Goal: Task Accomplishment & Management: Complete application form

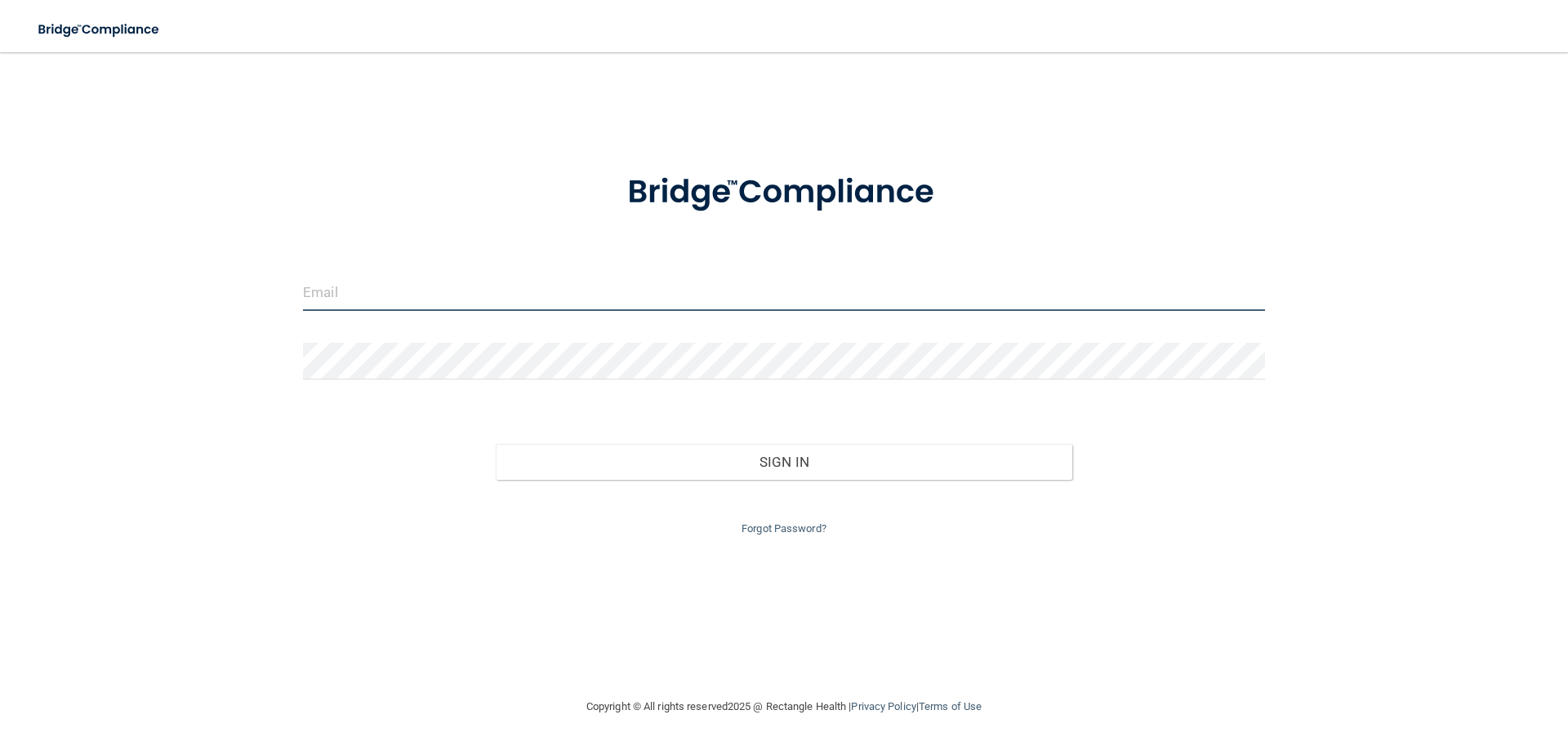
click at [349, 294] on input "email" at bounding box center [784, 292] width 962 height 37
type input "[EMAIL_ADDRESS][DOMAIN_NAME]"
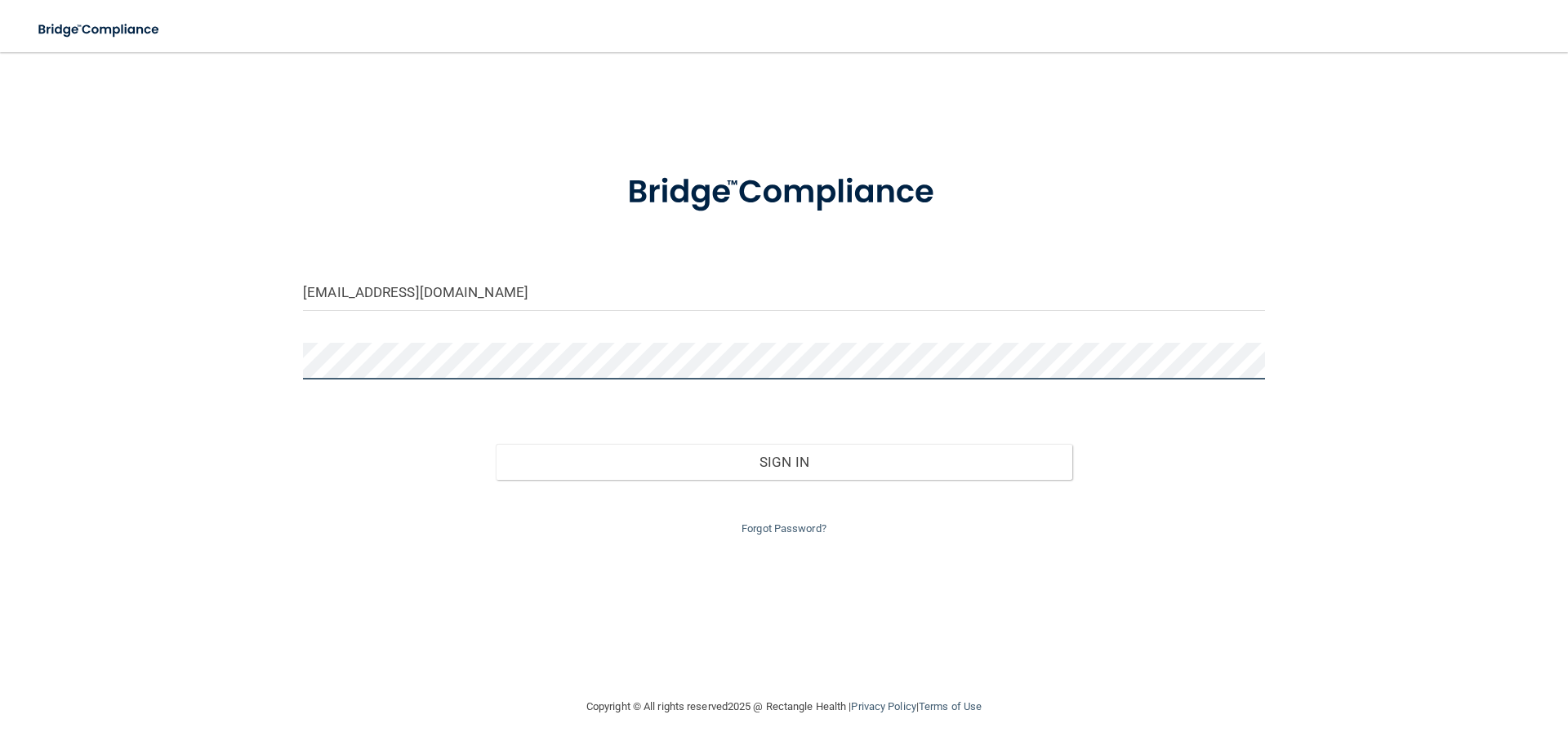
click at [496, 444] on button "Sign In" at bounding box center [784, 462] width 577 height 36
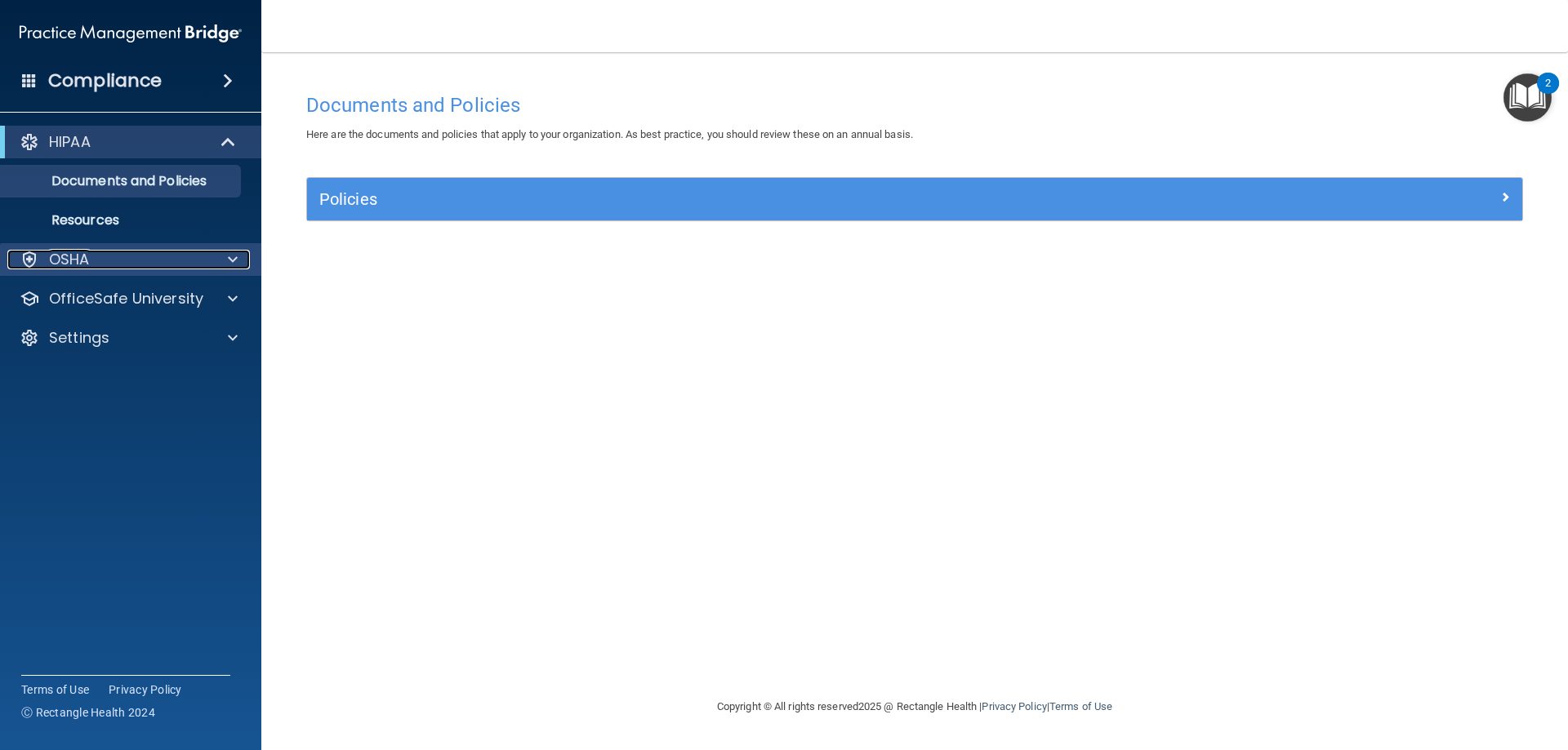
click at [224, 261] on div at bounding box center [230, 260] width 41 height 20
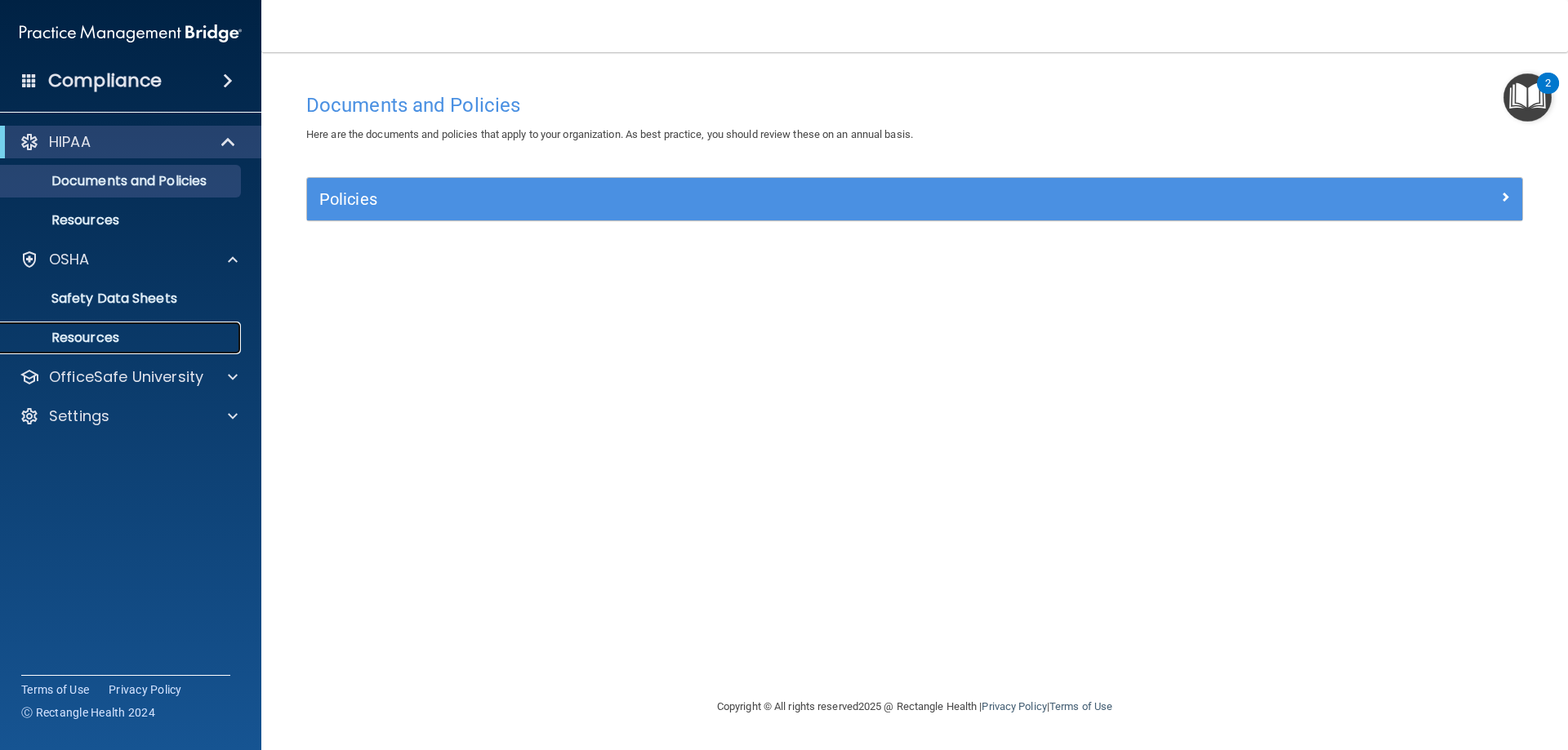
click at [163, 346] on p "Resources" at bounding box center [122, 338] width 223 height 16
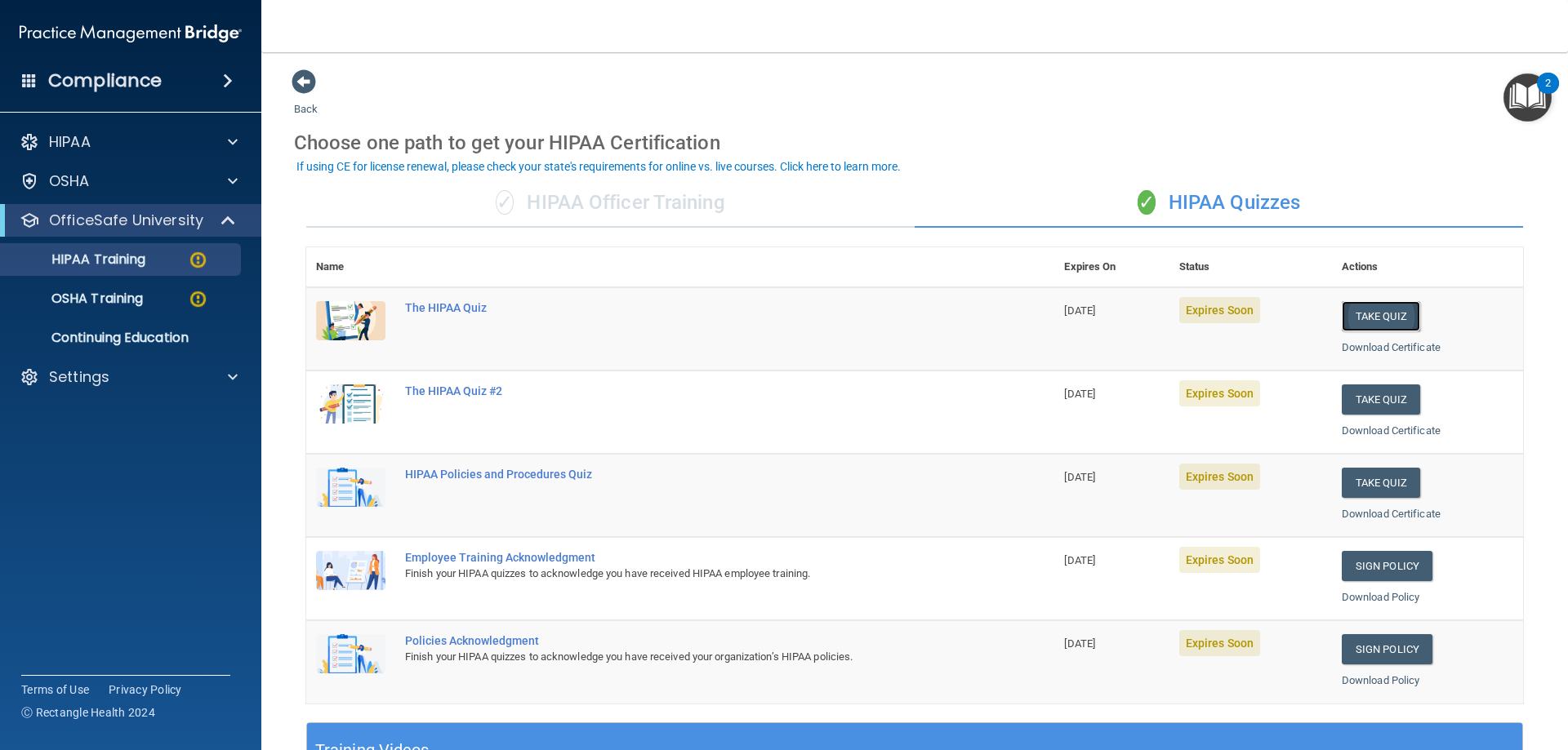
click at [1369, 309] on button "Take Quiz" at bounding box center [1381, 316] width 79 height 30
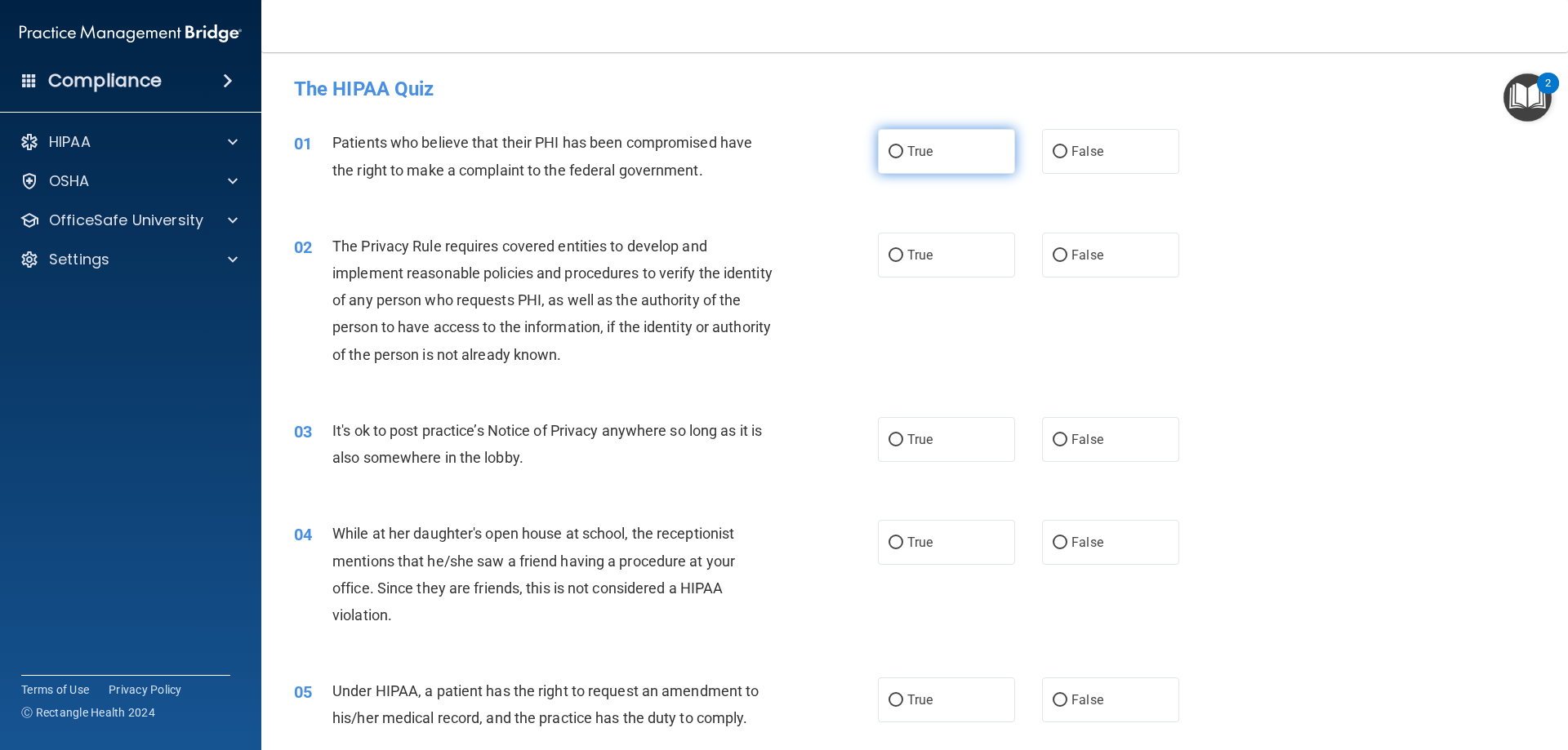
click at [892, 154] on input "True" at bounding box center [896, 153] width 14 height 13
radio input "true"
click at [892, 255] on input "True" at bounding box center [896, 256] width 14 height 13
radio input "true"
click at [1060, 438] on input "False" at bounding box center [1060, 441] width 14 height 13
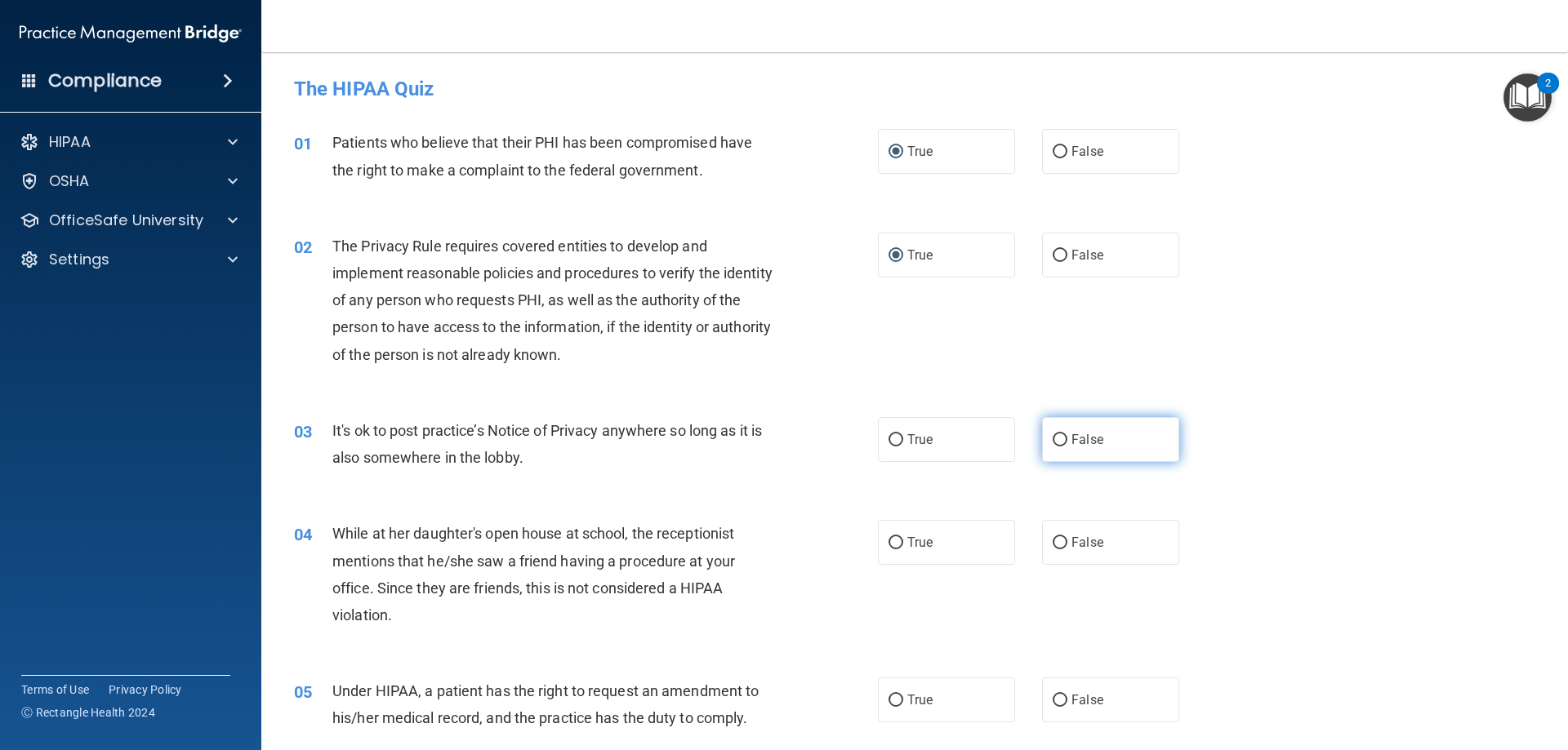
radio input "true"
click at [1052, 547] on input "False" at bounding box center [1060, 544] width 14 height 13
radio input "true"
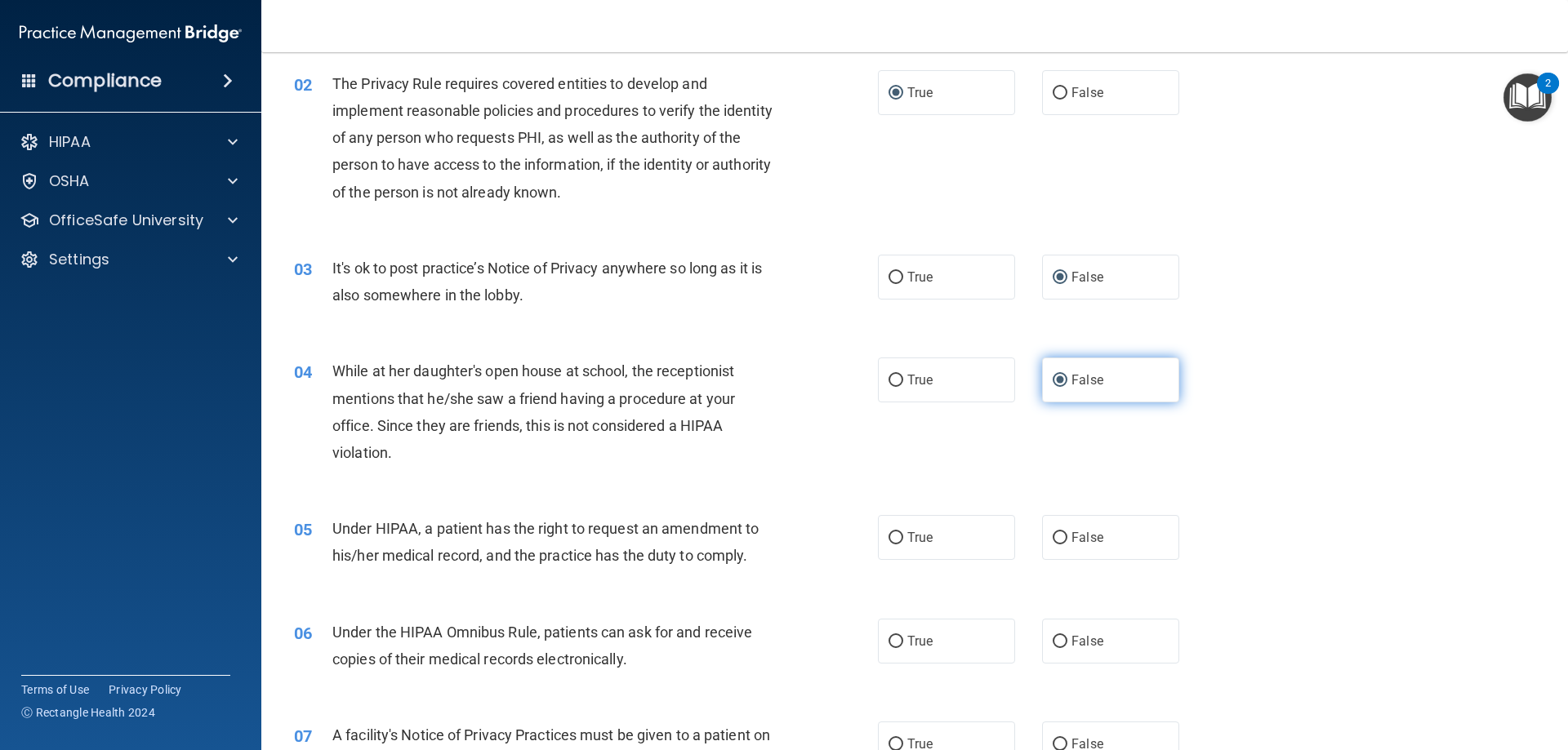
scroll to position [163, 0]
click at [1054, 543] on input "False" at bounding box center [1060, 538] width 14 height 13
radio input "true"
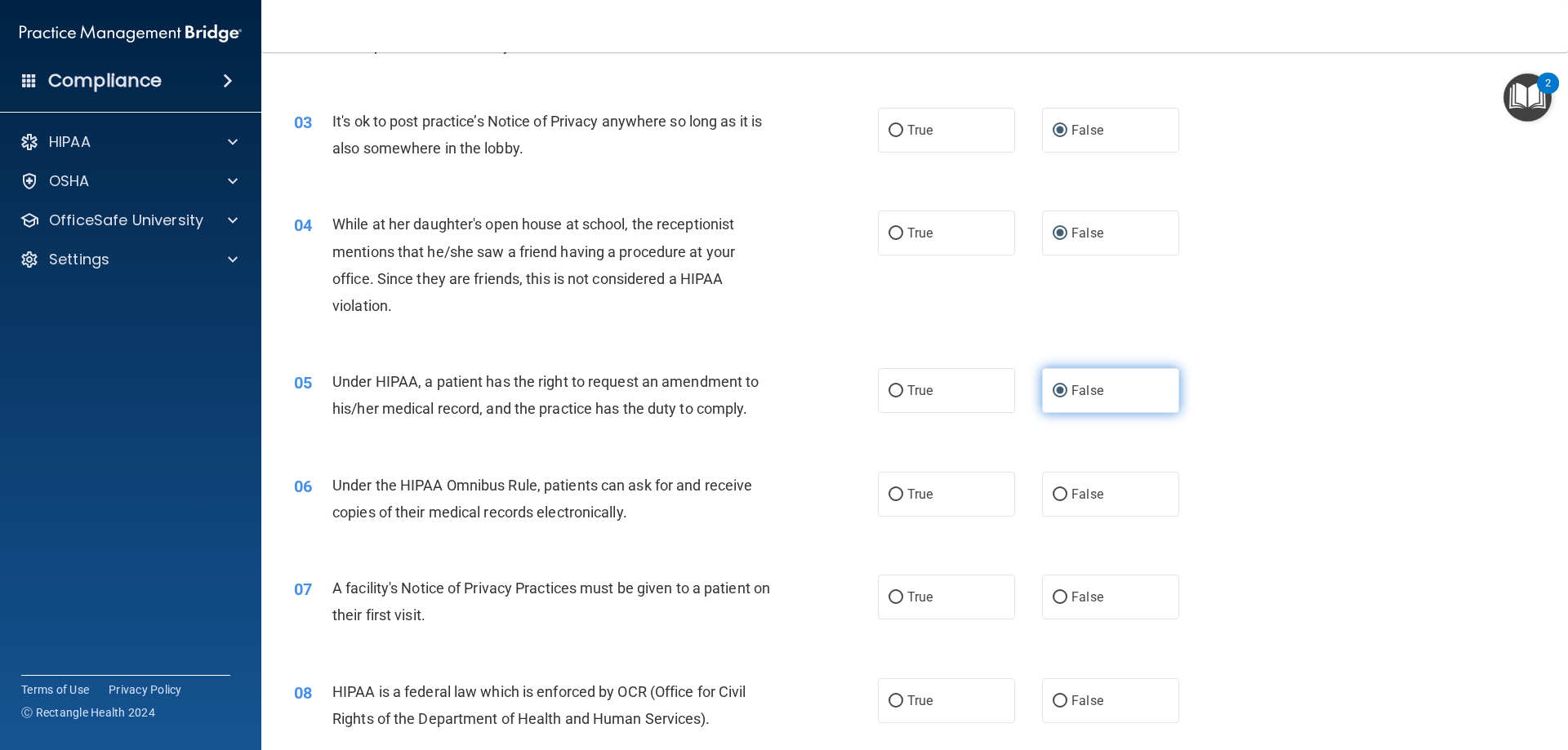
scroll to position [327, 0]
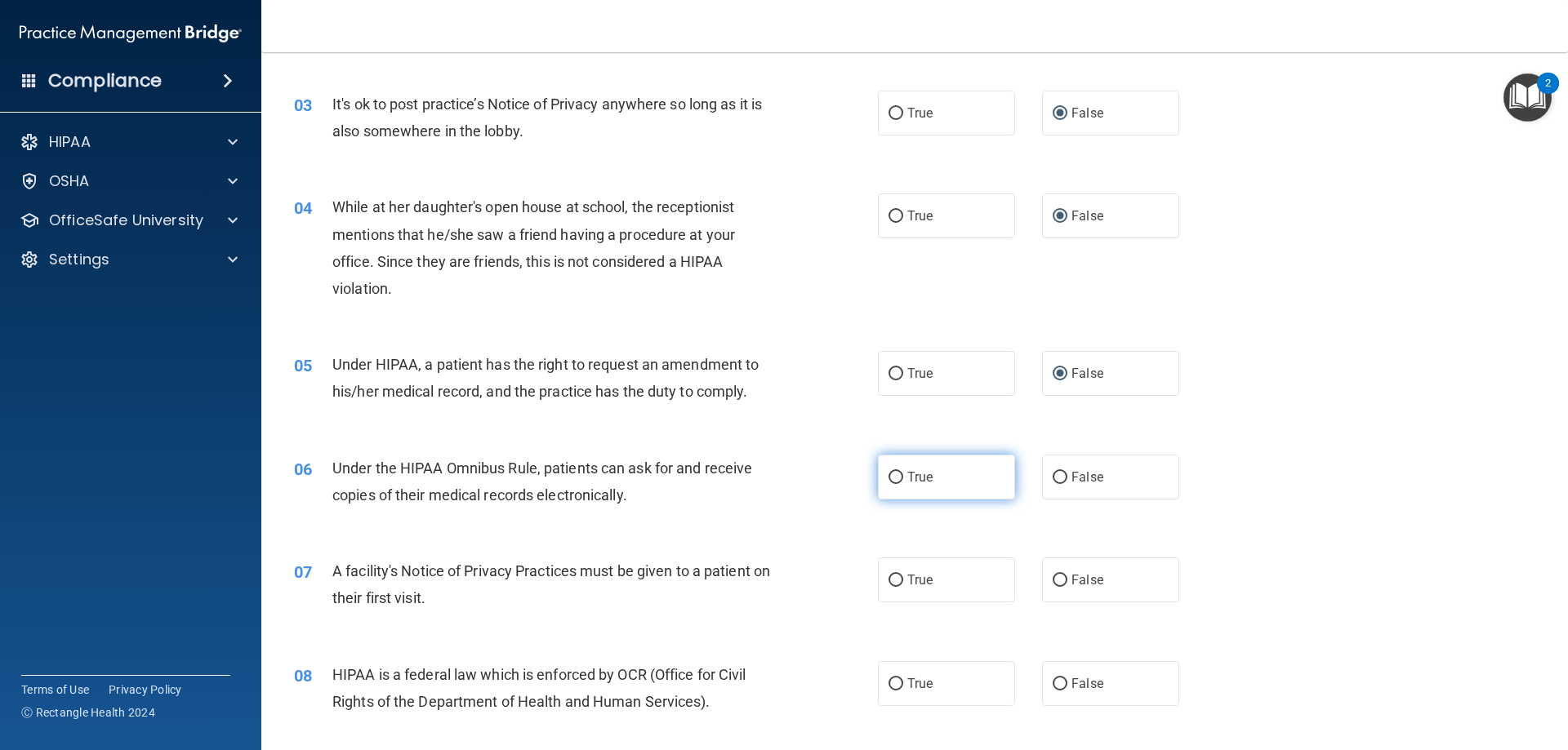
click at [893, 472] on input "True" at bounding box center [896, 479] width 14 height 13
radio input "true"
click at [896, 584] on input "True" at bounding box center [896, 581] width 14 height 13
radio input "true"
click at [891, 682] on input "True" at bounding box center [896, 685] width 14 height 13
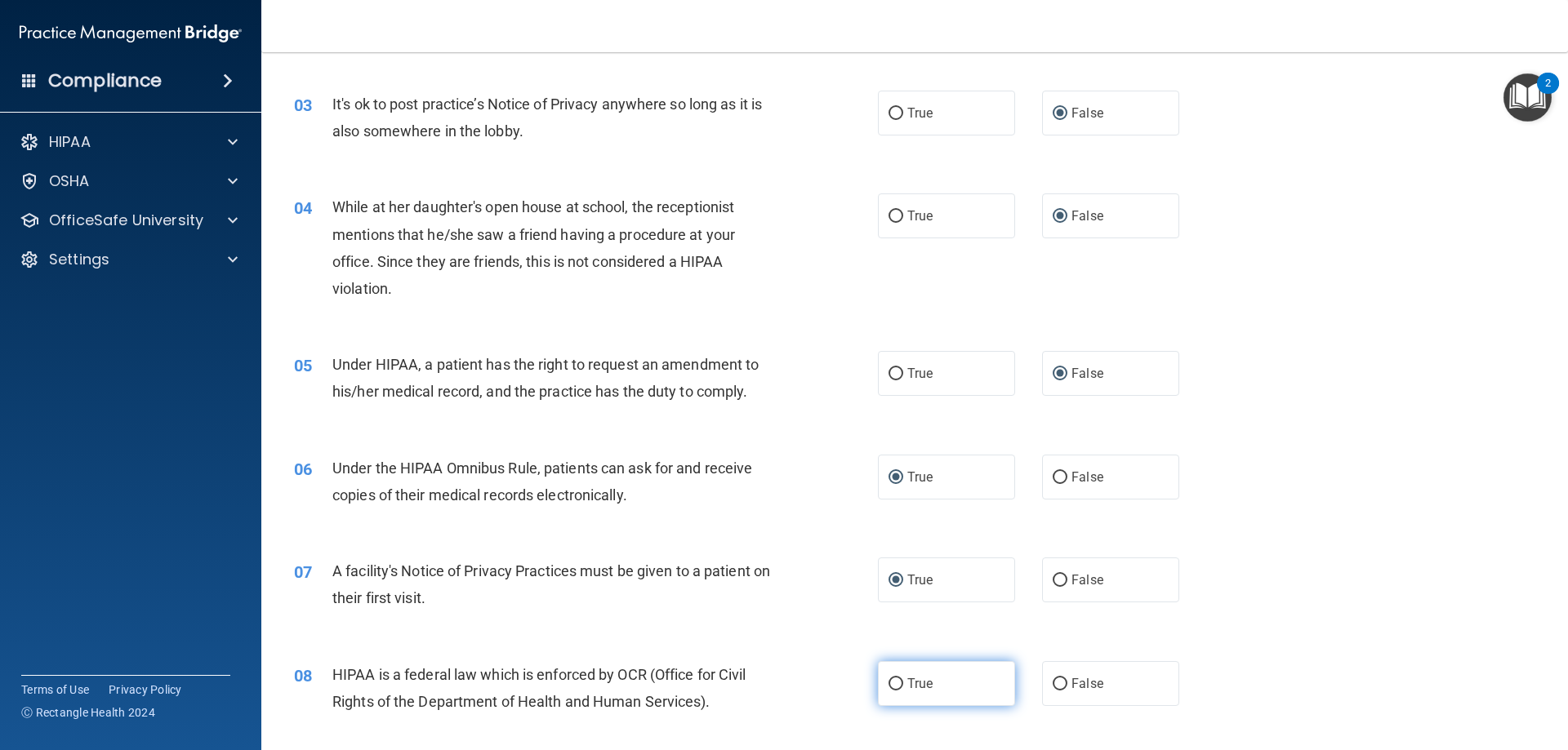
radio input "true"
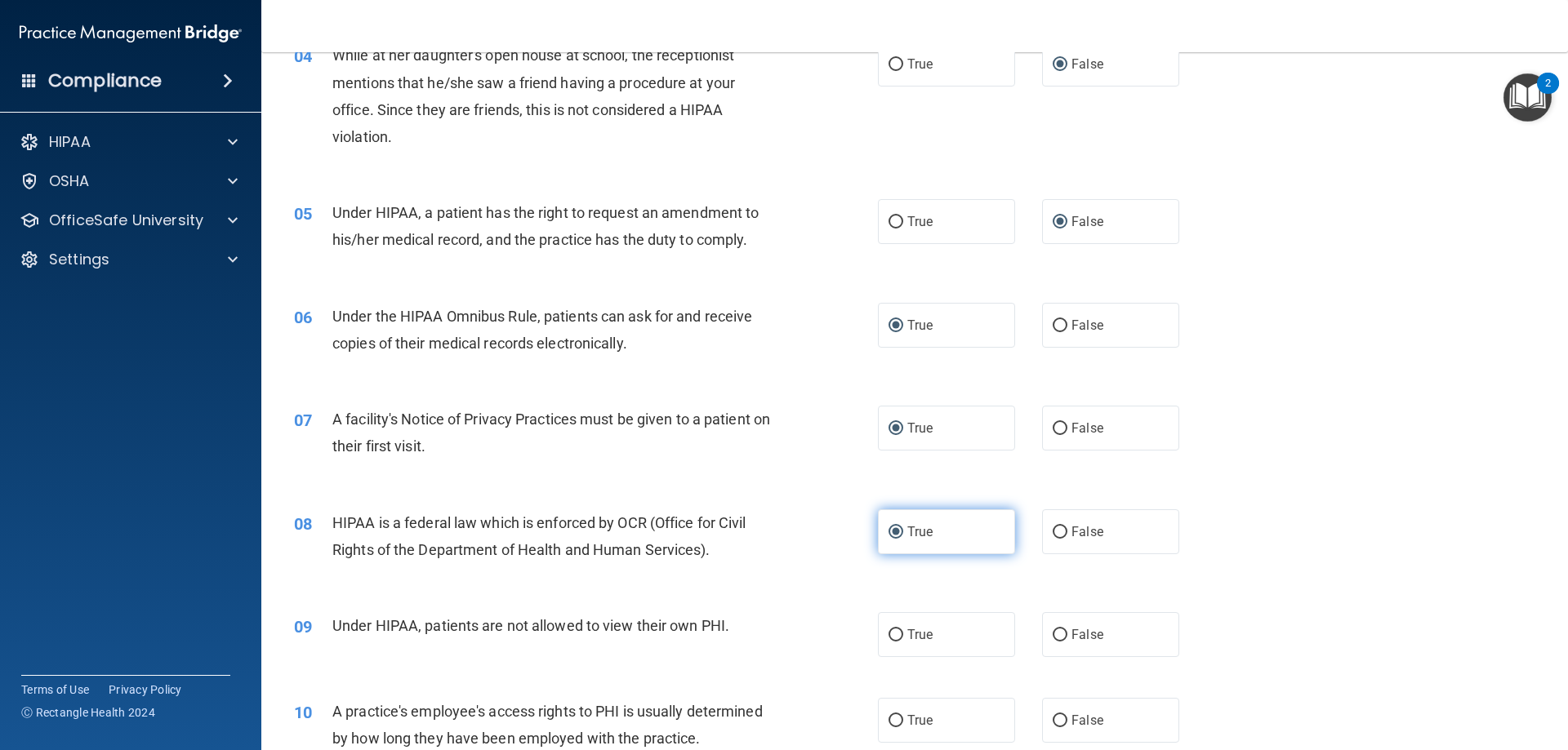
scroll to position [572, 0]
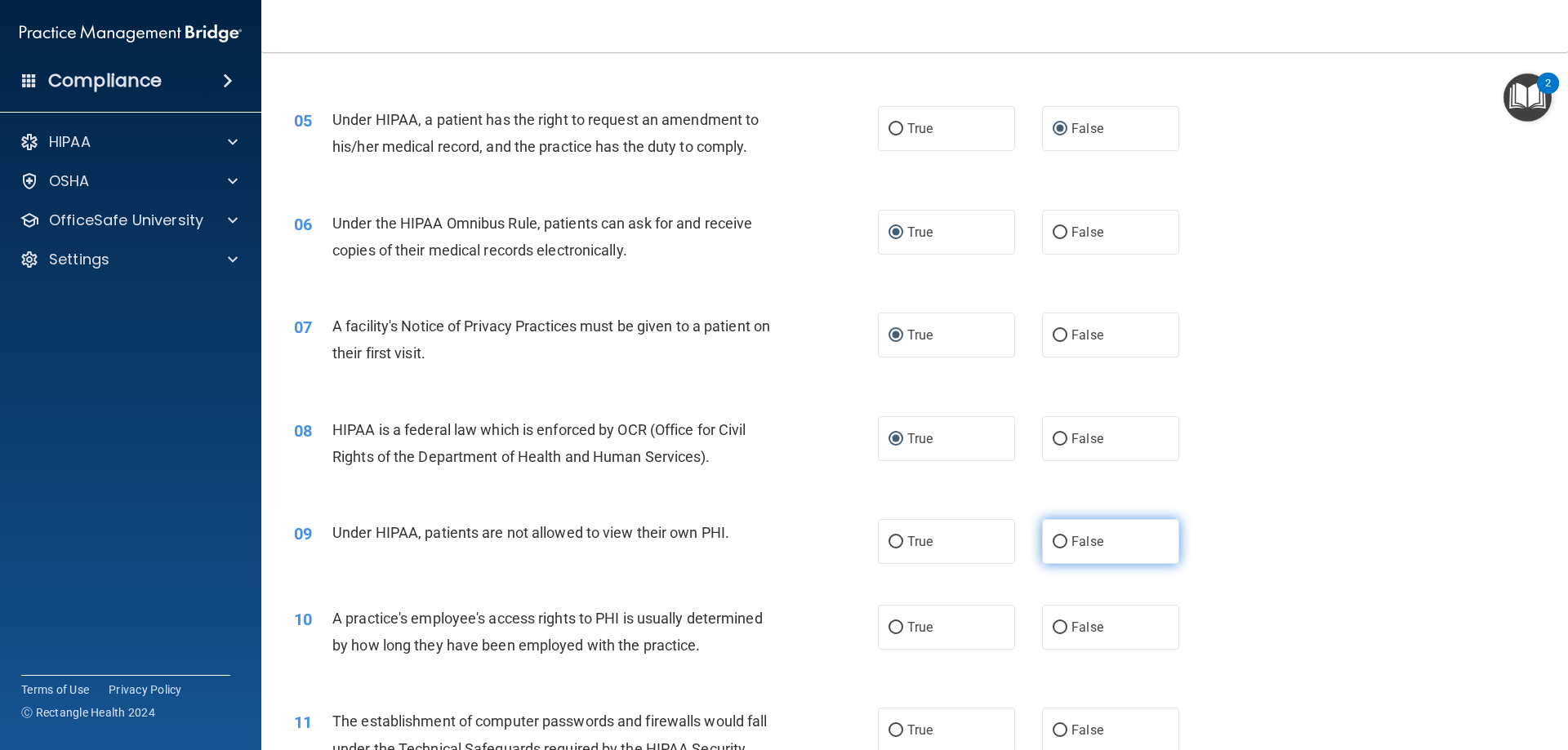
click at [1055, 538] on input "False" at bounding box center [1060, 543] width 14 height 13
radio input "true"
click at [1052, 622] on input "False" at bounding box center [1060, 629] width 14 height 13
radio input "true"
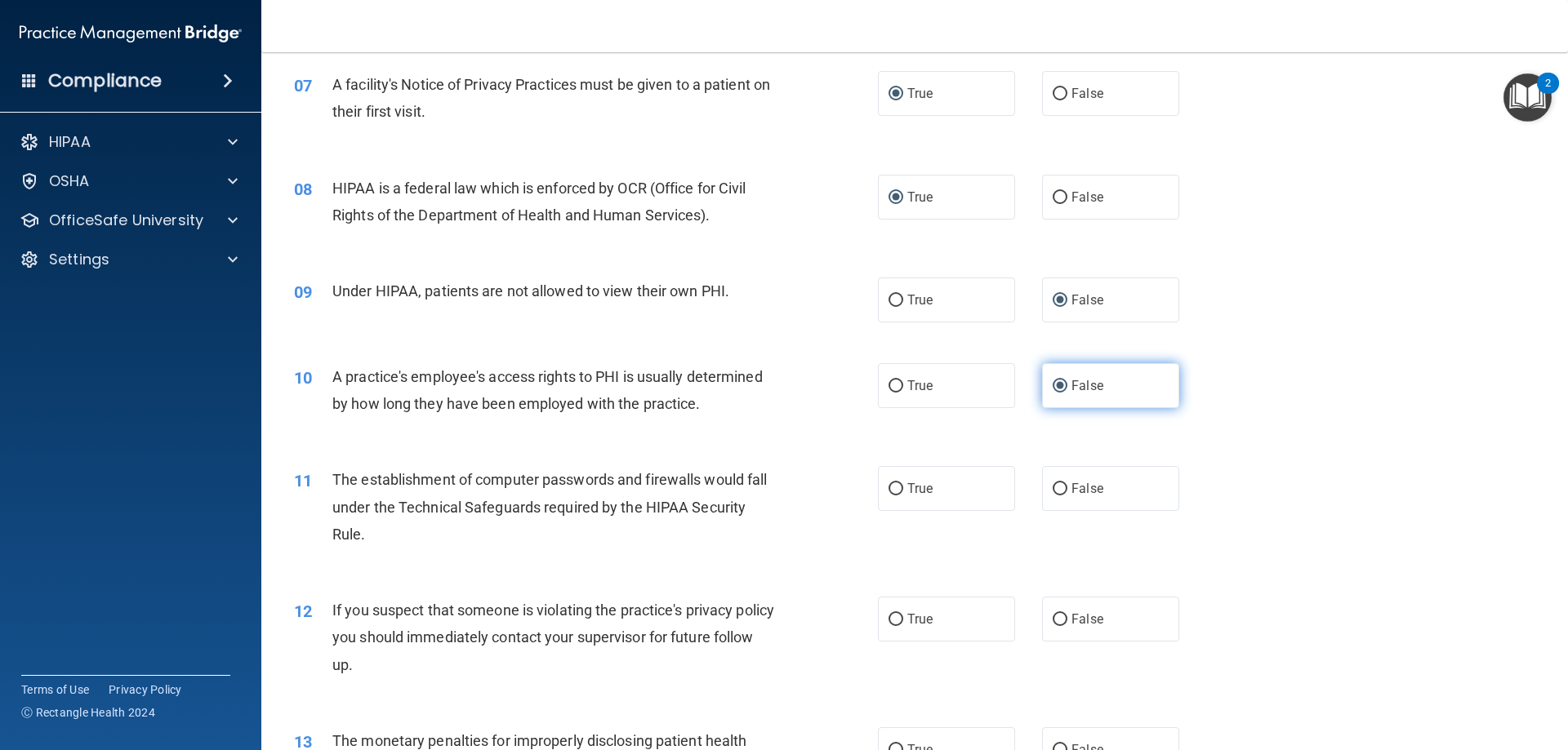
scroll to position [816, 0]
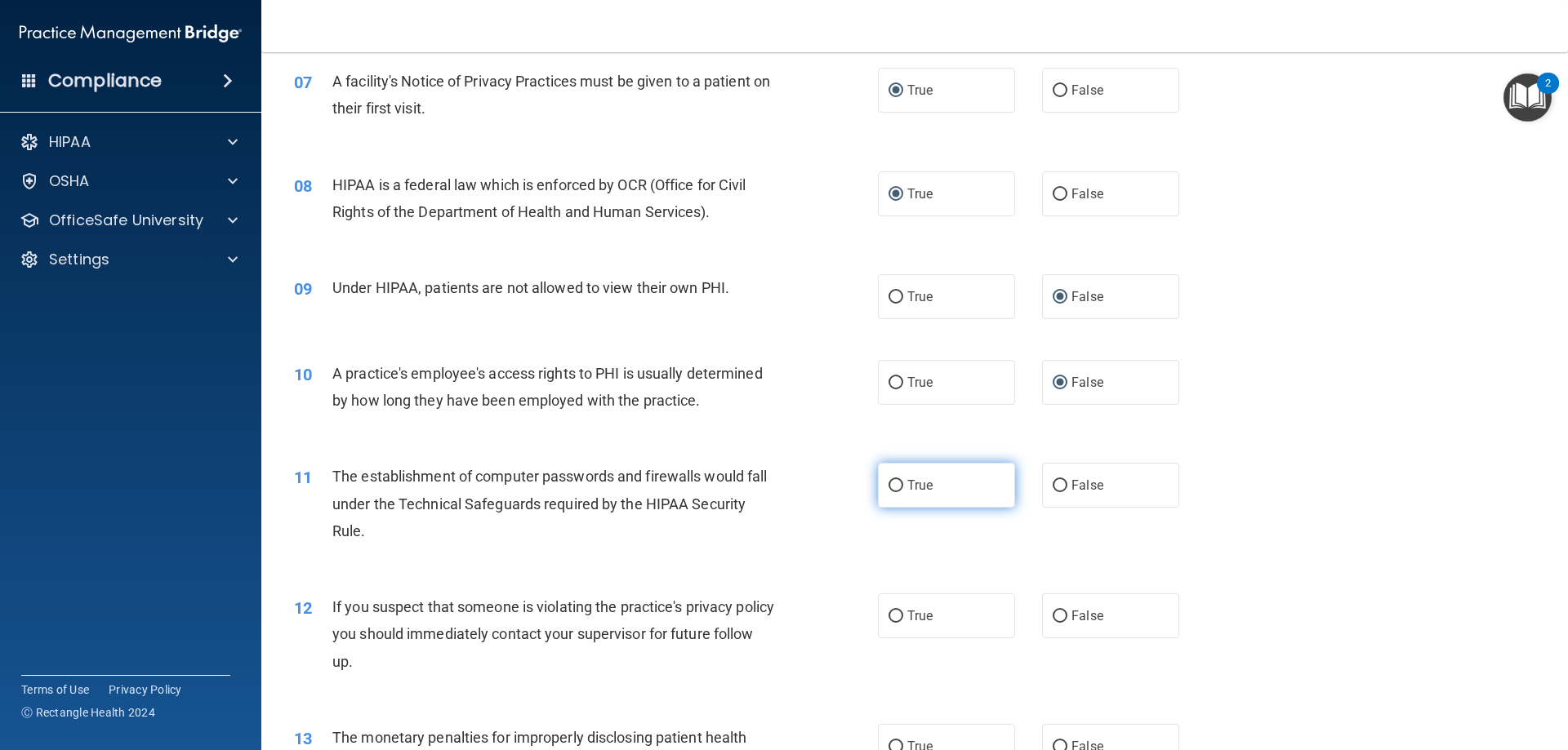
click at [895, 485] on input "True" at bounding box center [896, 487] width 14 height 13
radio input "true"
click at [889, 622] on input "True" at bounding box center [896, 617] width 14 height 13
radio input "true"
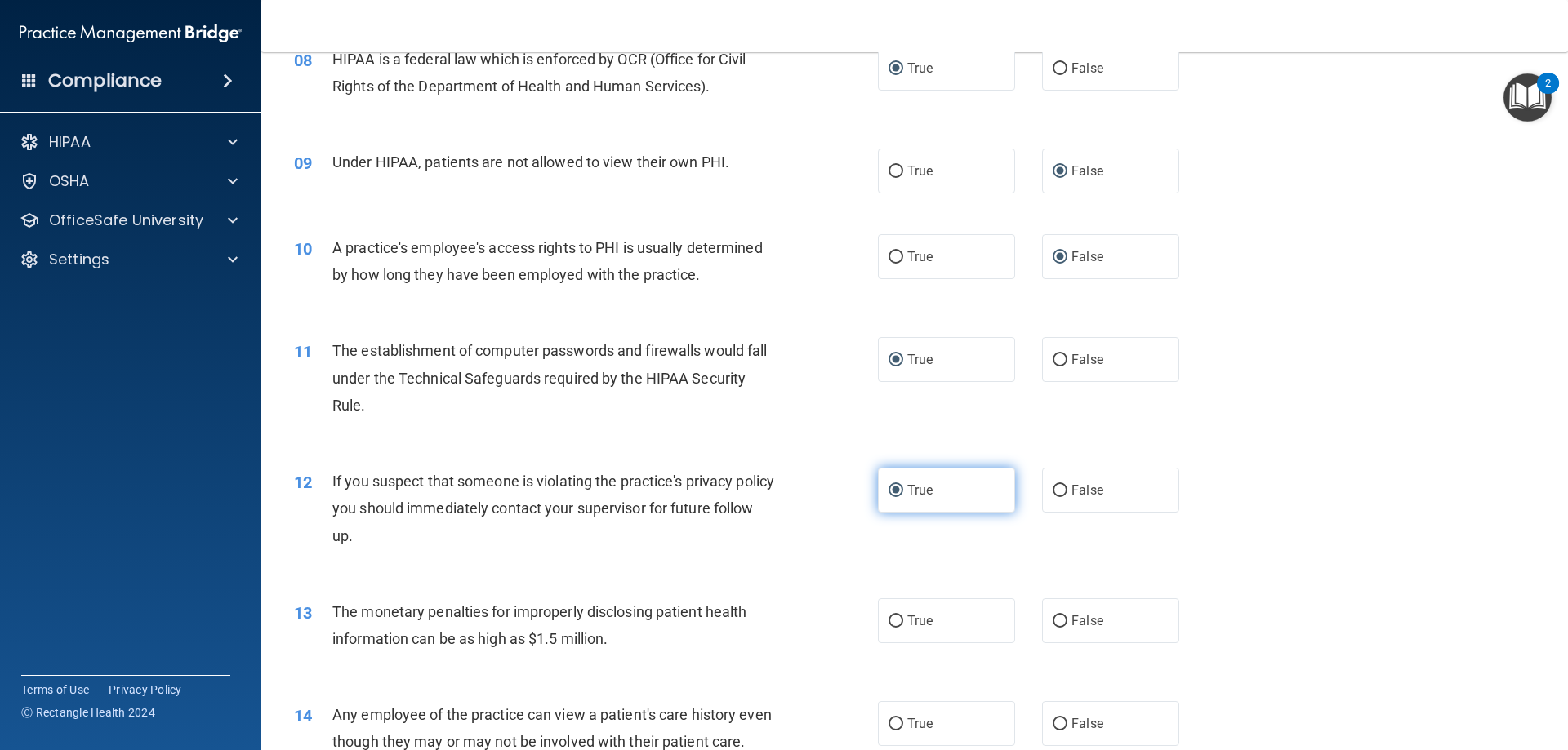
scroll to position [980, 0]
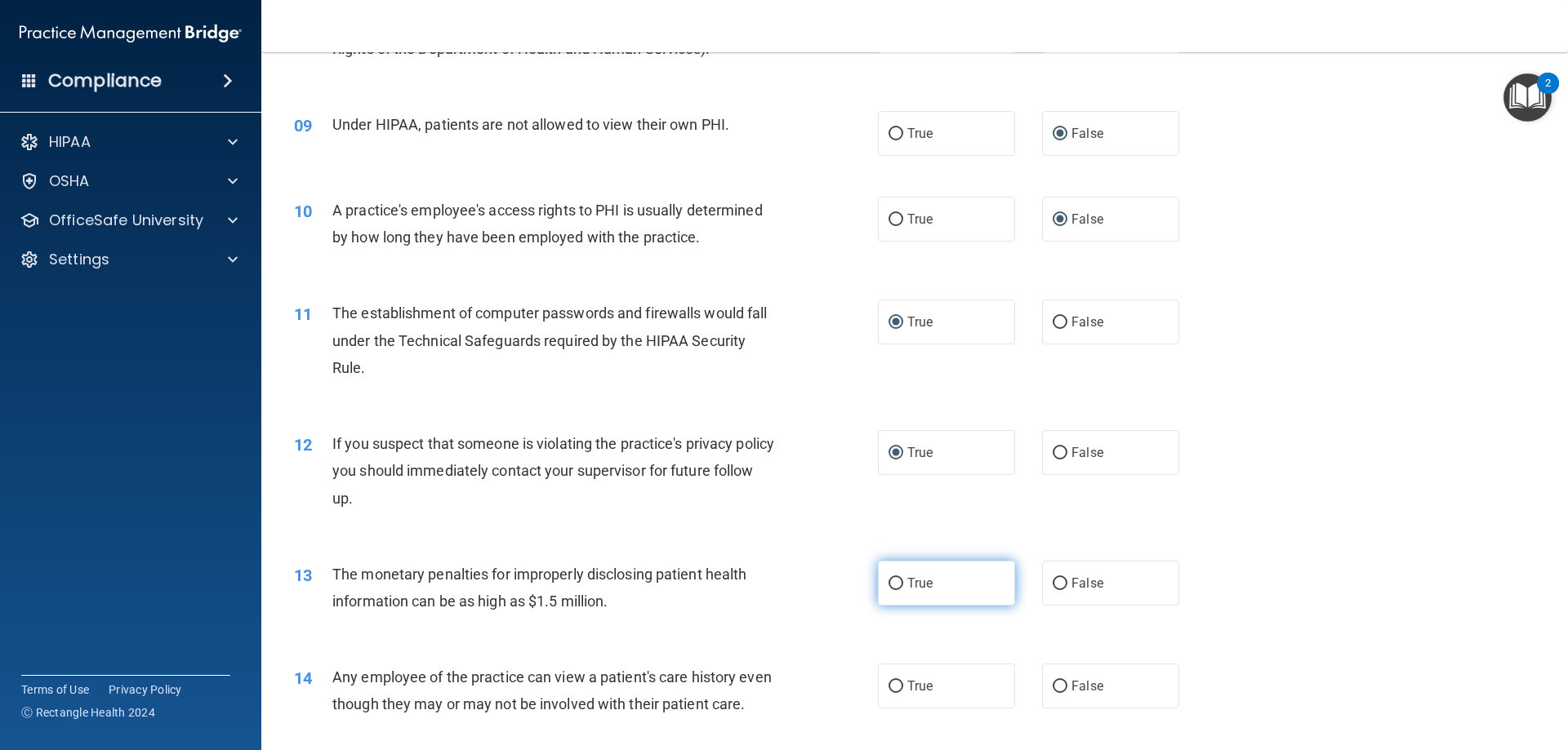
click at [895, 591] on label "True" at bounding box center [946, 584] width 138 height 45
click at [895, 591] on input "True" at bounding box center [896, 584] width 14 height 13
radio input "true"
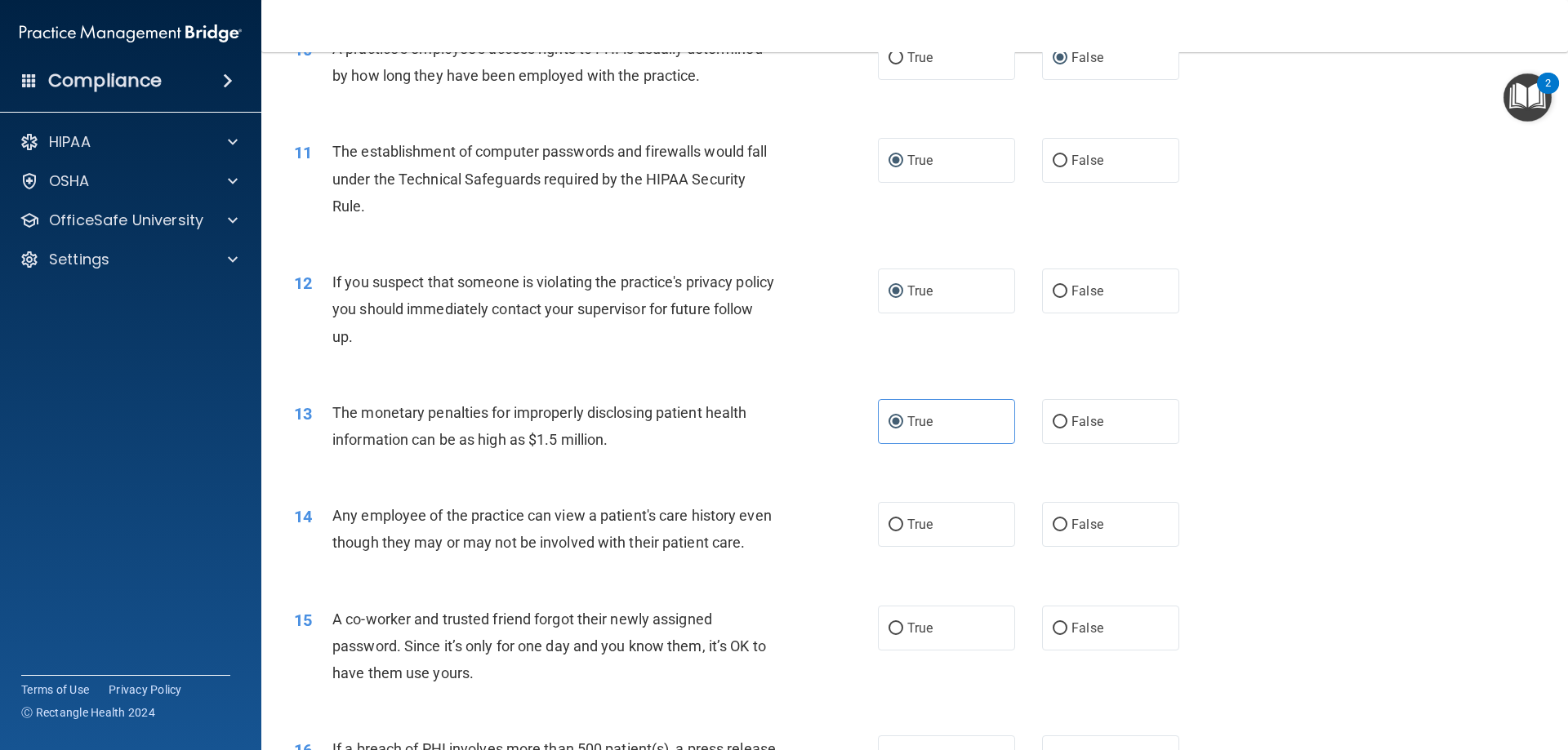
scroll to position [1143, 0]
click at [1058, 525] on input "False" at bounding box center [1060, 524] width 14 height 13
radio input "true"
click at [1057, 633] on input "False" at bounding box center [1060, 628] width 14 height 13
radio input "true"
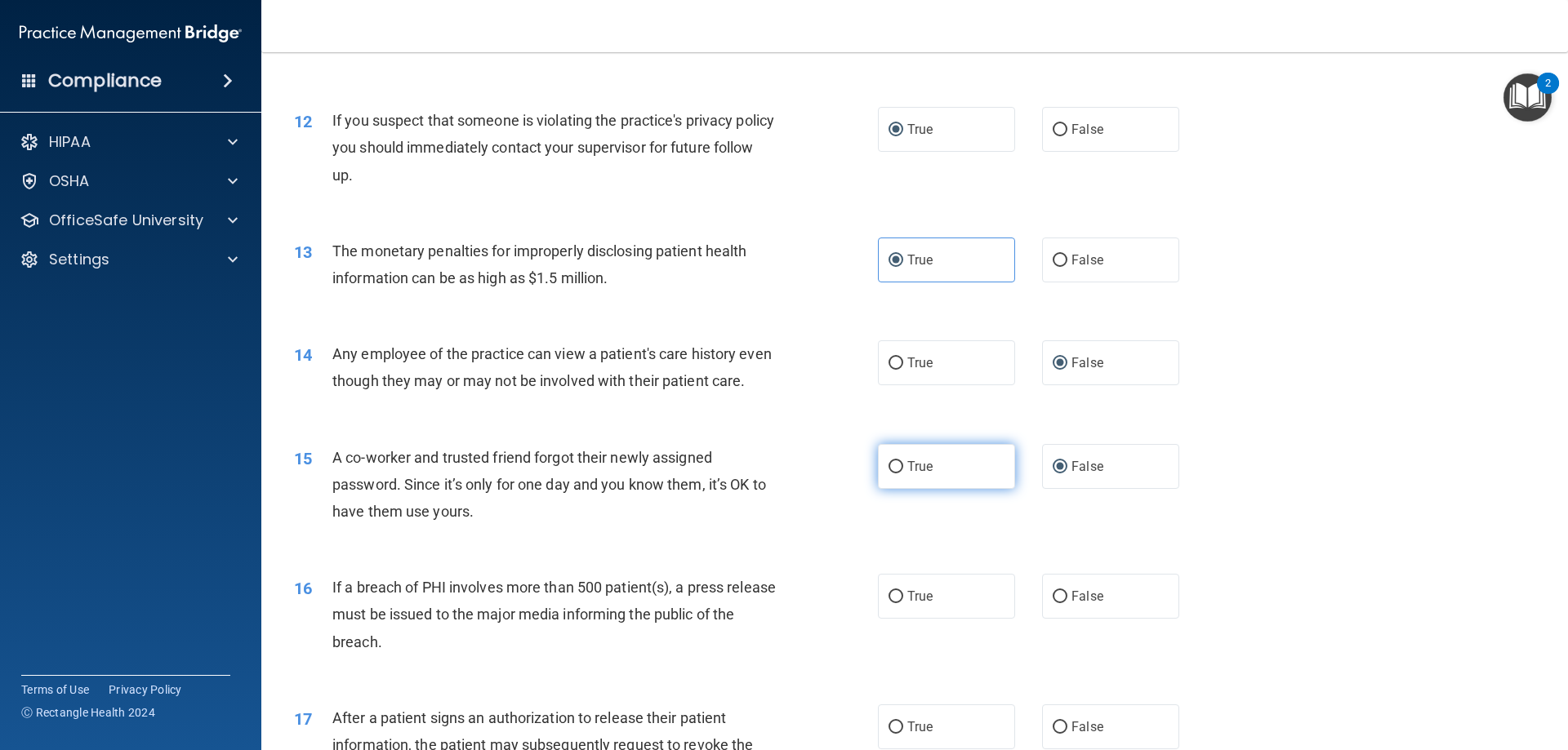
scroll to position [1388, 0]
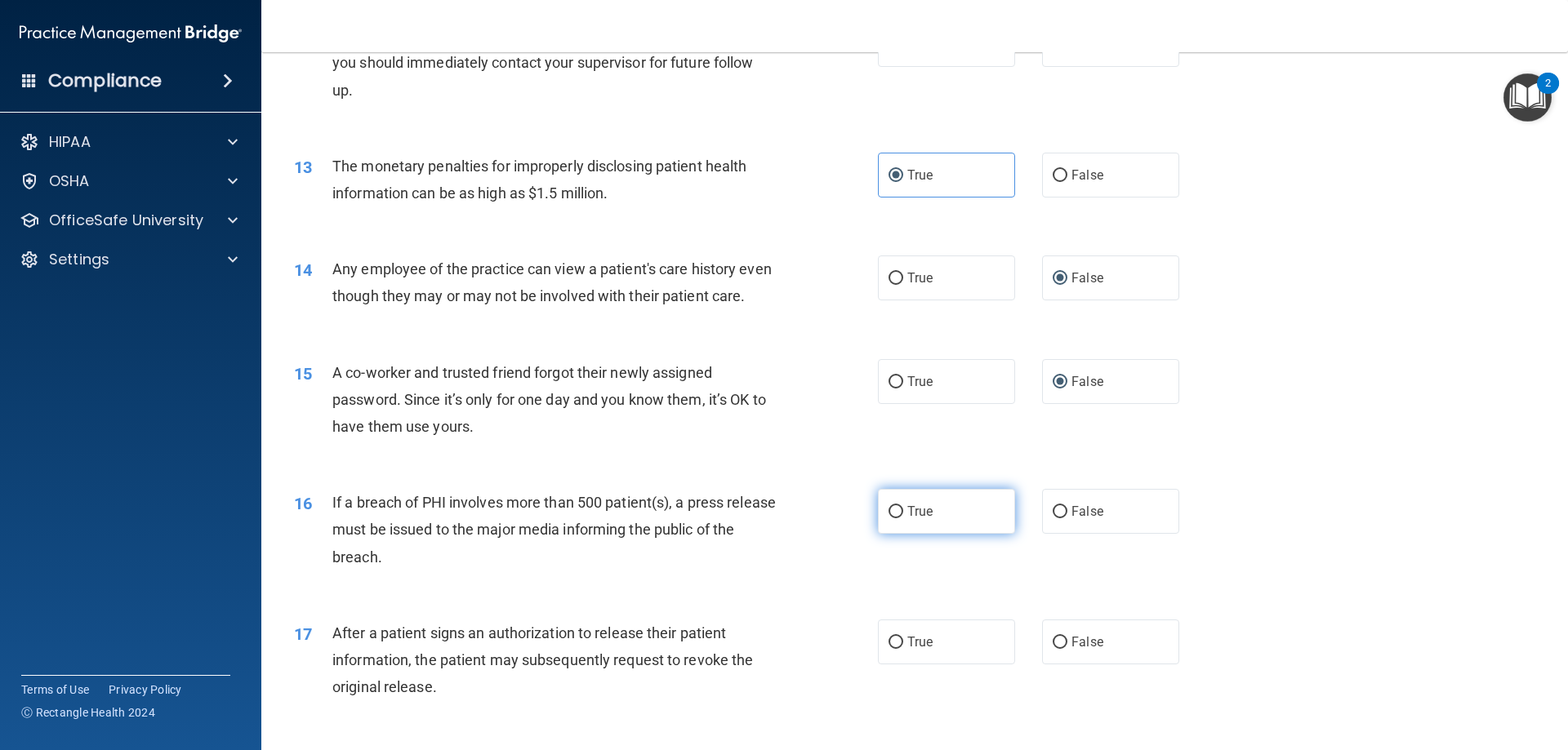
click at [908, 519] on span "True" at bounding box center [920, 511] width 25 height 15
click at [902, 518] on input "True" at bounding box center [896, 513] width 14 height 13
radio input "true"
click at [889, 649] on input "True" at bounding box center [896, 643] width 14 height 13
radio input "true"
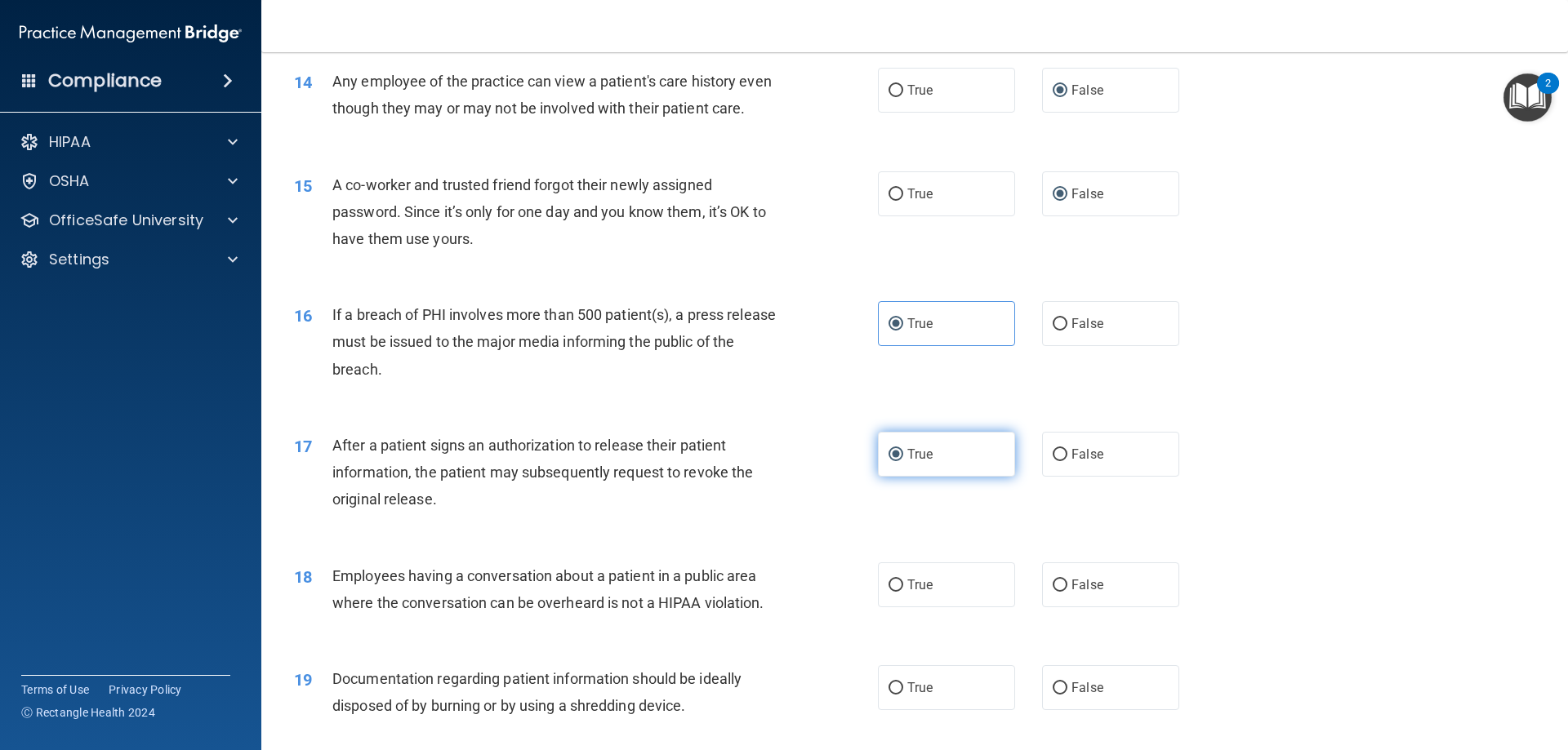
scroll to position [1633, 0]
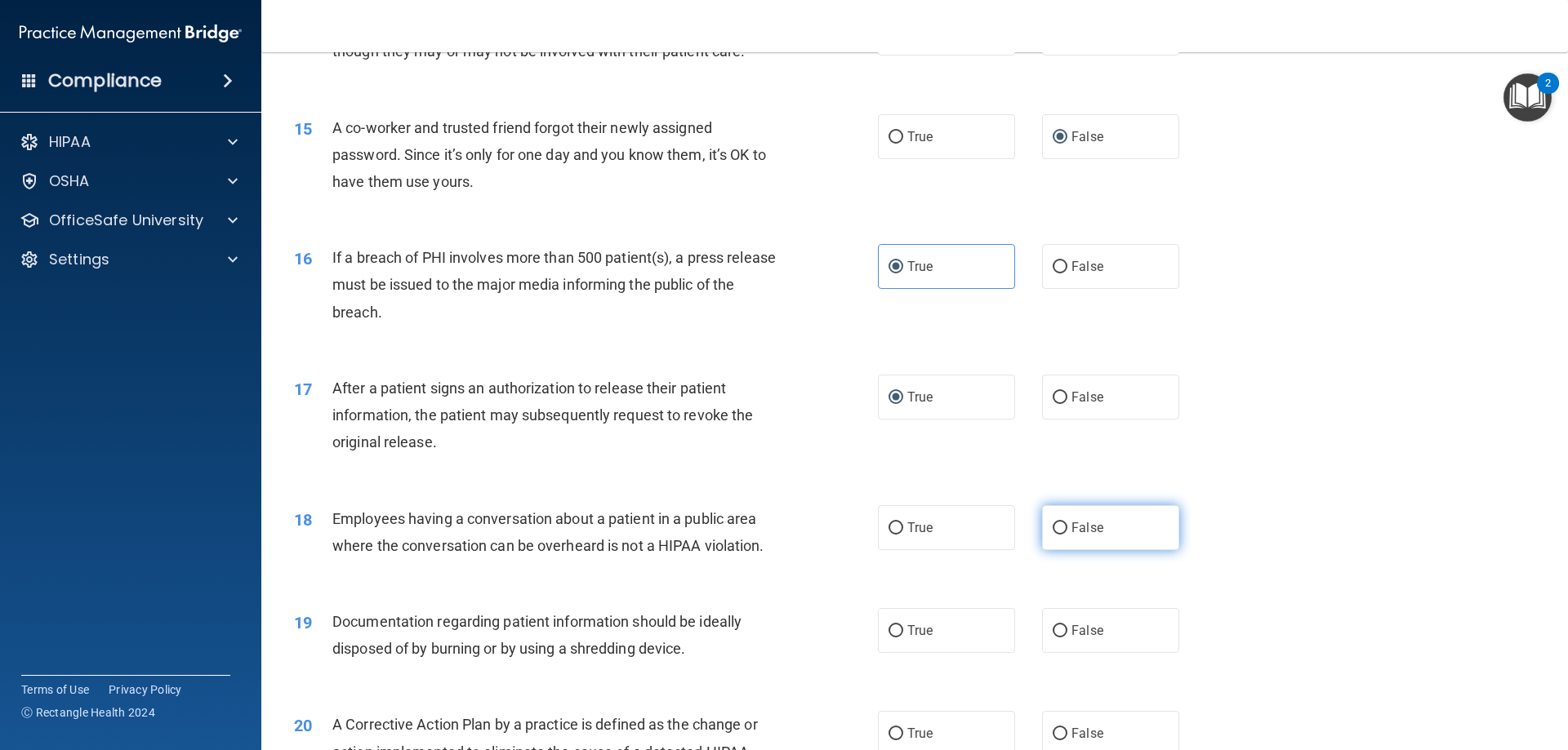
click at [1060, 550] on label "False" at bounding box center [1111, 528] width 138 height 45
click at [1060, 535] on input "False" at bounding box center [1060, 529] width 14 height 13
radio input "true"
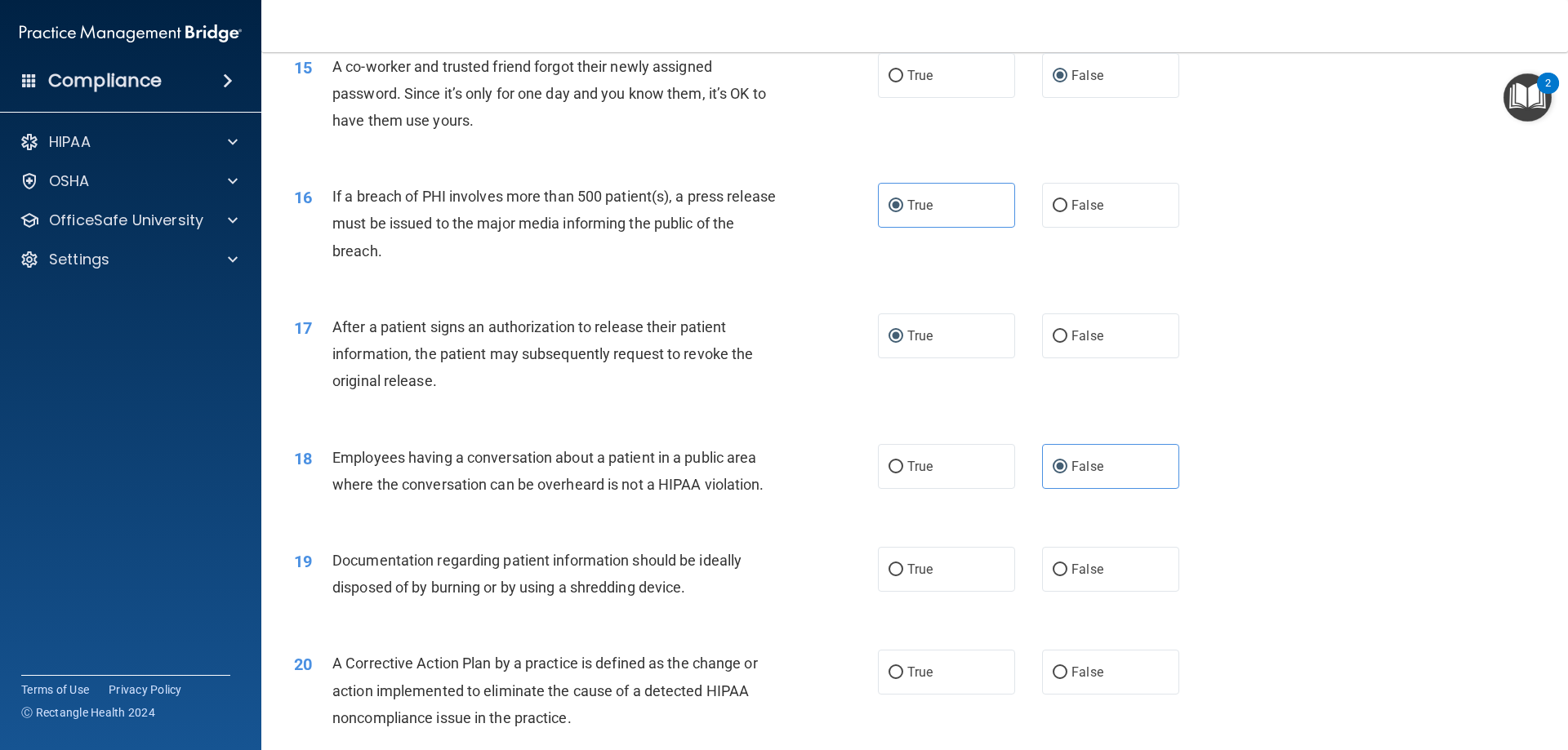
scroll to position [1796, 0]
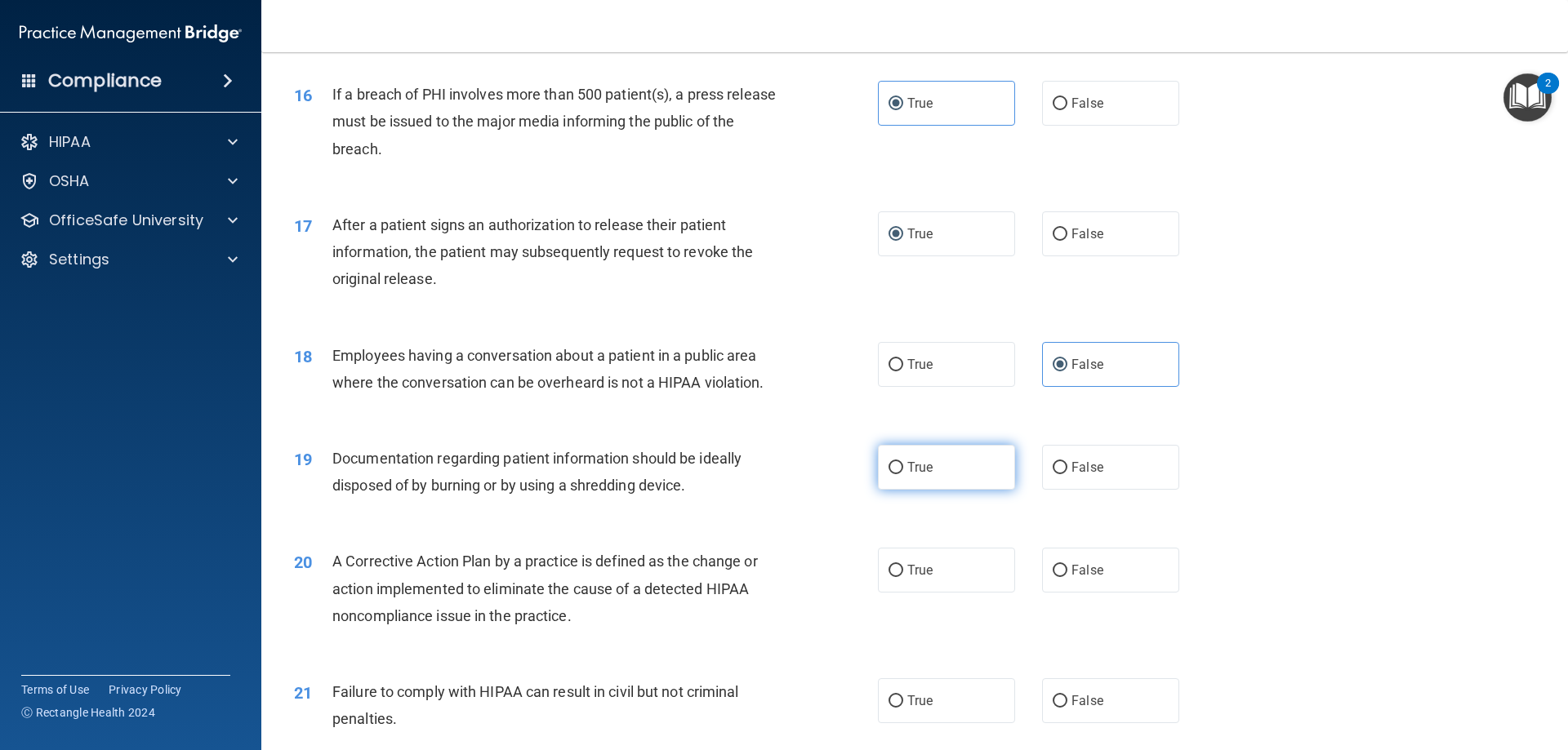
click at [889, 474] on input "True" at bounding box center [896, 469] width 14 height 13
radio input "true"
click at [893, 577] on input "True" at bounding box center [896, 572] width 14 height 13
radio input "true"
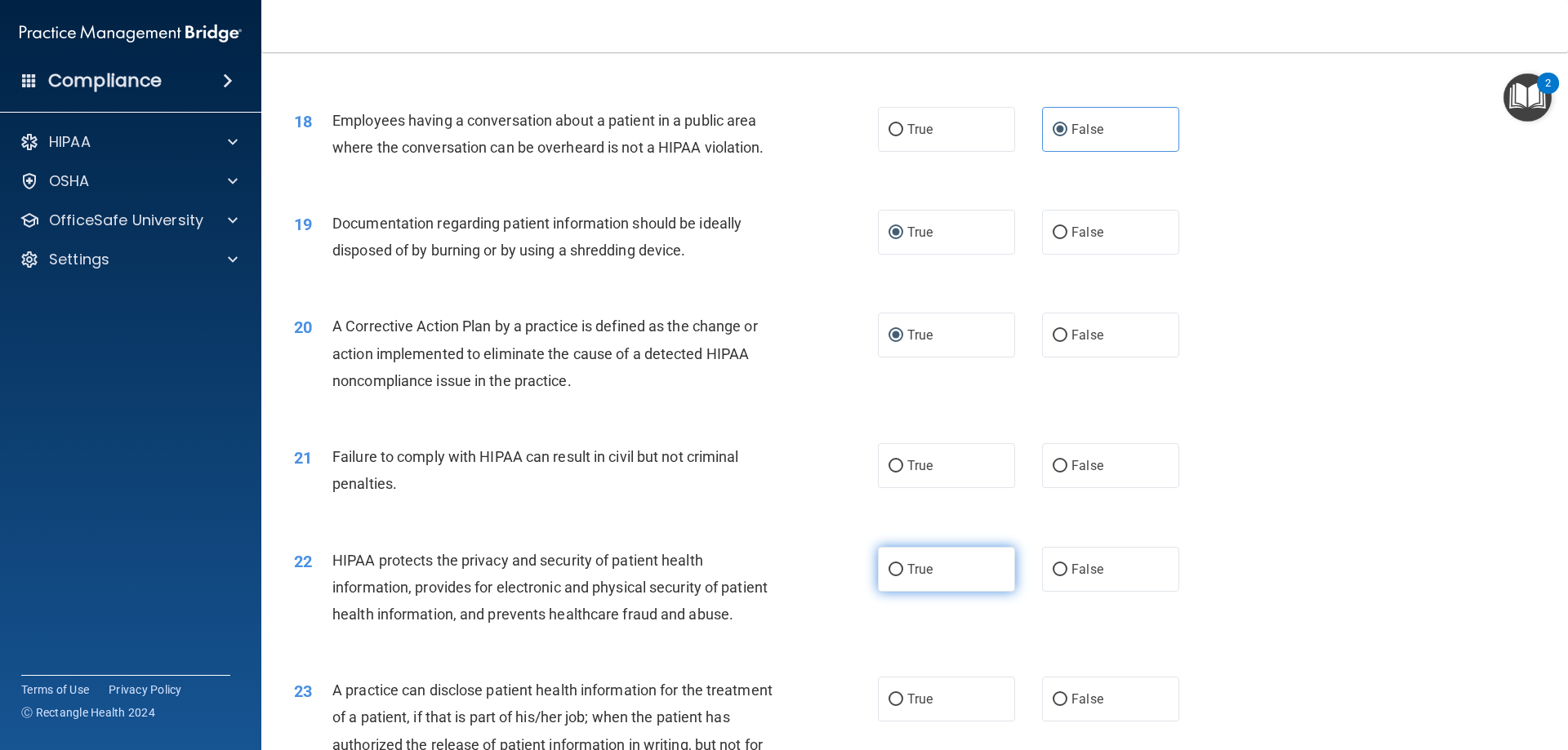
scroll to position [2041, 0]
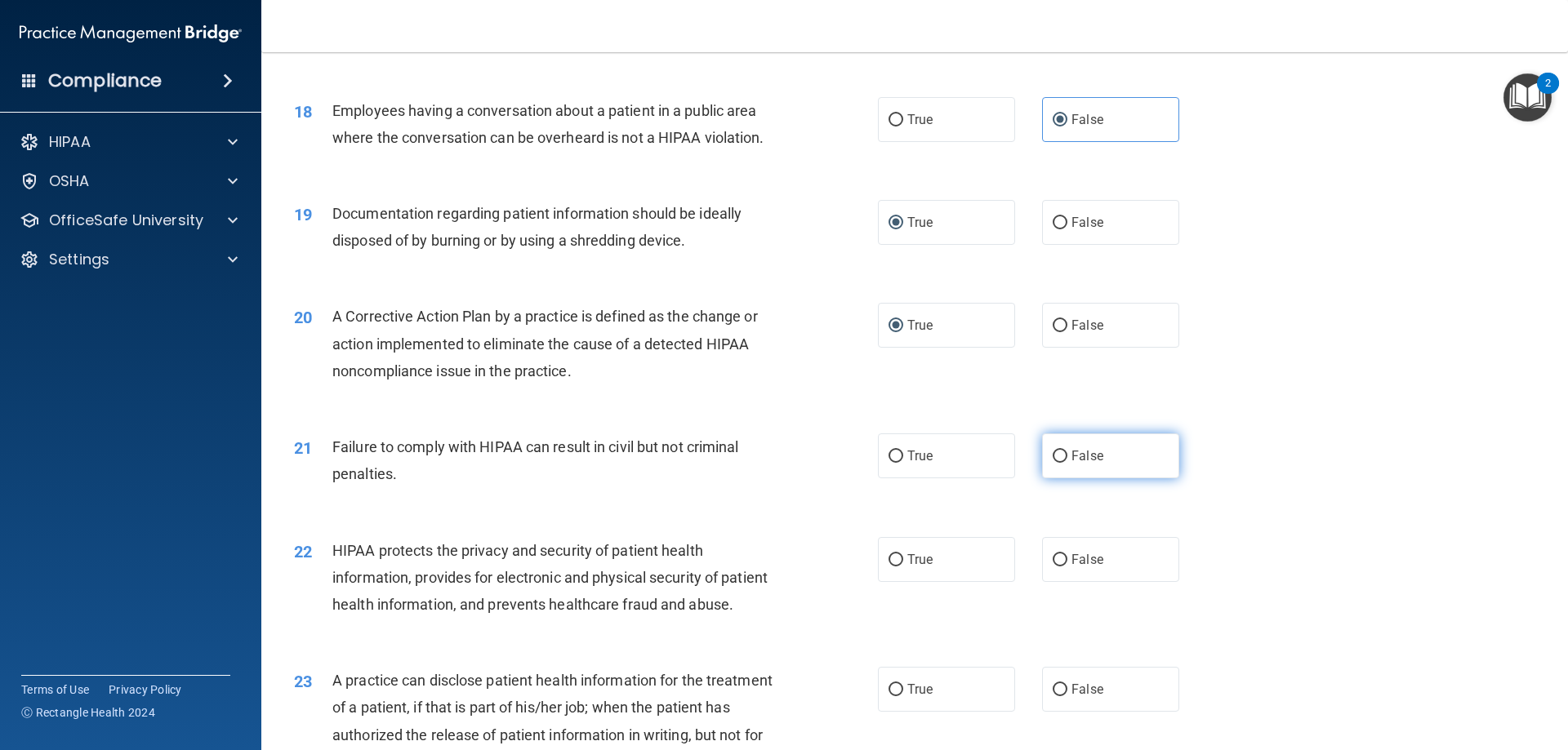
click at [1053, 463] on input "False" at bounding box center [1060, 457] width 14 height 13
radio input "true"
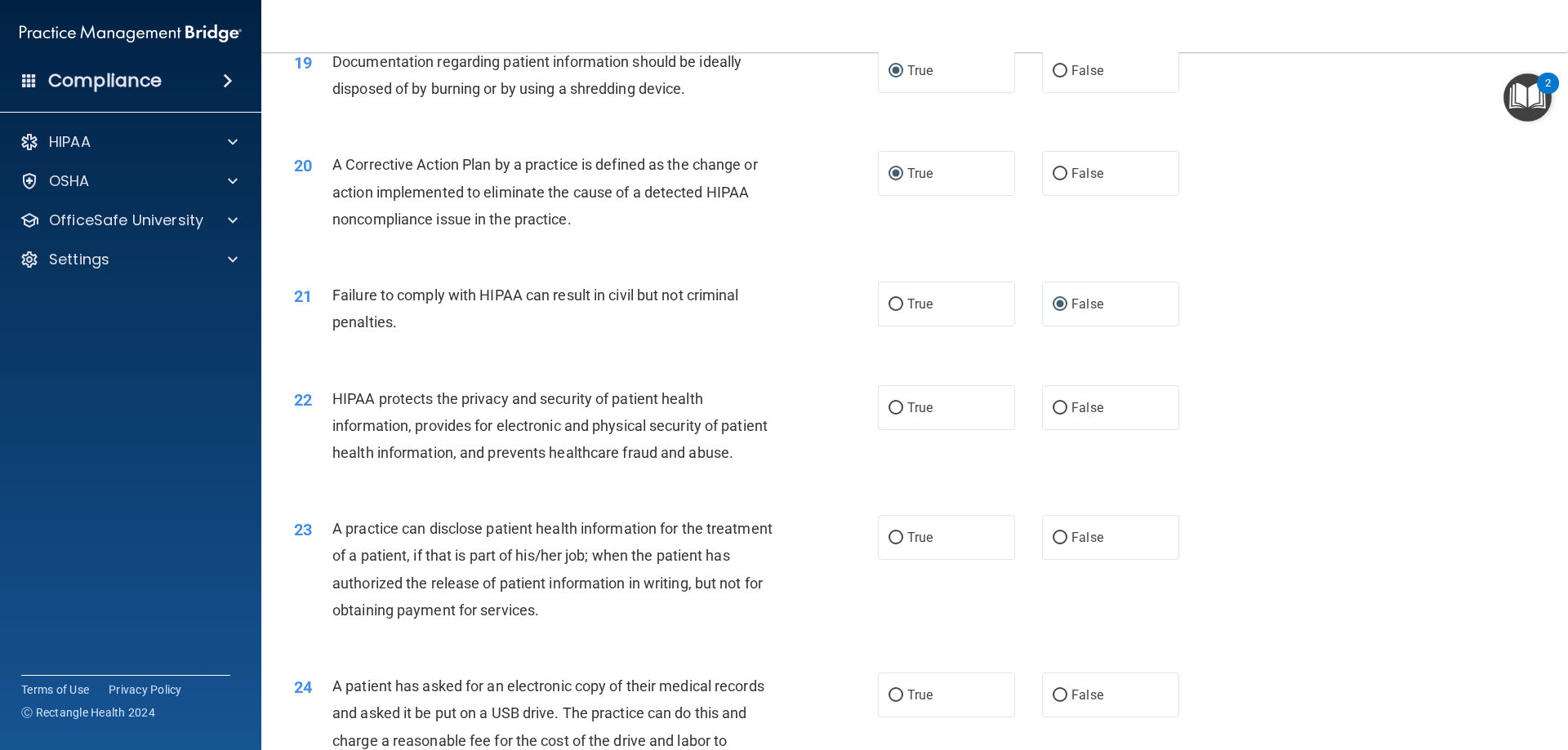
scroll to position [2205, 0]
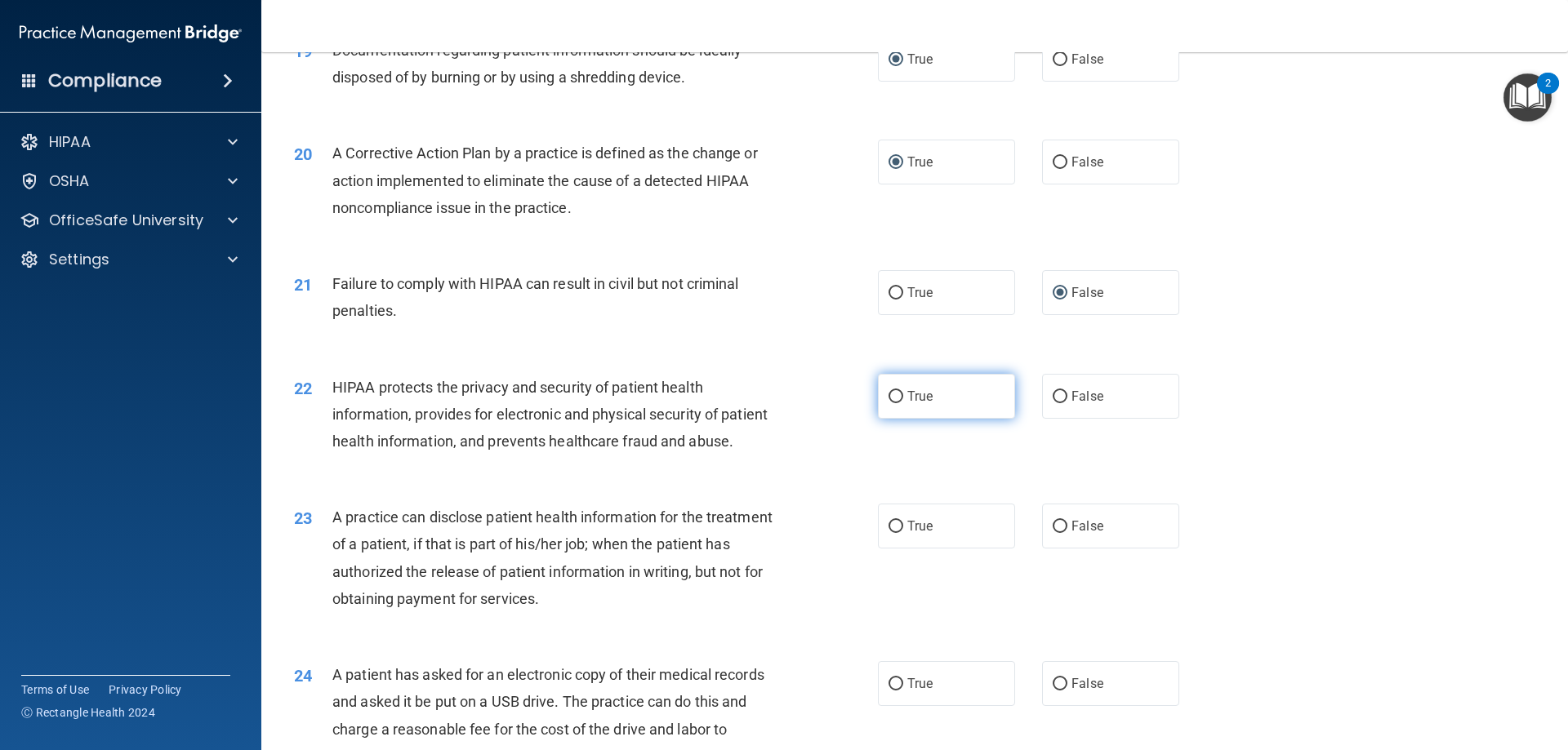
click at [889, 403] on input "True" at bounding box center [896, 397] width 14 height 13
radio input "true"
click at [1059, 533] on input "False" at bounding box center [1060, 527] width 14 height 13
radio input "true"
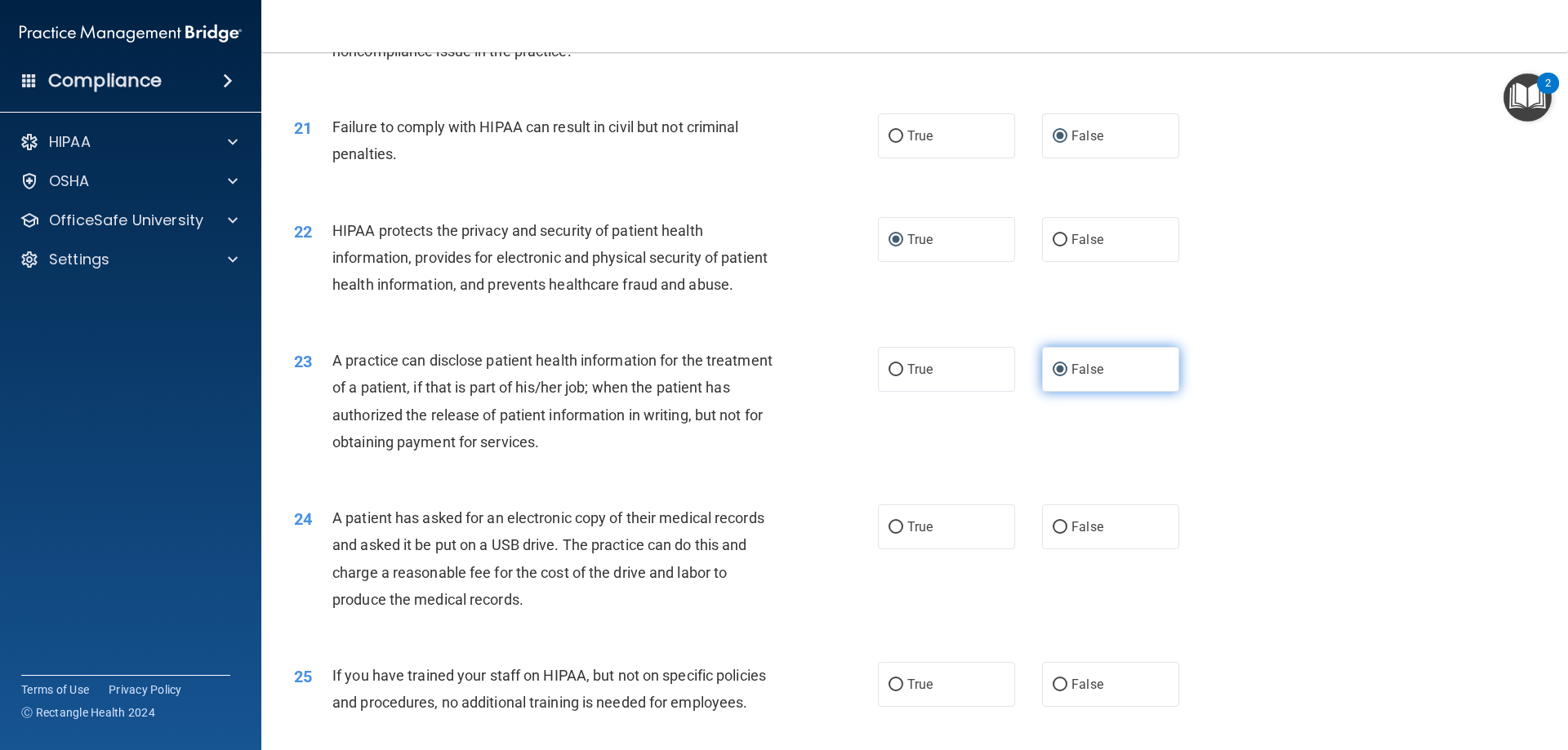
scroll to position [2368, 0]
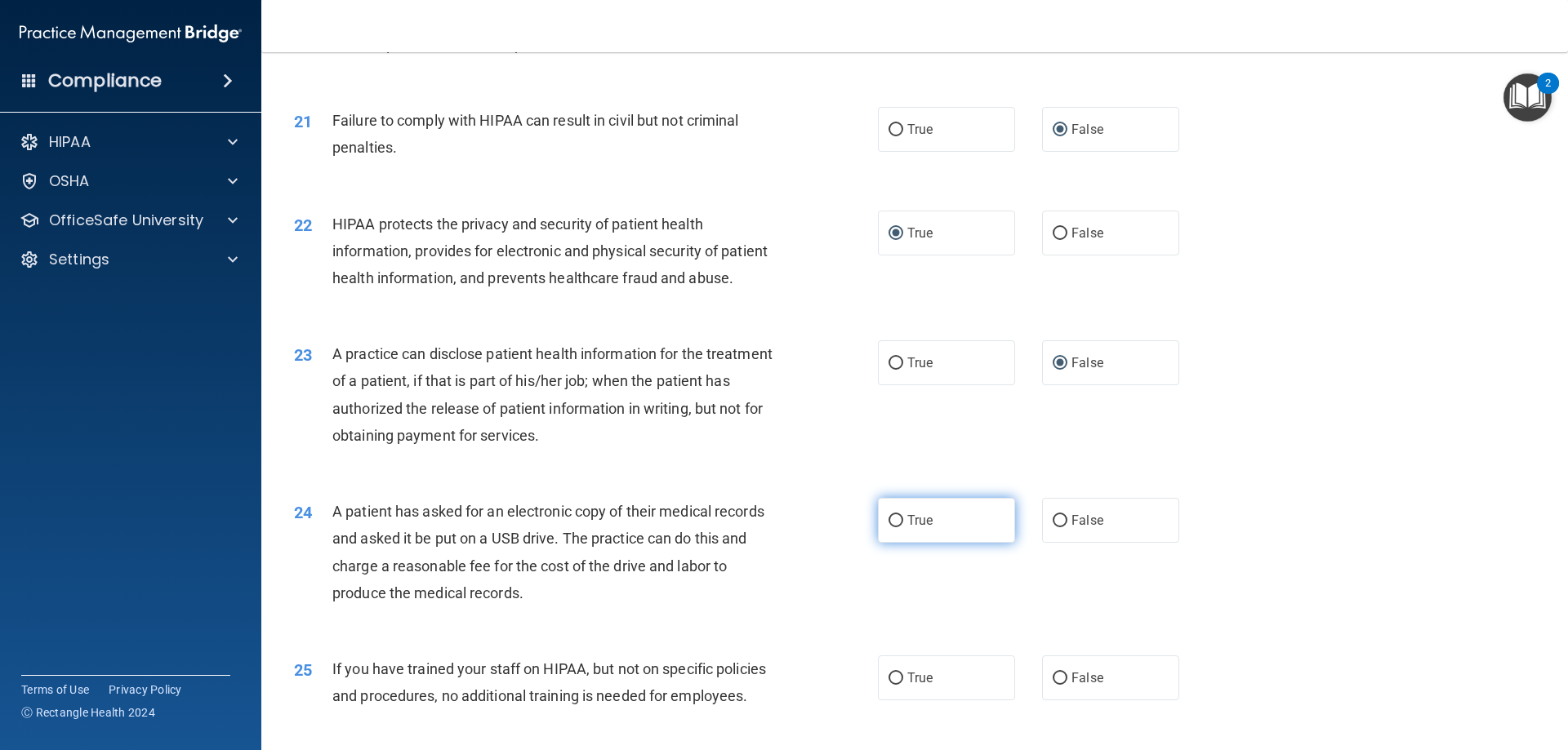
click at [889, 527] on input "True" at bounding box center [896, 521] width 14 height 13
radio input "true"
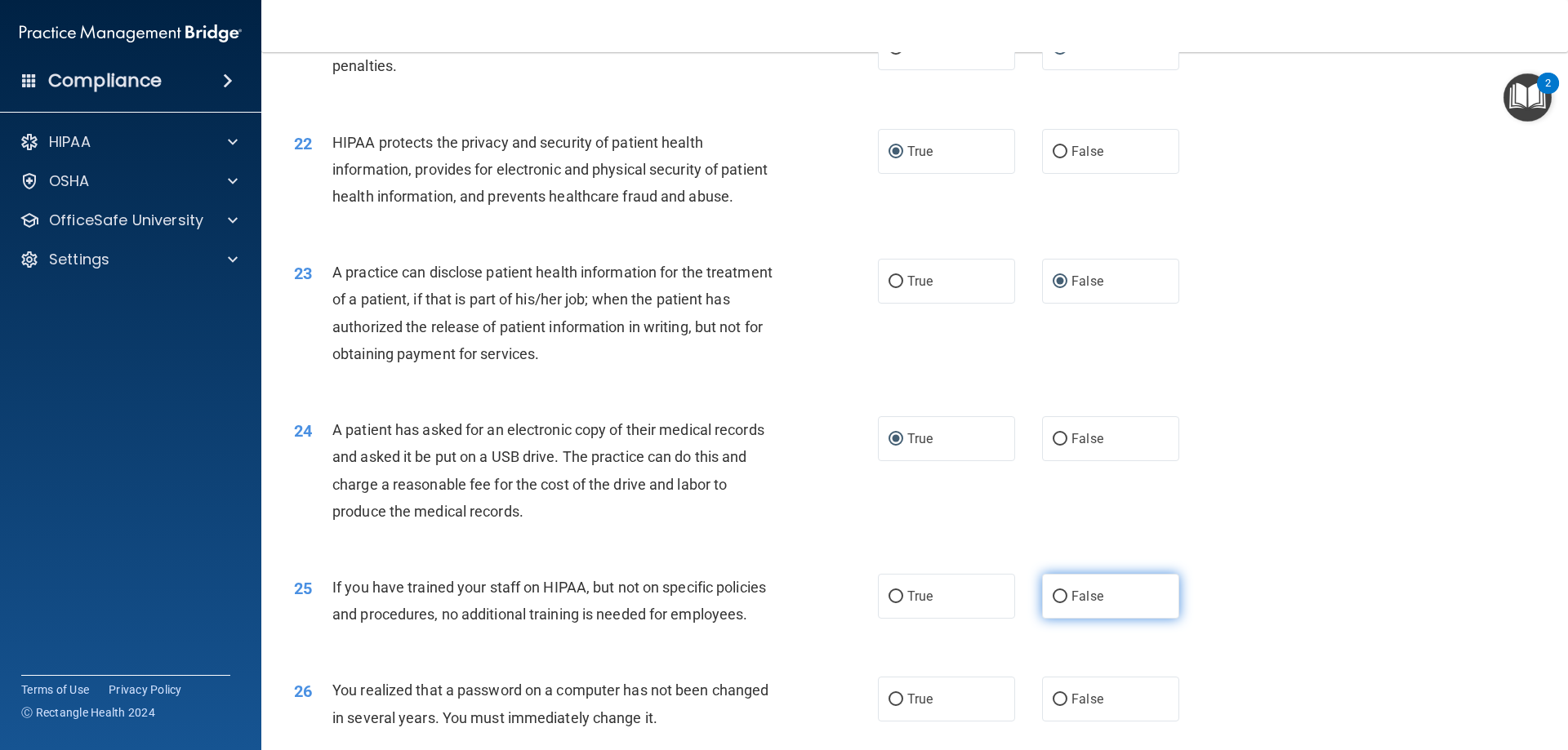
click at [1052, 603] on input "False" at bounding box center [1060, 597] width 14 height 13
radio input "true"
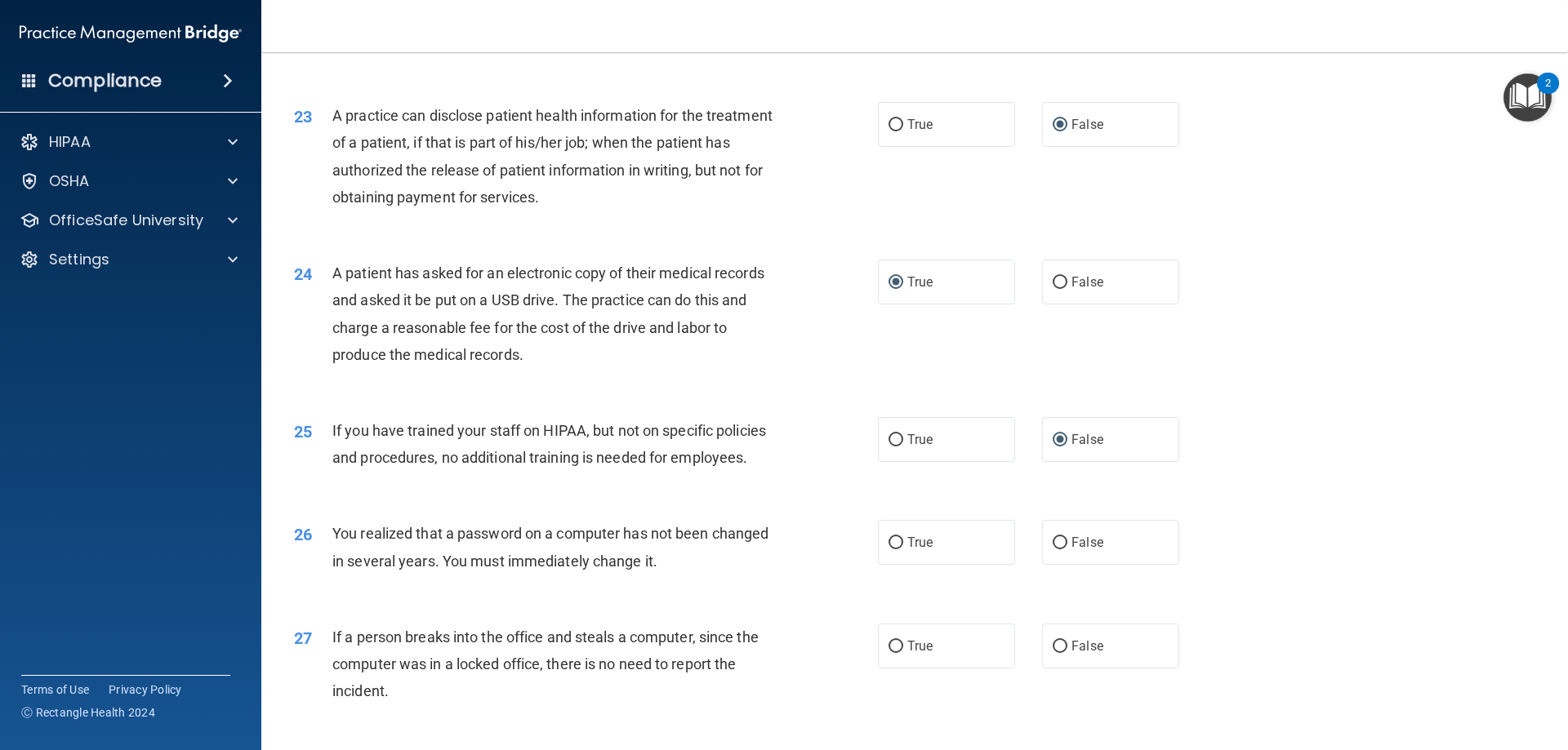
scroll to position [2613, 0]
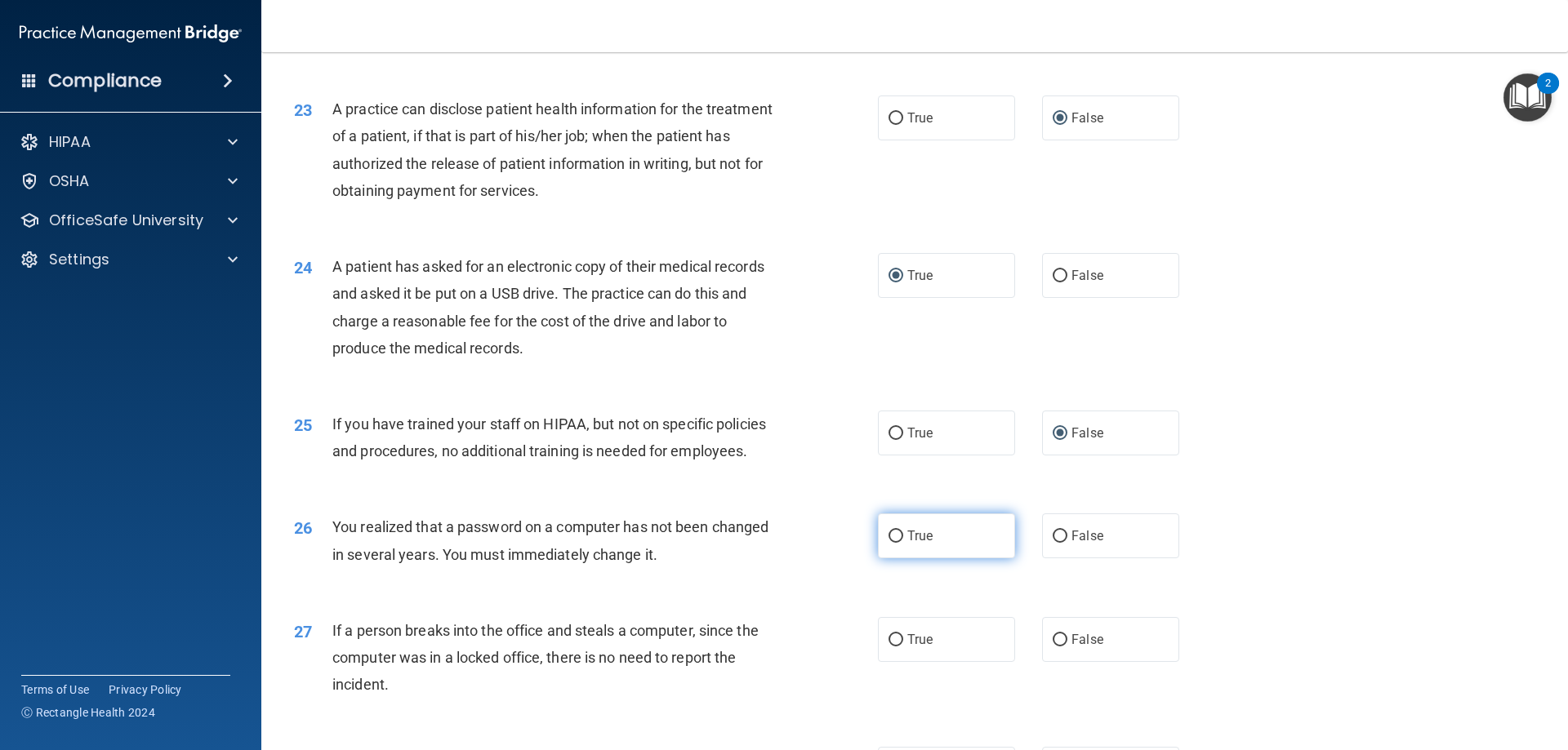
click at [892, 543] on input "True" at bounding box center [896, 537] width 14 height 13
radio input "true"
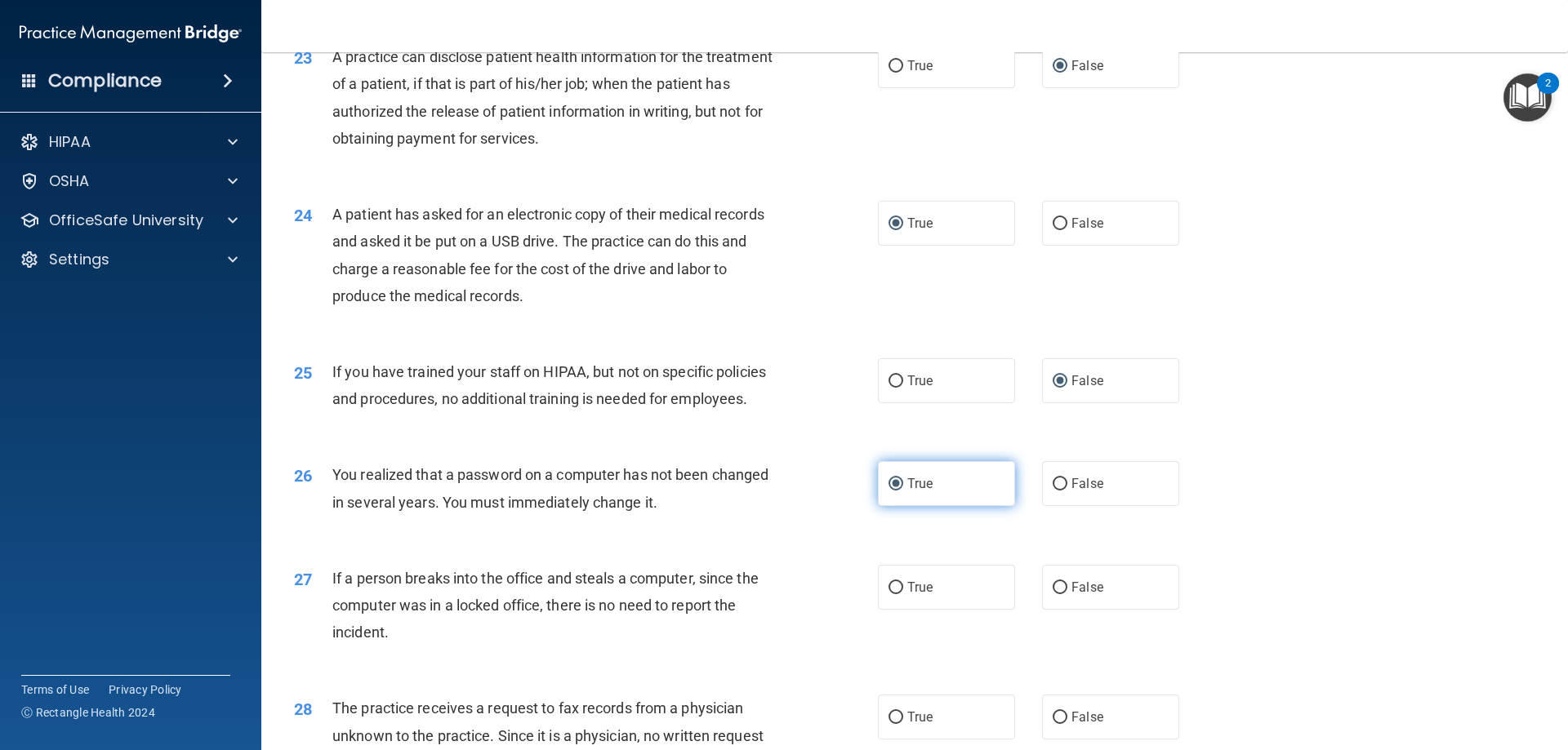
scroll to position [2694, 0]
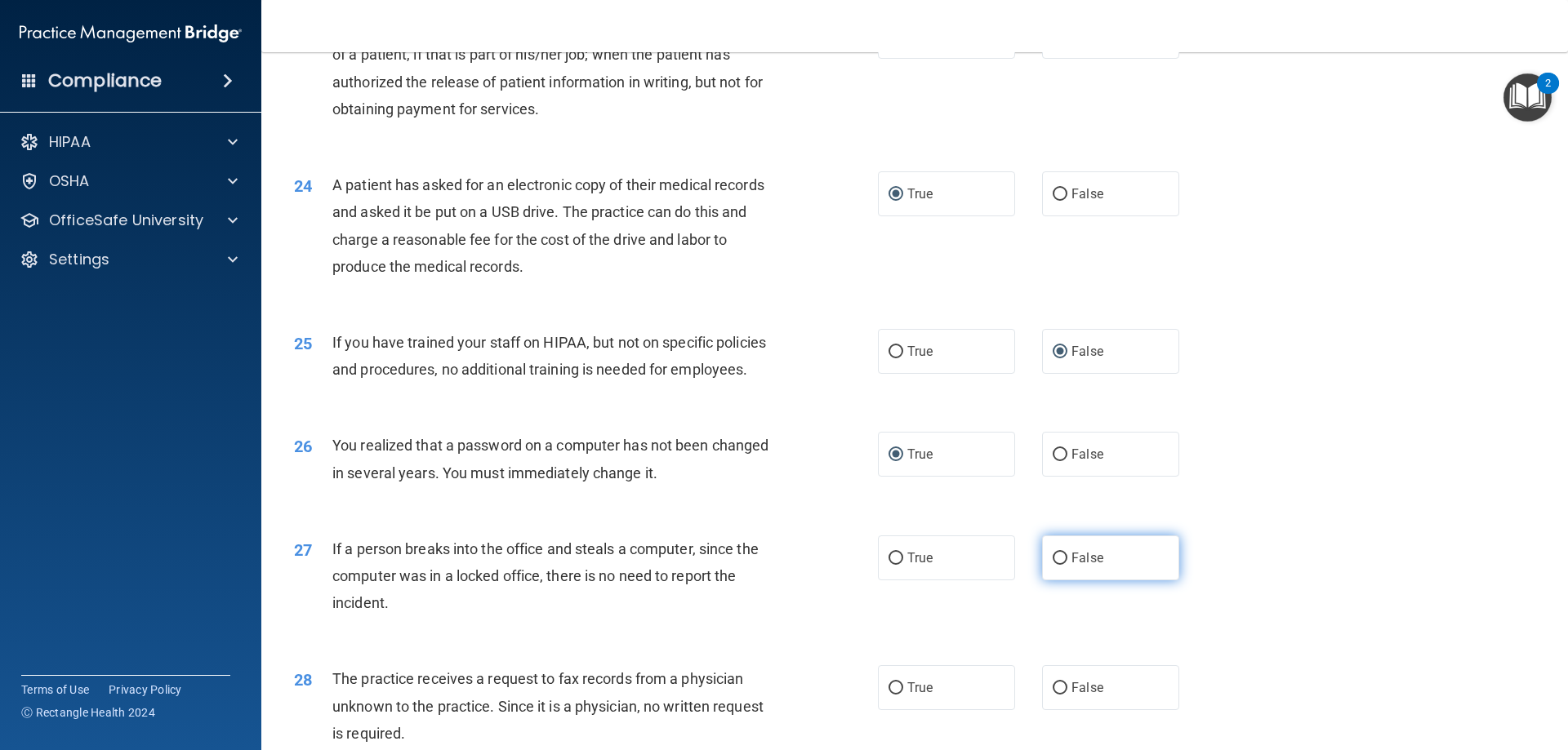
click at [1071, 565] on span "False" at bounding box center [1087, 557] width 32 height 15
click at [1066, 565] on input "False" at bounding box center [1060, 559] width 14 height 13
radio input "true"
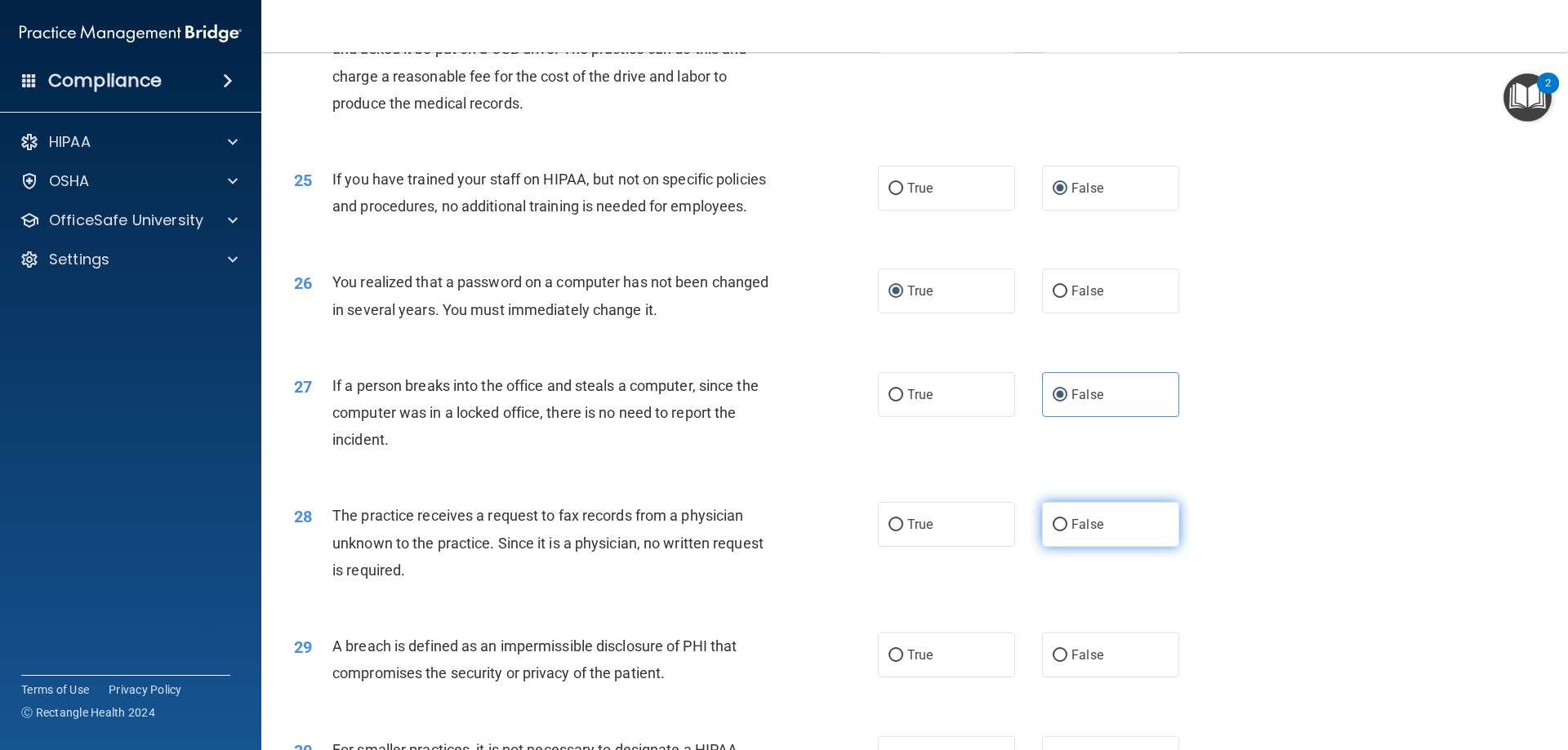
click at [1069, 547] on label "False" at bounding box center [1111, 525] width 138 height 45
click at [1068, 532] on input "False" at bounding box center [1060, 526] width 14 height 13
radio input "true"
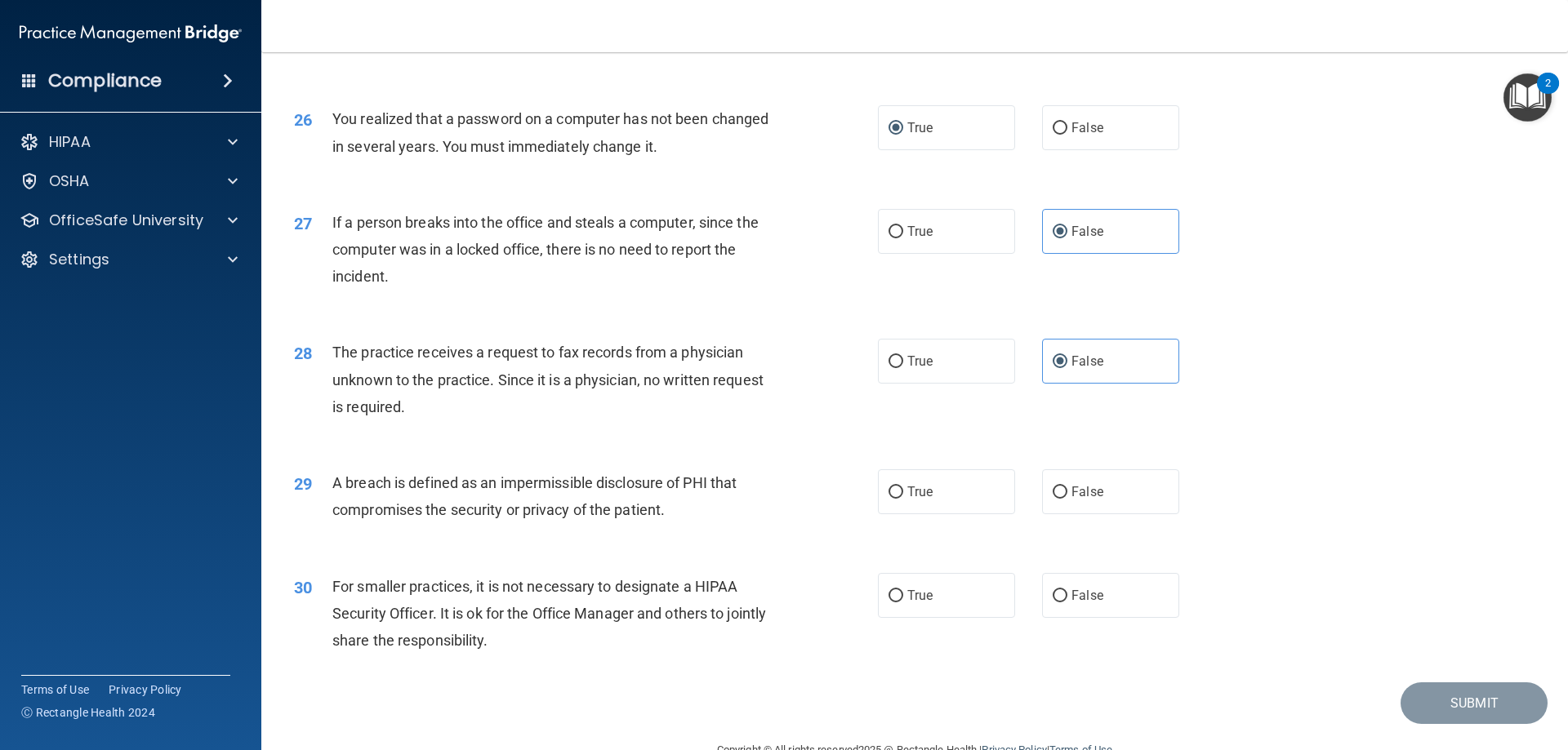
scroll to position [3102, 0]
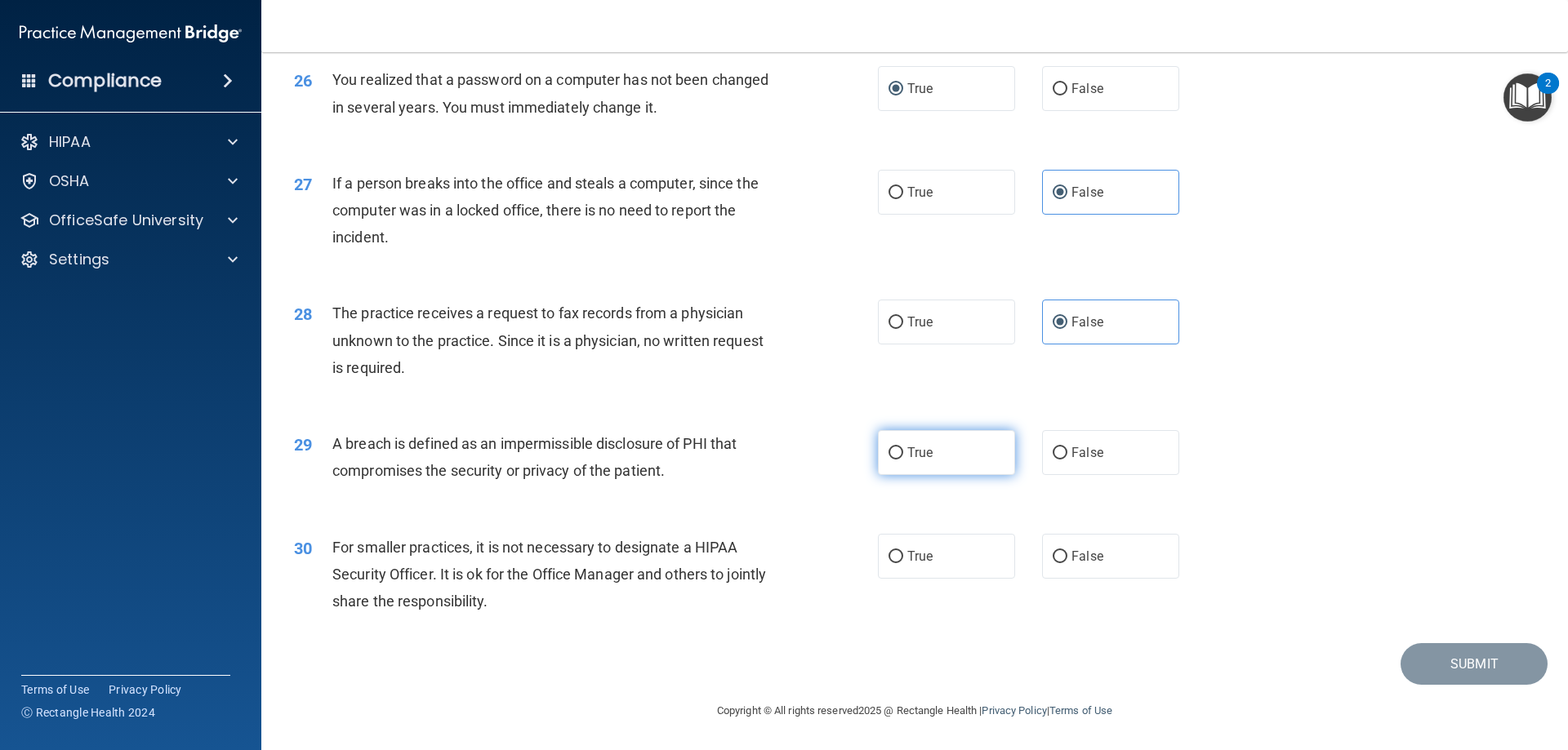
click at [900, 460] on label "True" at bounding box center [946, 453] width 138 height 45
click at [900, 460] on input "True" at bounding box center [896, 454] width 14 height 13
radio input "true"
click at [1071, 565] on span "False" at bounding box center [1087, 555] width 32 height 15
click at [1065, 564] on input "False" at bounding box center [1060, 557] width 14 height 13
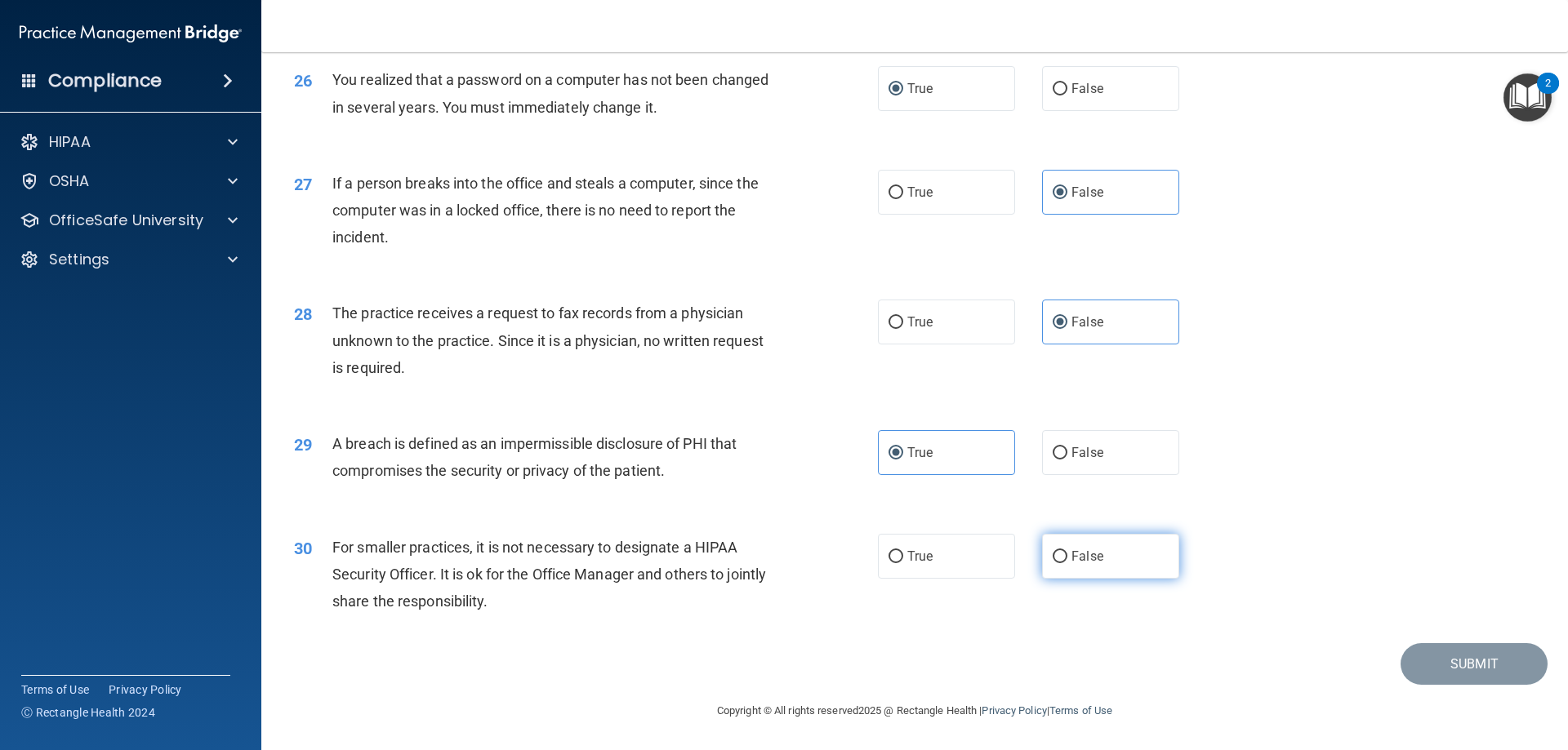
radio input "true"
click at [1418, 675] on button "Submit" at bounding box center [1474, 664] width 147 height 42
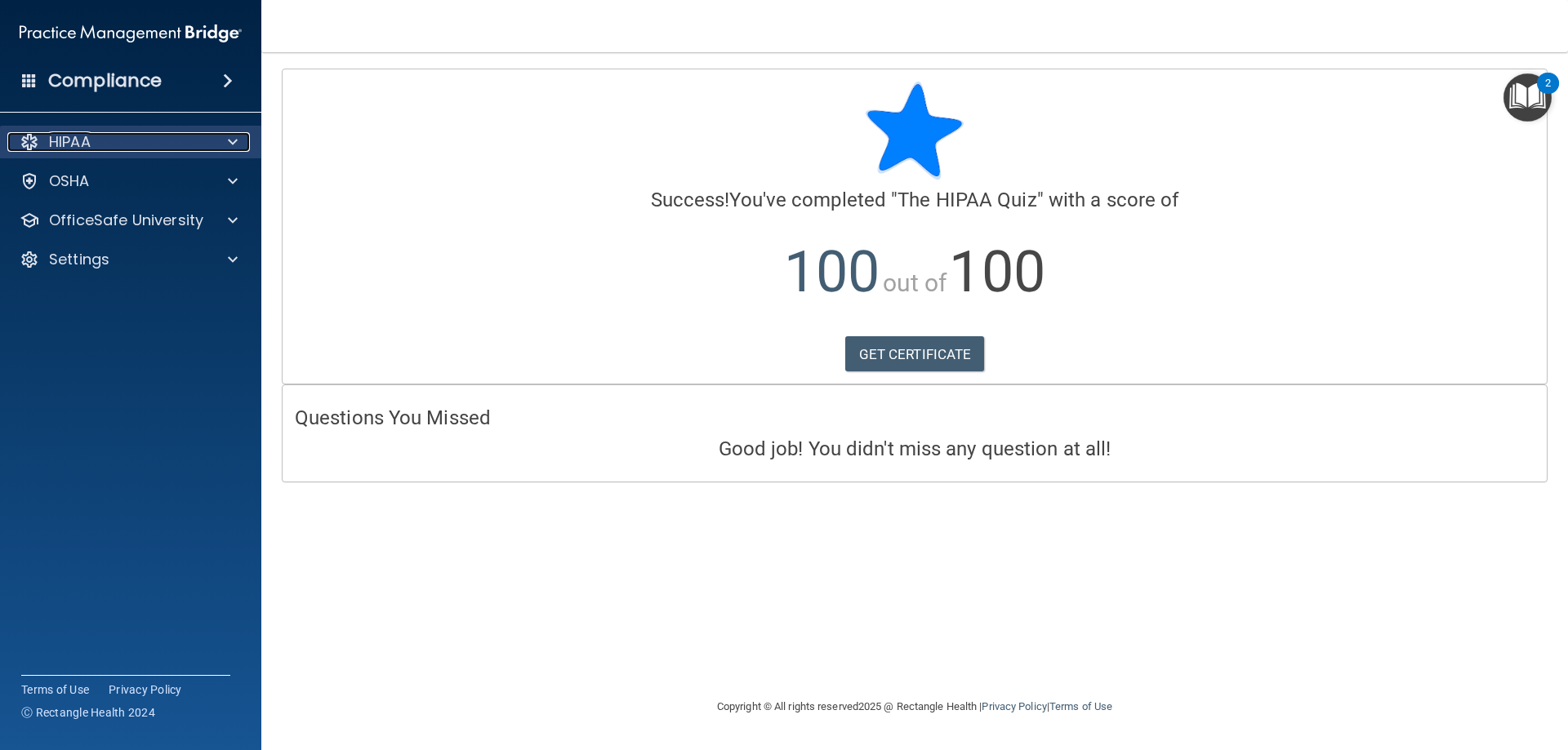
click at [239, 140] on div at bounding box center [230, 142] width 41 height 20
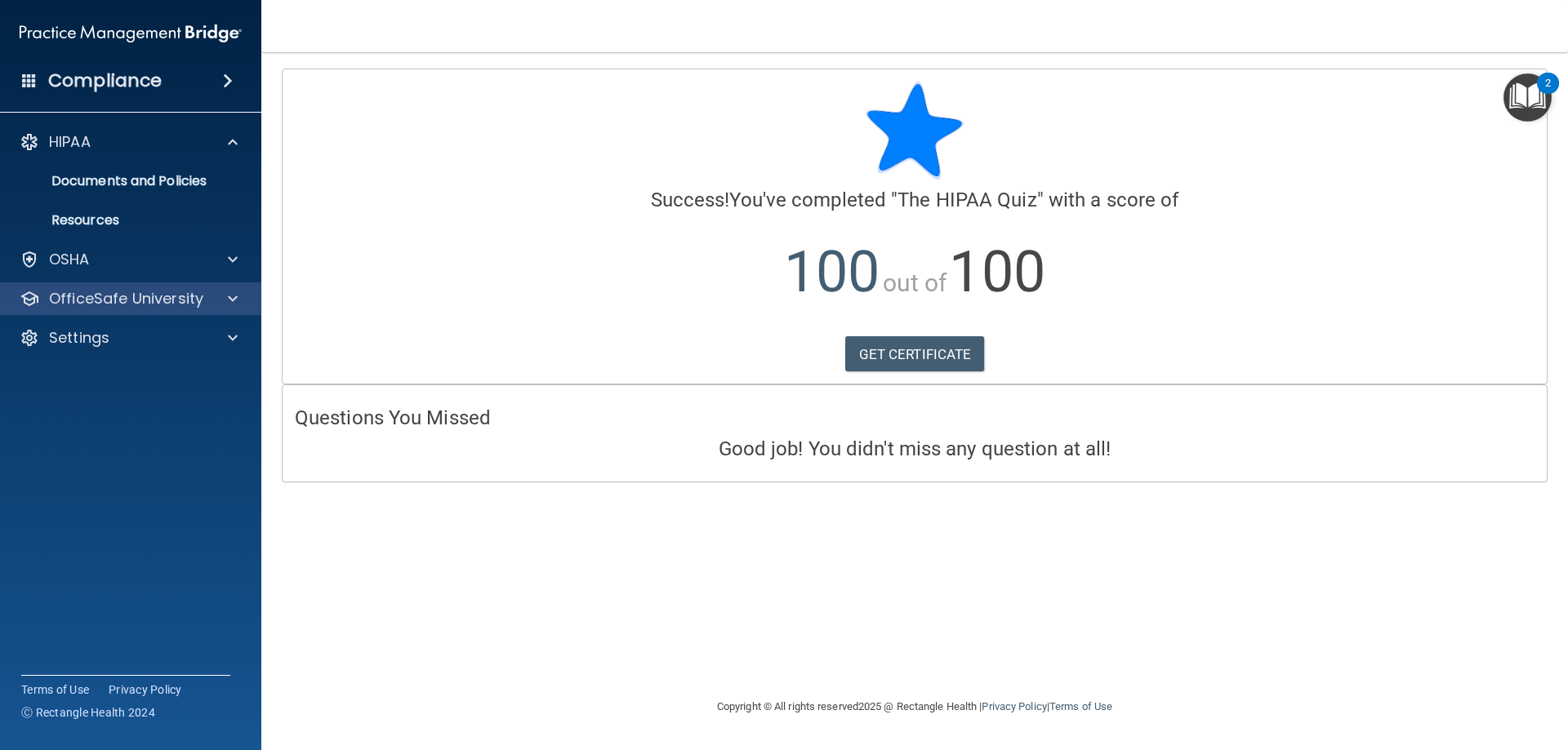
click at [228, 284] on div "OfficeSafe University" at bounding box center [131, 299] width 262 height 33
click at [228, 298] on span at bounding box center [233, 299] width 10 height 20
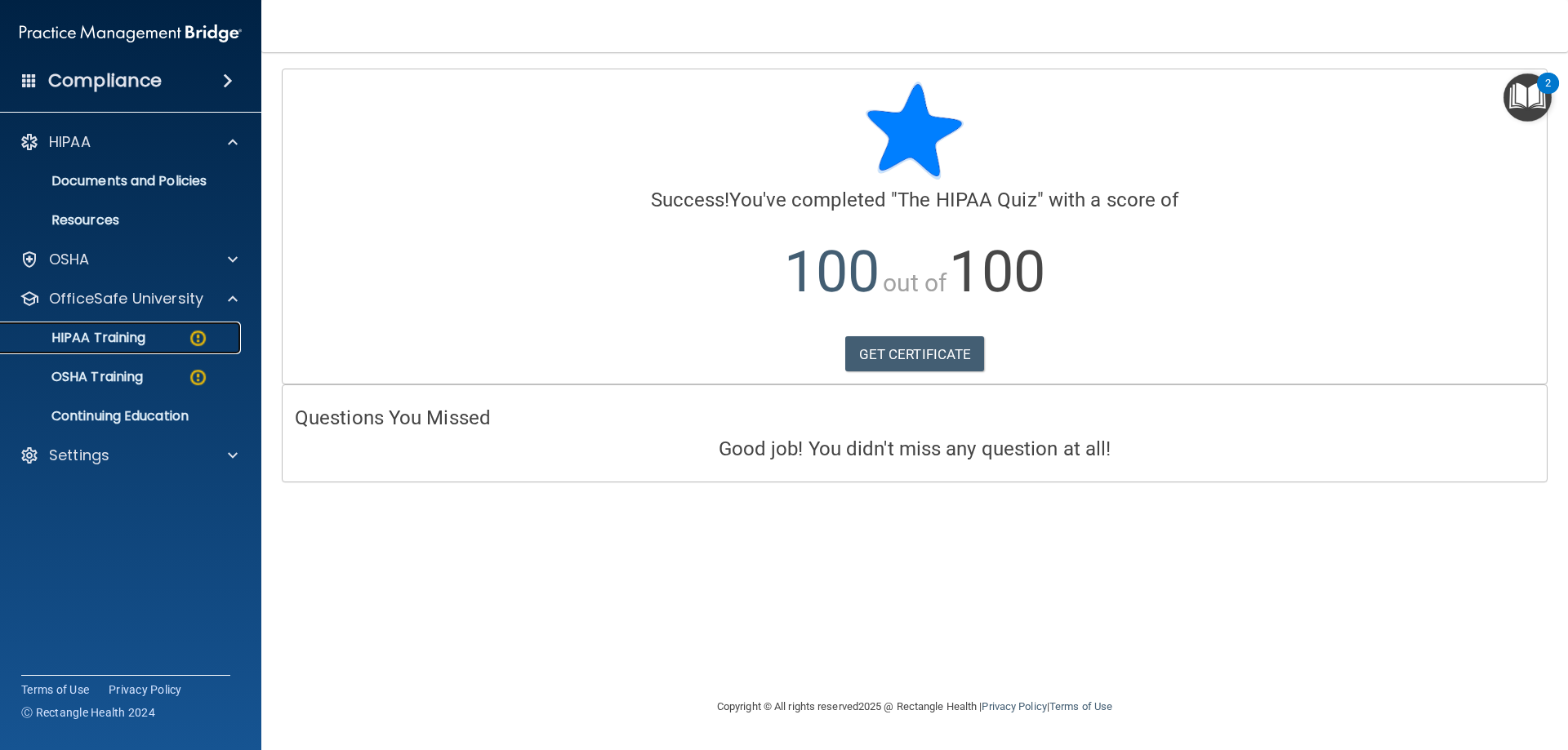
click at [192, 328] on img at bounding box center [198, 338] width 21 height 21
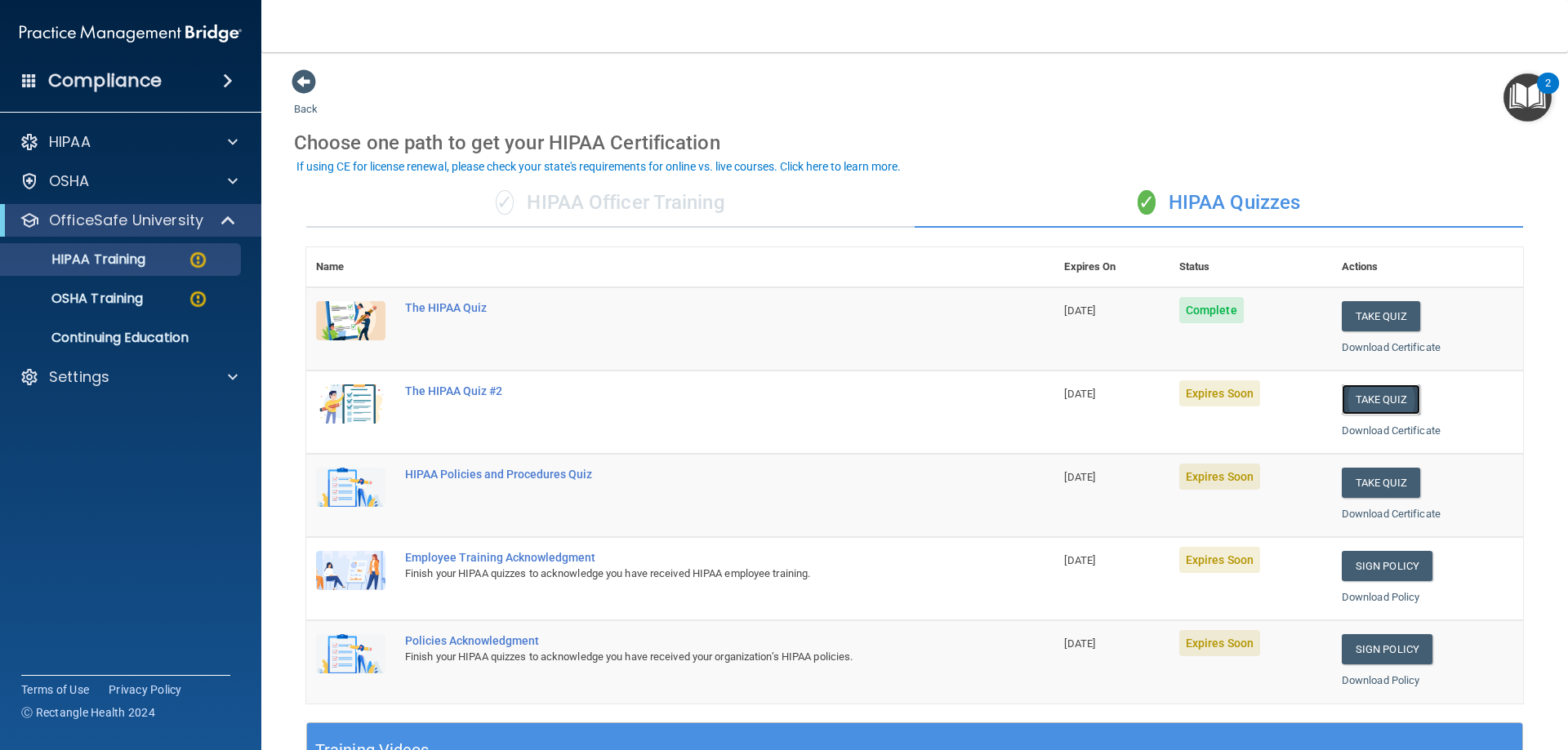
click at [1364, 400] on button "Take Quiz" at bounding box center [1381, 399] width 79 height 30
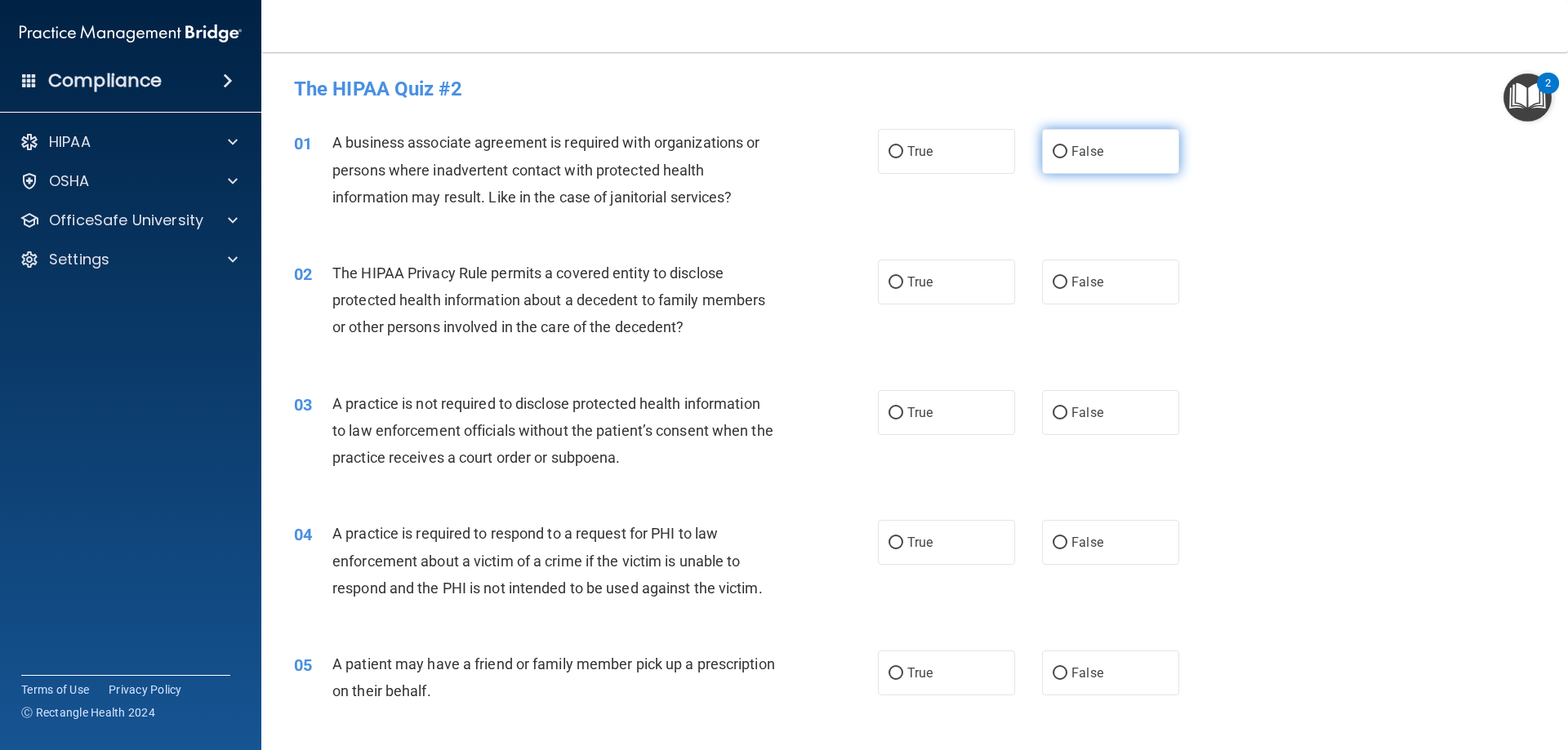
click at [1052, 147] on input "False" at bounding box center [1060, 153] width 14 height 13
radio input "true"
click at [889, 287] on input "True" at bounding box center [896, 283] width 14 height 13
radio input "true"
click at [1060, 413] on label "False" at bounding box center [1111, 413] width 138 height 45
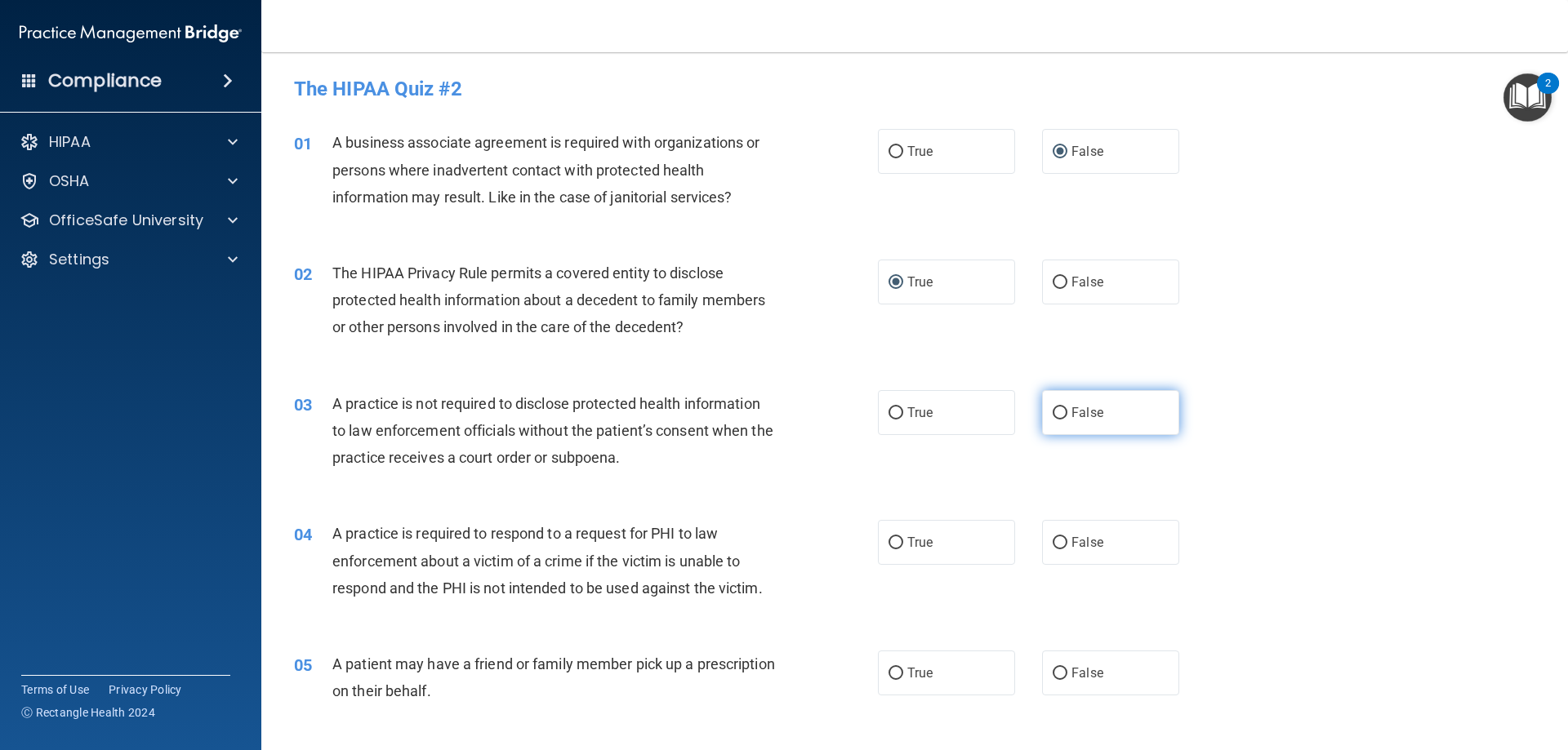
click at [1060, 413] on input "False" at bounding box center [1060, 413] width 14 height 13
radio input "true"
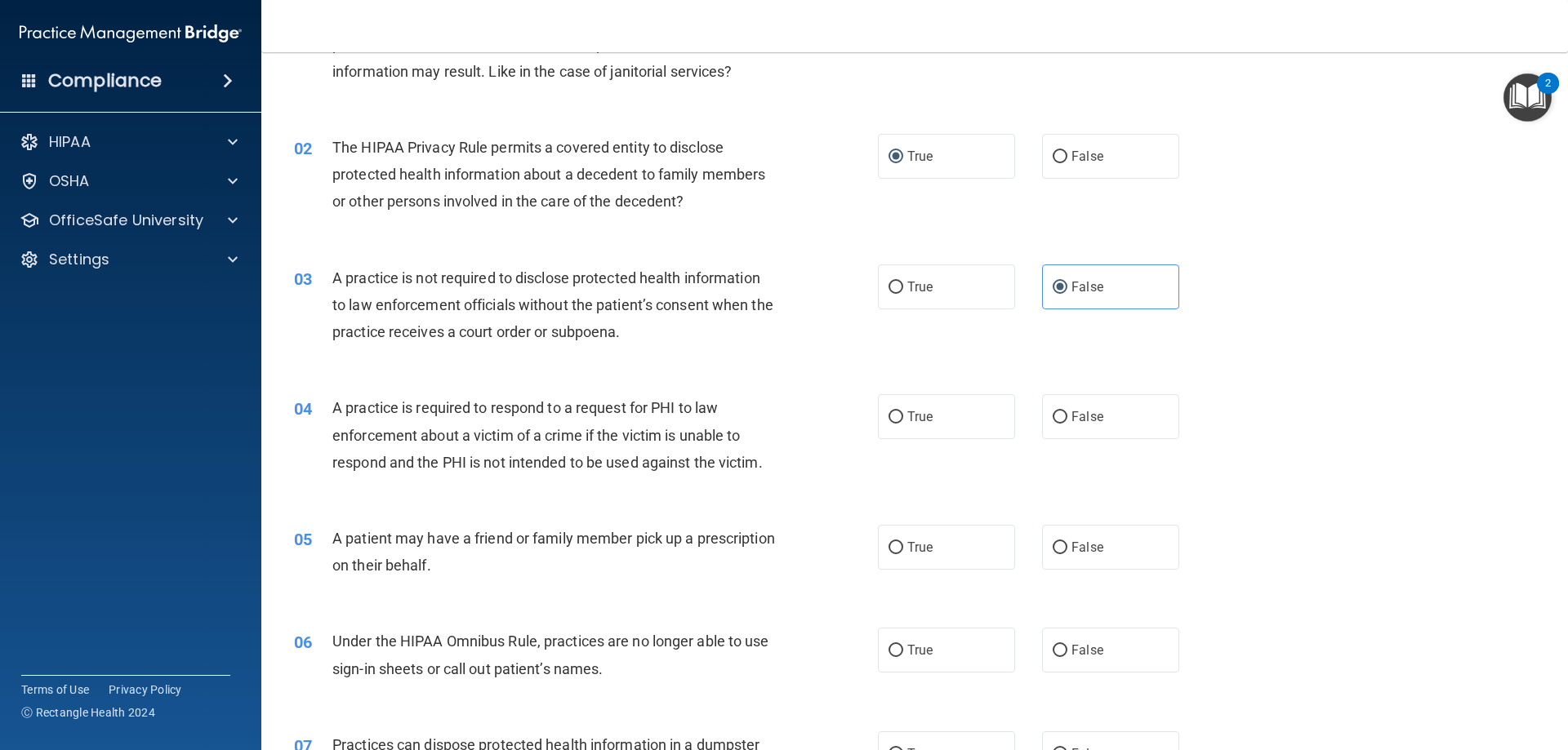
scroll to position [163, 0]
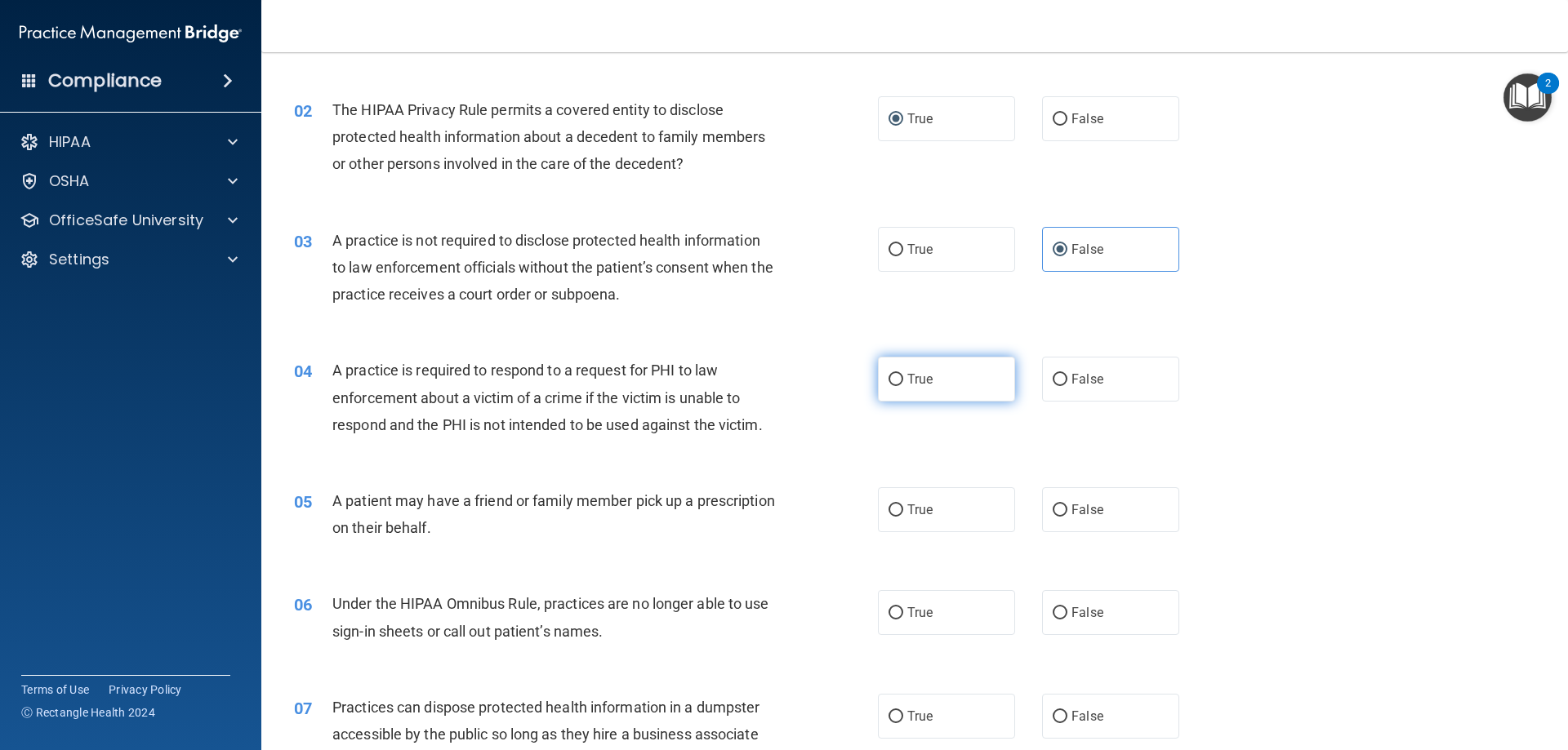
click at [920, 381] on span "True" at bounding box center [920, 379] width 25 height 15
click at [903, 381] on input "True" at bounding box center [896, 380] width 14 height 13
radio input "true"
click at [914, 508] on span "True" at bounding box center [920, 509] width 25 height 15
click at [903, 508] on input "True" at bounding box center [896, 511] width 14 height 13
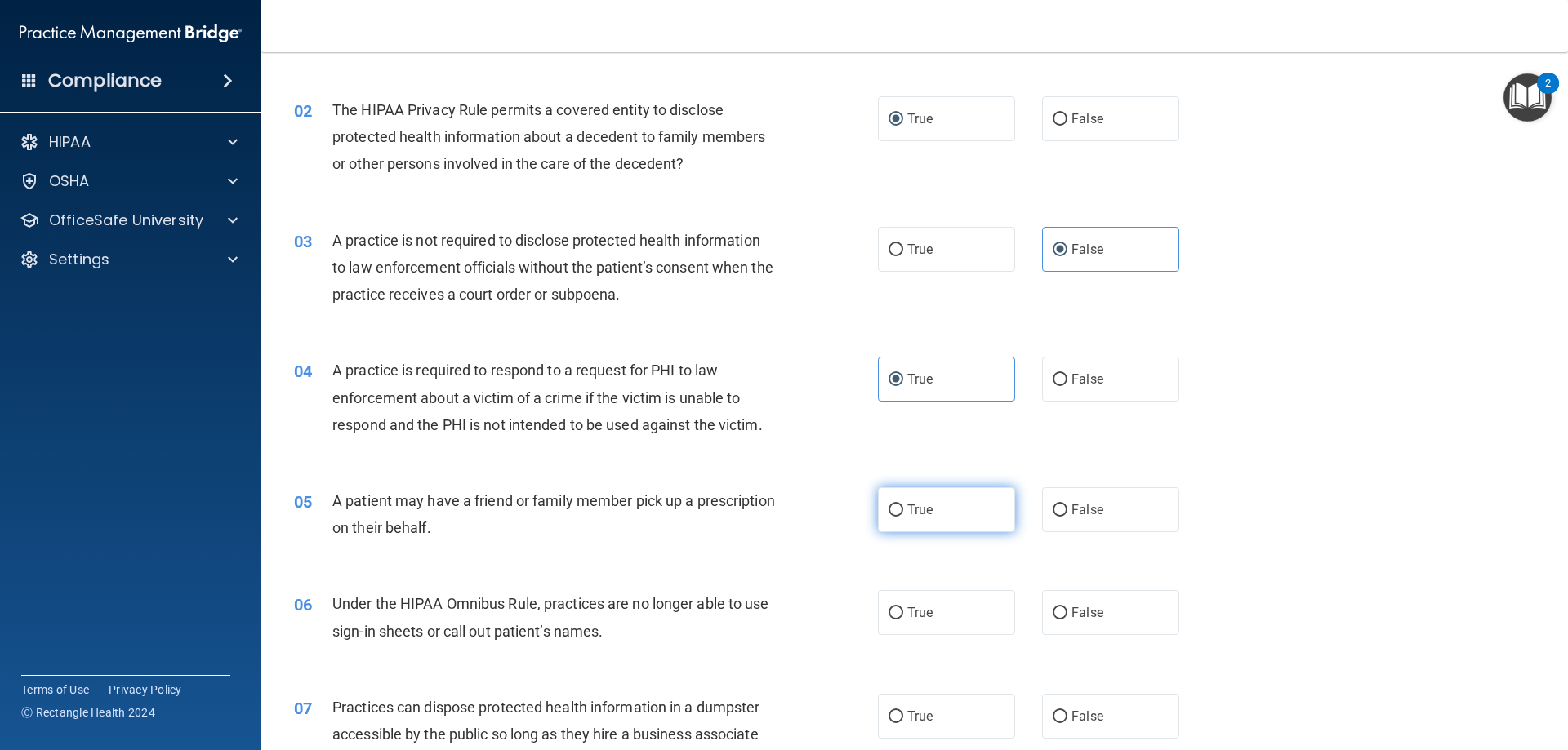
radio input "true"
click at [1108, 620] on label "False" at bounding box center [1111, 613] width 138 height 45
click at [1068, 620] on input "False" at bounding box center [1060, 613] width 14 height 13
radio input "true"
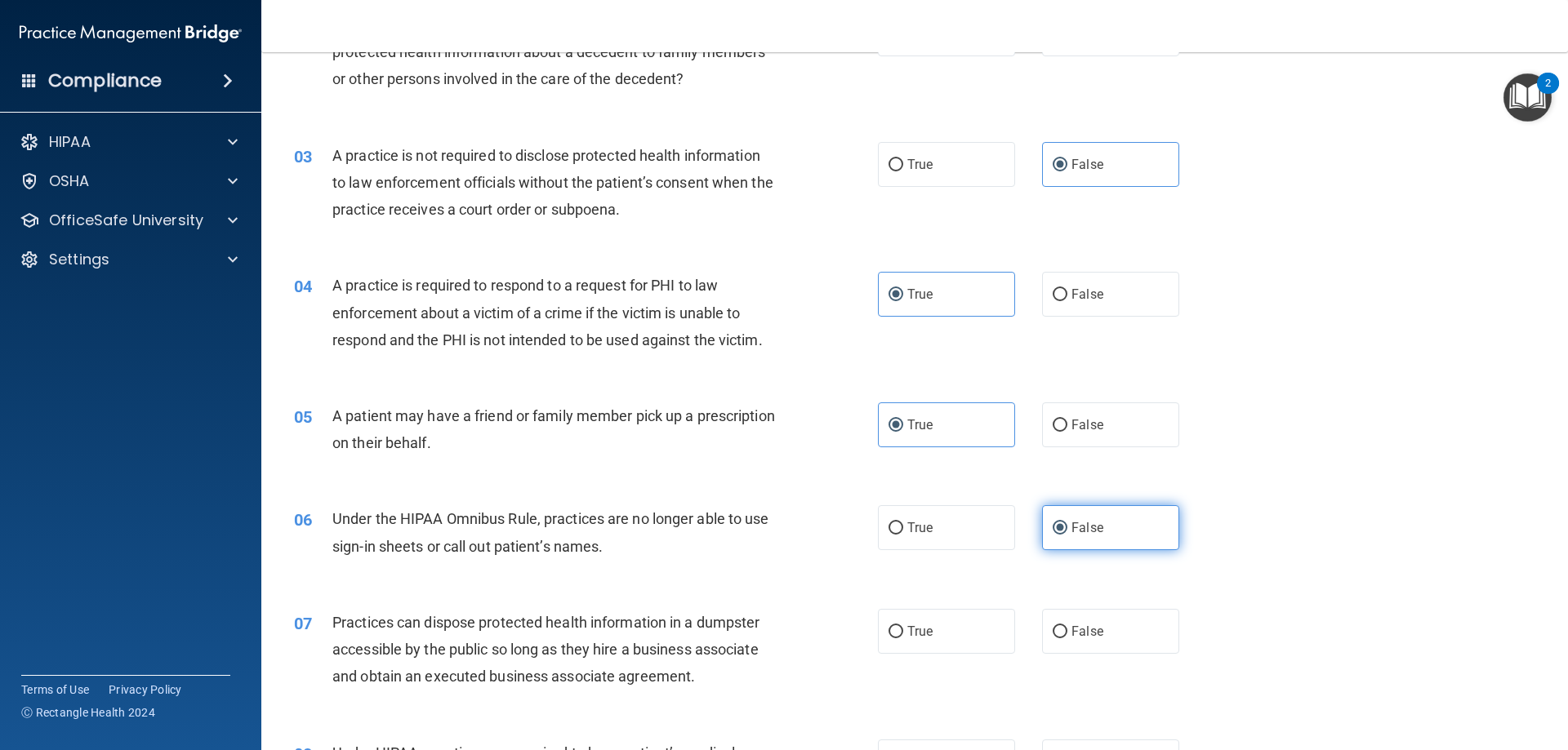
scroll to position [327, 0]
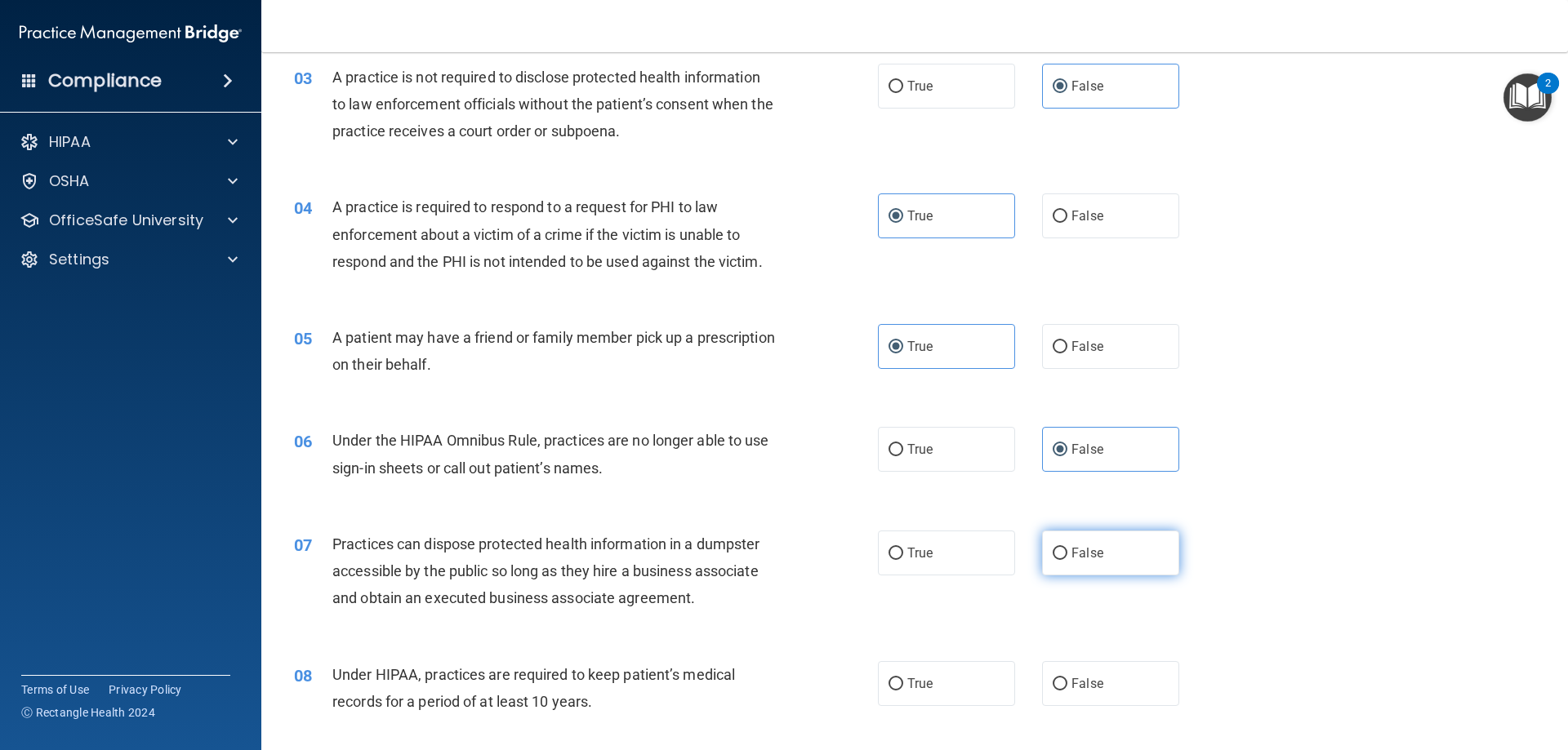
click at [1108, 560] on label "False" at bounding box center [1111, 554] width 138 height 45
click at [1068, 560] on input "False" at bounding box center [1060, 555] width 14 height 13
radio input "true"
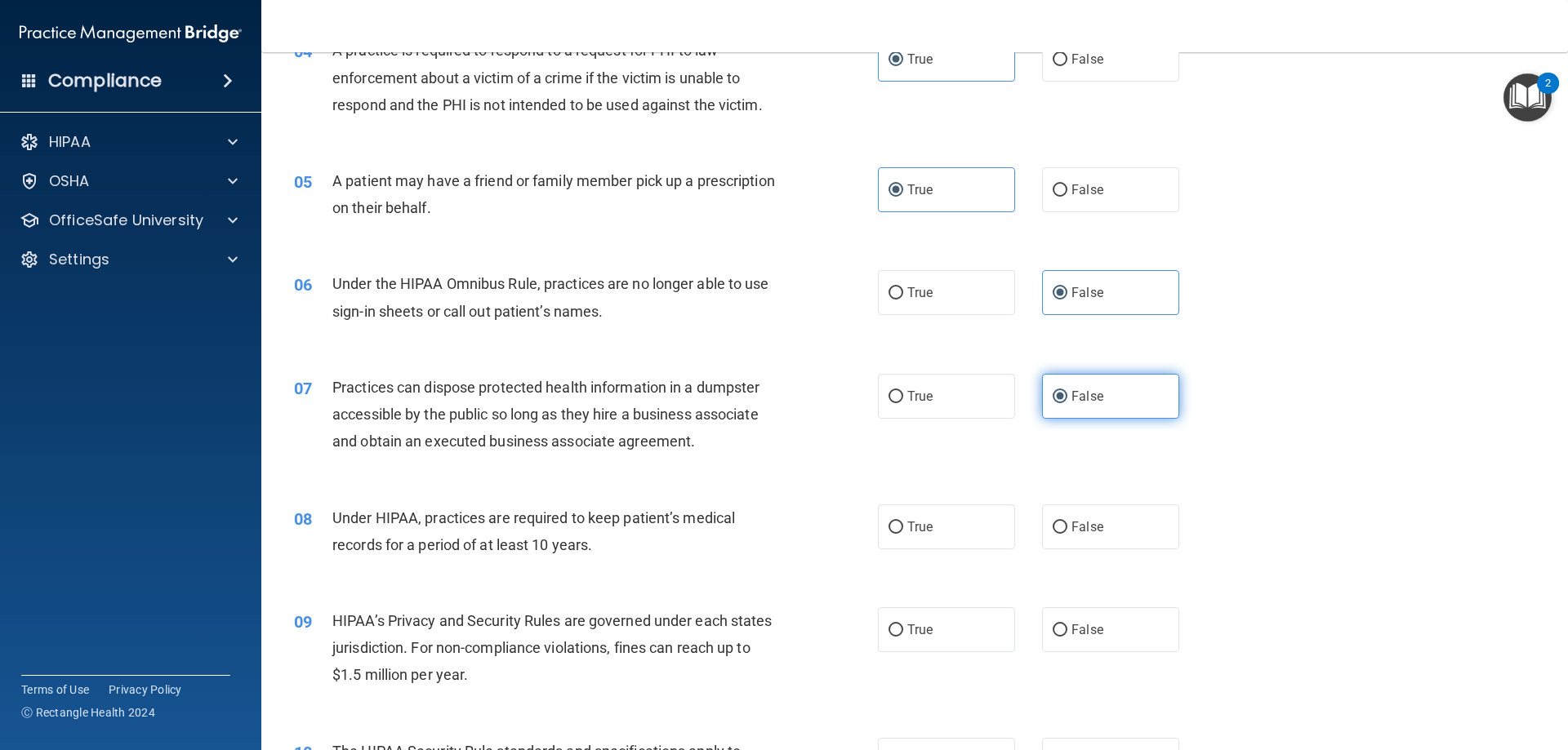
scroll to position [489, 0]
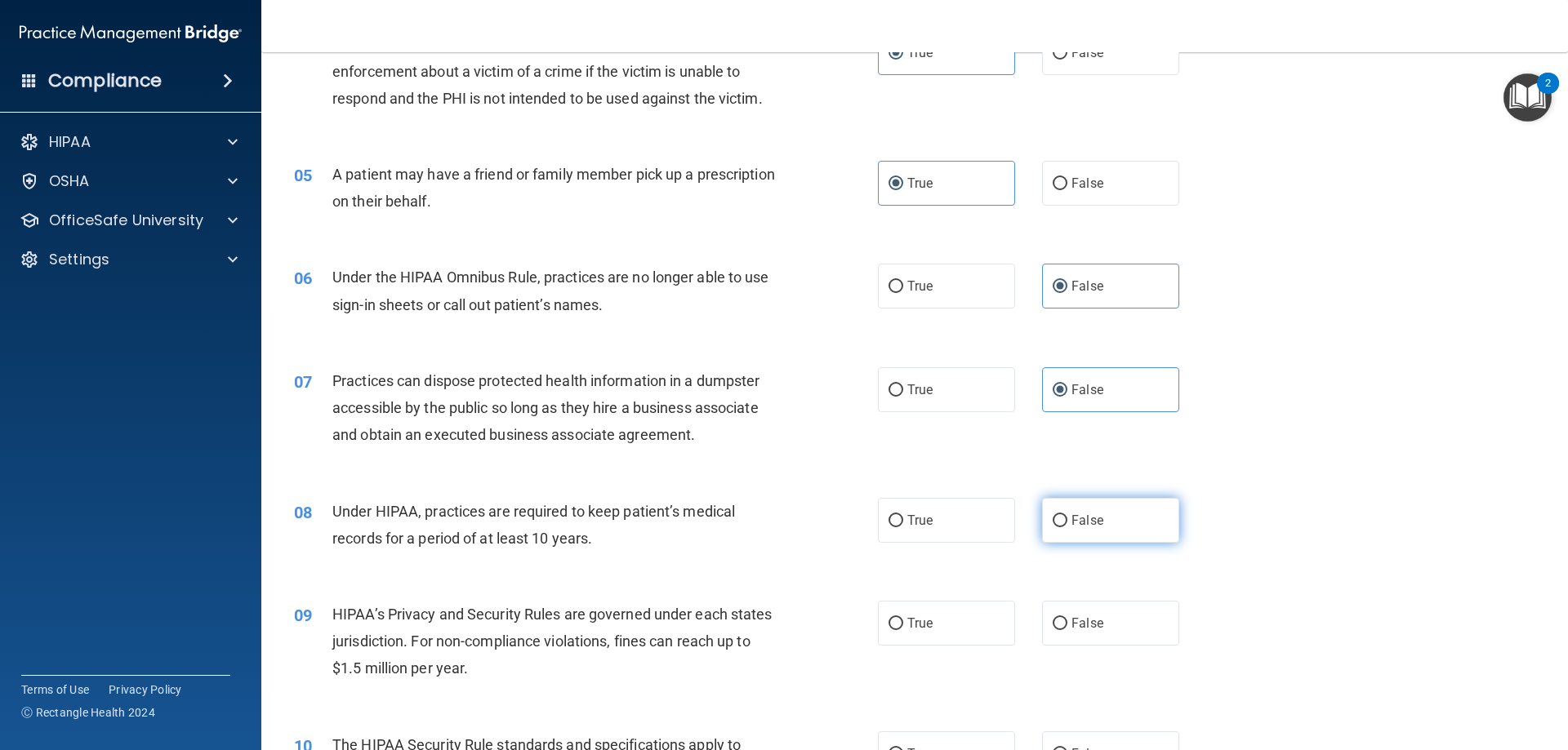
click at [1108, 542] on label "False" at bounding box center [1111, 521] width 138 height 45
click at [1068, 527] on input "False" at bounding box center [1060, 521] width 14 height 13
radio input "true"
click at [1109, 620] on label "False" at bounding box center [1111, 623] width 138 height 45
click at [1068, 620] on input "False" at bounding box center [1060, 624] width 14 height 13
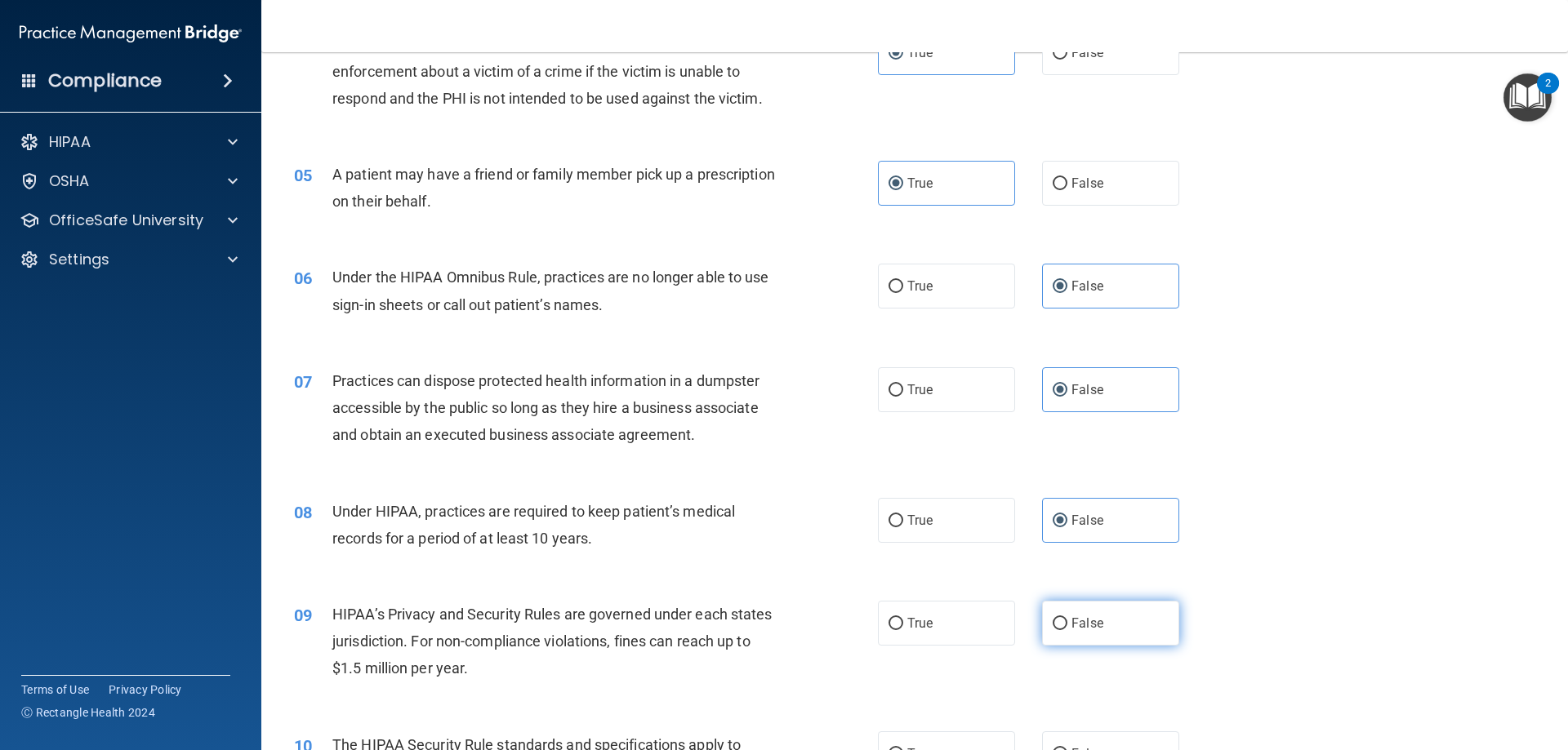
radio input "true"
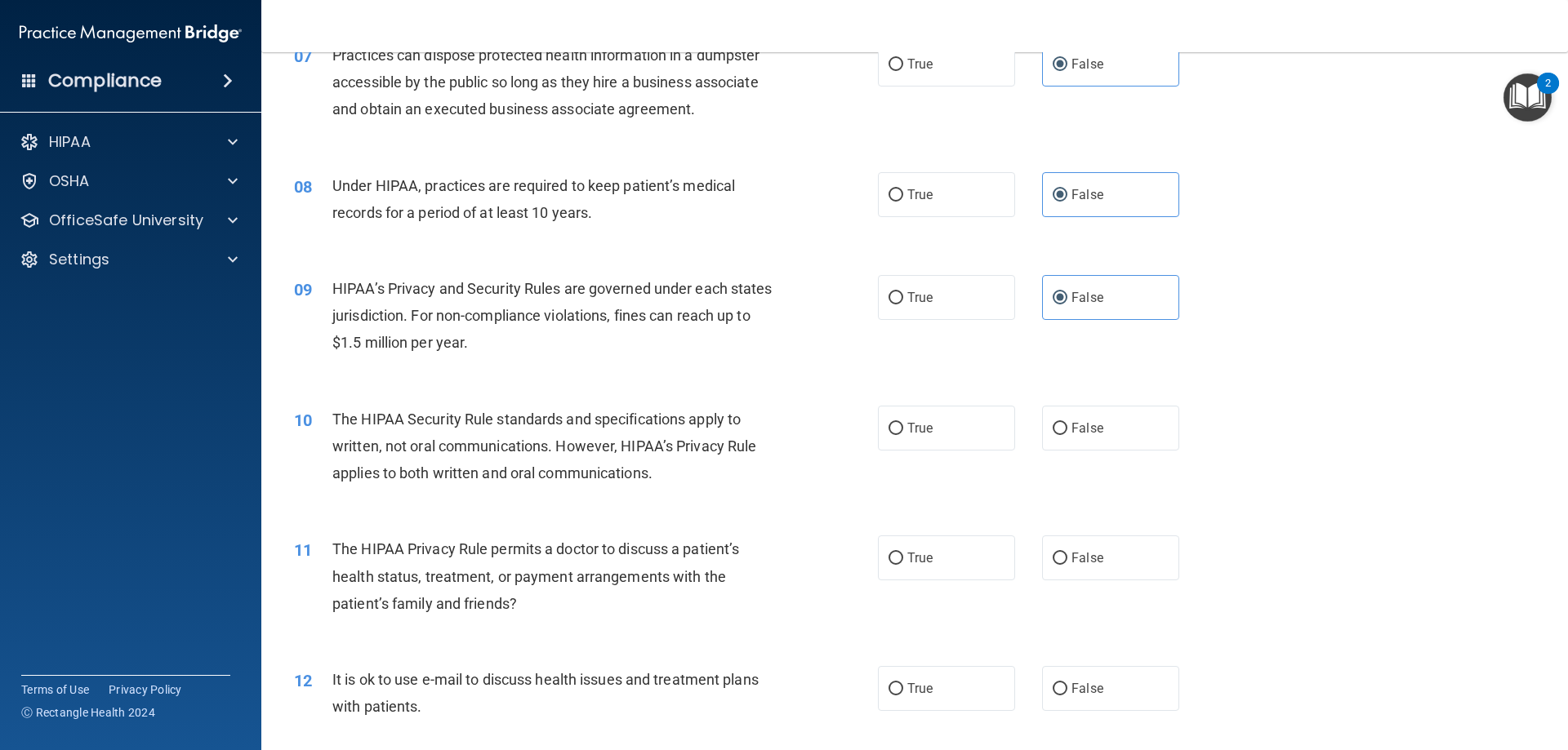
scroll to position [816, 0]
click at [969, 421] on label "True" at bounding box center [946, 428] width 138 height 45
click at [903, 422] on input "True" at bounding box center [896, 429] width 14 height 13
radio input "true"
click at [961, 552] on label "True" at bounding box center [946, 557] width 138 height 45
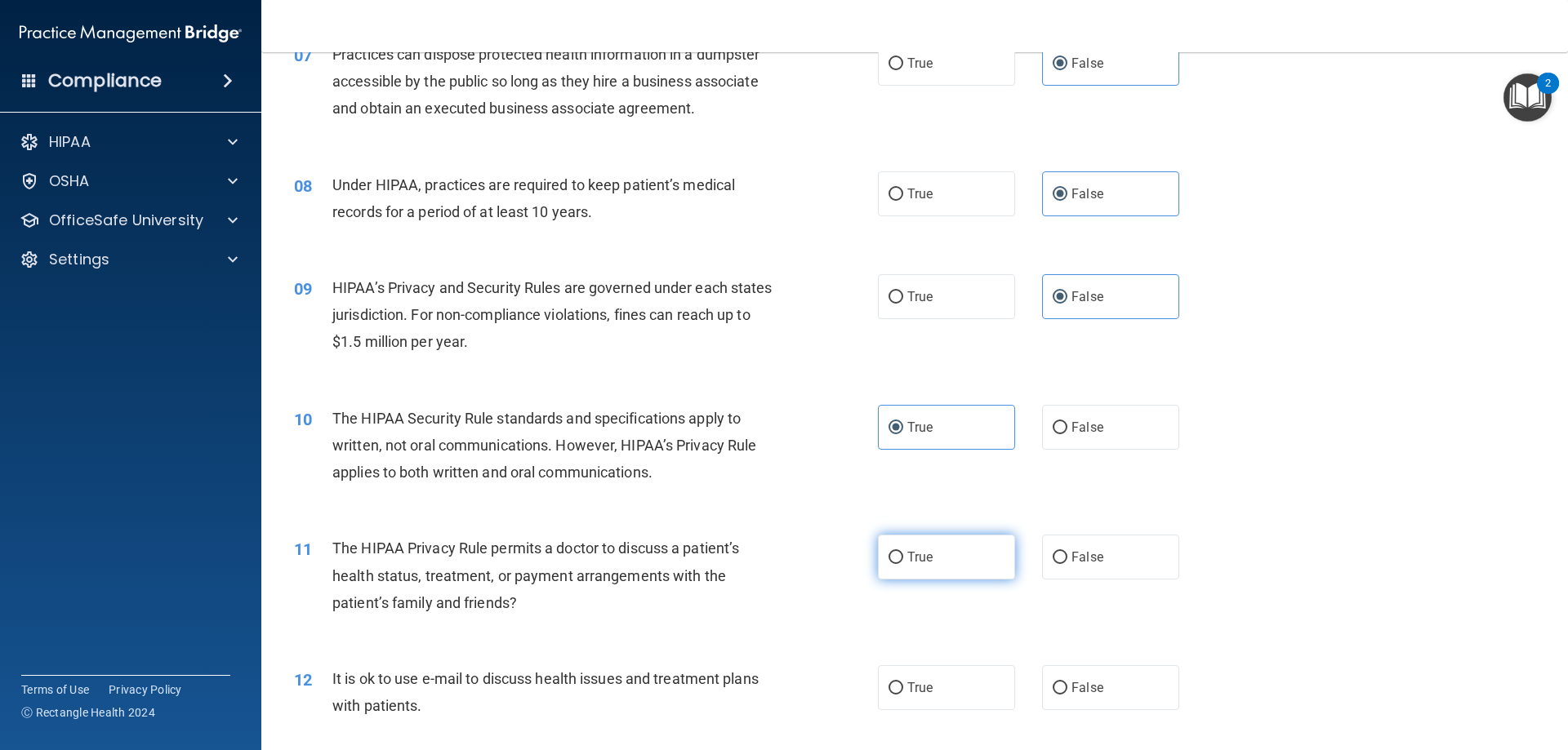
click at [903, 552] on input "True" at bounding box center [896, 558] width 14 height 13
radio input "true"
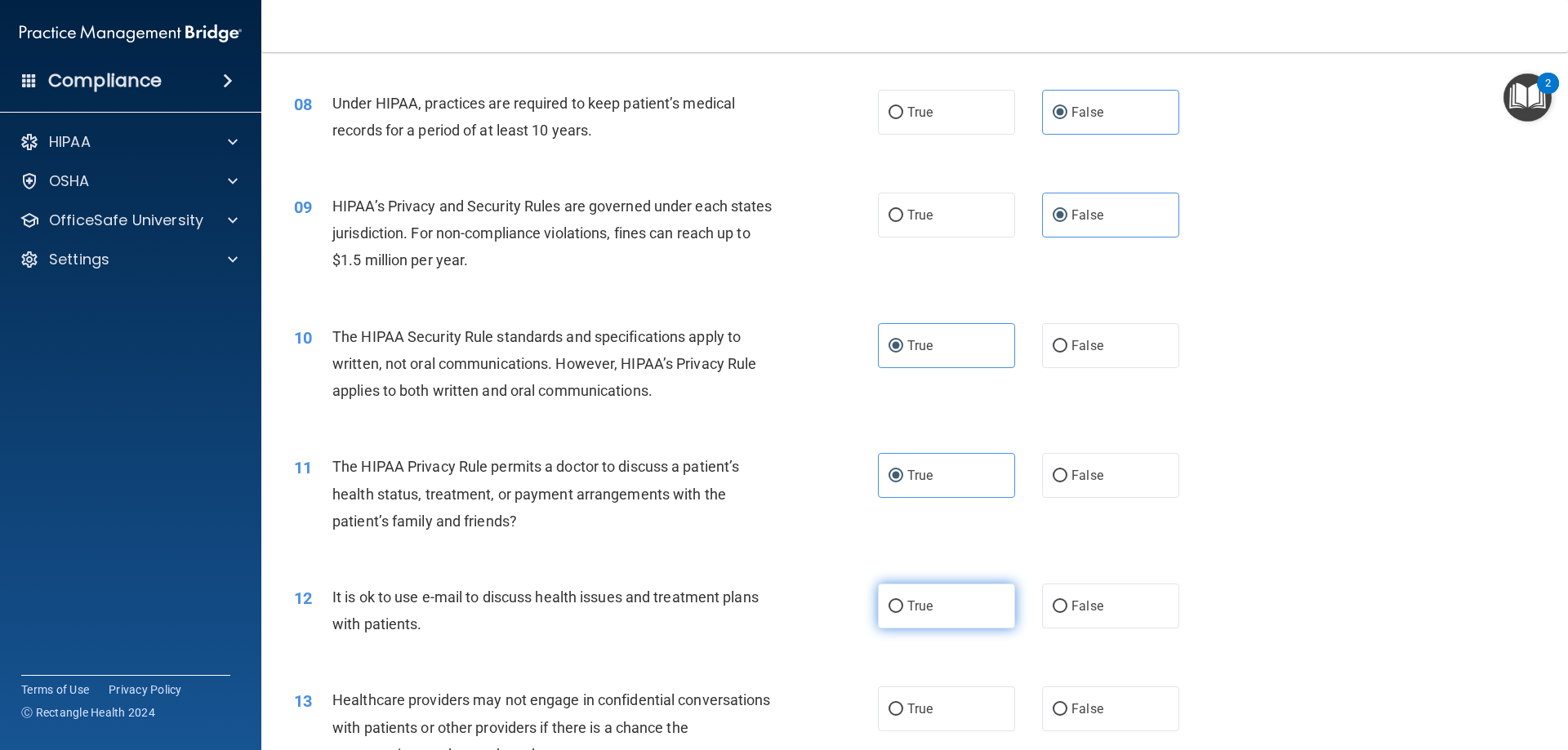
click at [933, 603] on label "True" at bounding box center [946, 606] width 138 height 45
click at [903, 603] on input "True" at bounding box center [896, 607] width 14 height 13
radio input "true"
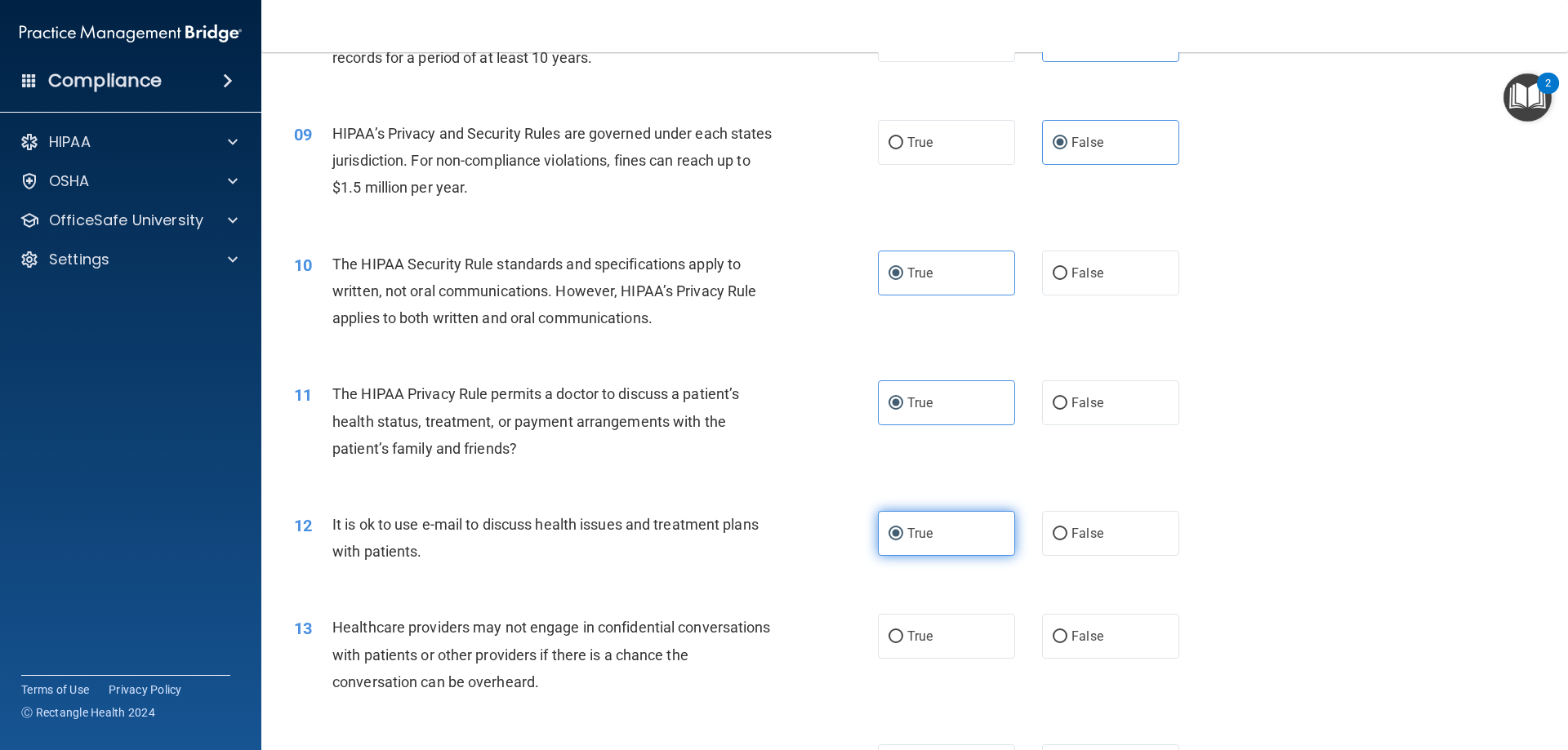
scroll to position [1061, 0]
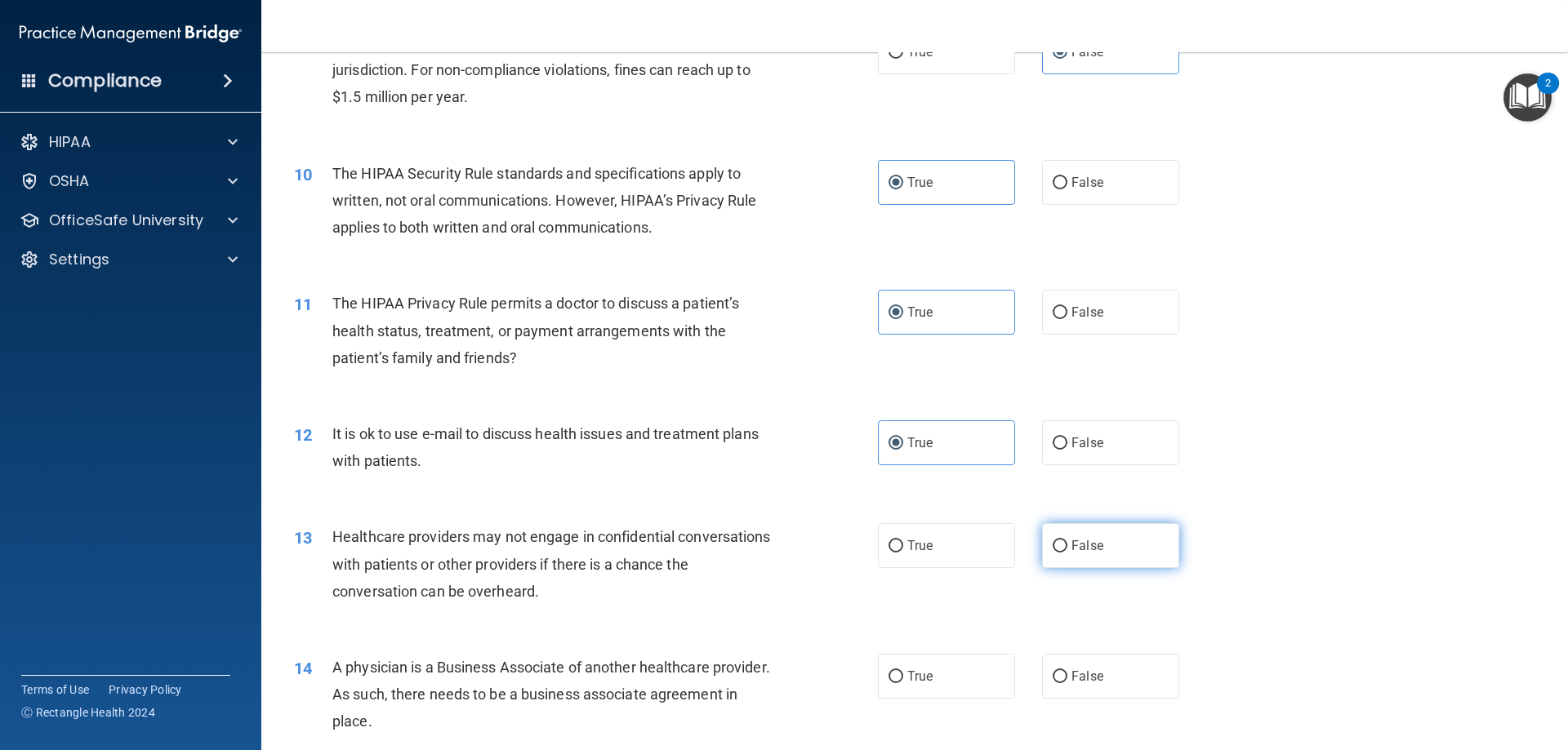
click at [1088, 551] on span "False" at bounding box center [1087, 546] width 32 height 15
click at [1068, 551] on input "False" at bounding box center [1060, 546] width 14 height 13
radio input "true"
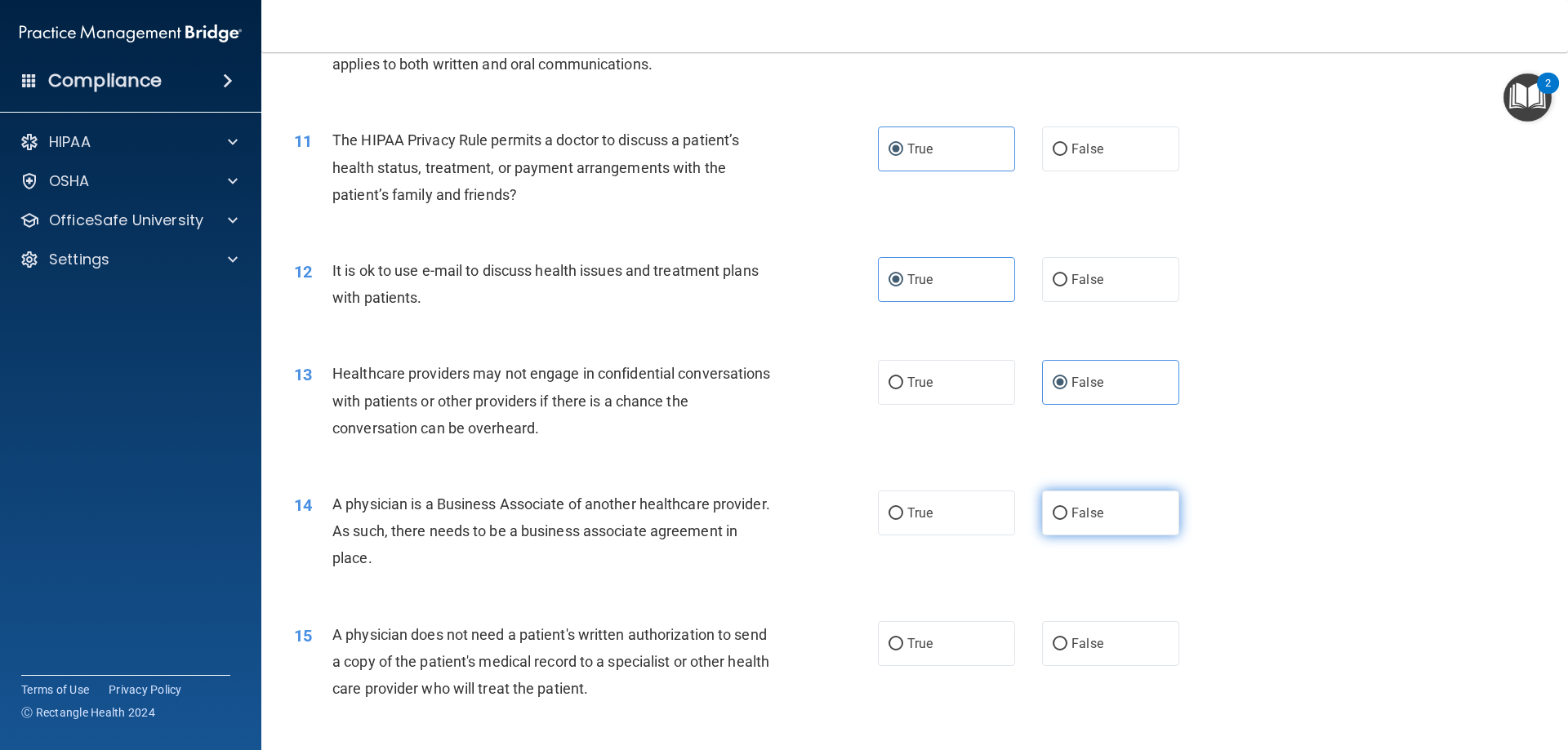
click at [1093, 523] on label "False" at bounding box center [1111, 513] width 138 height 45
click at [1068, 520] on input "False" at bounding box center [1060, 514] width 14 height 13
radio input "true"
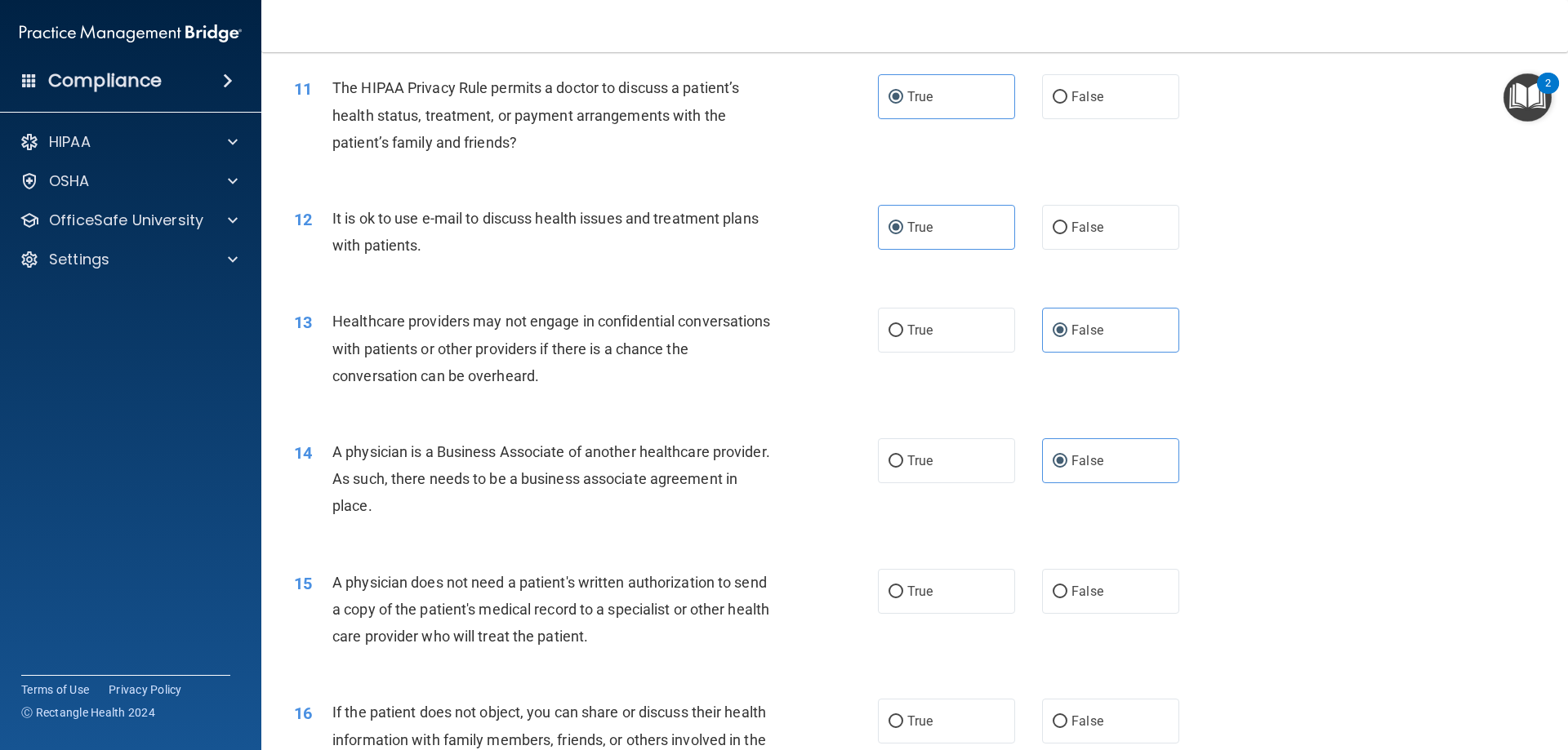
scroll to position [1306, 0]
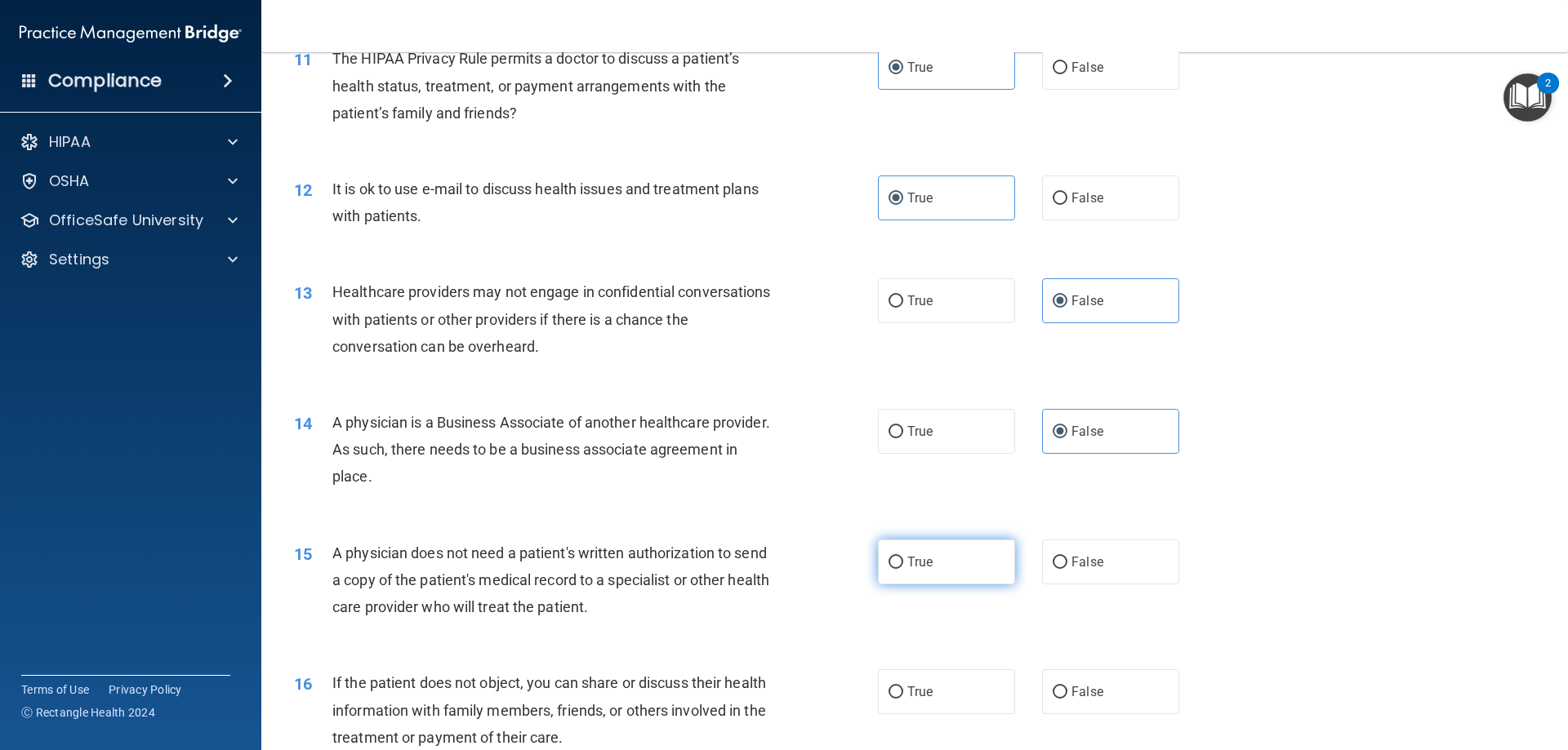
click at [955, 565] on label "True" at bounding box center [946, 563] width 138 height 45
click at [903, 565] on input "True" at bounding box center [896, 564] width 14 height 13
radio input "true"
click at [953, 682] on label "True" at bounding box center [946, 692] width 138 height 45
click at [903, 687] on input "True" at bounding box center [896, 693] width 14 height 13
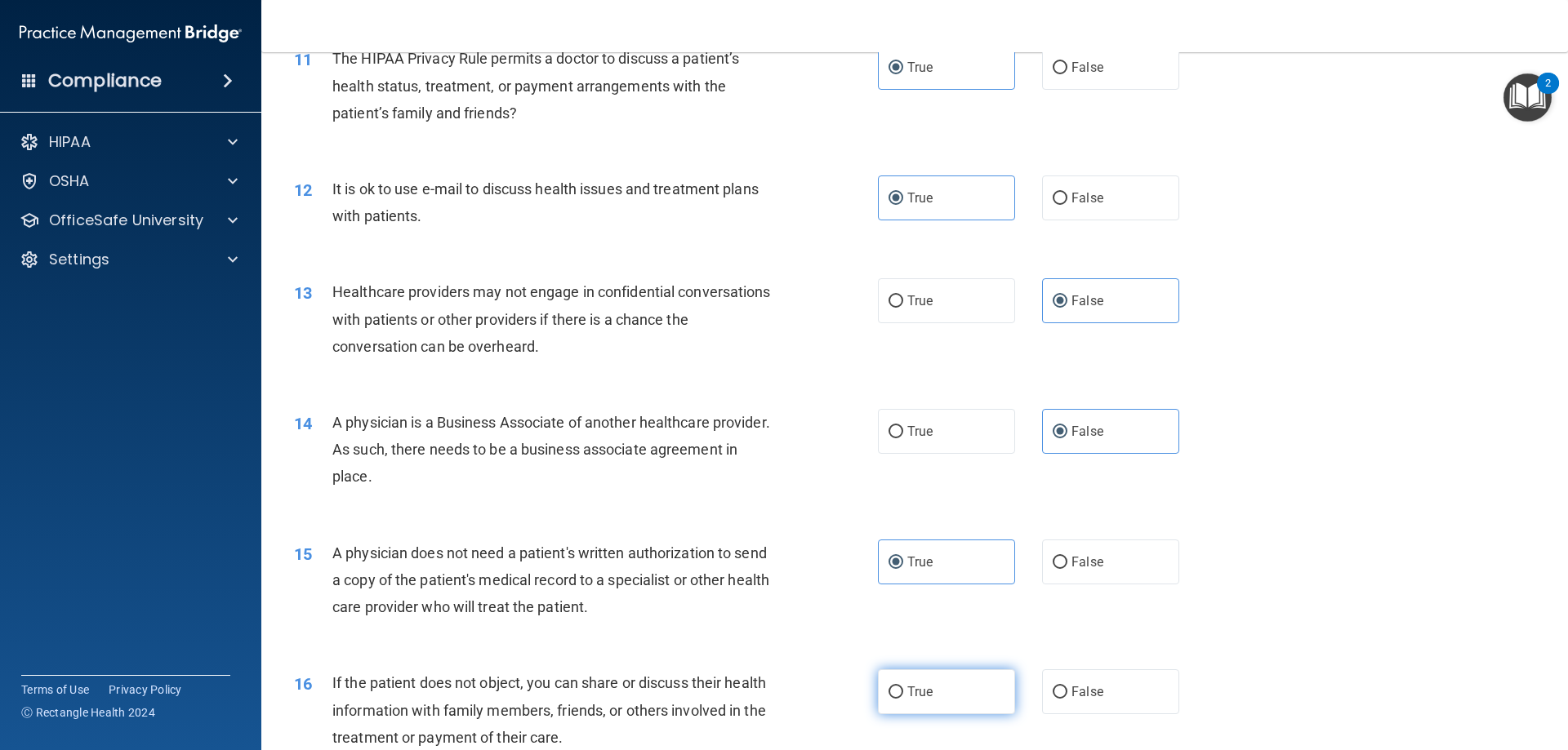
radio input "true"
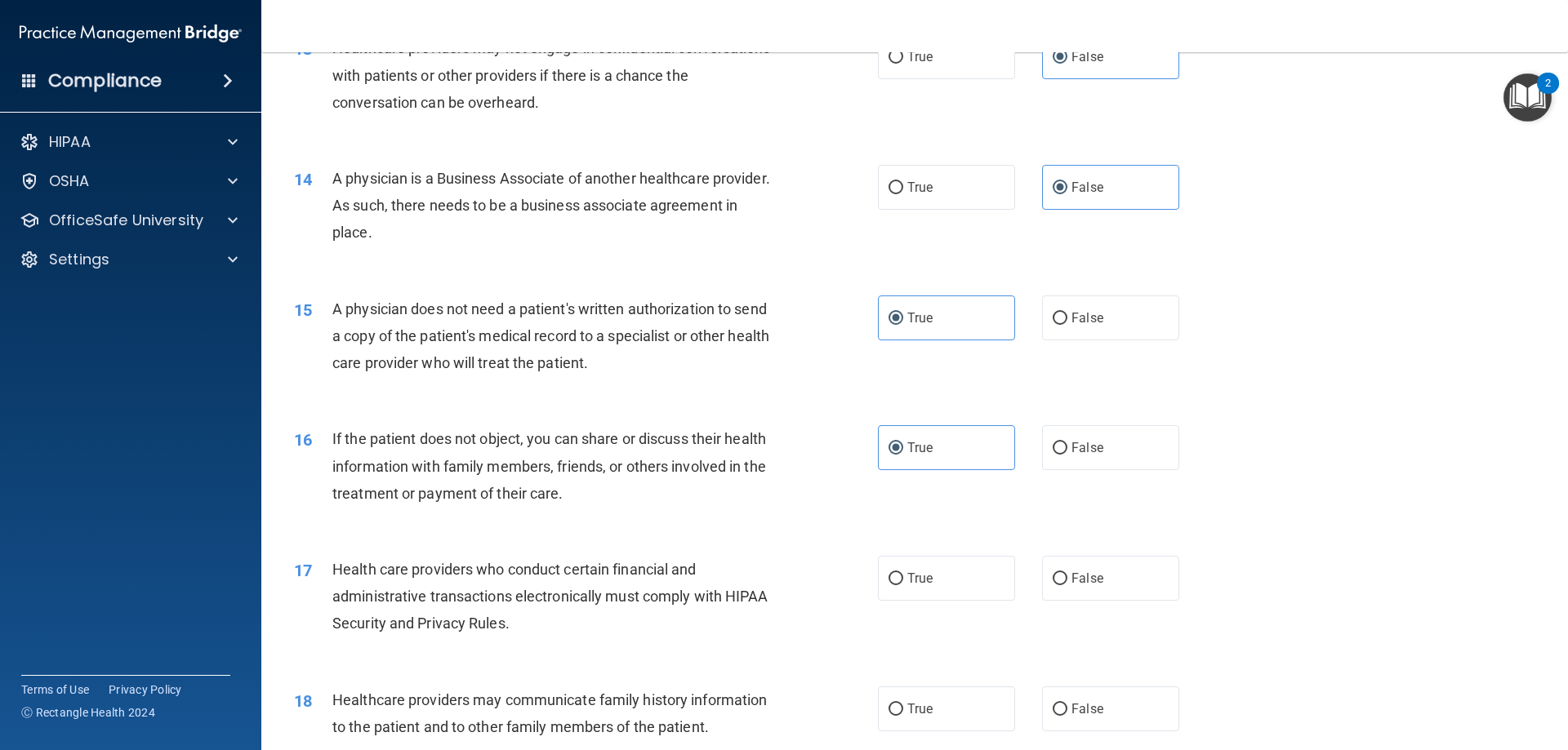
scroll to position [1552, 0]
click at [951, 569] on label "True" at bounding box center [946, 578] width 138 height 45
click at [903, 573] on input "True" at bounding box center [896, 579] width 14 height 13
radio input "true"
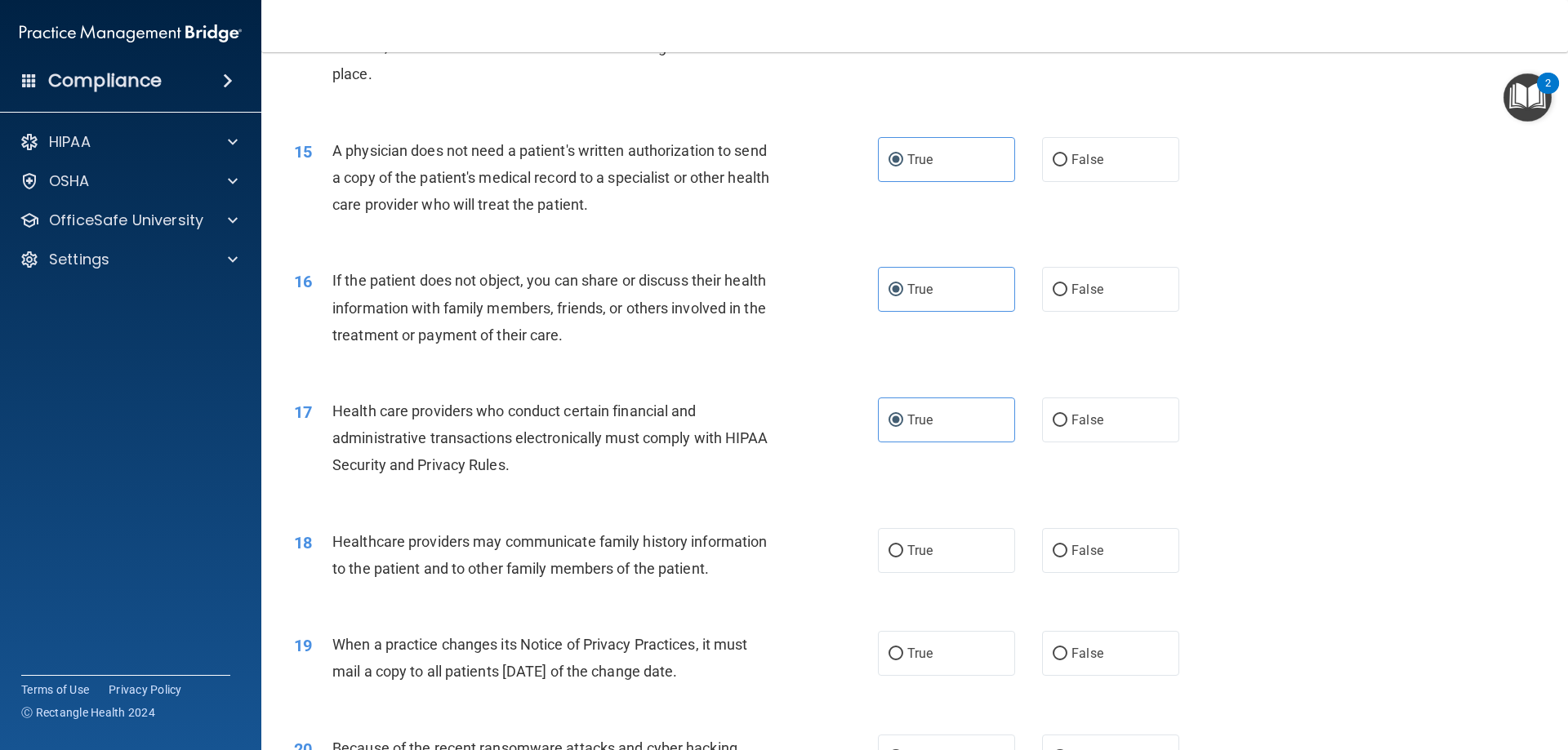
scroll to position [1714, 0]
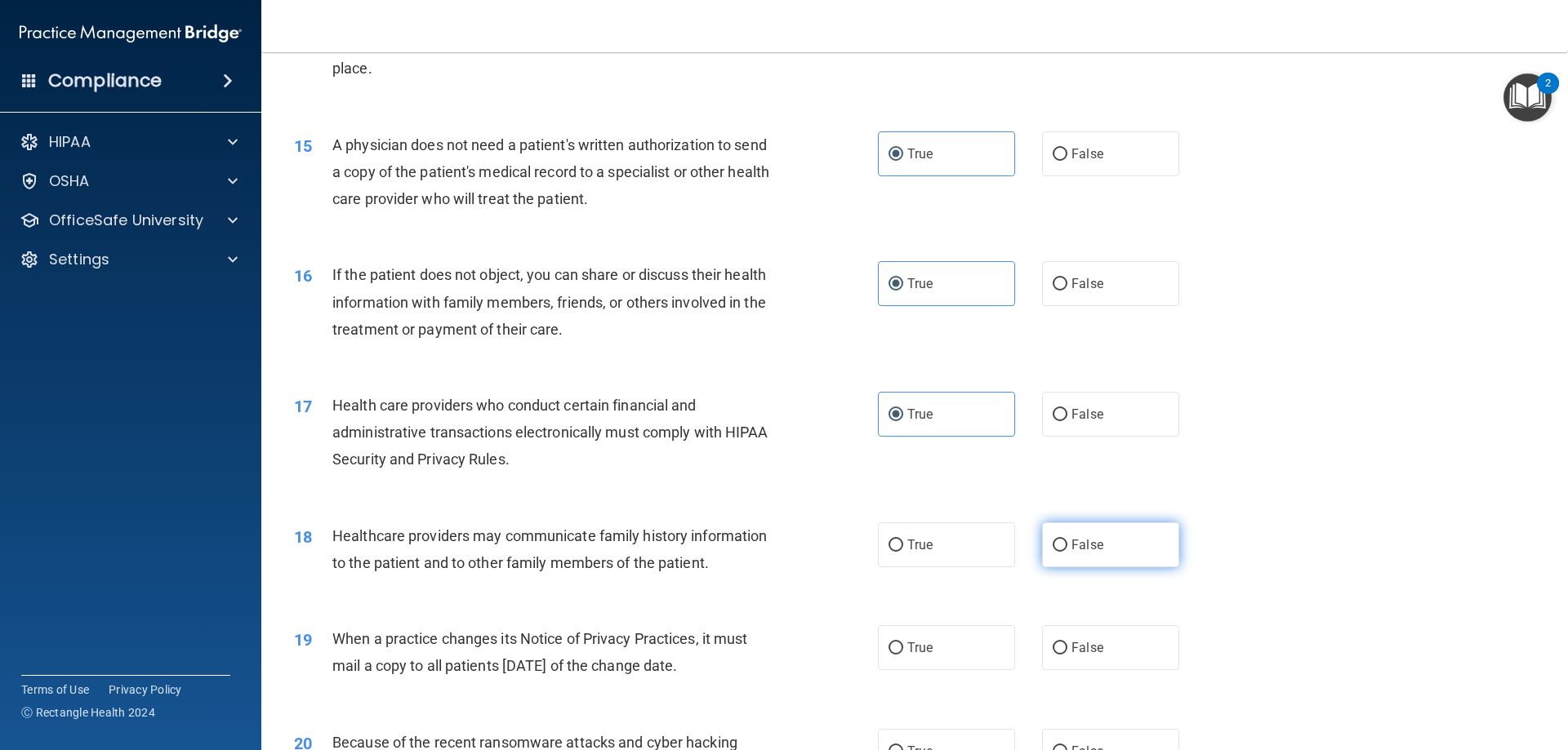
click at [1108, 542] on label "False" at bounding box center [1111, 546] width 138 height 45
click at [1068, 542] on input "False" at bounding box center [1060, 546] width 14 height 13
radio input "true"
click at [1109, 641] on label "False" at bounding box center [1111, 648] width 138 height 45
click at [1068, 642] on input "False" at bounding box center [1060, 649] width 14 height 13
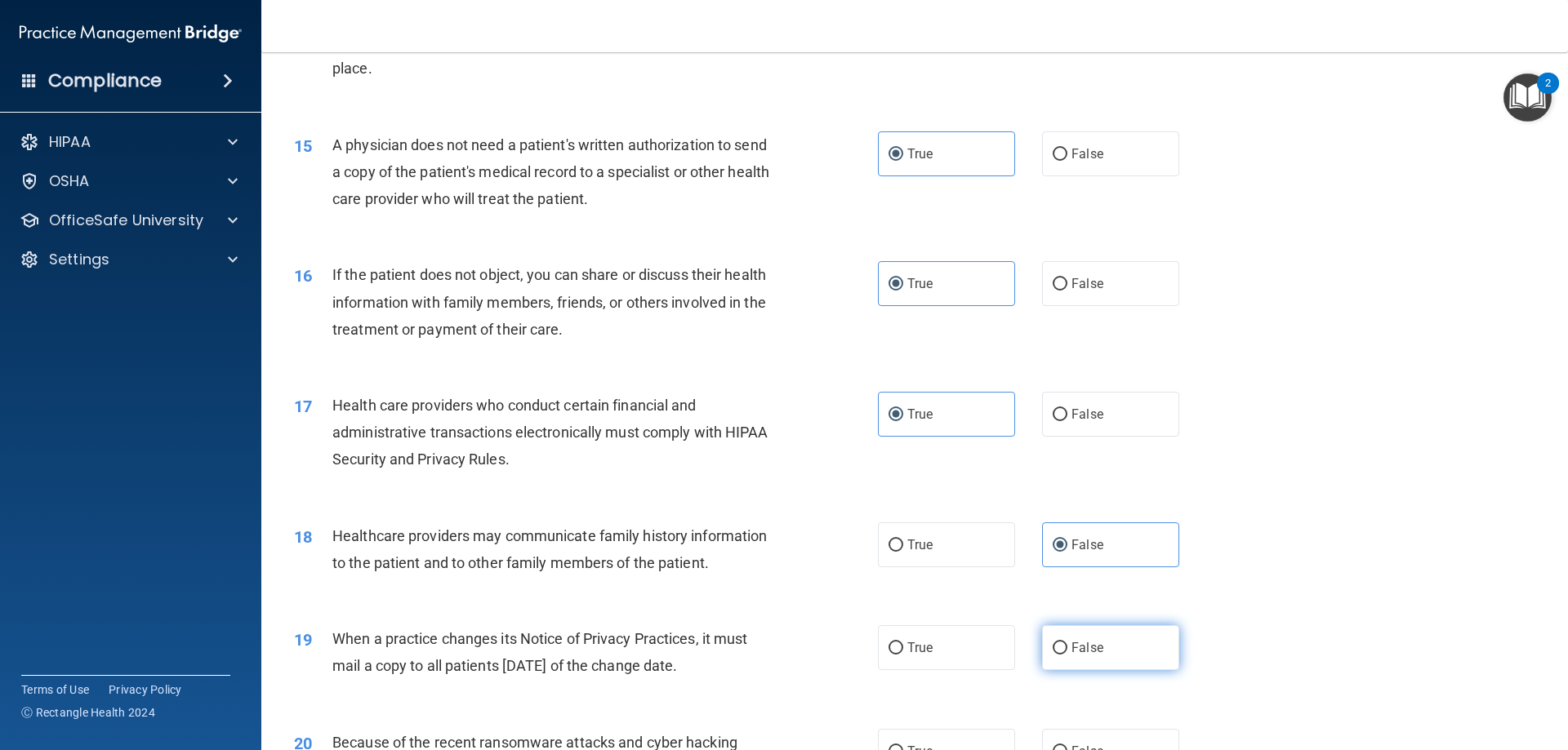
radio input "true"
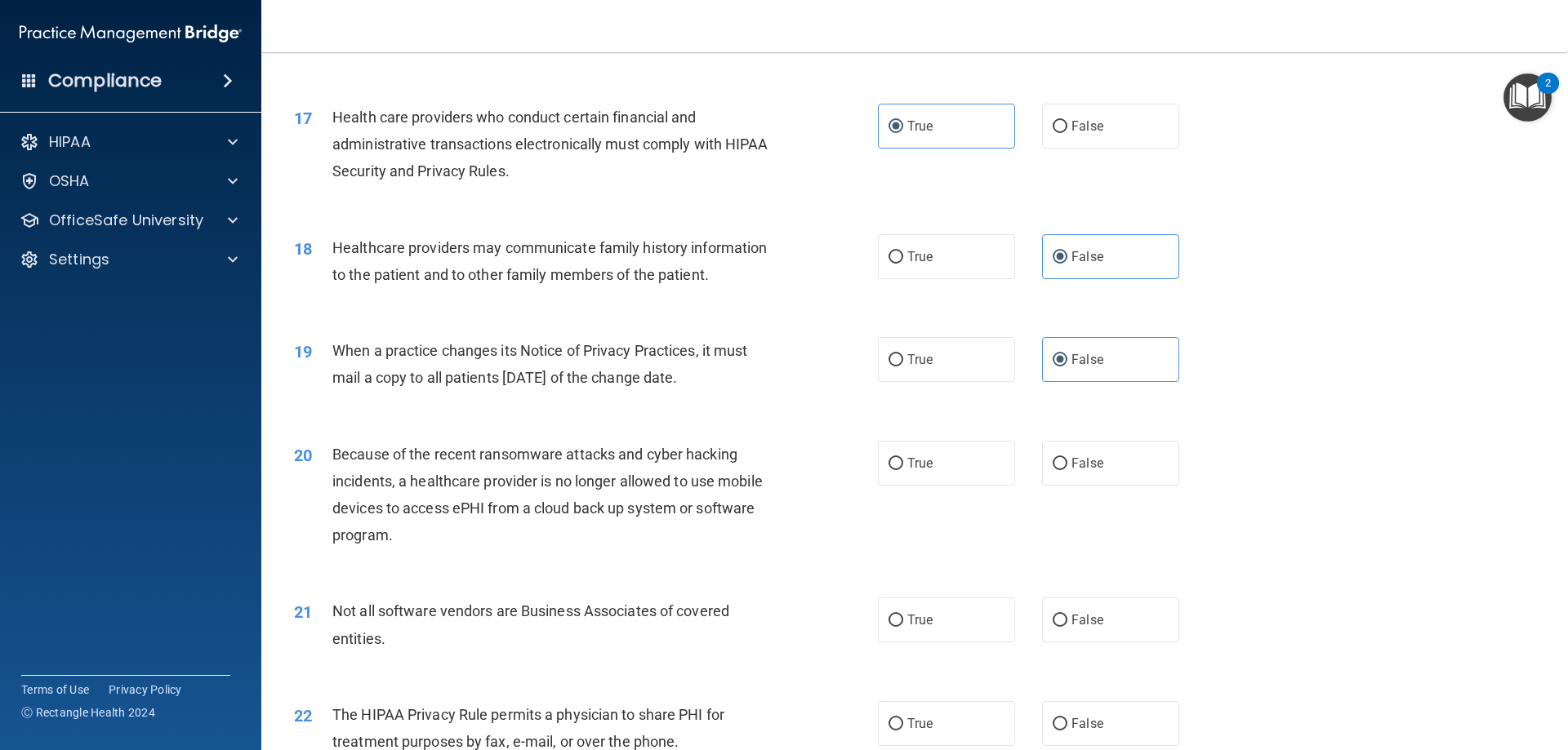
scroll to position [2041, 0]
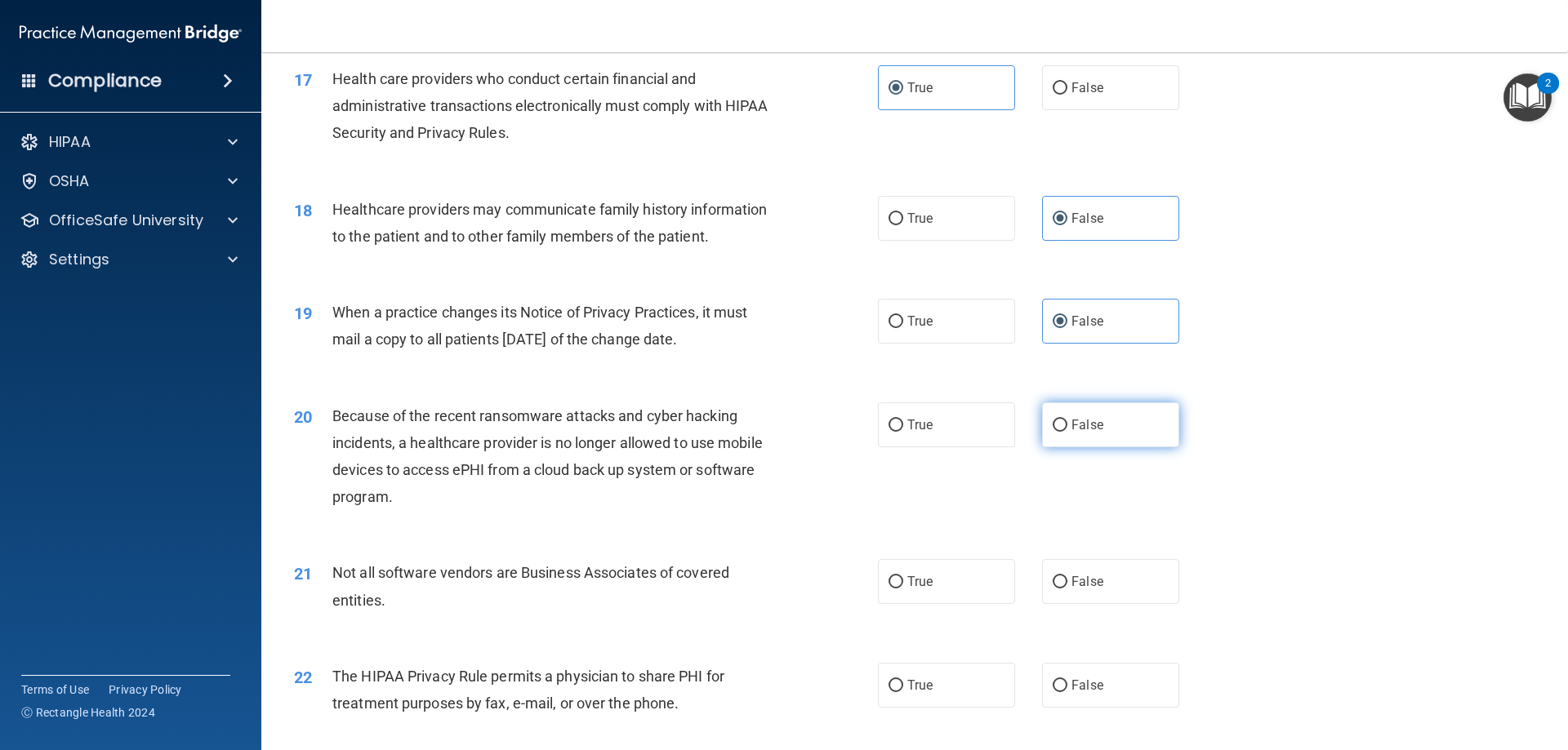
click at [1071, 427] on span "False" at bounding box center [1087, 424] width 32 height 15
click at [1068, 427] on input "False" at bounding box center [1060, 426] width 14 height 13
radio input "true"
click at [949, 595] on label "True" at bounding box center [946, 582] width 138 height 45
click at [903, 589] on input "True" at bounding box center [896, 583] width 14 height 13
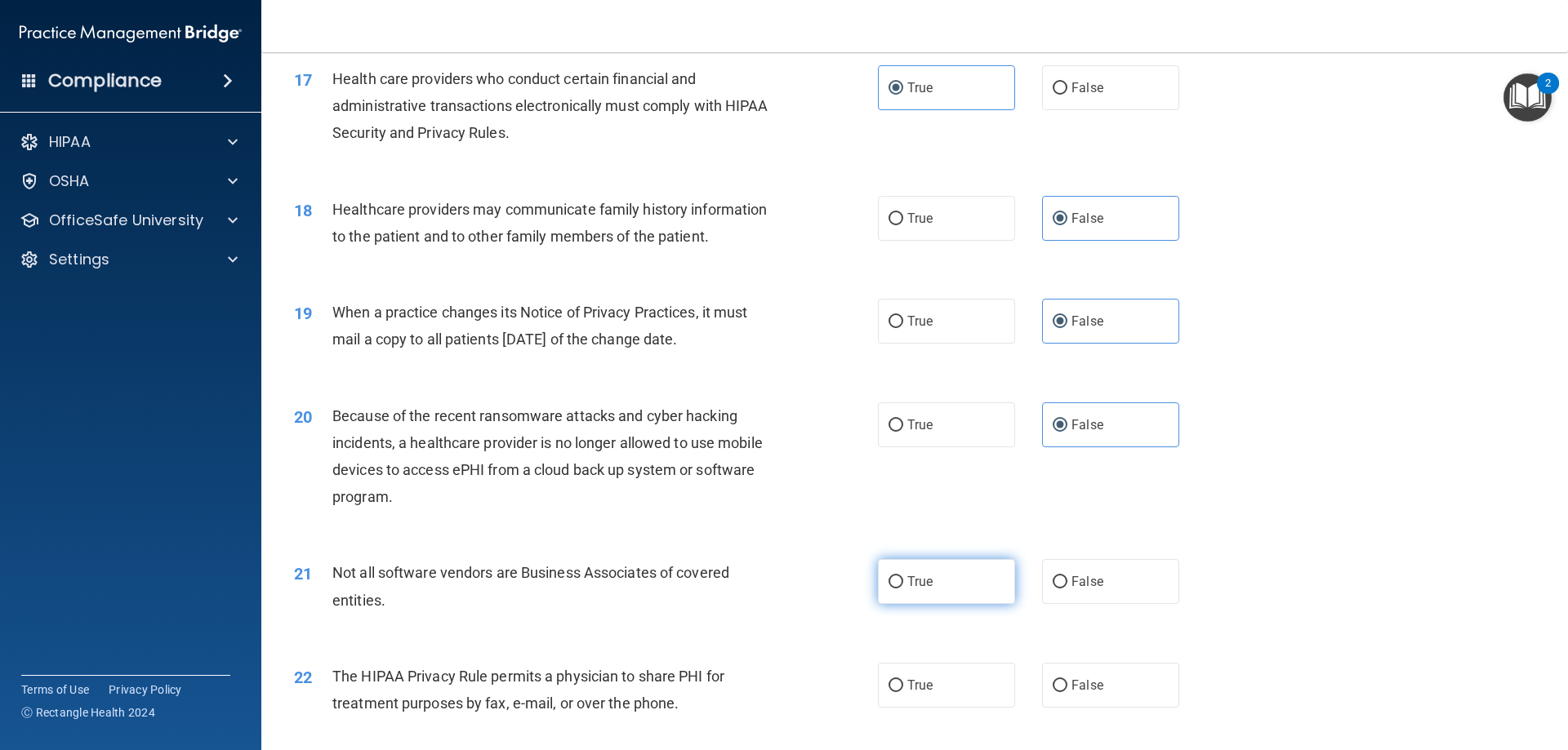
radio input "true"
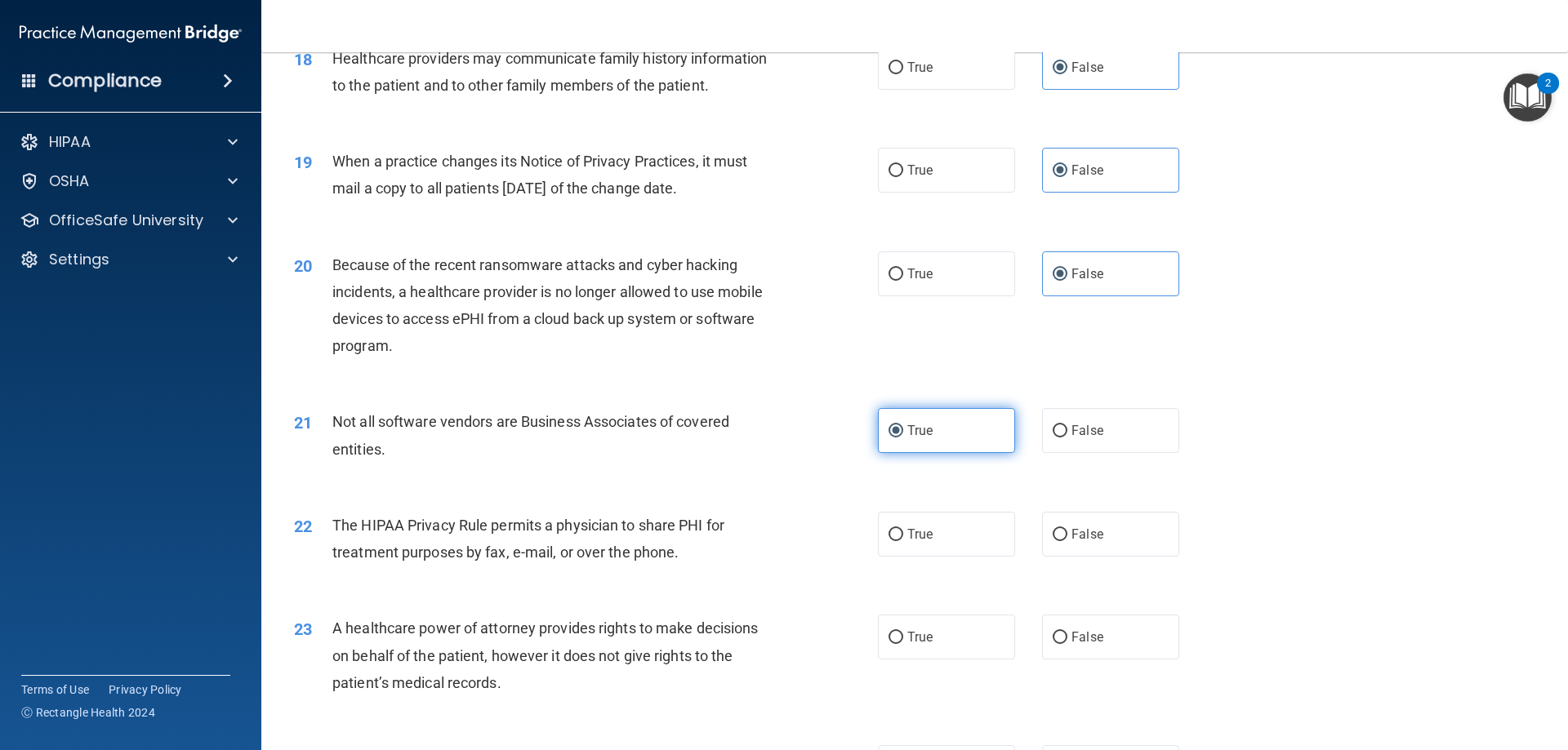
scroll to position [2205, 0]
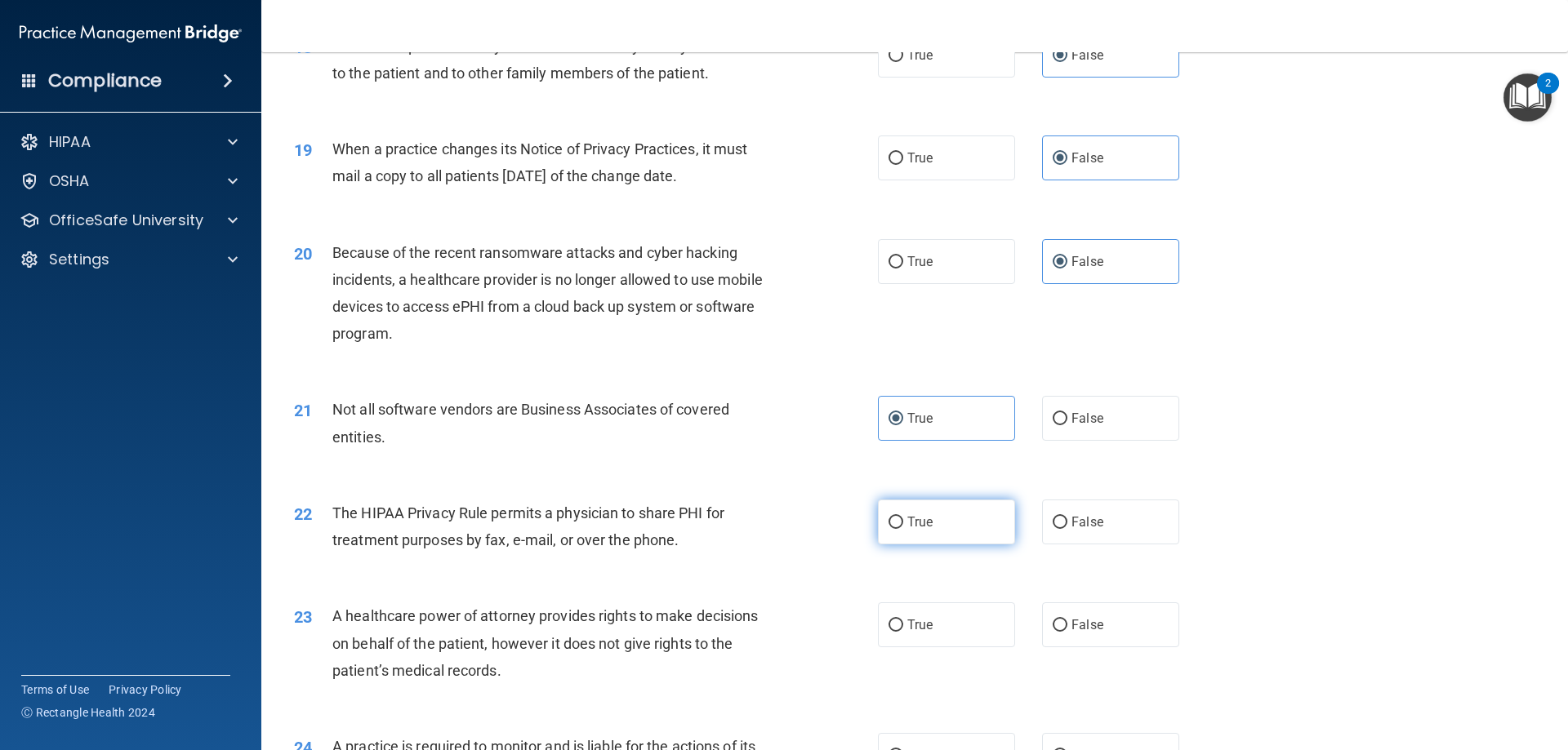
click at [979, 532] on label "True" at bounding box center [946, 522] width 138 height 45
click at [903, 529] on input "True" at bounding box center [896, 523] width 14 height 13
radio input "true"
click at [1109, 633] on label "False" at bounding box center [1111, 625] width 138 height 45
click at [1068, 632] on input "False" at bounding box center [1060, 626] width 14 height 13
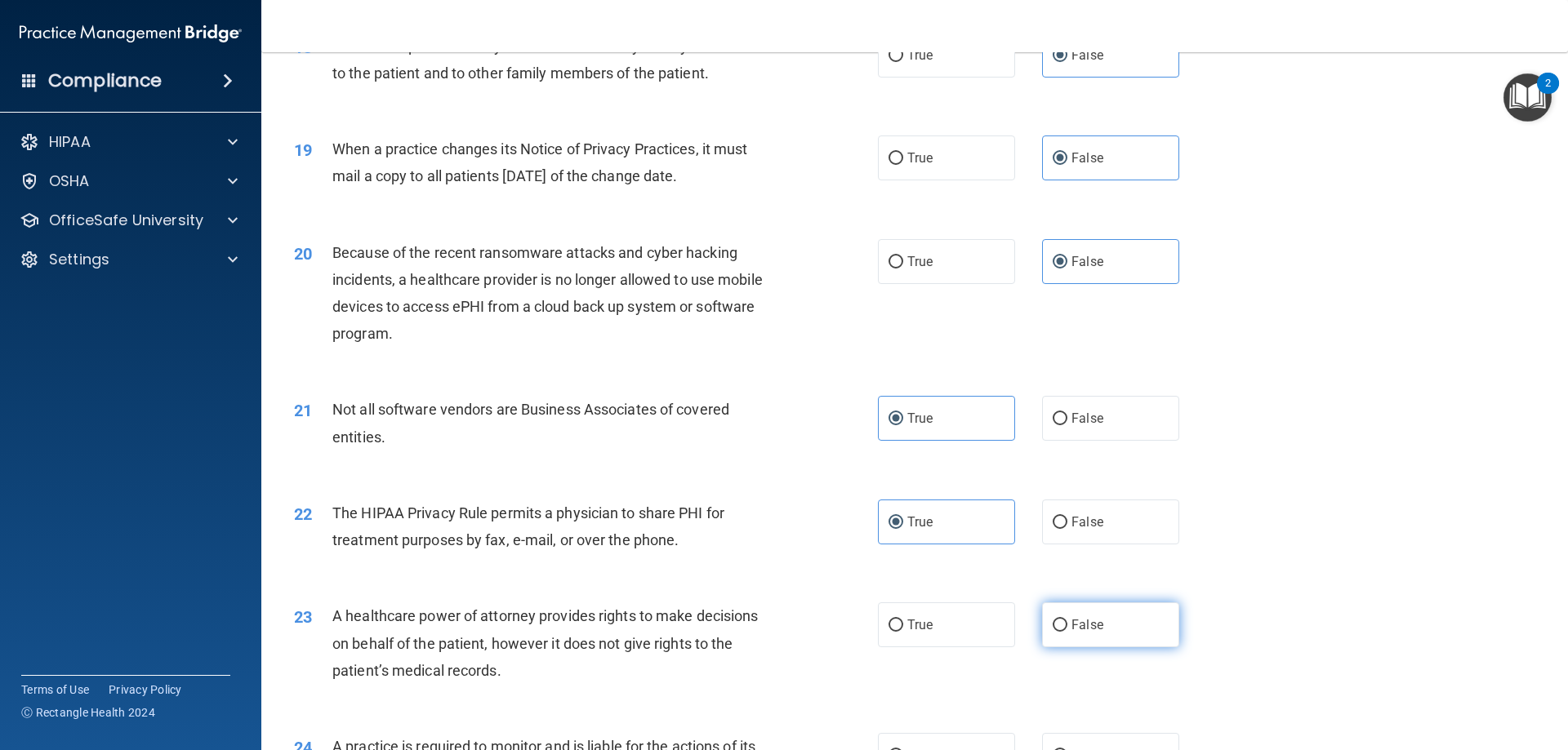
radio input "true"
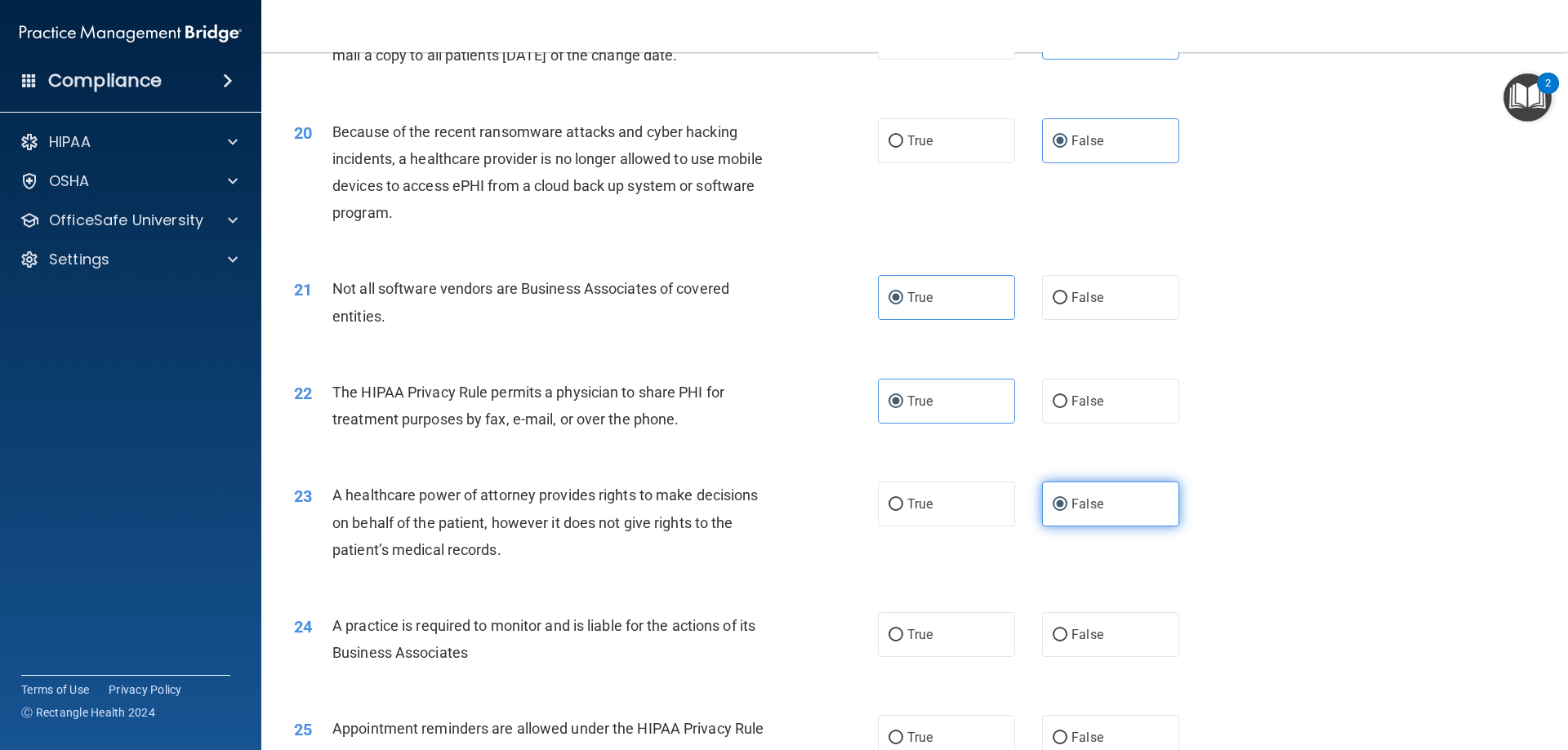
scroll to position [2368, 0]
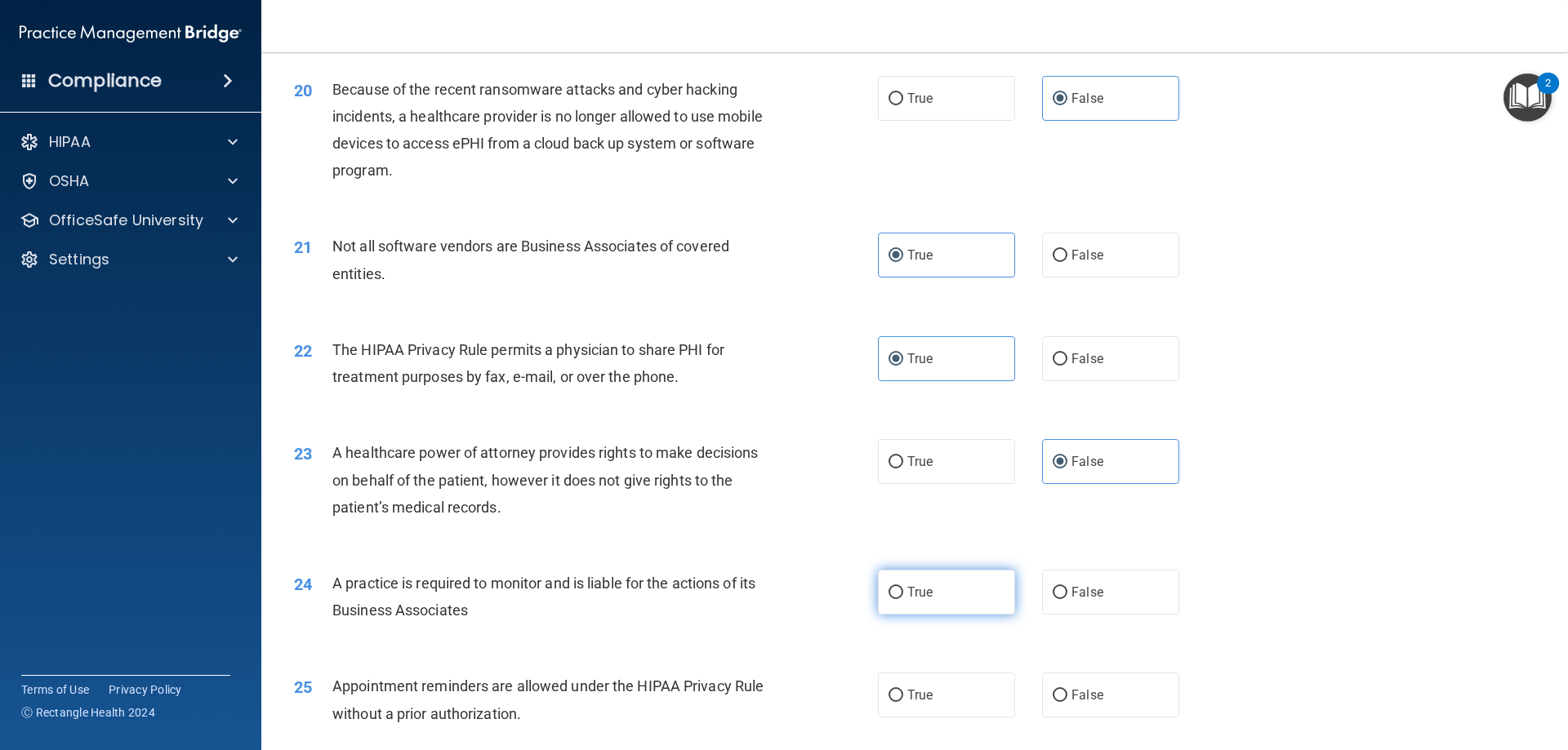
click at [969, 603] on label "True" at bounding box center [946, 593] width 138 height 45
click at [903, 599] on input "True" at bounding box center [896, 593] width 14 height 13
radio input "true"
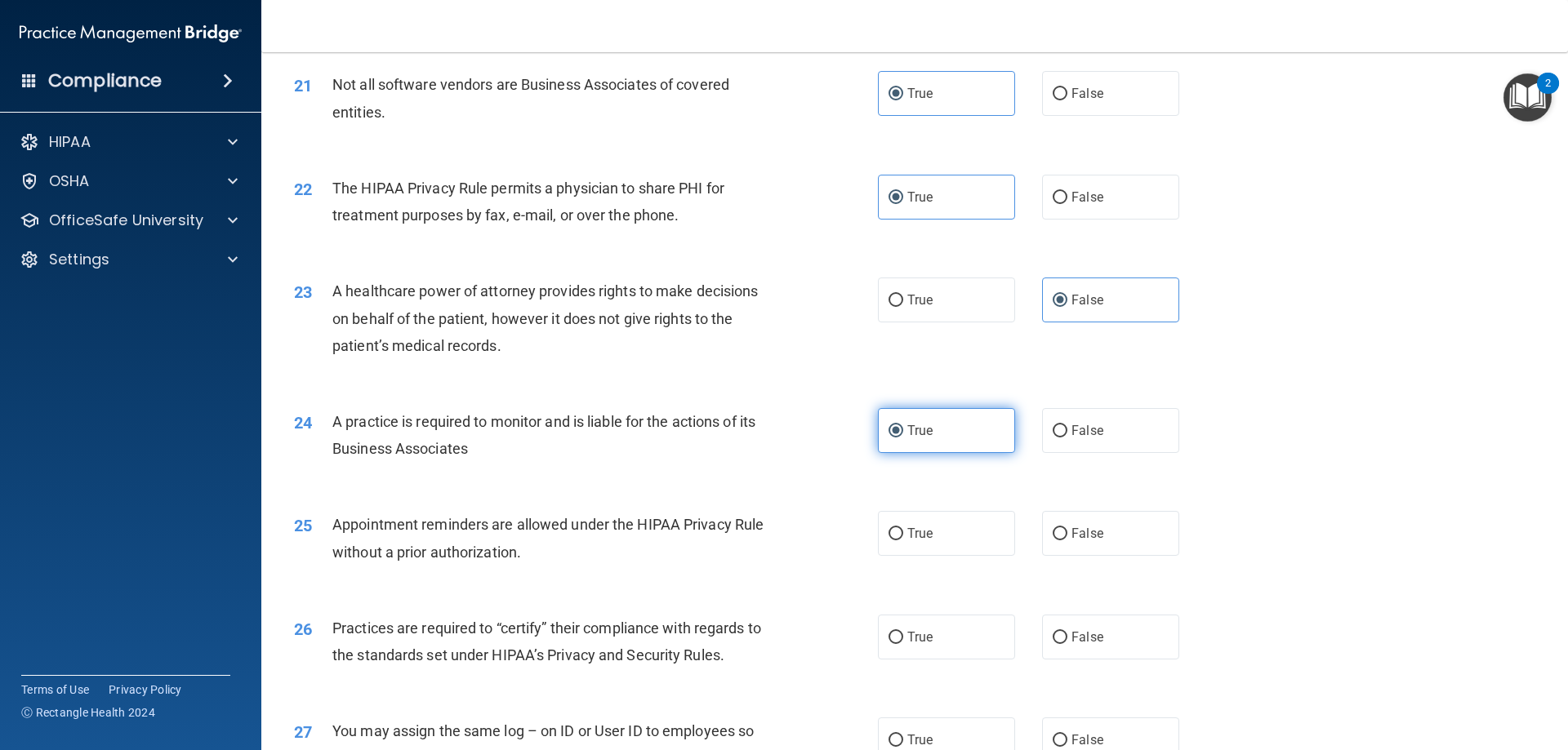
scroll to position [2531, 0]
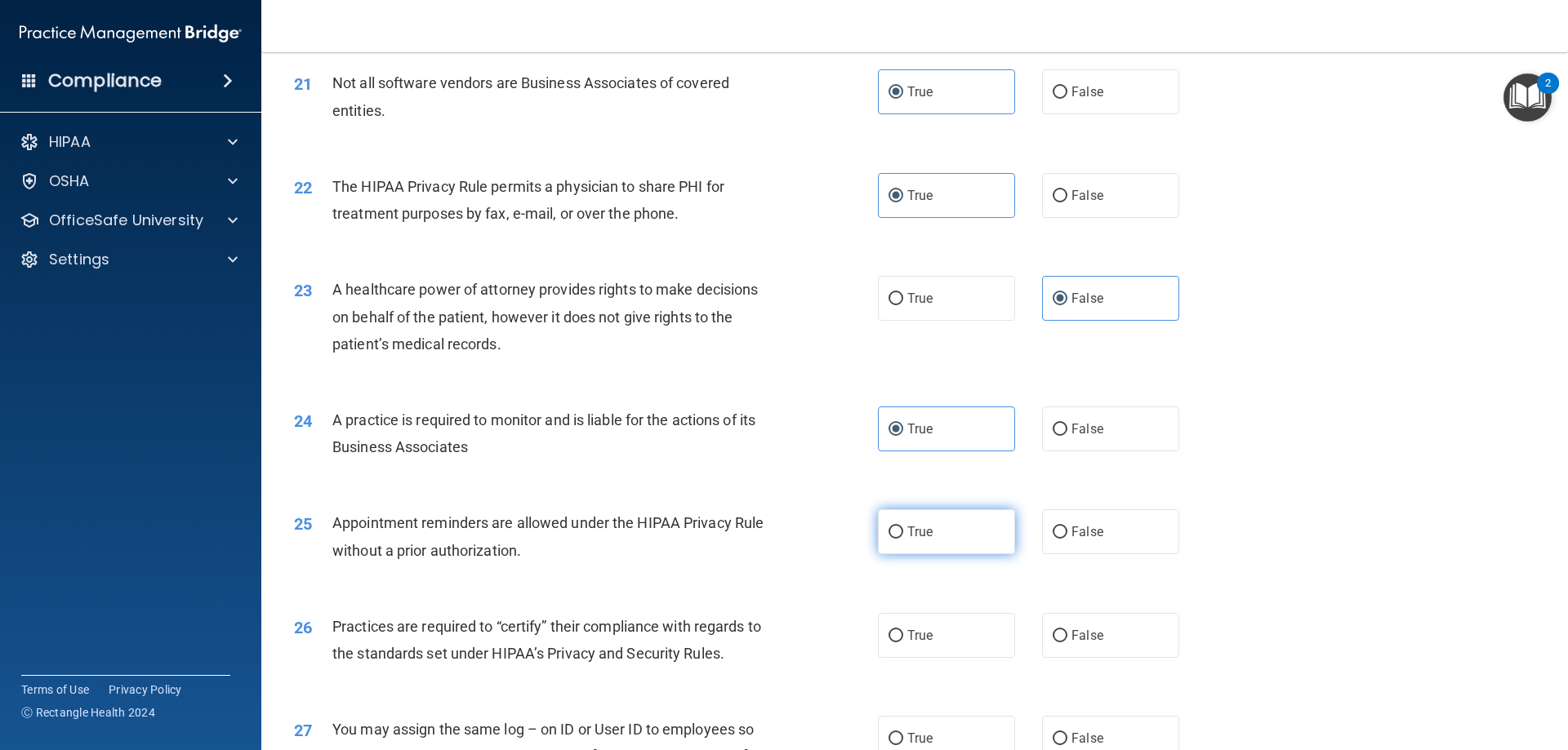
click at [977, 554] on label "True" at bounding box center [946, 532] width 138 height 45
click at [903, 539] on input "True" at bounding box center [896, 533] width 14 height 13
radio input "true"
click at [1075, 631] on span "False" at bounding box center [1087, 635] width 32 height 15
click at [1068, 631] on input "False" at bounding box center [1060, 637] width 14 height 13
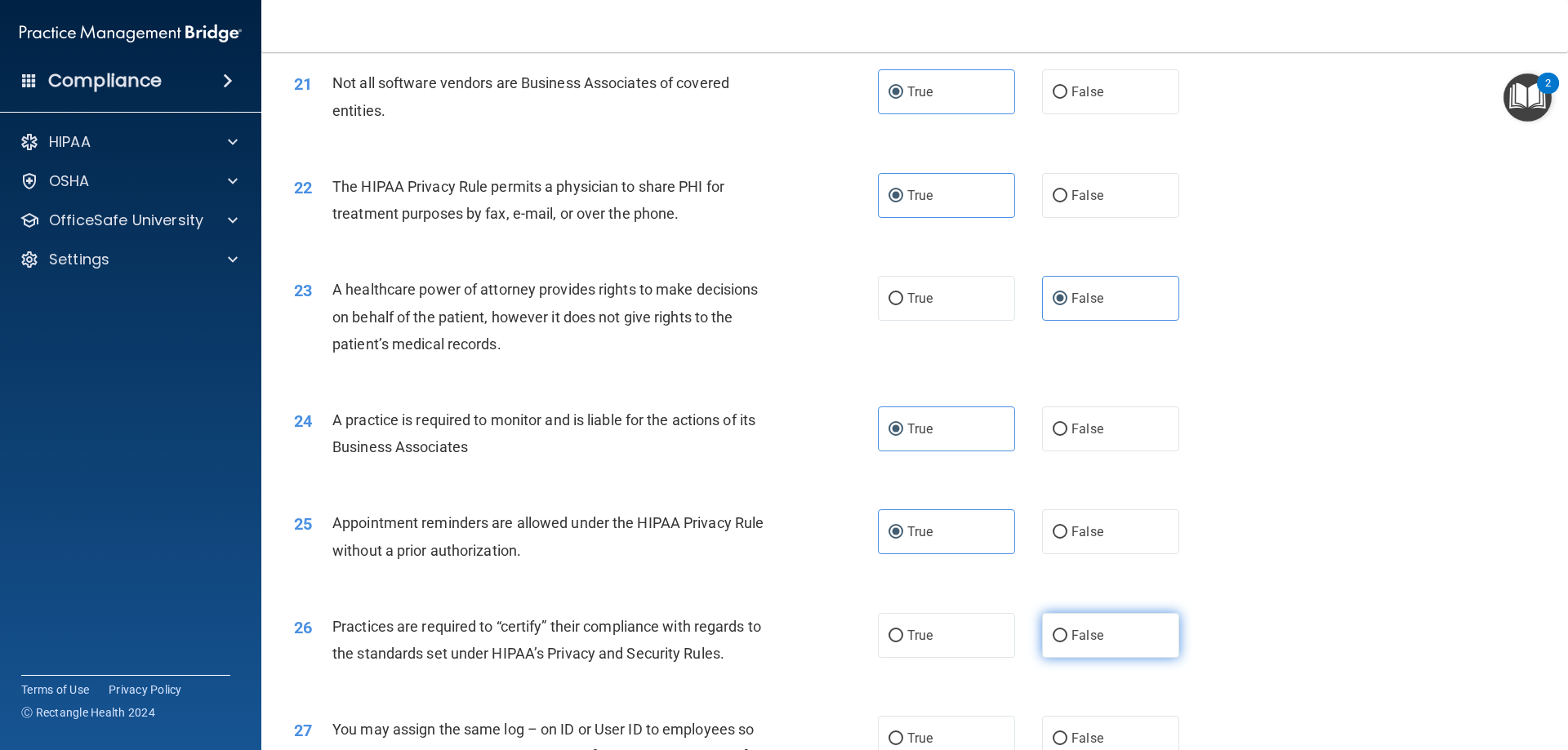
radio input "true"
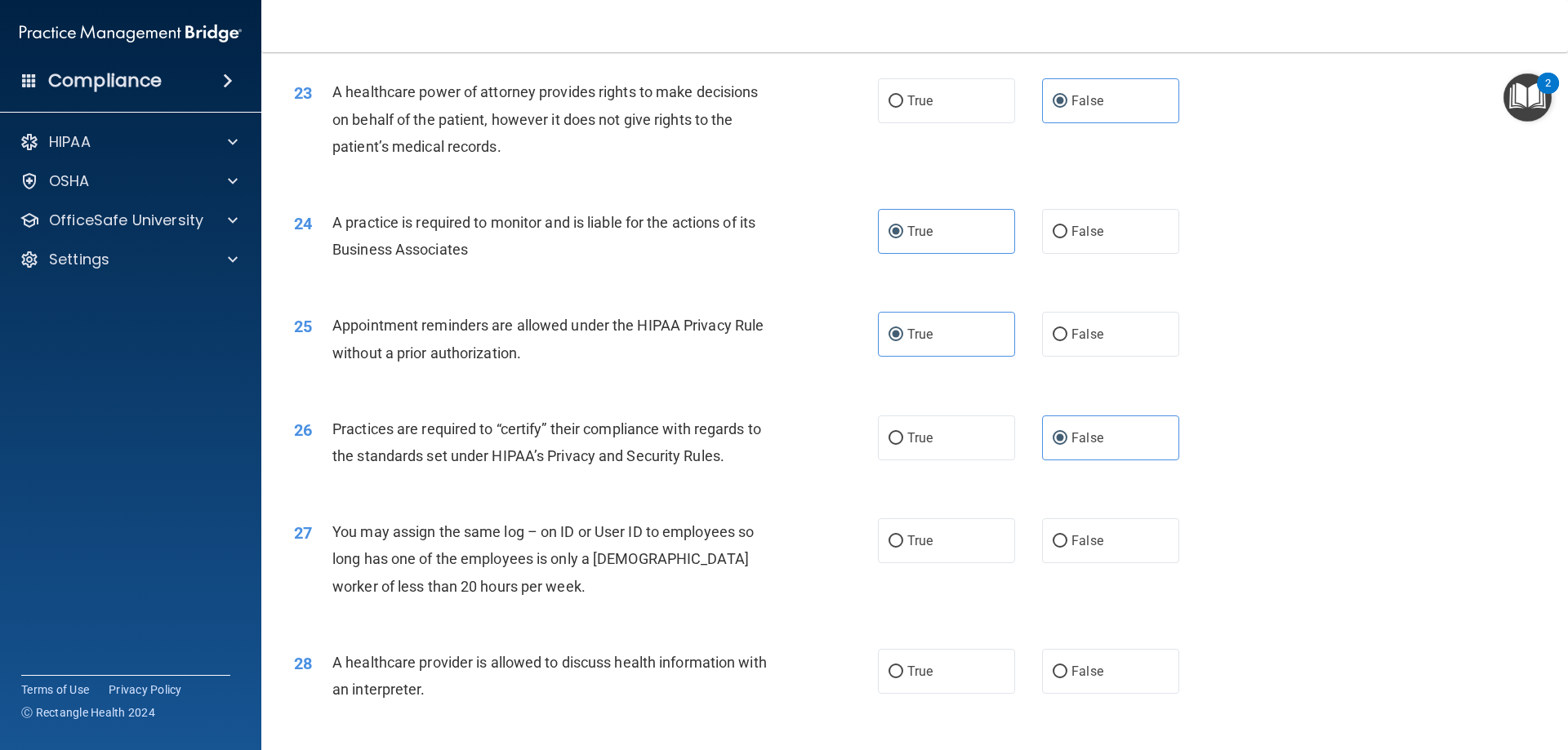
scroll to position [2776, 0]
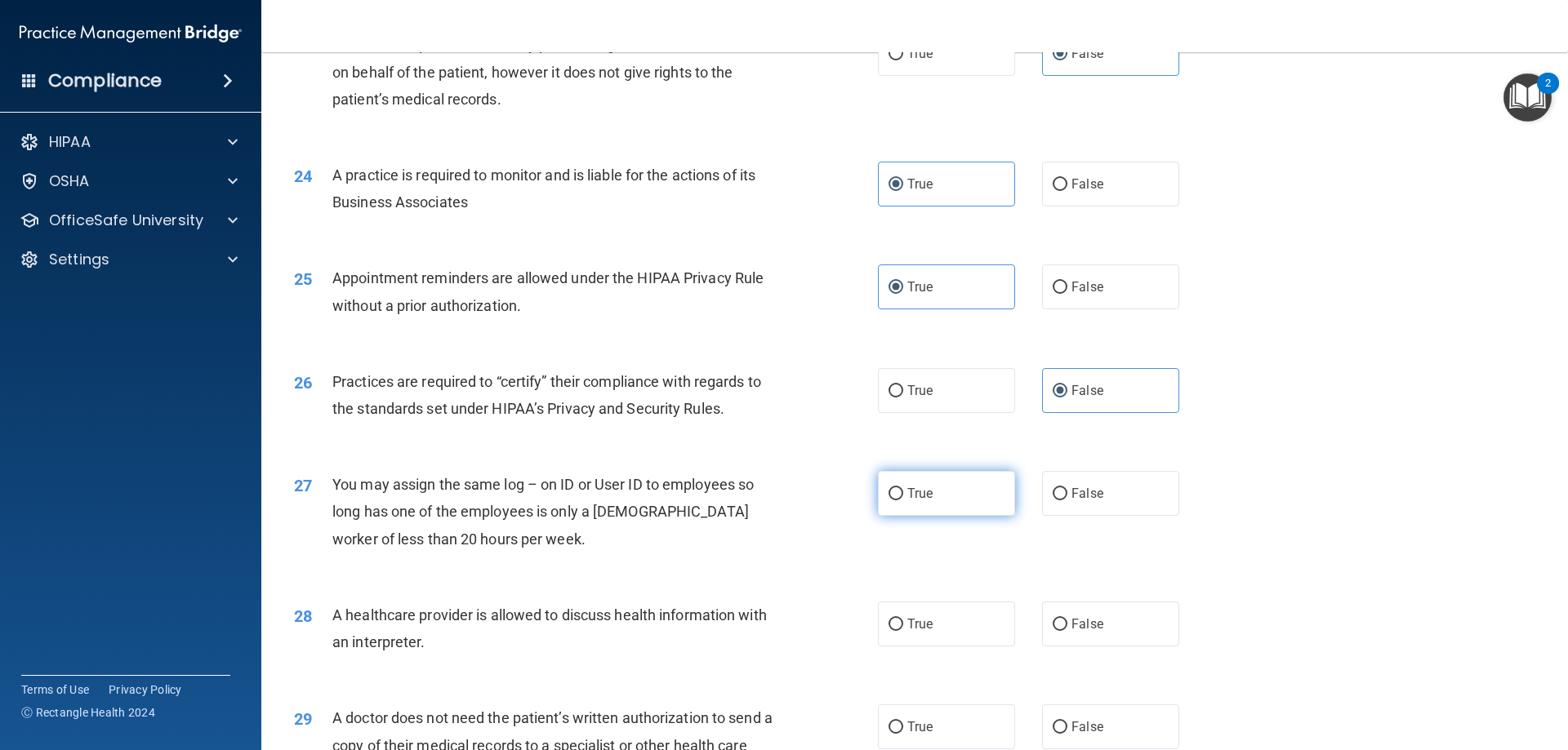
click at [978, 504] on label "True" at bounding box center [946, 494] width 138 height 45
click at [903, 500] on input "True" at bounding box center [896, 495] width 14 height 13
radio input "true"
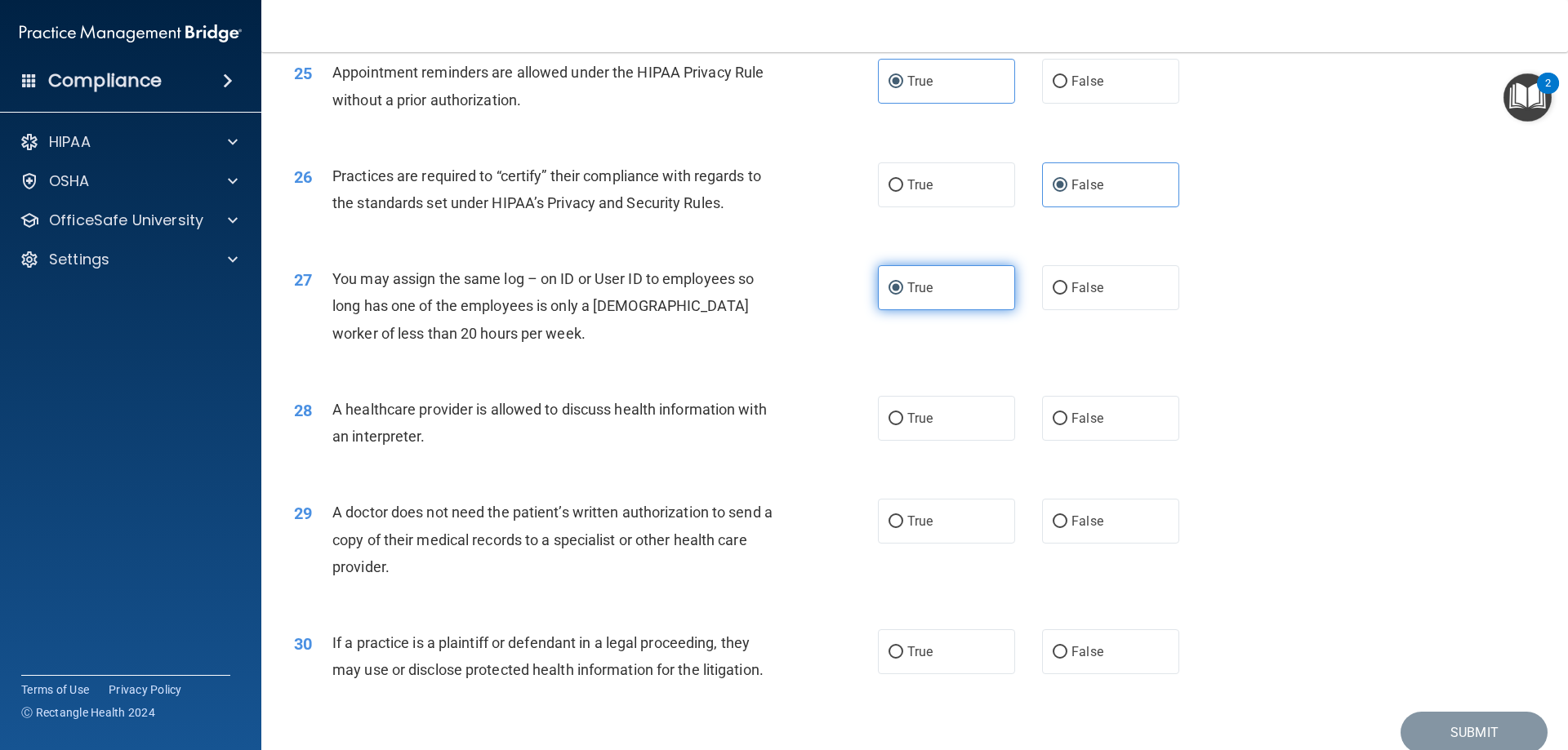
scroll to position [3021, 0]
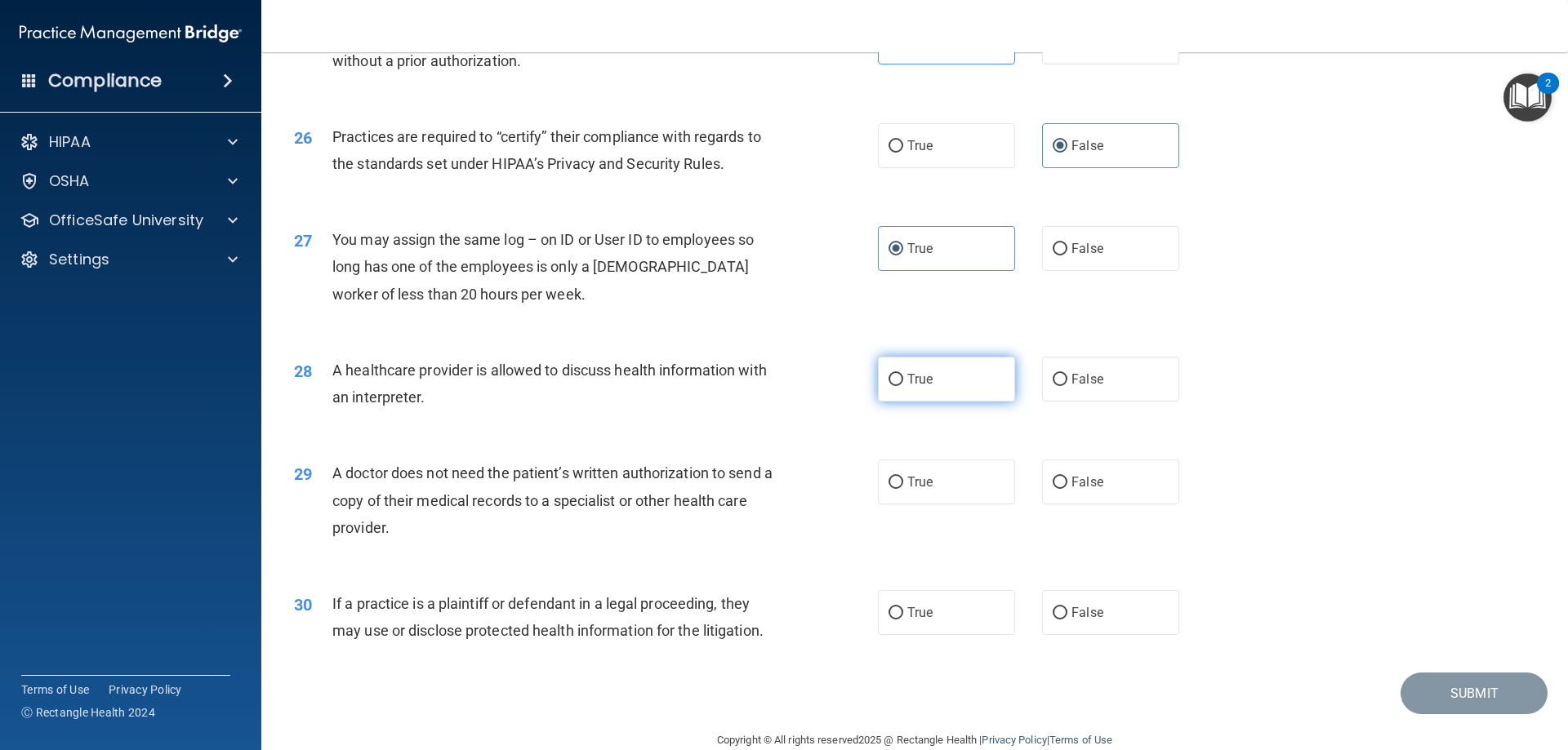
click at [942, 396] on label "True" at bounding box center [946, 379] width 138 height 45
click at [903, 386] on input "True" at bounding box center [896, 380] width 14 height 13
radio input "true"
click at [942, 480] on label "True" at bounding box center [946, 482] width 138 height 45
click at [903, 480] on input "True" at bounding box center [896, 483] width 14 height 13
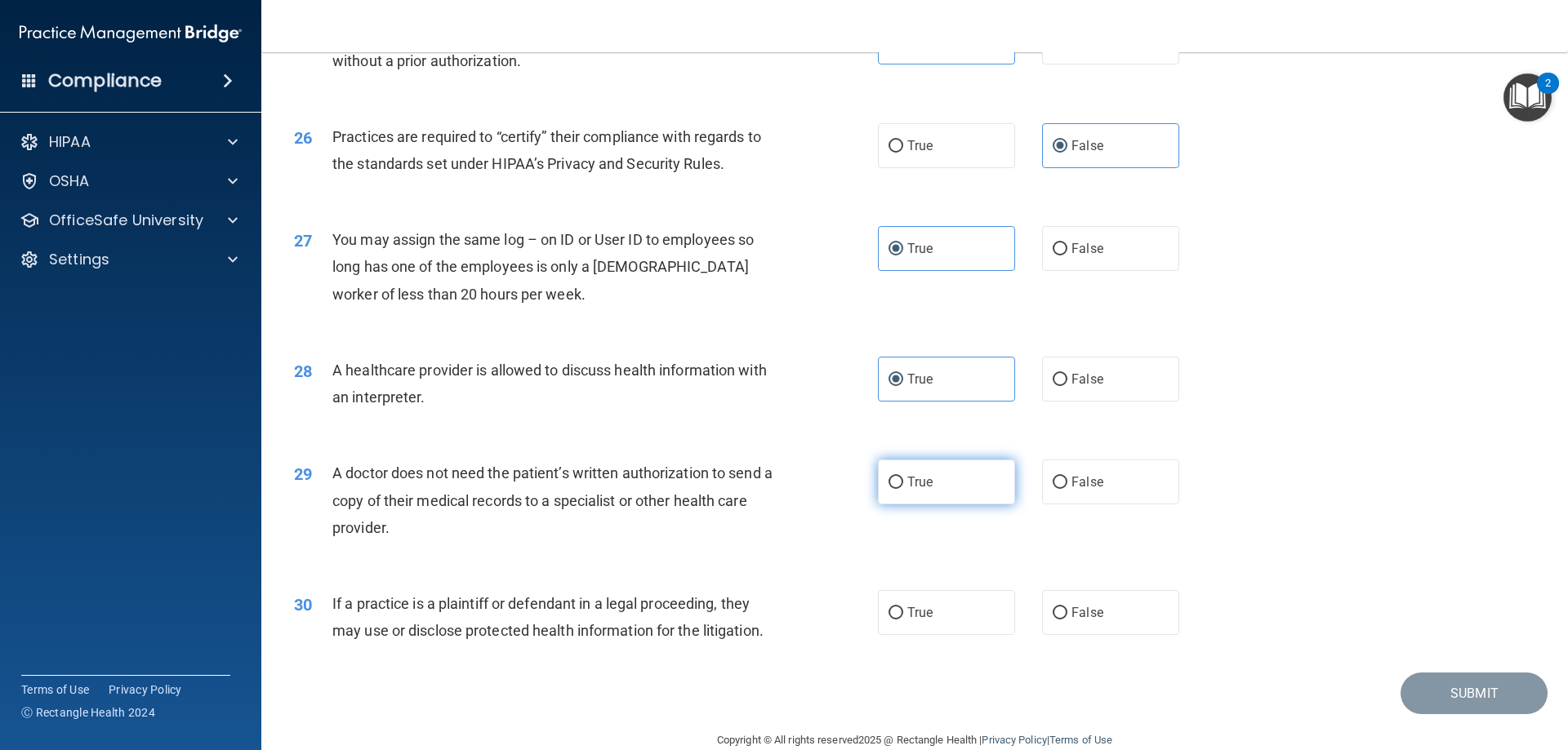
radio input "true"
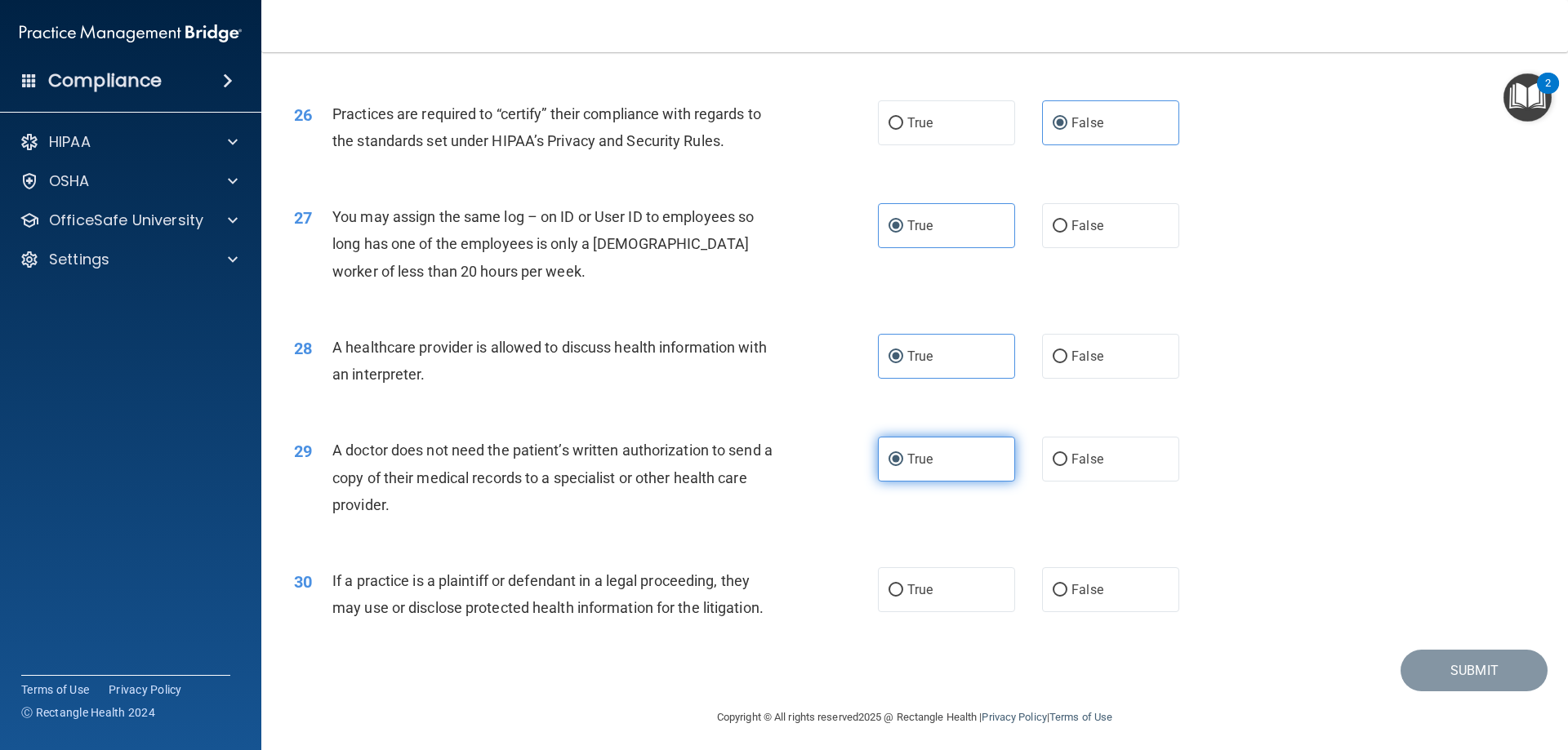
scroll to position [3051, 0]
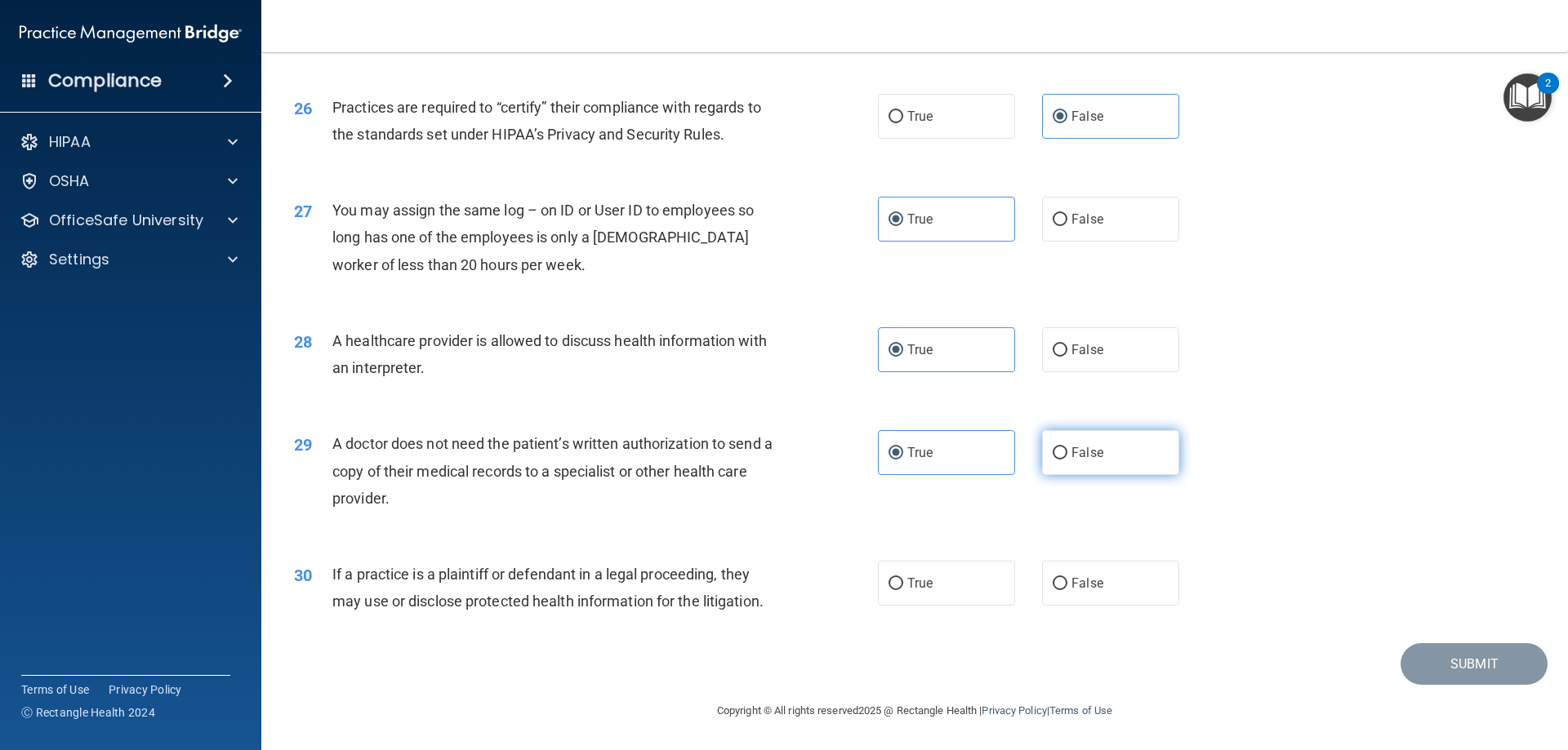
click at [1082, 464] on label "False" at bounding box center [1111, 453] width 138 height 45
click at [1068, 460] on input "False" at bounding box center [1060, 454] width 14 height 13
radio input "true"
radio input "false"
click at [946, 593] on label "True" at bounding box center [946, 584] width 138 height 45
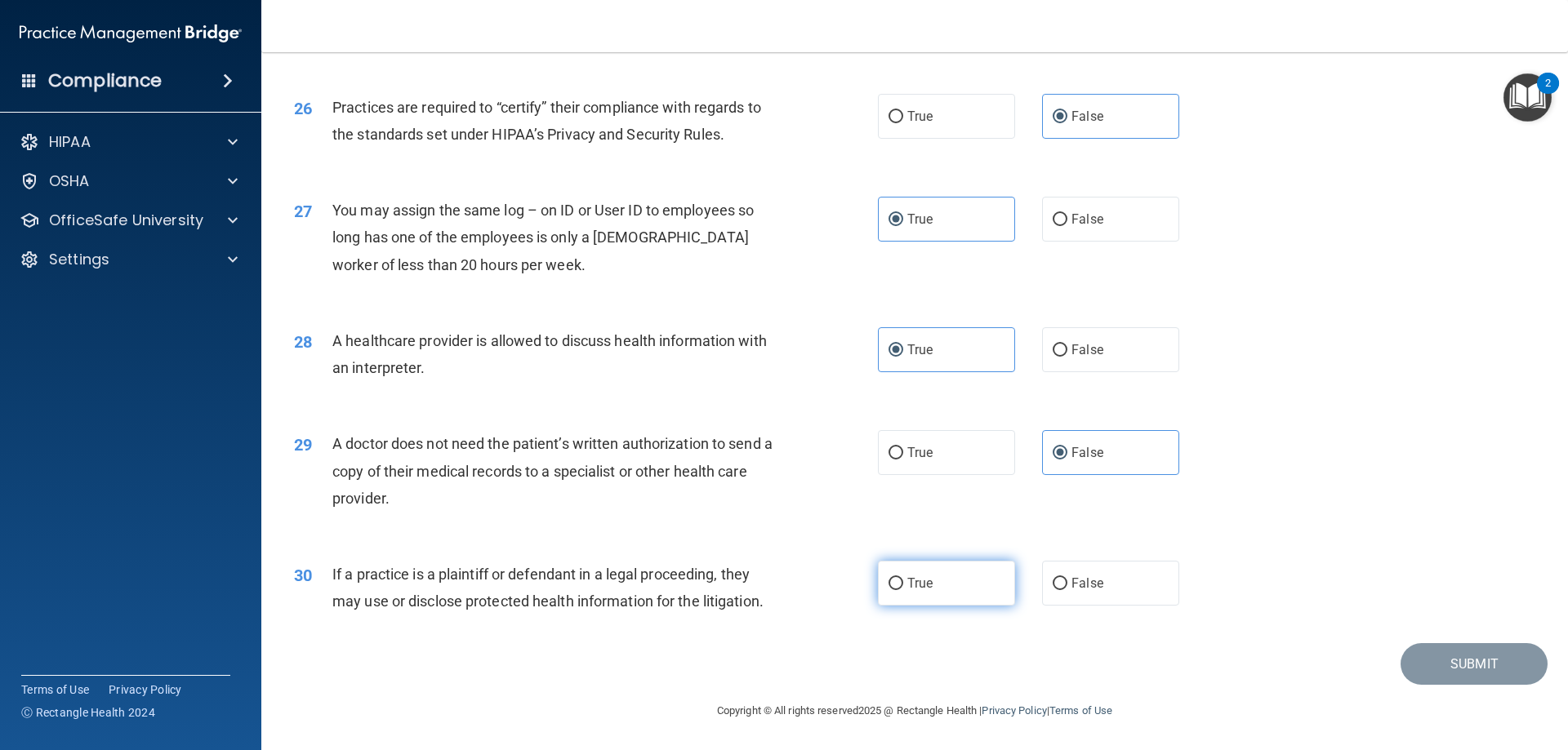
click at [903, 591] on input "True" at bounding box center [896, 584] width 14 height 13
radio input "true"
click at [1437, 666] on button "Submit" at bounding box center [1474, 664] width 147 height 42
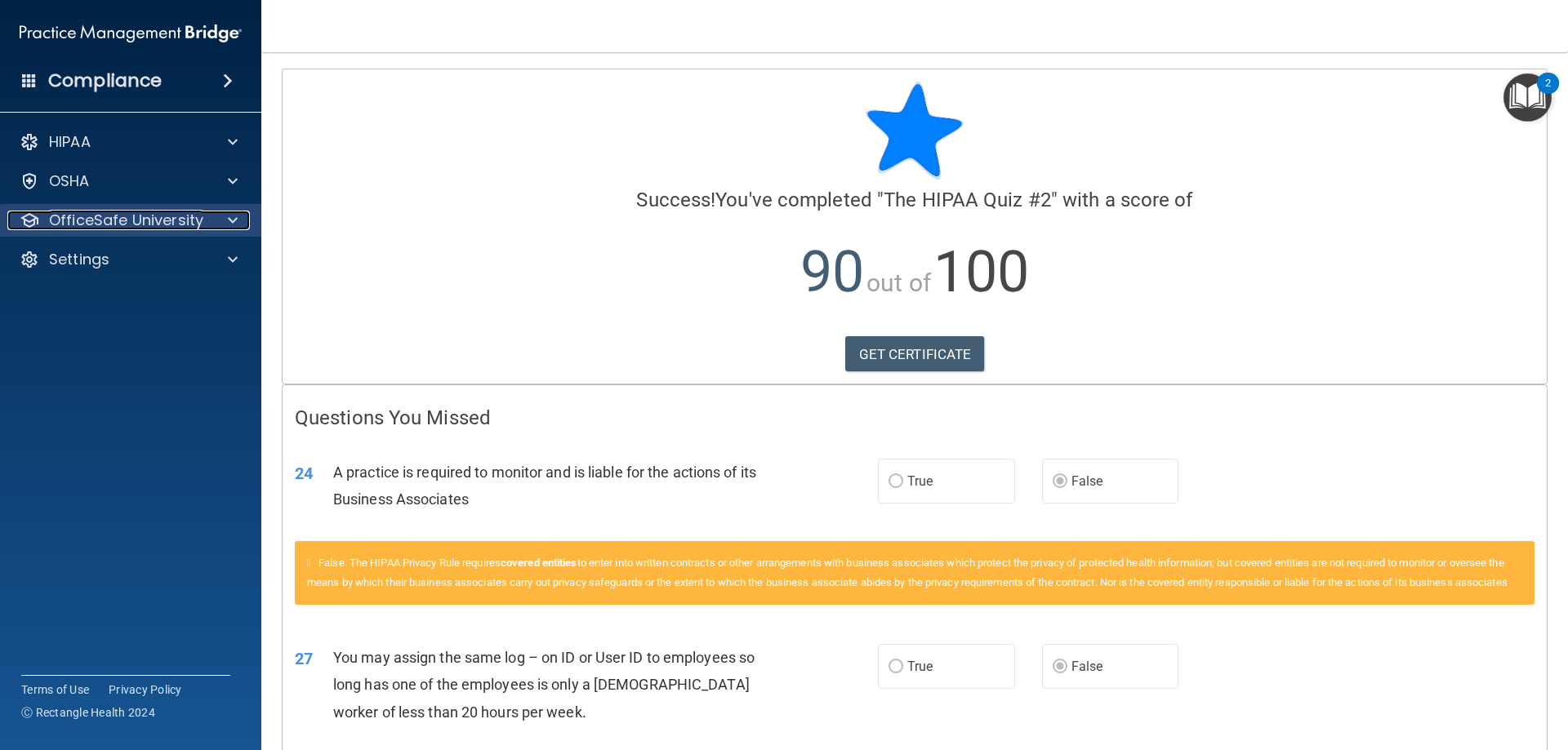
click at [237, 211] on span at bounding box center [233, 221] width 10 height 20
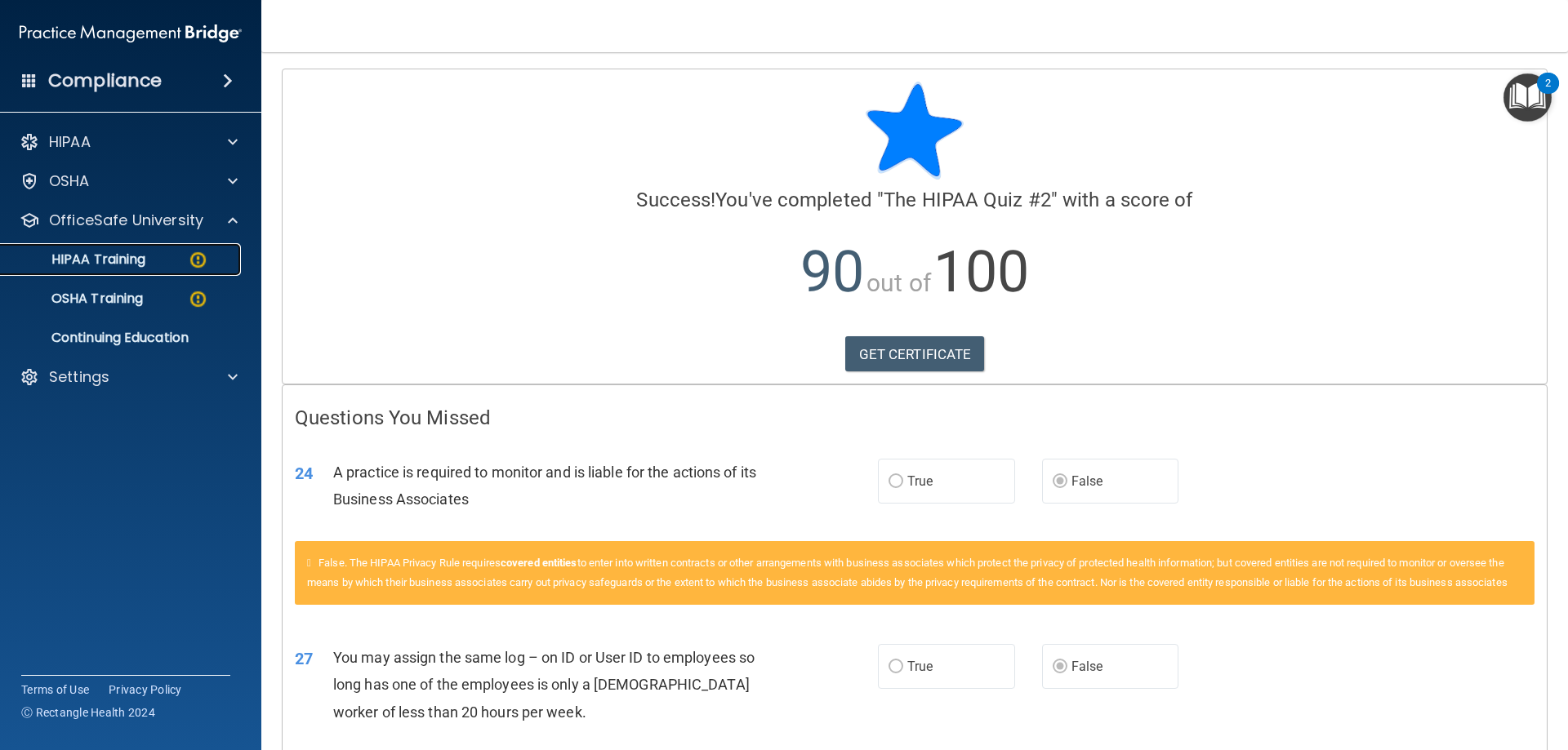
click at [189, 263] on img at bounding box center [198, 260] width 21 height 21
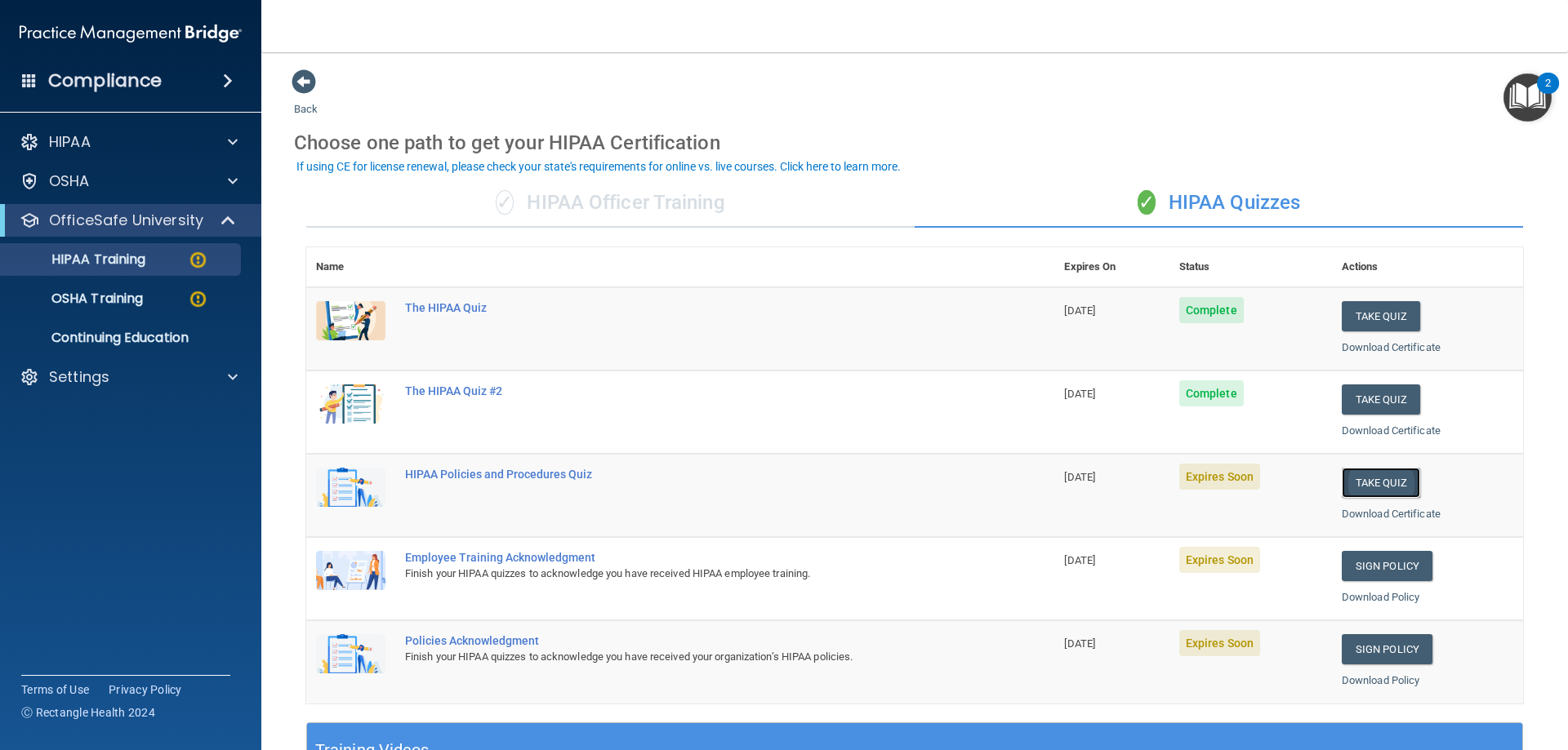
click at [1388, 493] on button "Take Quiz" at bounding box center [1381, 482] width 79 height 30
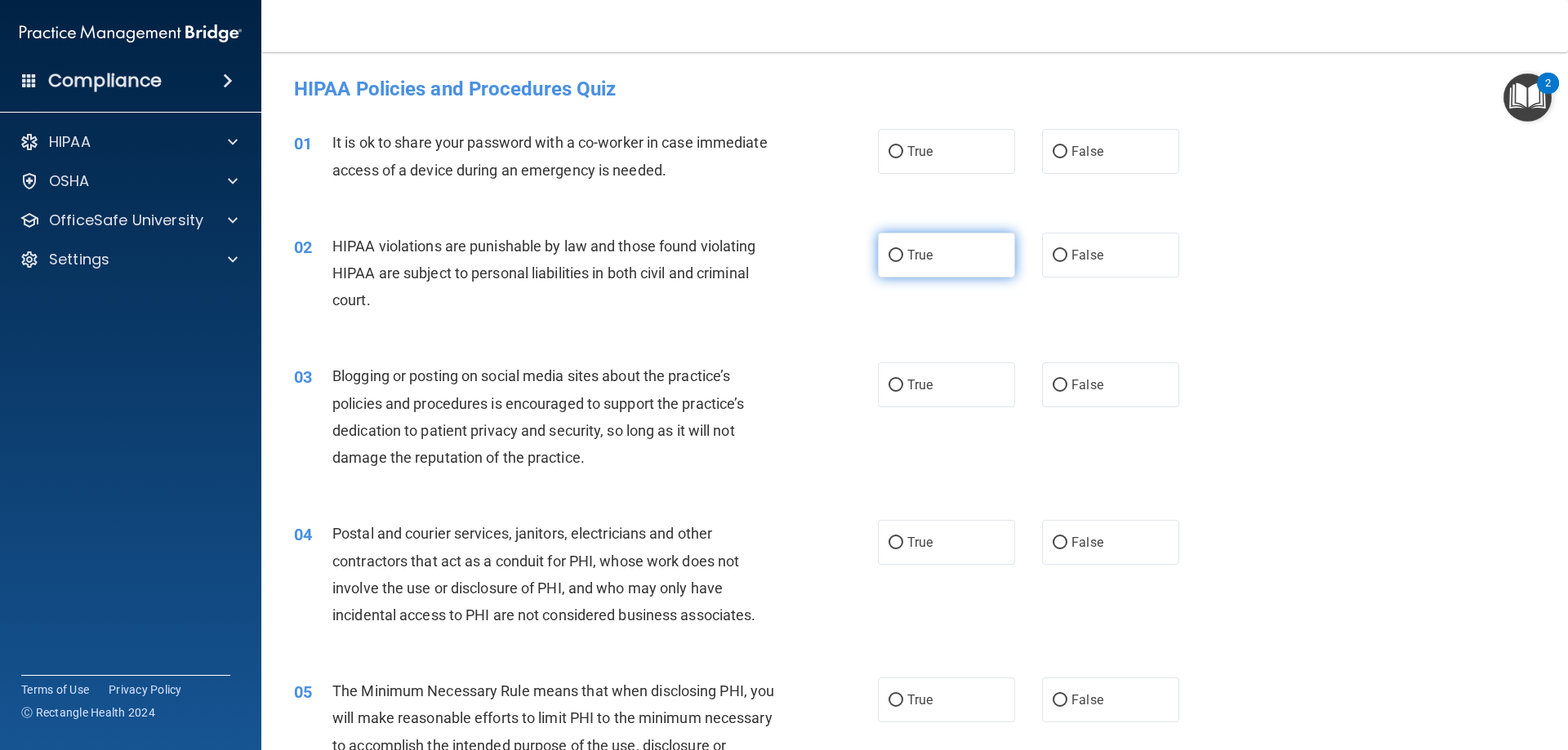
click at [949, 252] on label "True" at bounding box center [946, 255] width 138 height 45
click at [903, 252] on input "True" at bounding box center [896, 256] width 14 height 13
radio input "true"
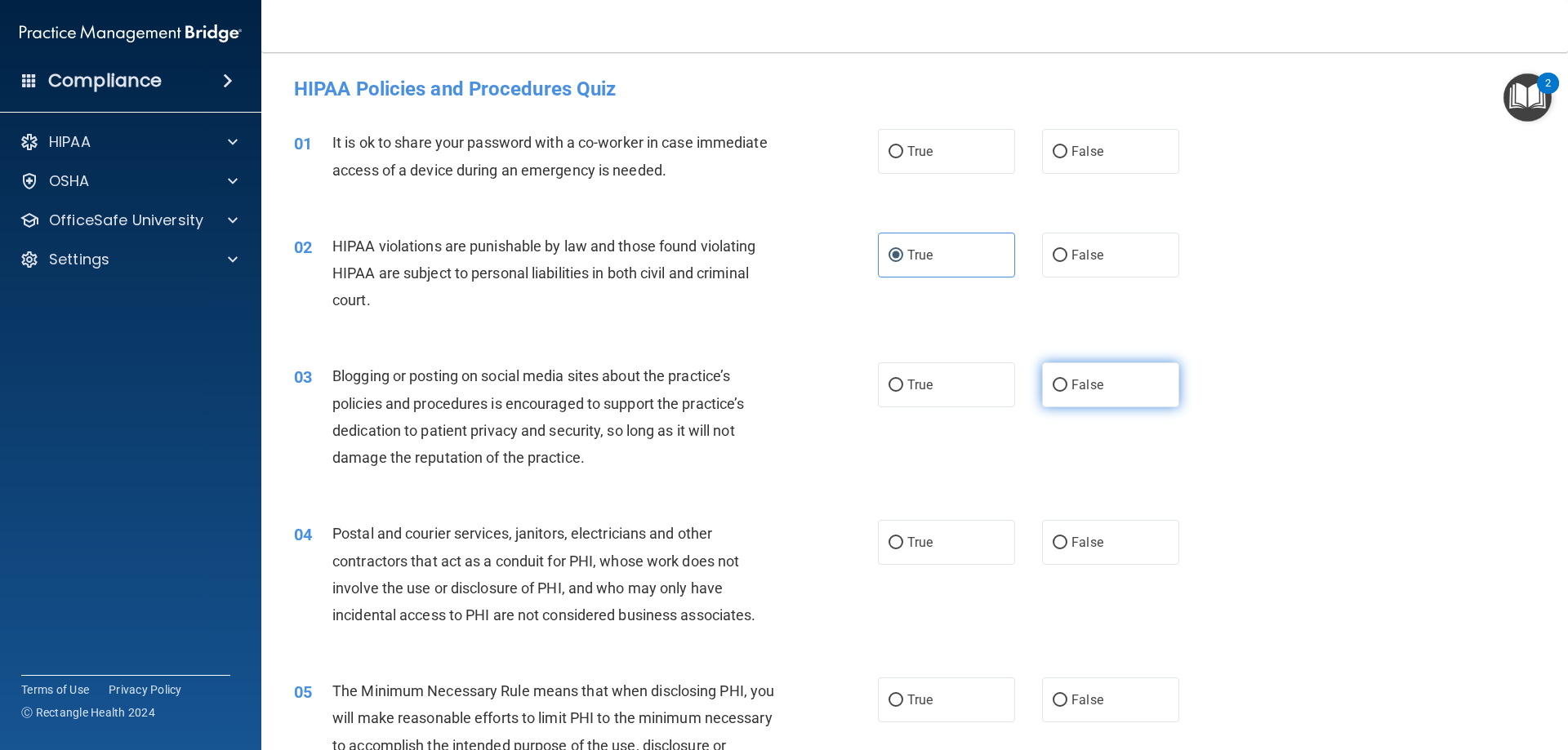
click at [1090, 388] on span "False" at bounding box center [1087, 384] width 32 height 15
click at [1068, 388] on input "False" at bounding box center [1060, 386] width 14 height 13
radio input "true"
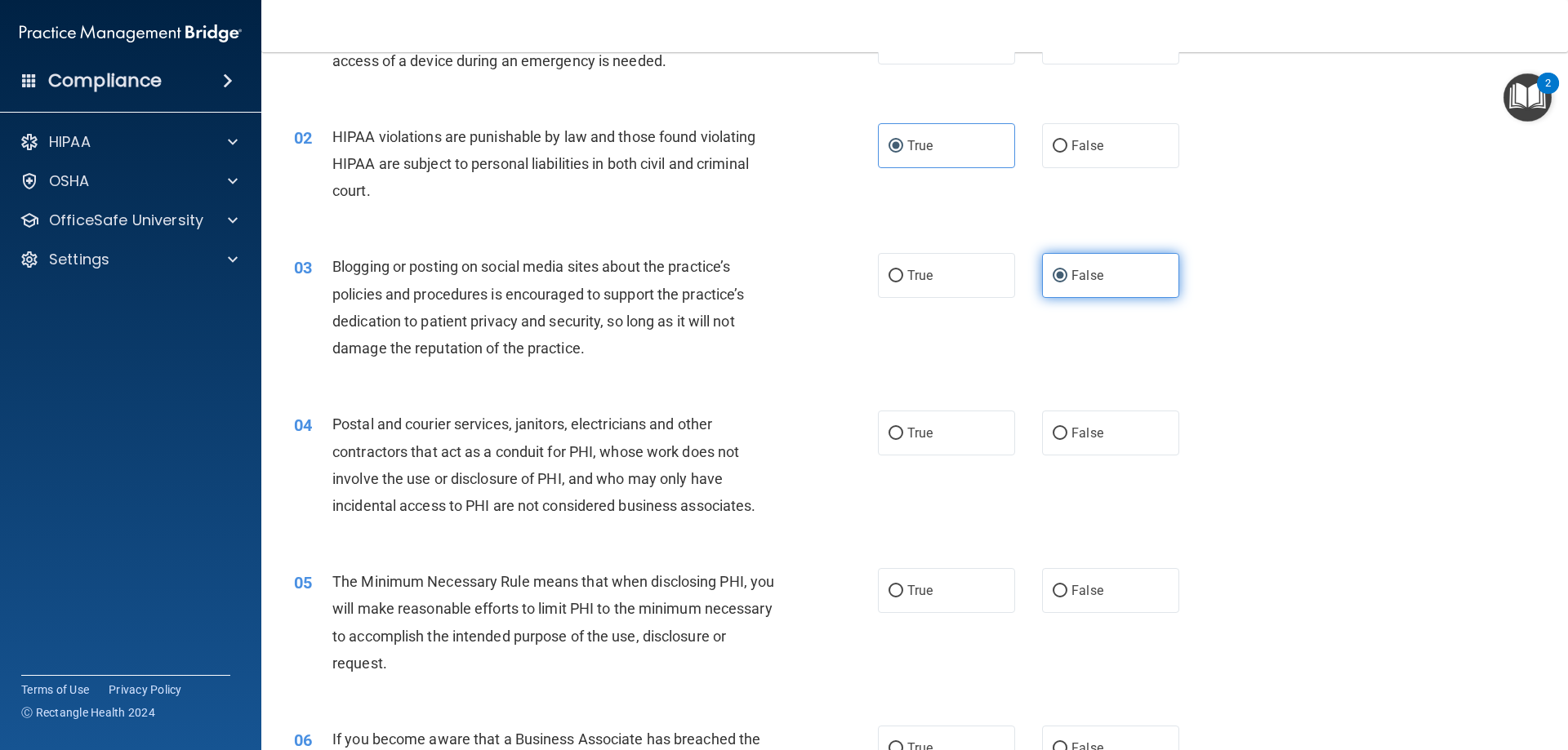
scroll to position [163, 0]
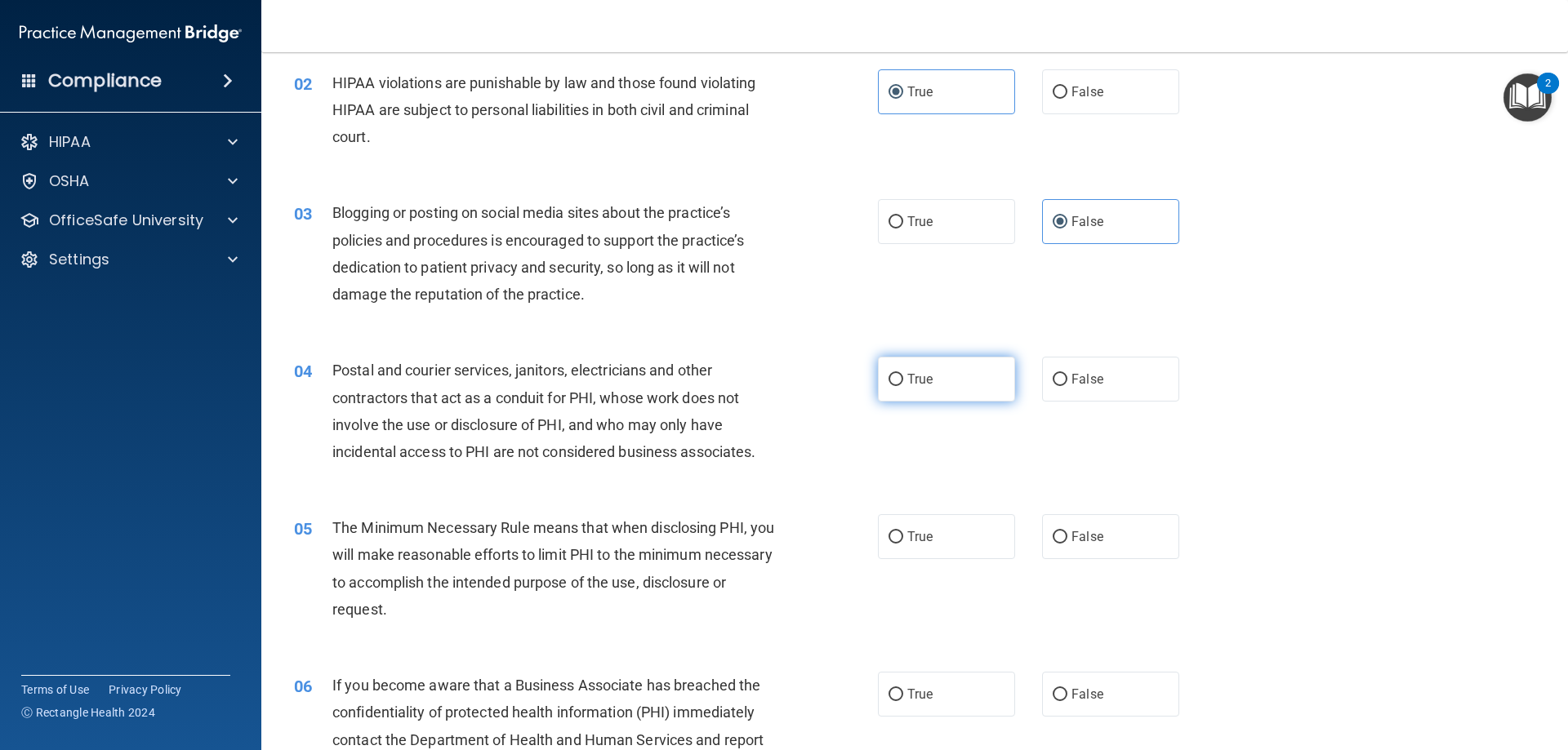
click at [936, 379] on label "True" at bounding box center [946, 379] width 138 height 45
click at [903, 379] on input "True" at bounding box center [896, 380] width 14 height 13
radio input "true"
click at [926, 538] on span "True" at bounding box center [920, 536] width 25 height 15
click at [903, 538] on input "True" at bounding box center [896, 538] width 14 height 13
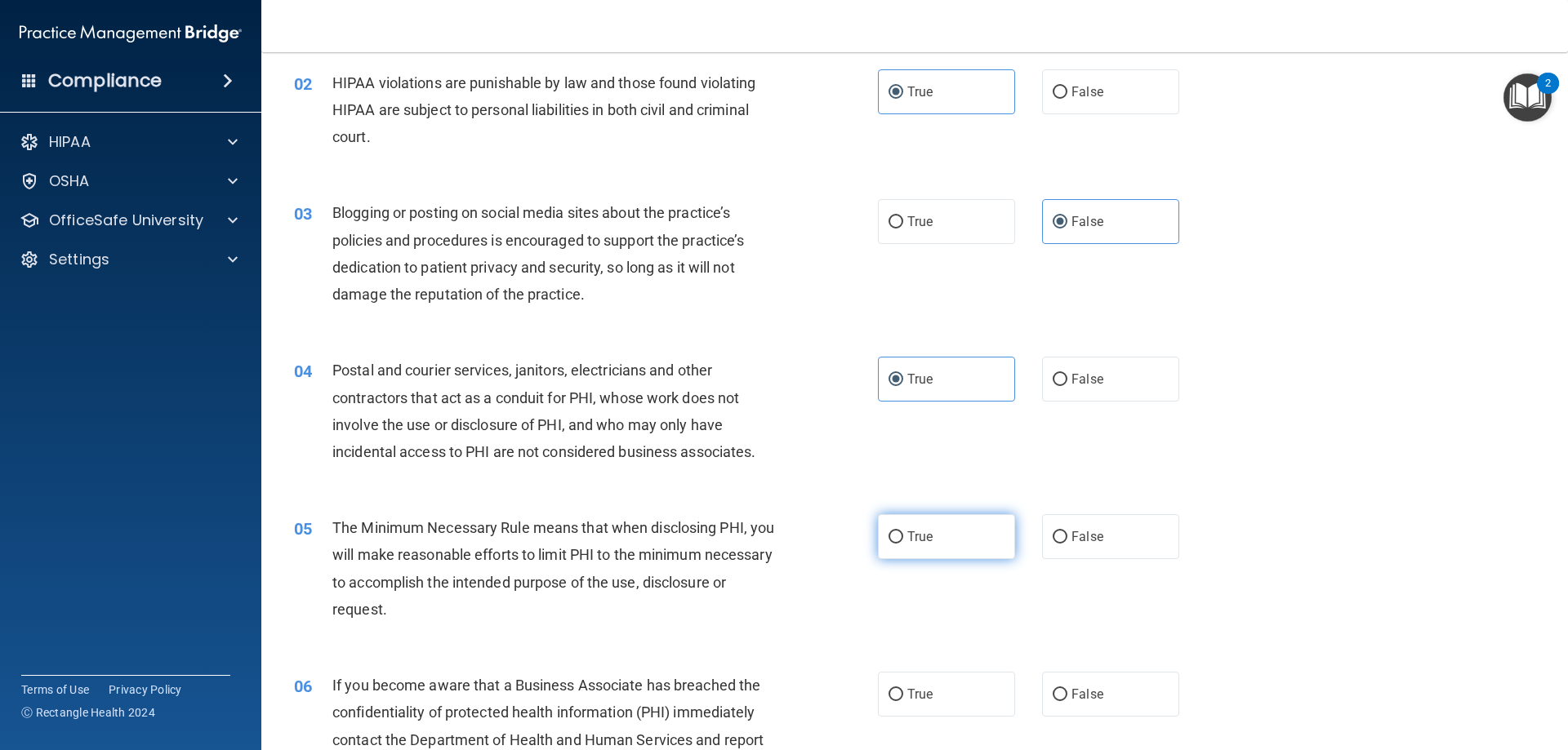
radio input "true"
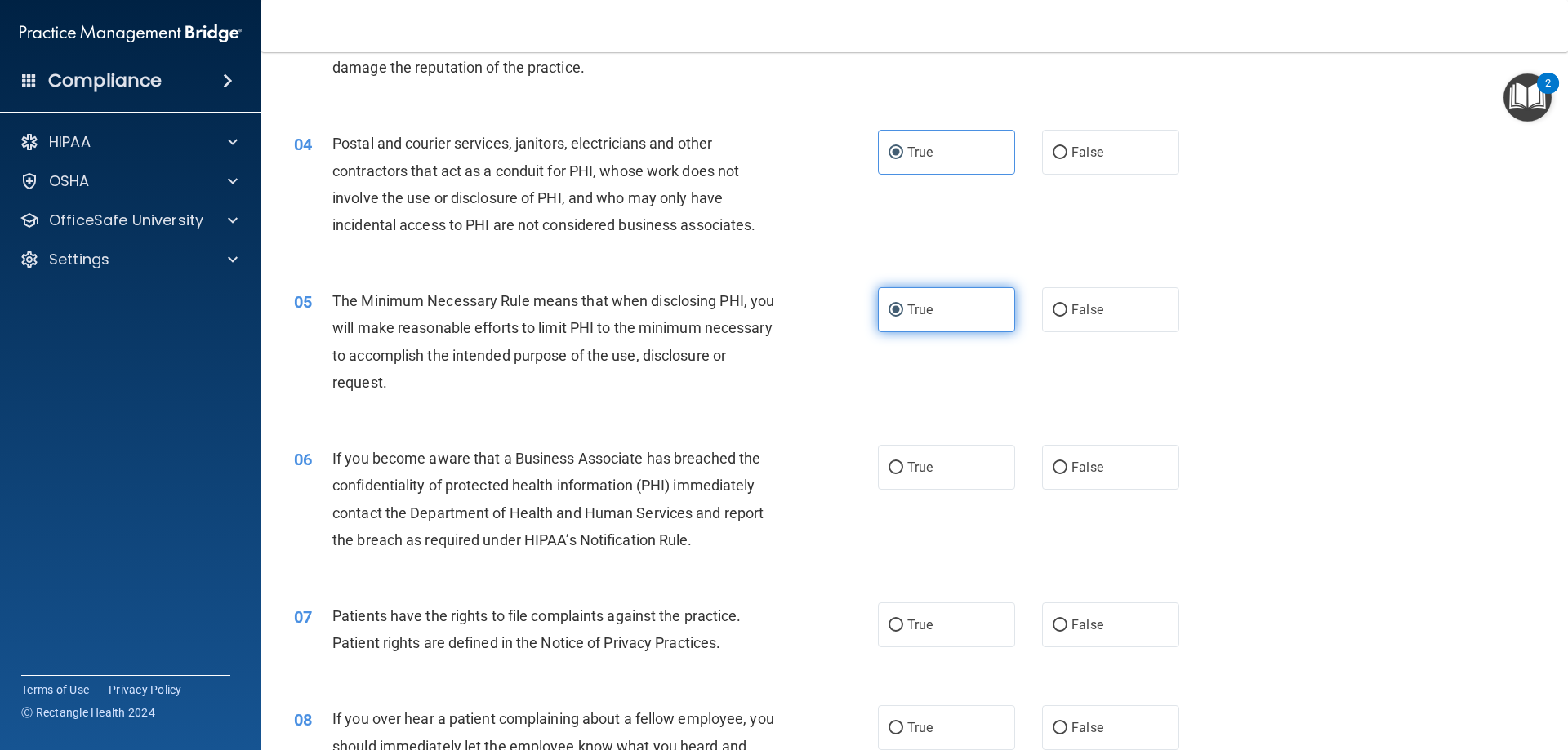
scroll to position [408, 0]
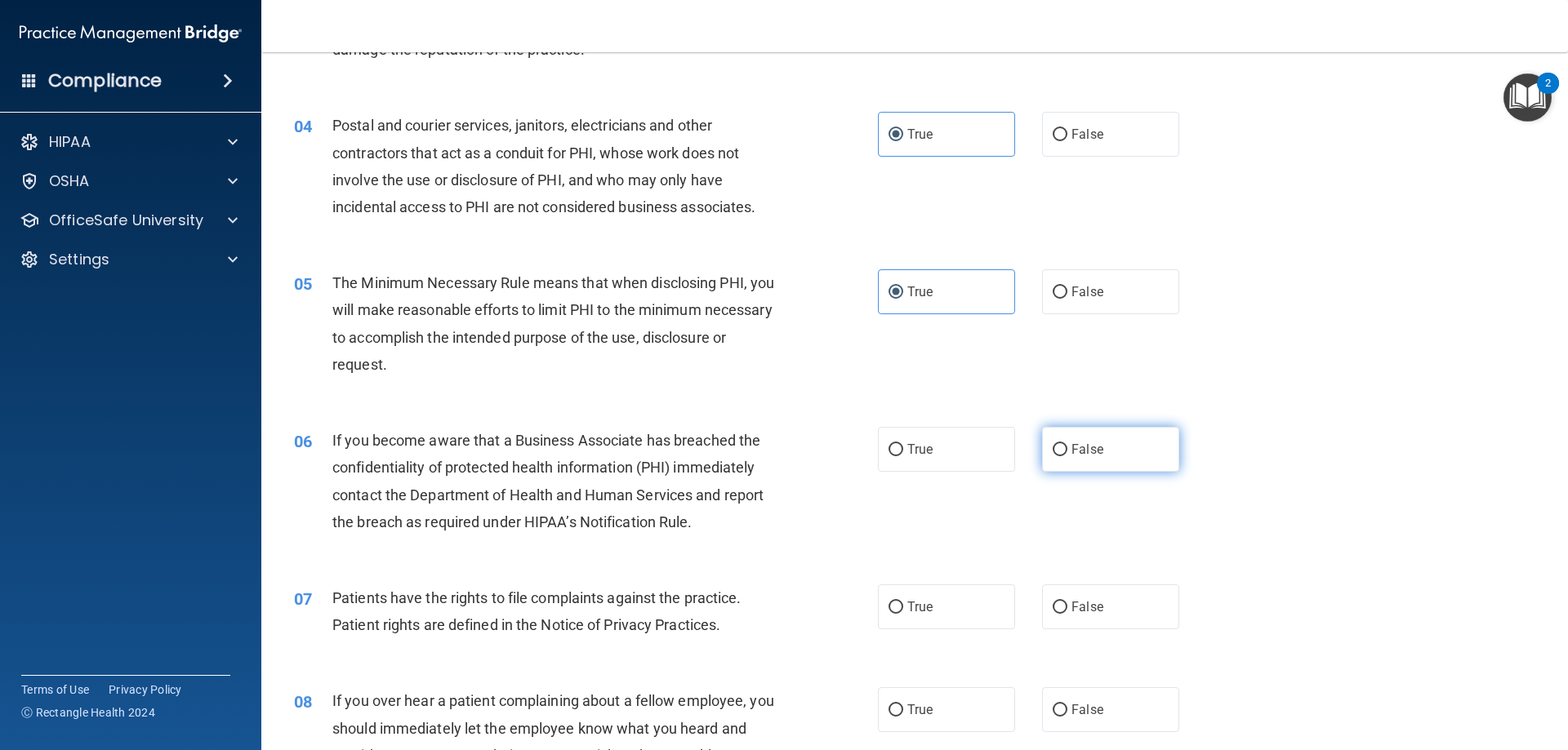
click at [1112, 468] on label "False" at bounding box center [1111, 450] width 138 height 45
click at [1068, 456] on input "False" at bounding box center [1060, 451] width 14 height 13
radio input "true"
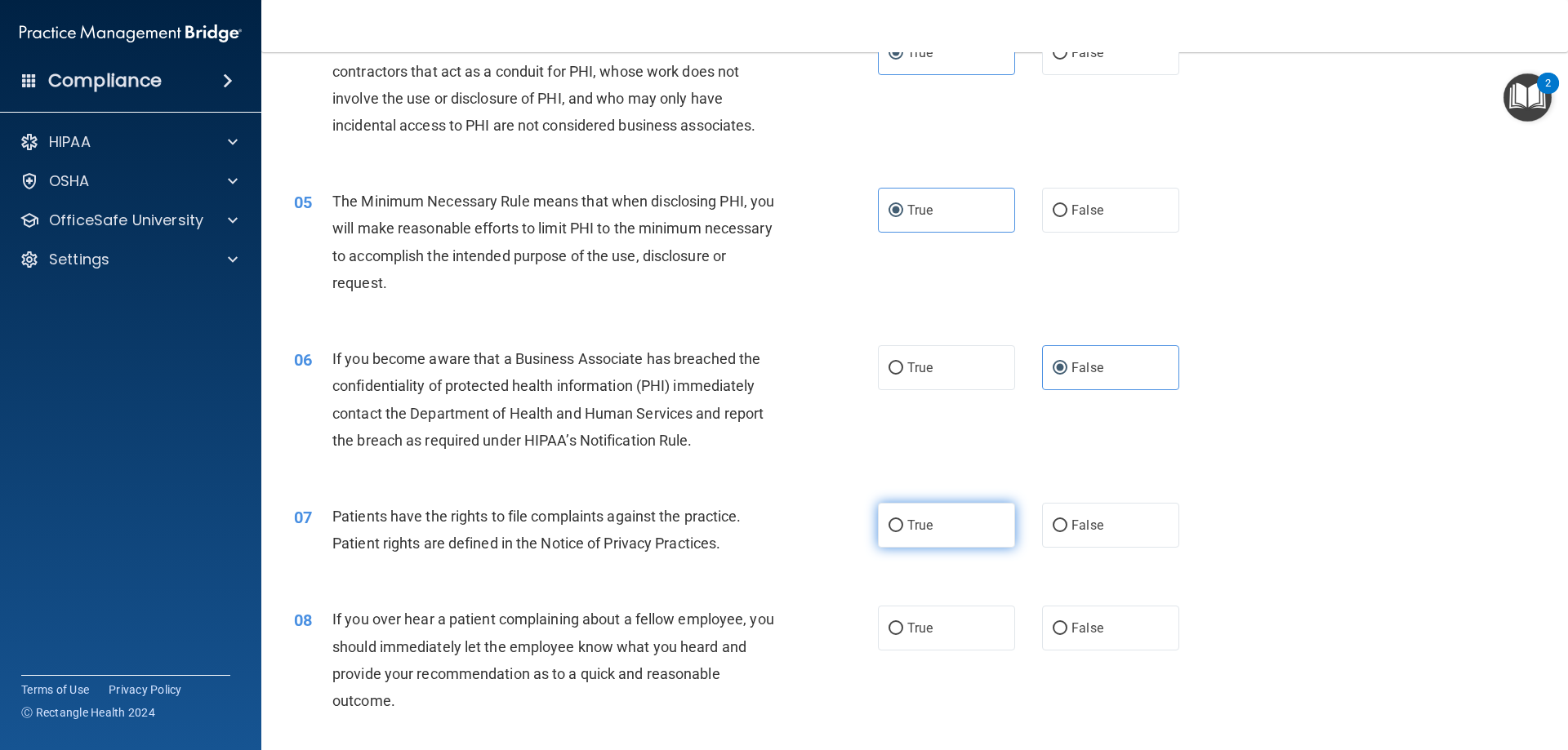
click at [897, 506] on label "True" at bounding box center [946, 526] width 138 height 45
click at [897, 520] on input "True" at bounding box center [896, 527] width 14 height 13
radio input "true"
click at [1090, 638] on label "False" at bounding box center [1111, 629] width 138 height 45
click at [1068, 635] on input "False" at bounding box center [1060, 630] width 14 height 13
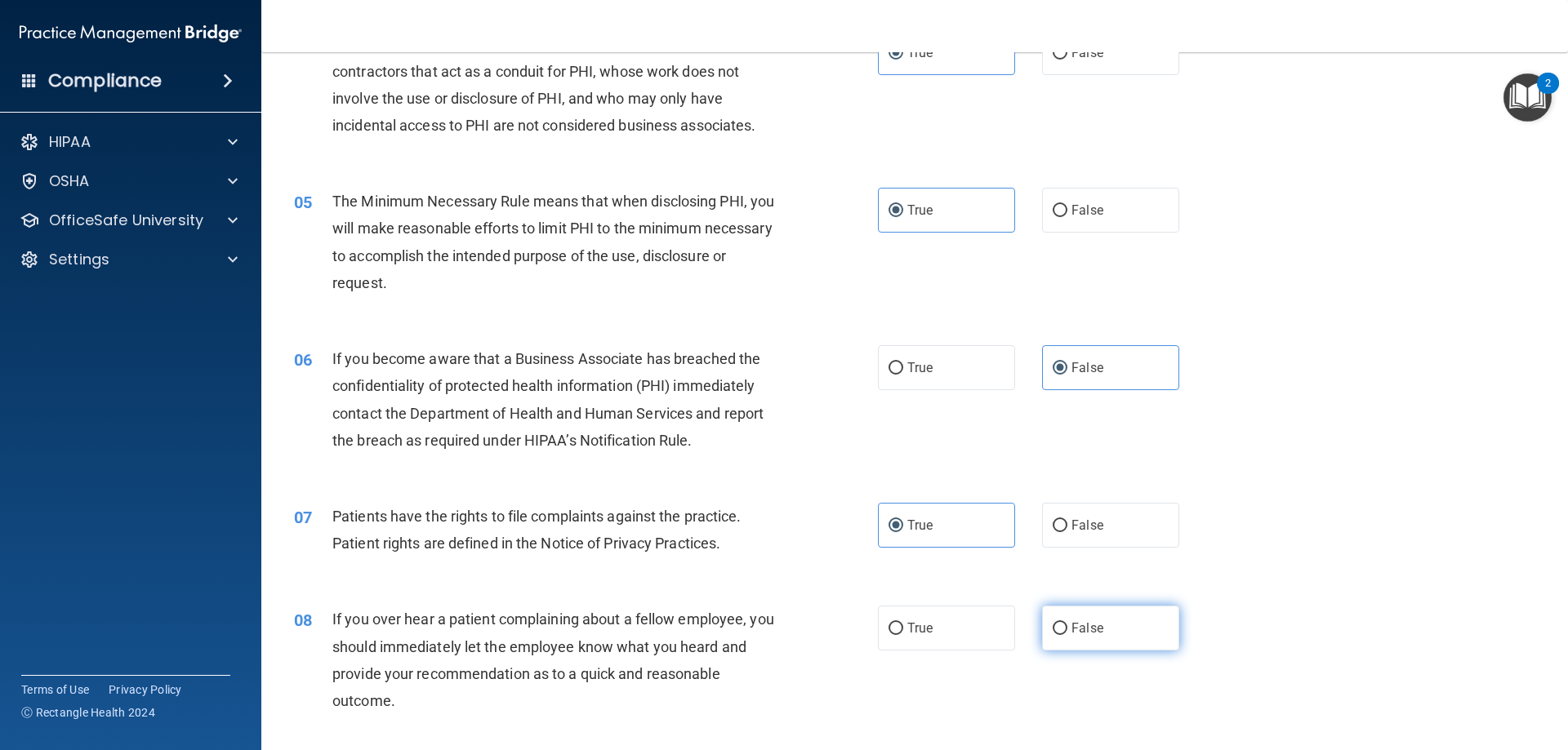
radio input "true"
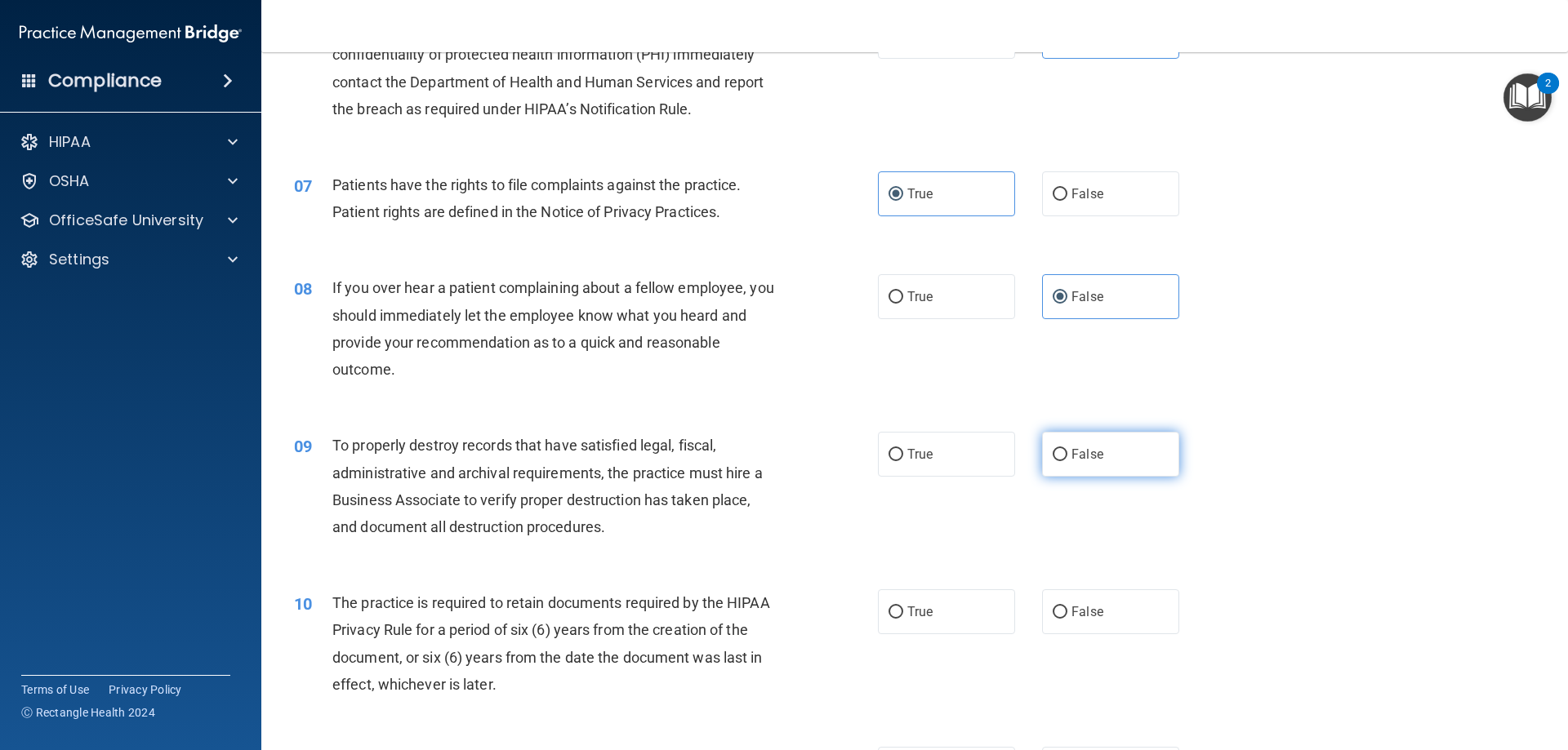
scroll to position [898, 0]
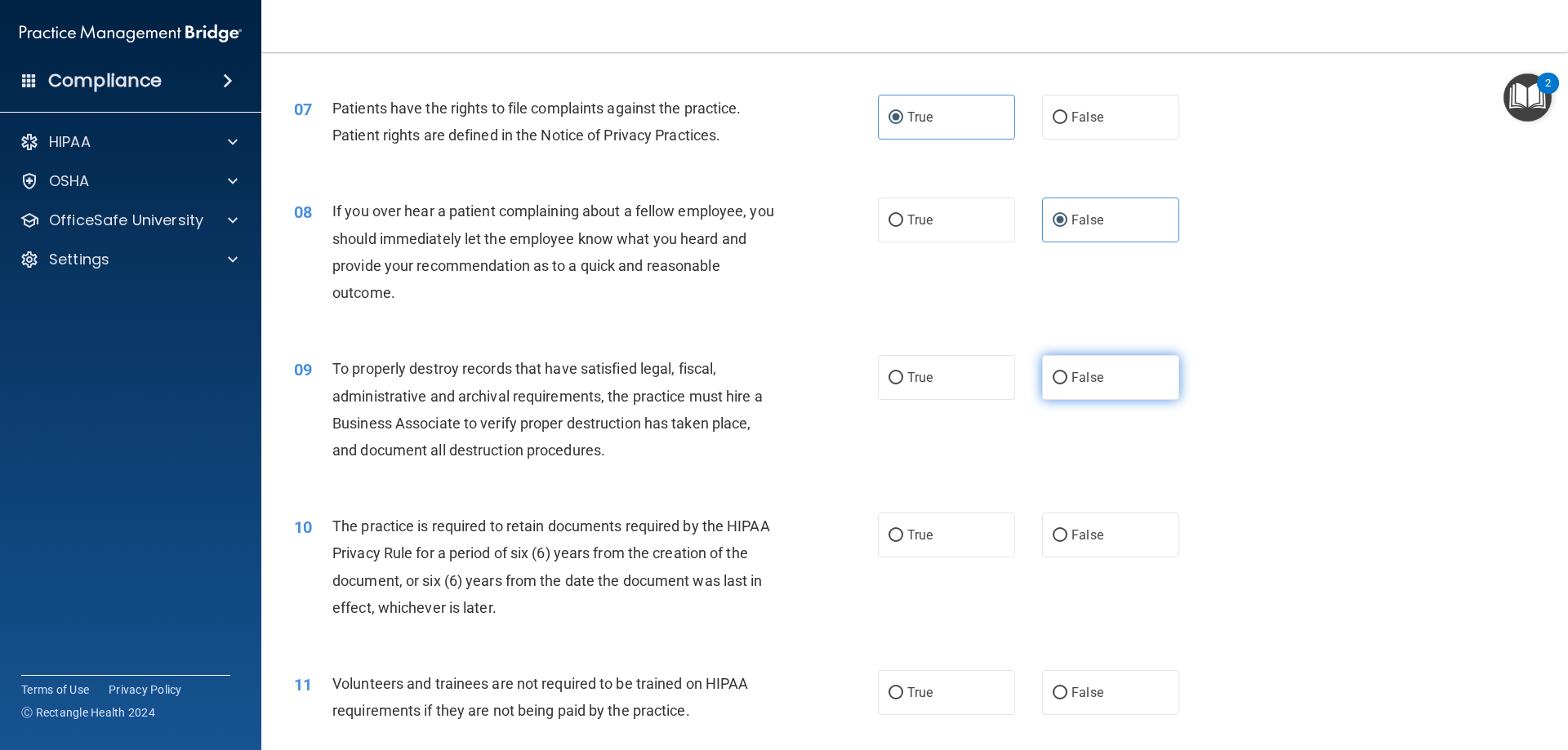
click at [1109, 374] on label "False" at bounding box center [1111, 378] width 138 height 45
click at [1068, 374] on input "False" at bounding box center [1060, 379] width 14 height 13
radio input "true"
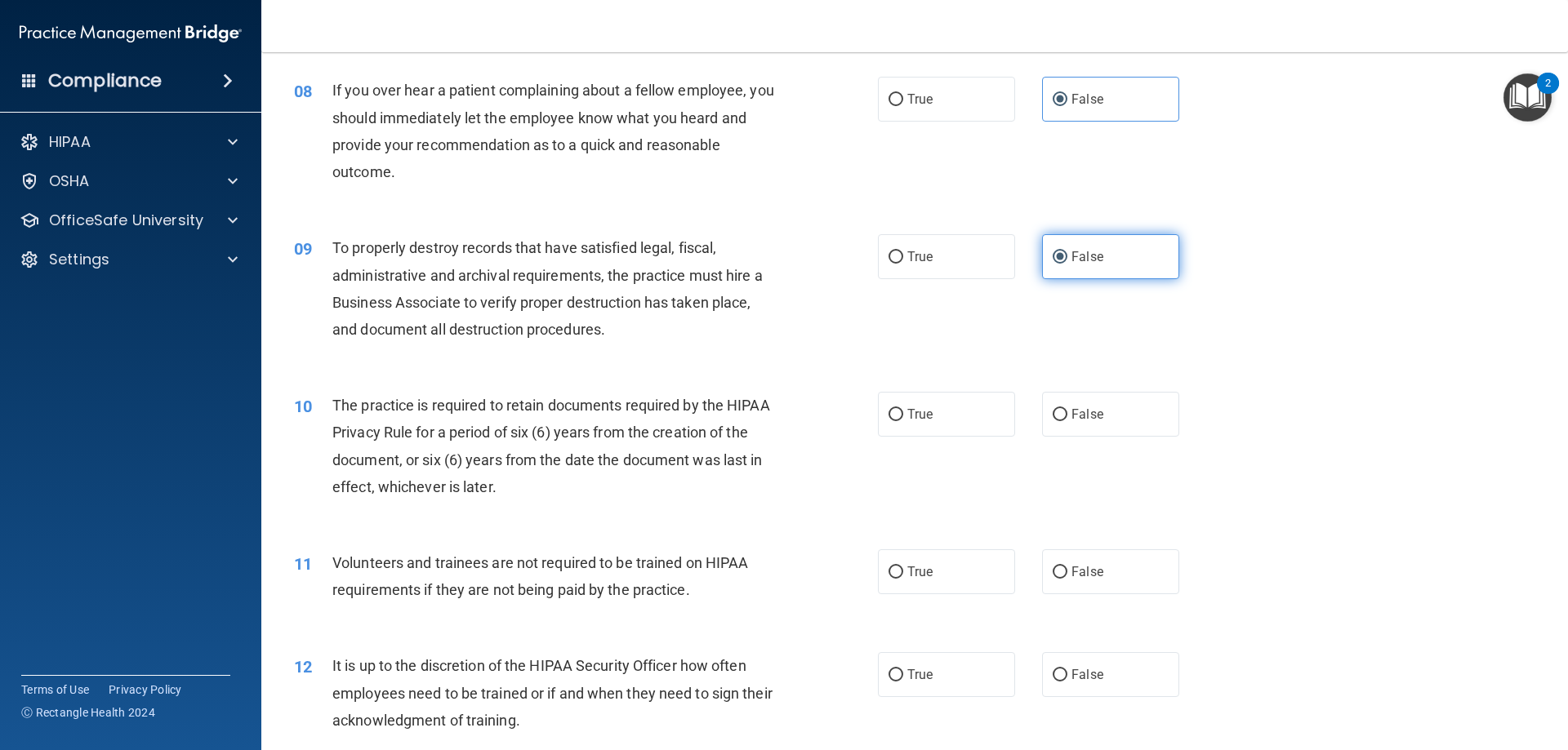
scroll to position [1061, 0]
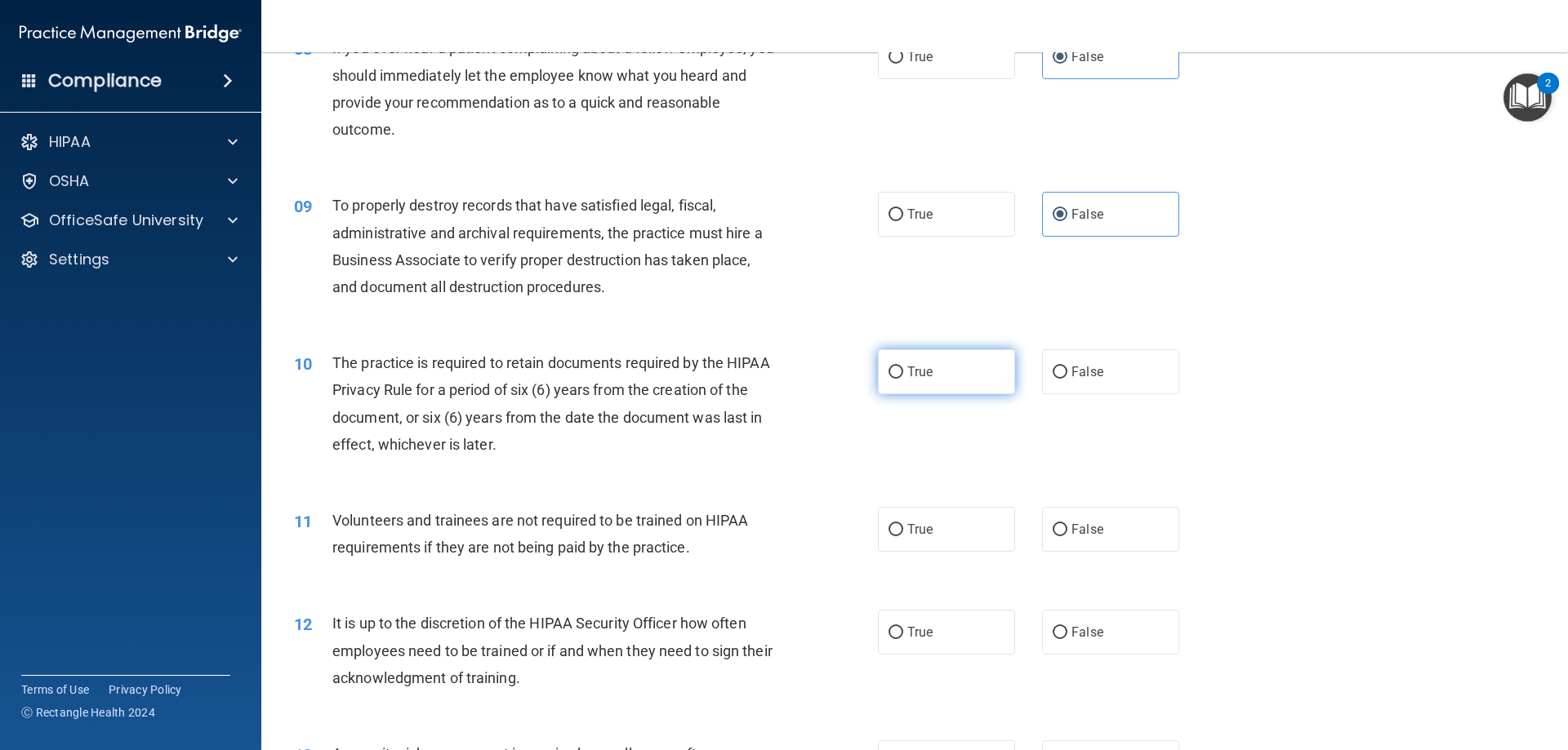
click at [944, 366] on label "True" at bounding box center [946, 372] width 138 height 45
click at [903, 366] on input "True" at bounding box center [896, 373] width 14 height 13
radio input "true"
click at [1071, 532] on span "False" at bounding box center [1087, 529] width 32 height 15
click at [1068, 532] on input "False" at bounding box center [1060, 530] width 14 height 13
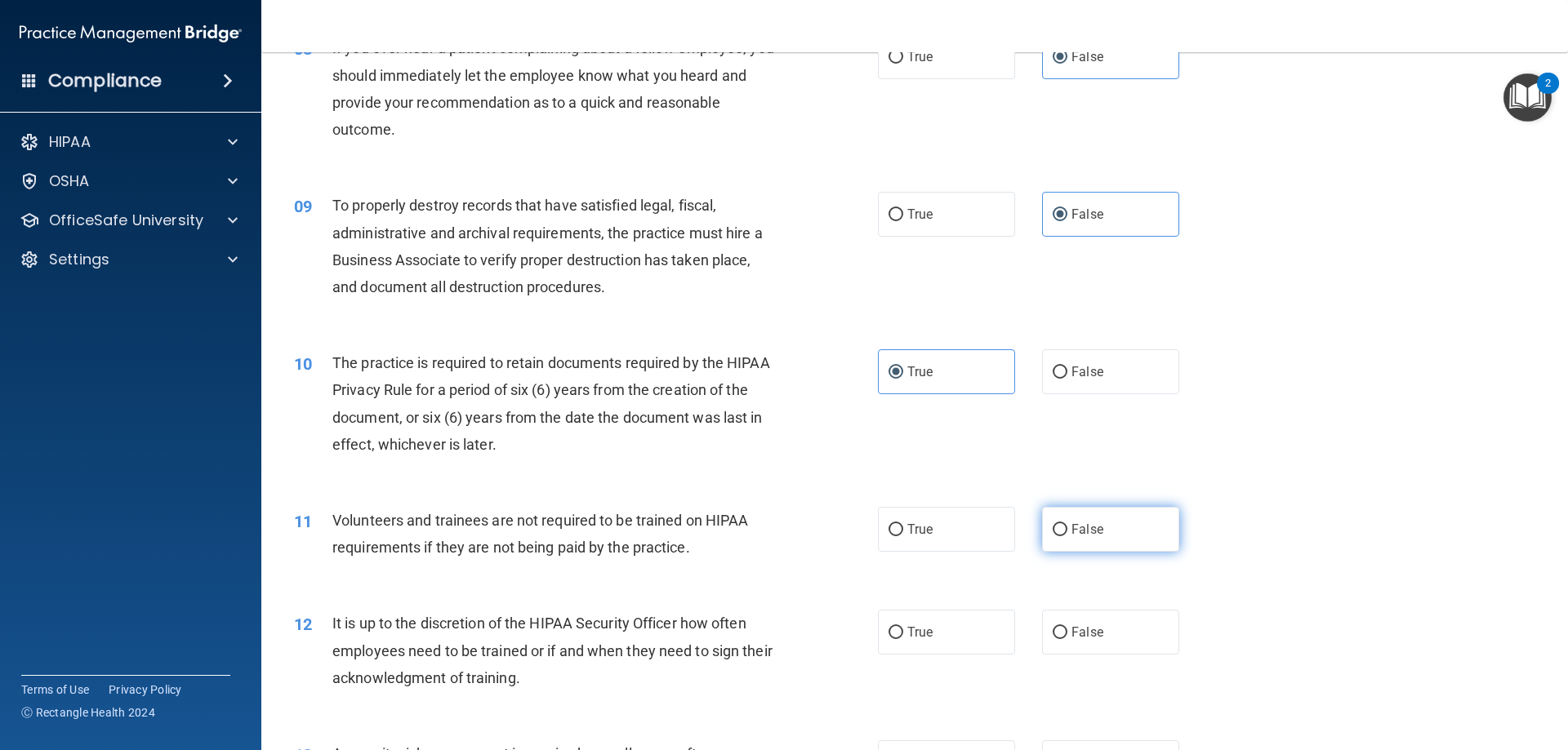
radio input "true"
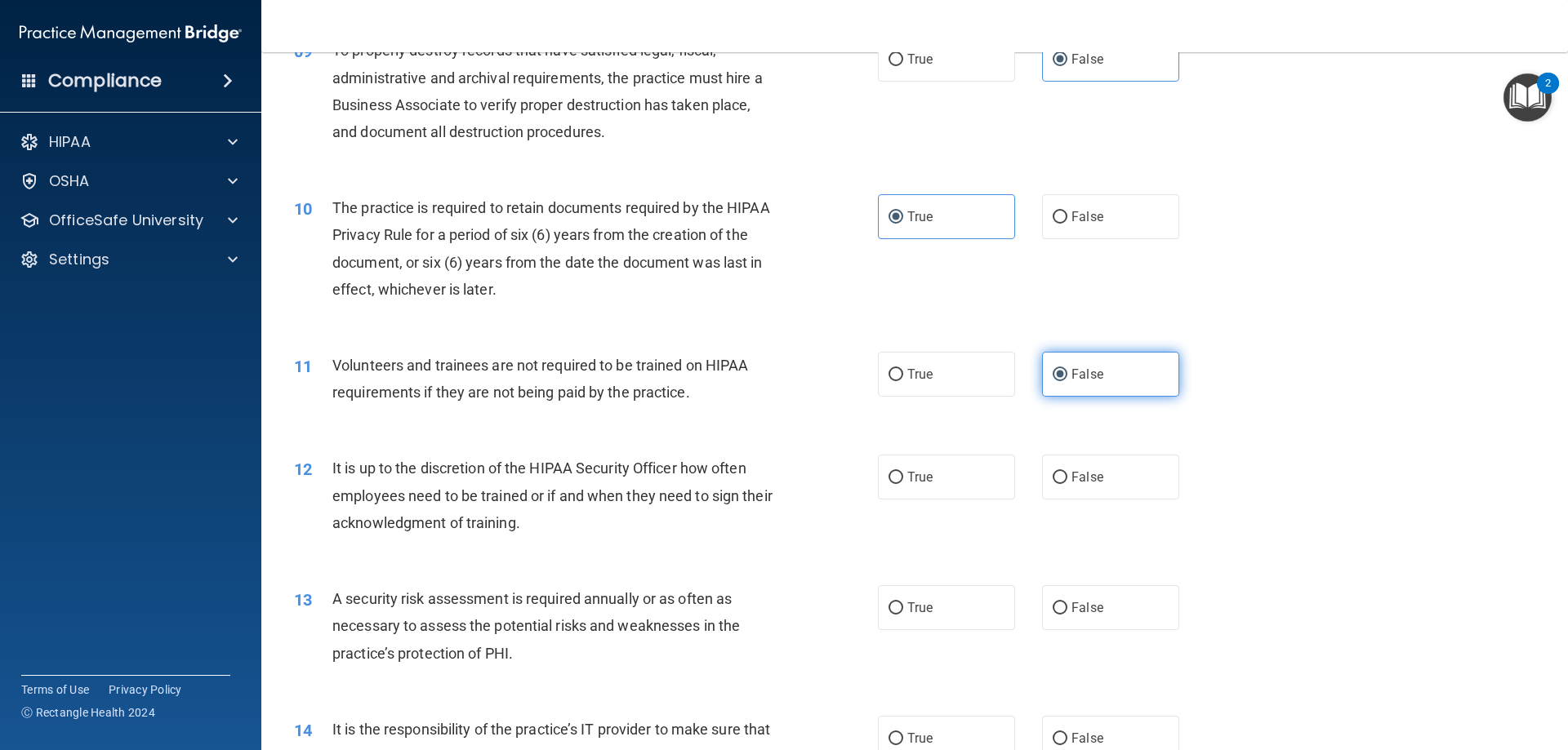
scroll to position [1225, 0]
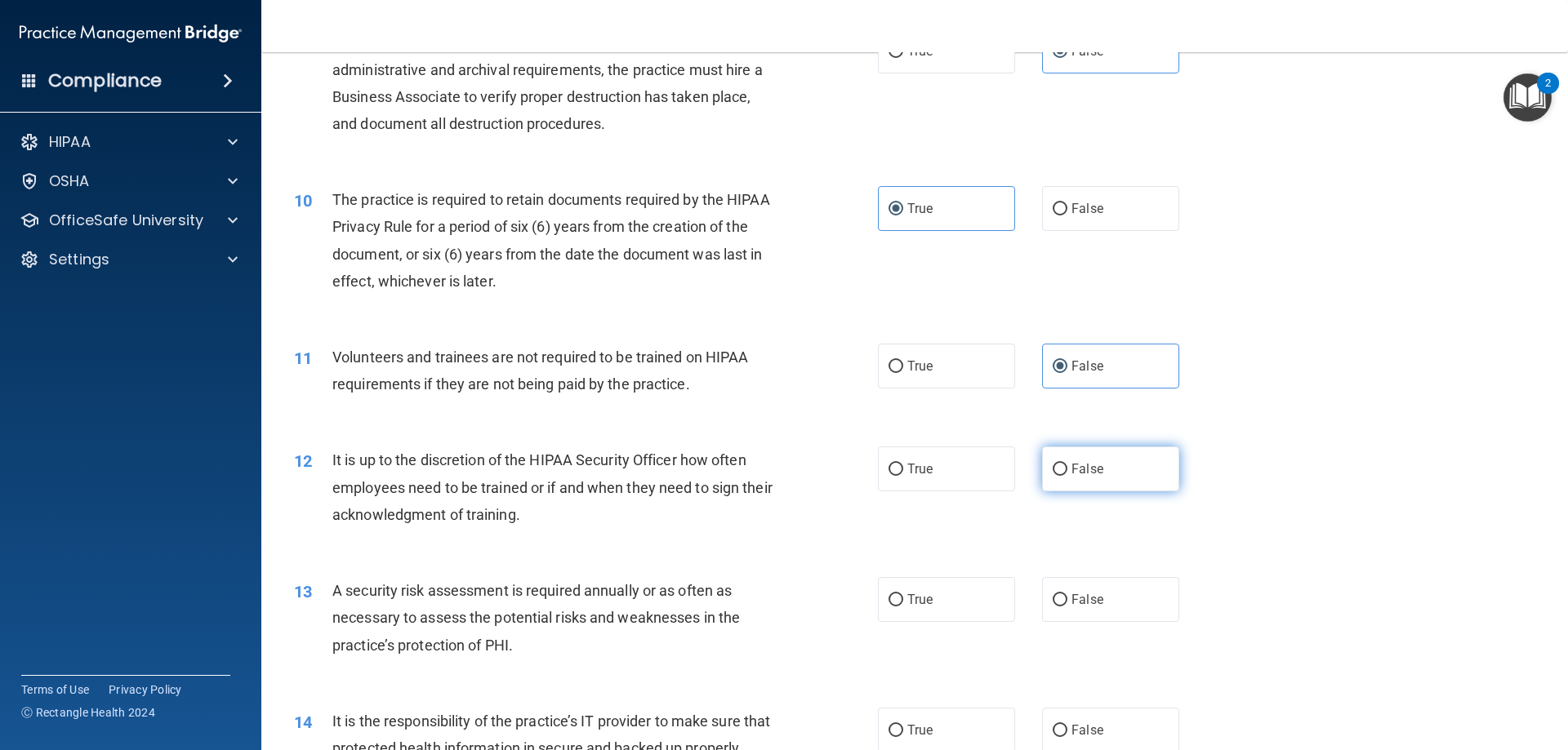
click at [1098, 479] on label "False" at bounding box center [1111, 470] width 138 height 45
click at [1068, 476] on input "False" at bounding box center [1060, 470] width 14 height 13
radio input "true"
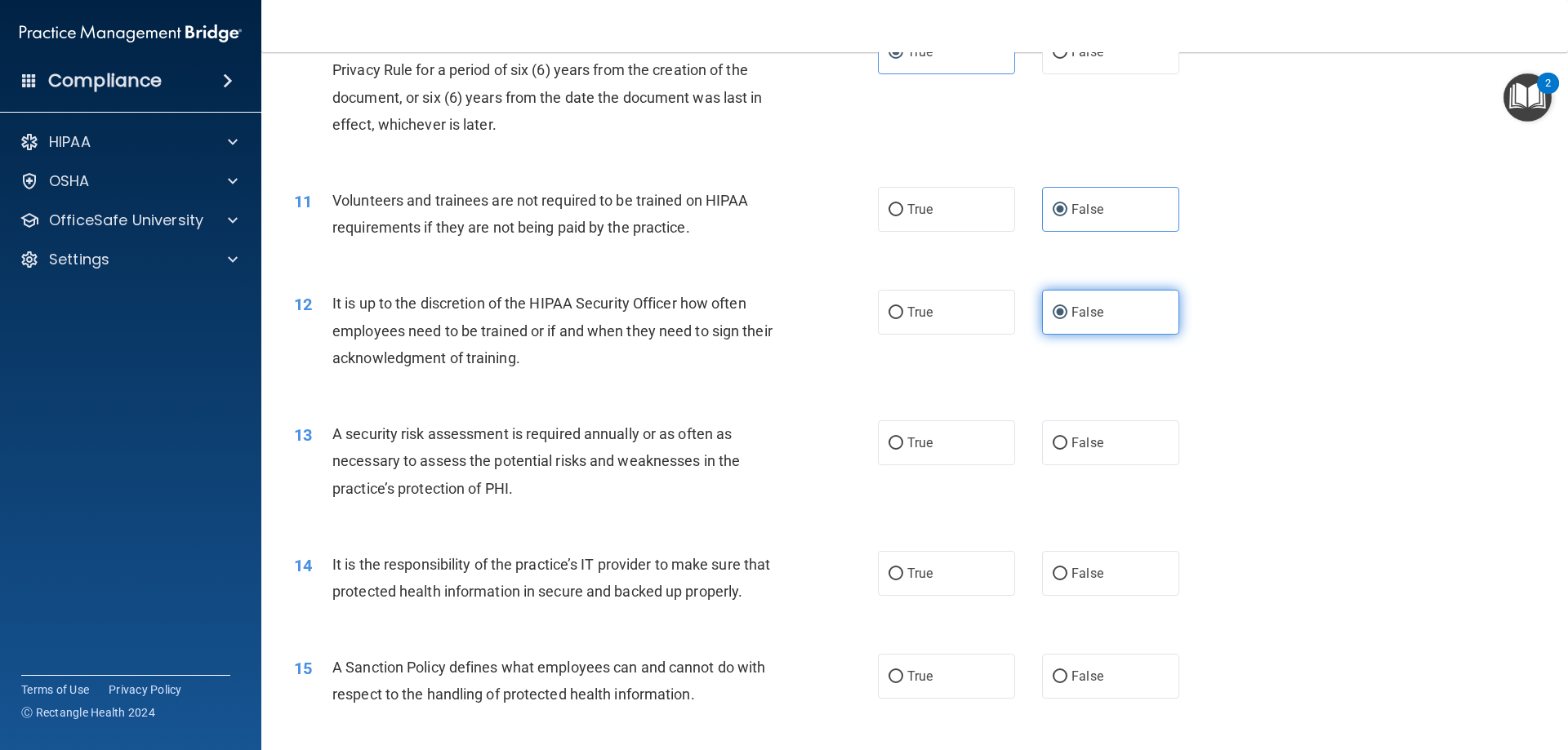
scroll to position [1388, 0]
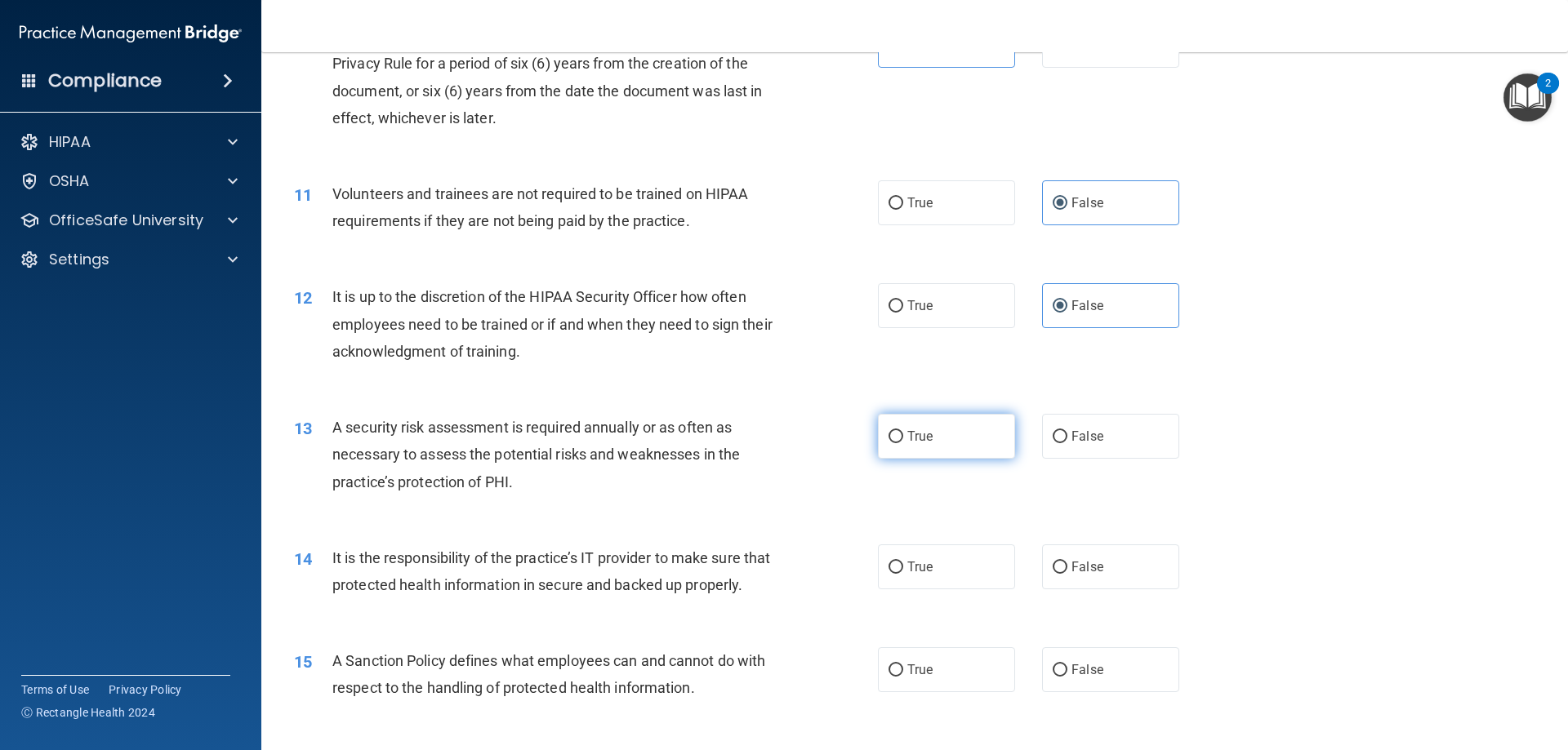
click at [946, 448] on label "True" at bounding box center [946, 437] width 138 height 45
click at [903, 443] on input "True" at bounding box center [896, 438] width 14 height 13
radio input "true"
click at [1093, 581] on label "False" at bounding box center [1111, 567] width 138 height 45
click at [1068, 574] on input "False" at bounding box center [1060, 568] width 14 height 13
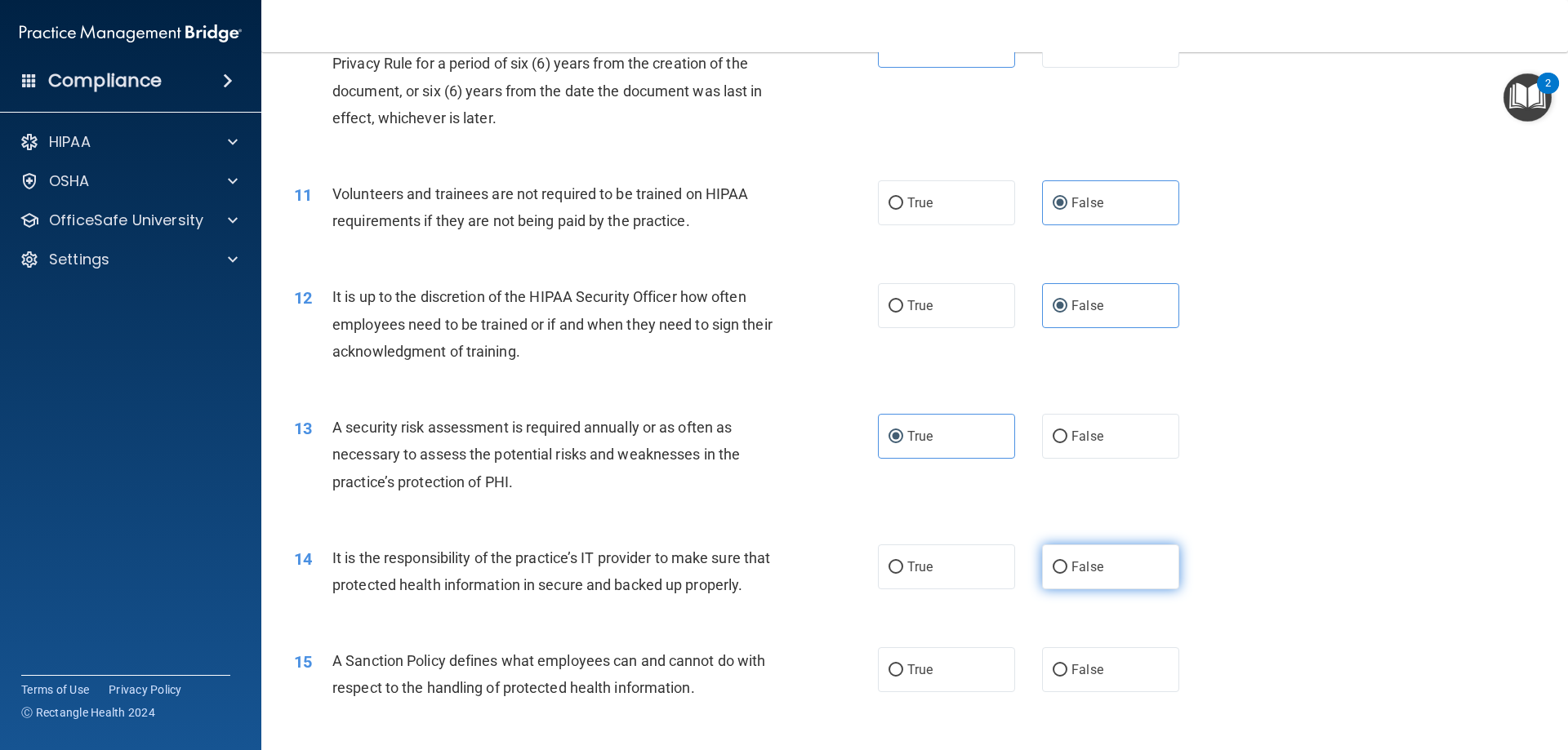
radio input "true"
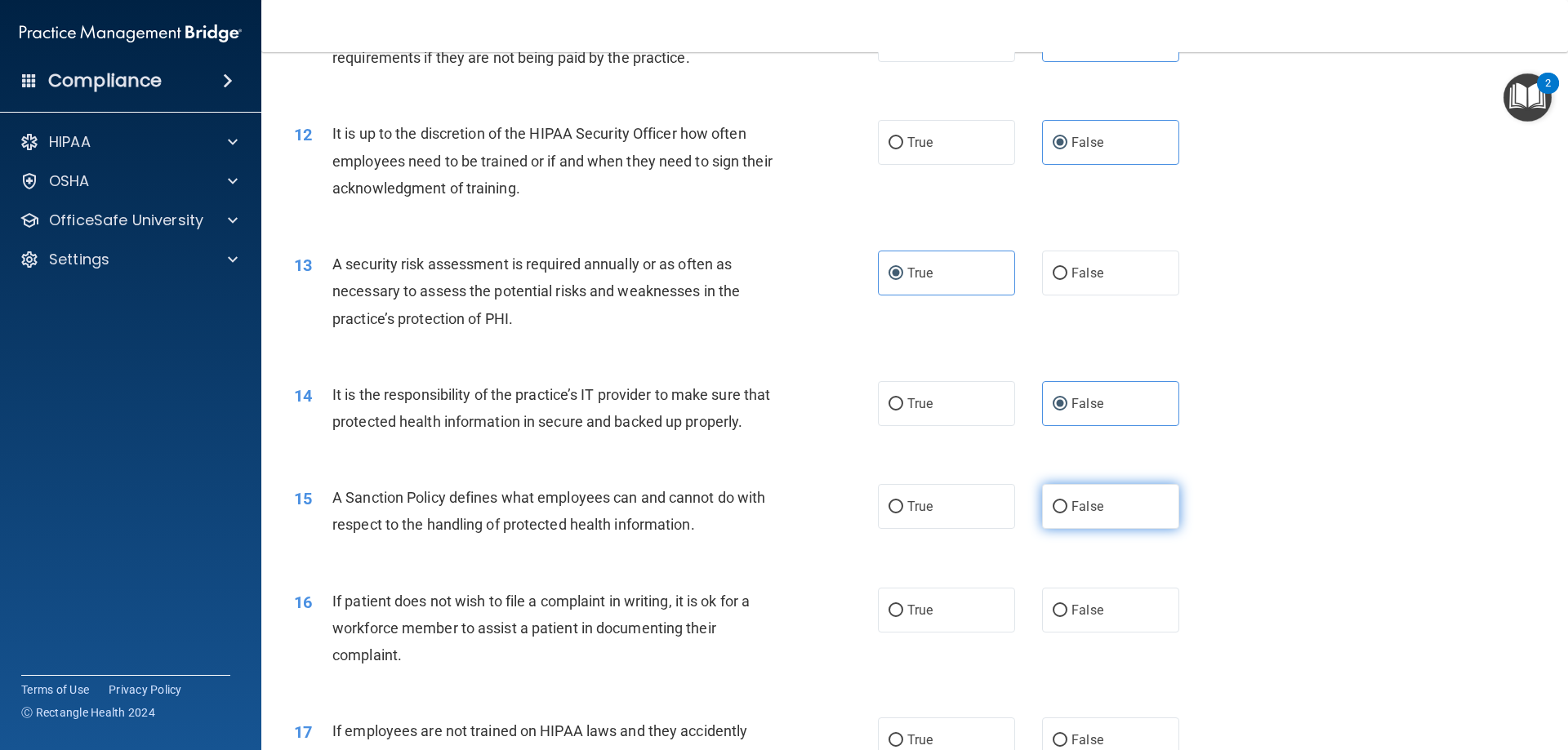
click at [1109, 529] on label "False" at bounding box center [1111, 507] width 138 height 45
click at [1068, 514] on input "False" at bounding box center [1060, 508] width 14 height 13
radio input "true"
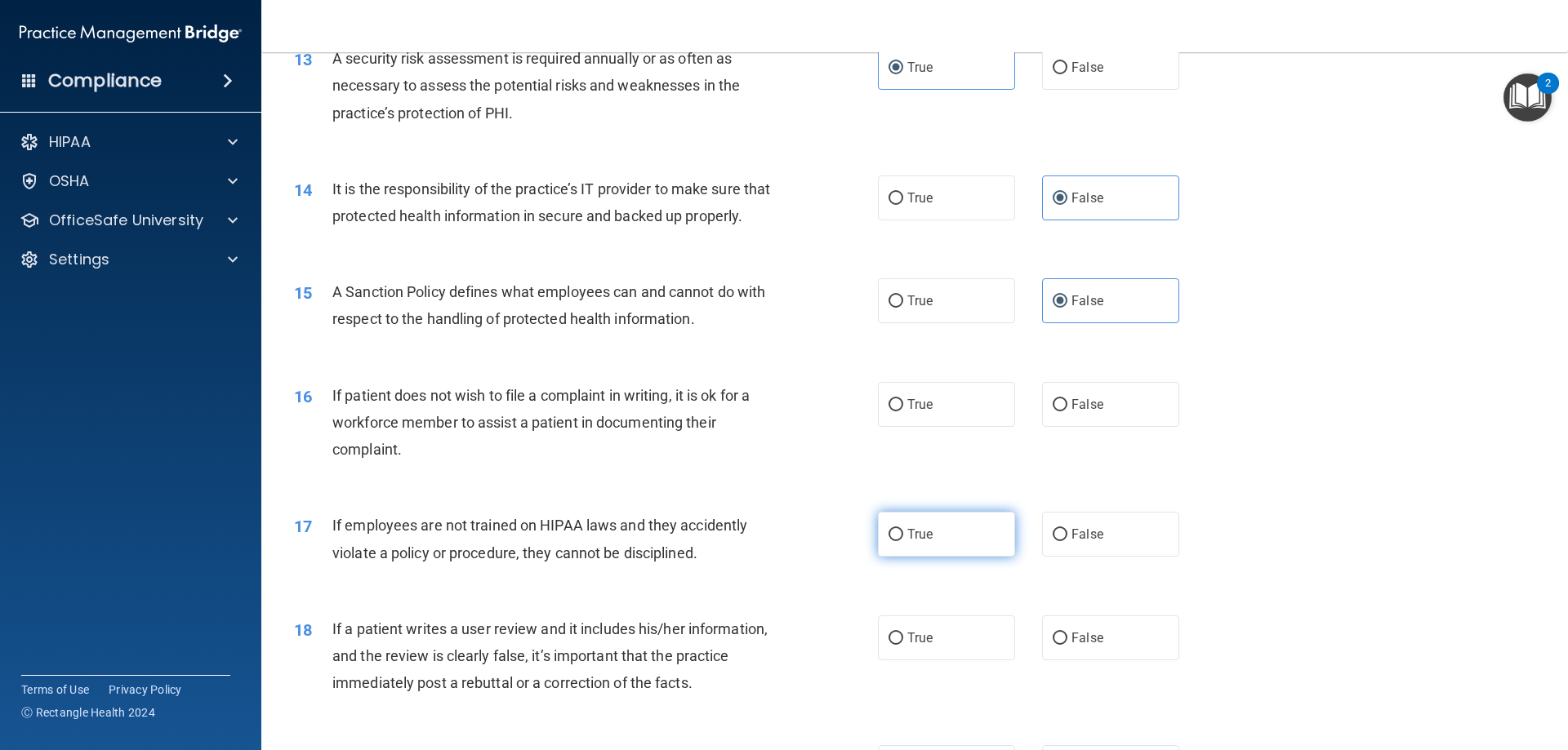
scroll to position [1796, 0]
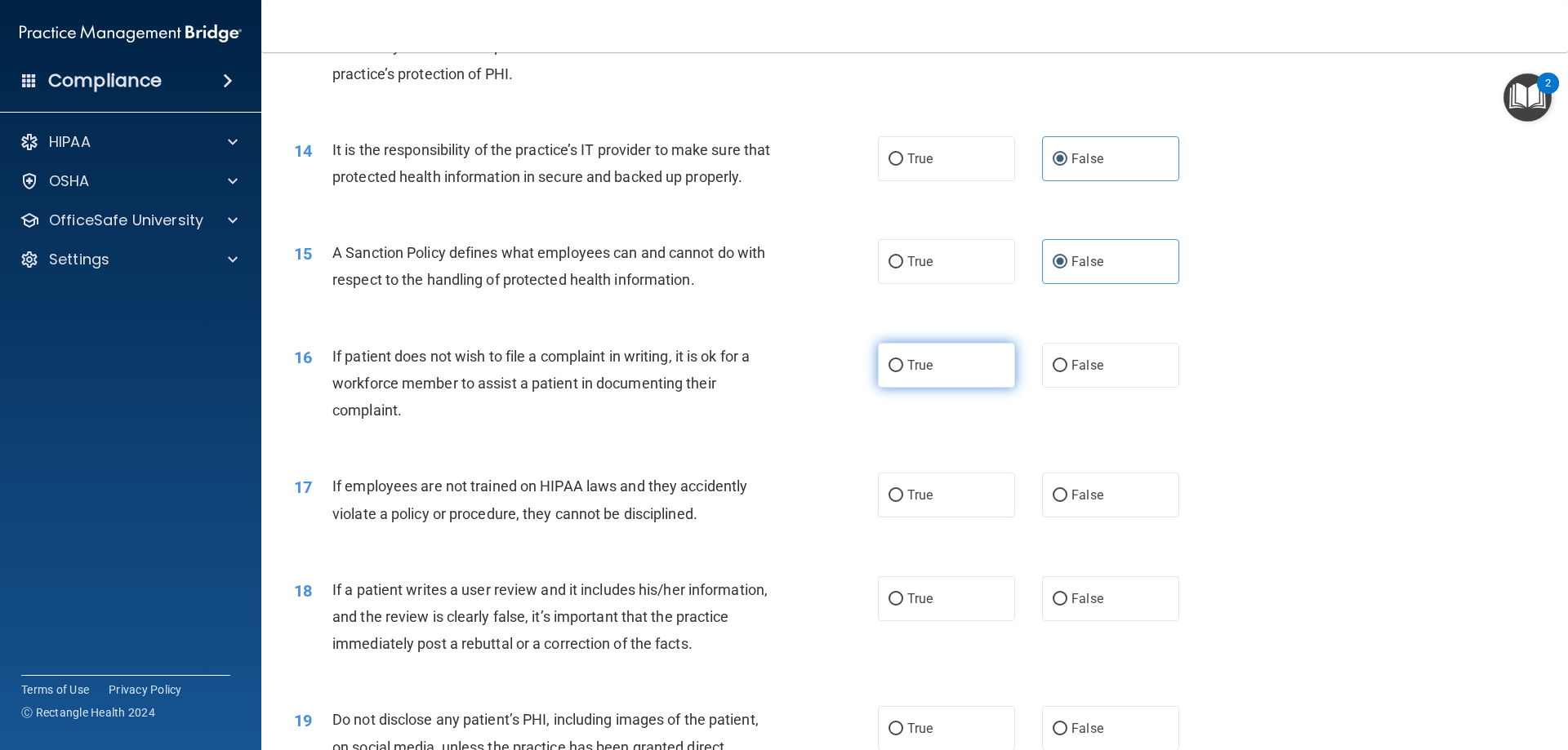
click at [943, 388] on label "True" at bounding box center [946, 366] width 138 height 45
click at [903, 373] on input "True" at bounding box center [896, 366] width 14 height 13
radio input "true"
click at [1062, 517] on label "False" at bounding box center [1111, 496] width 138 height 45
click at [1062, 502] on input "False" at bounding box center [1060, 496] width 14 height 13
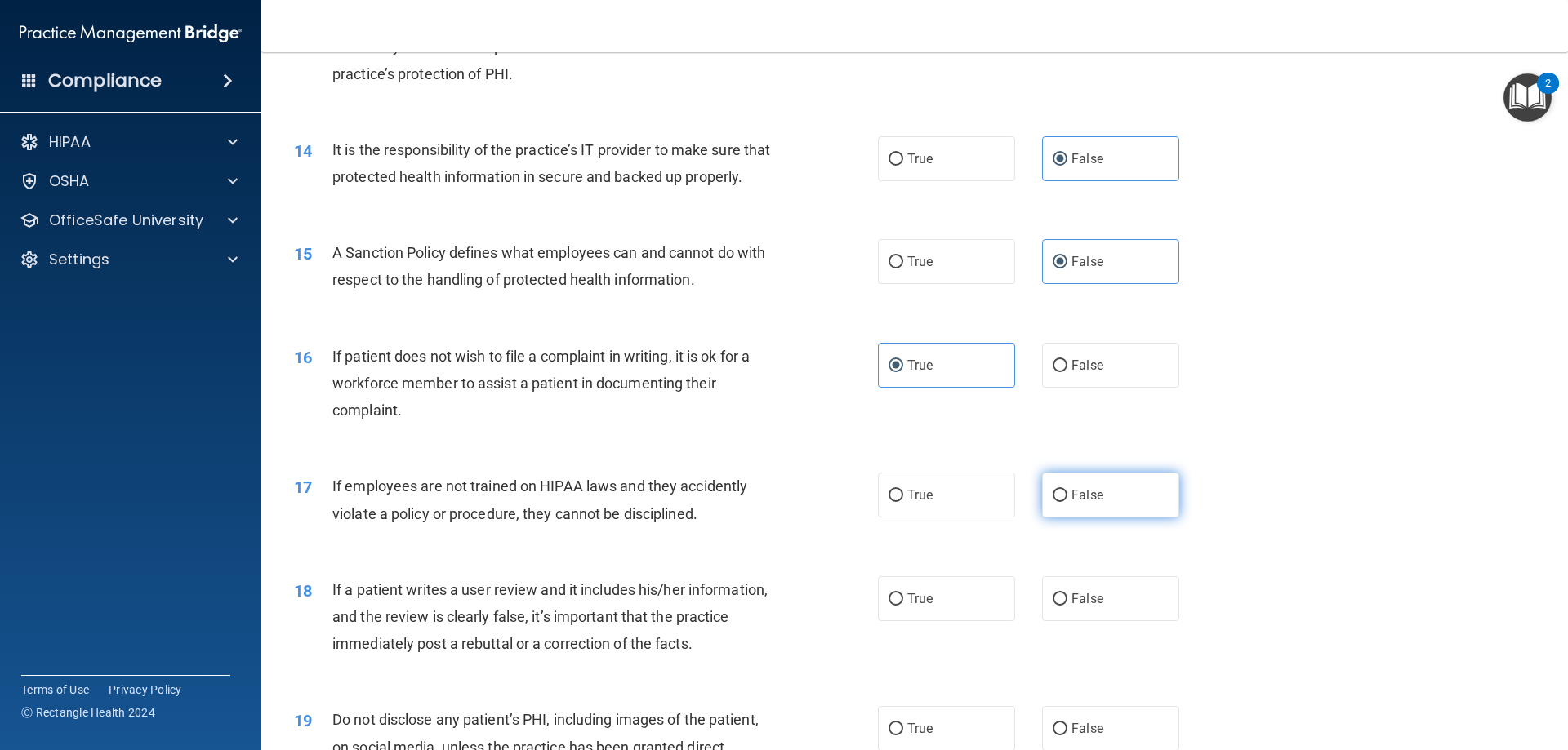
radio input "true"
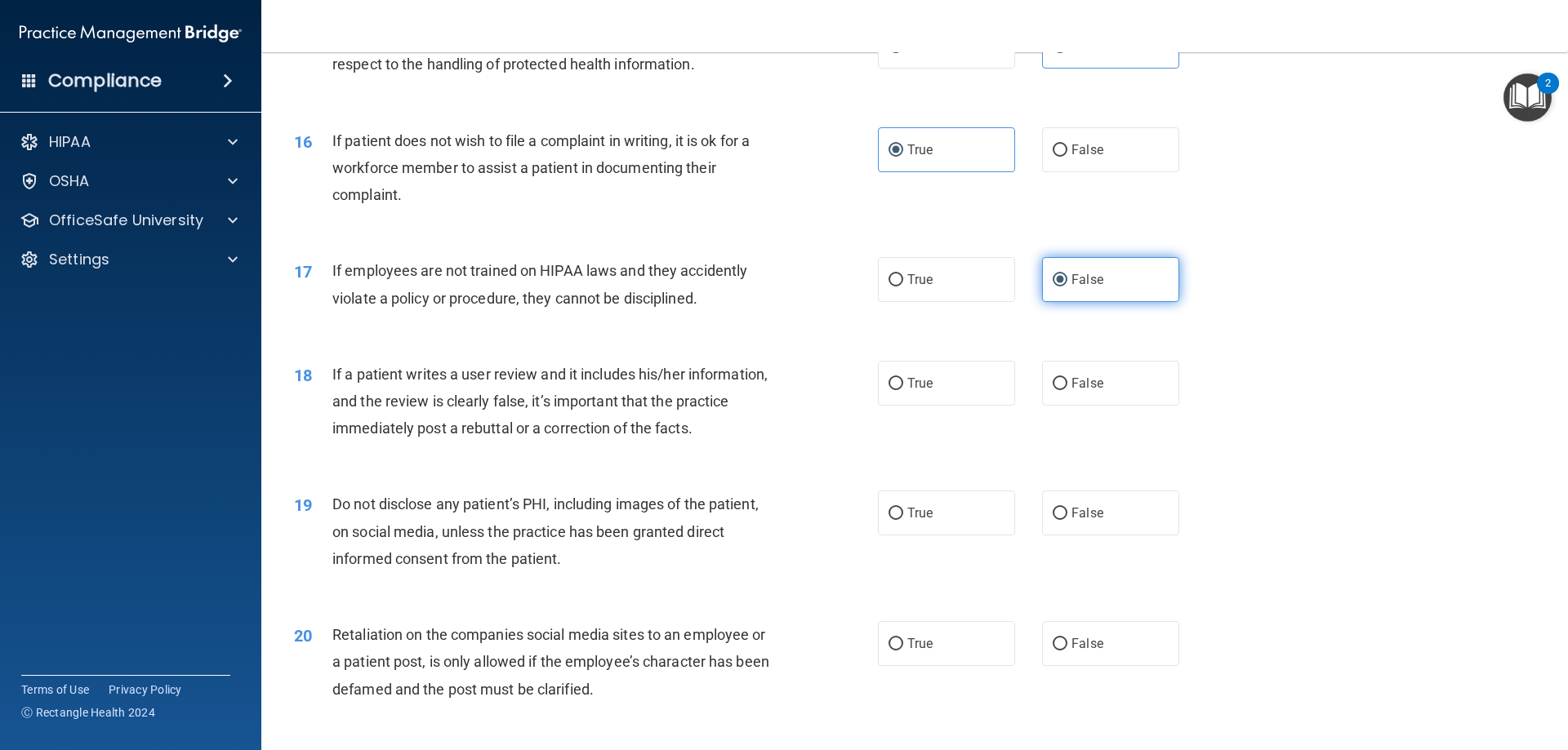
scroll to position [2041, 0]
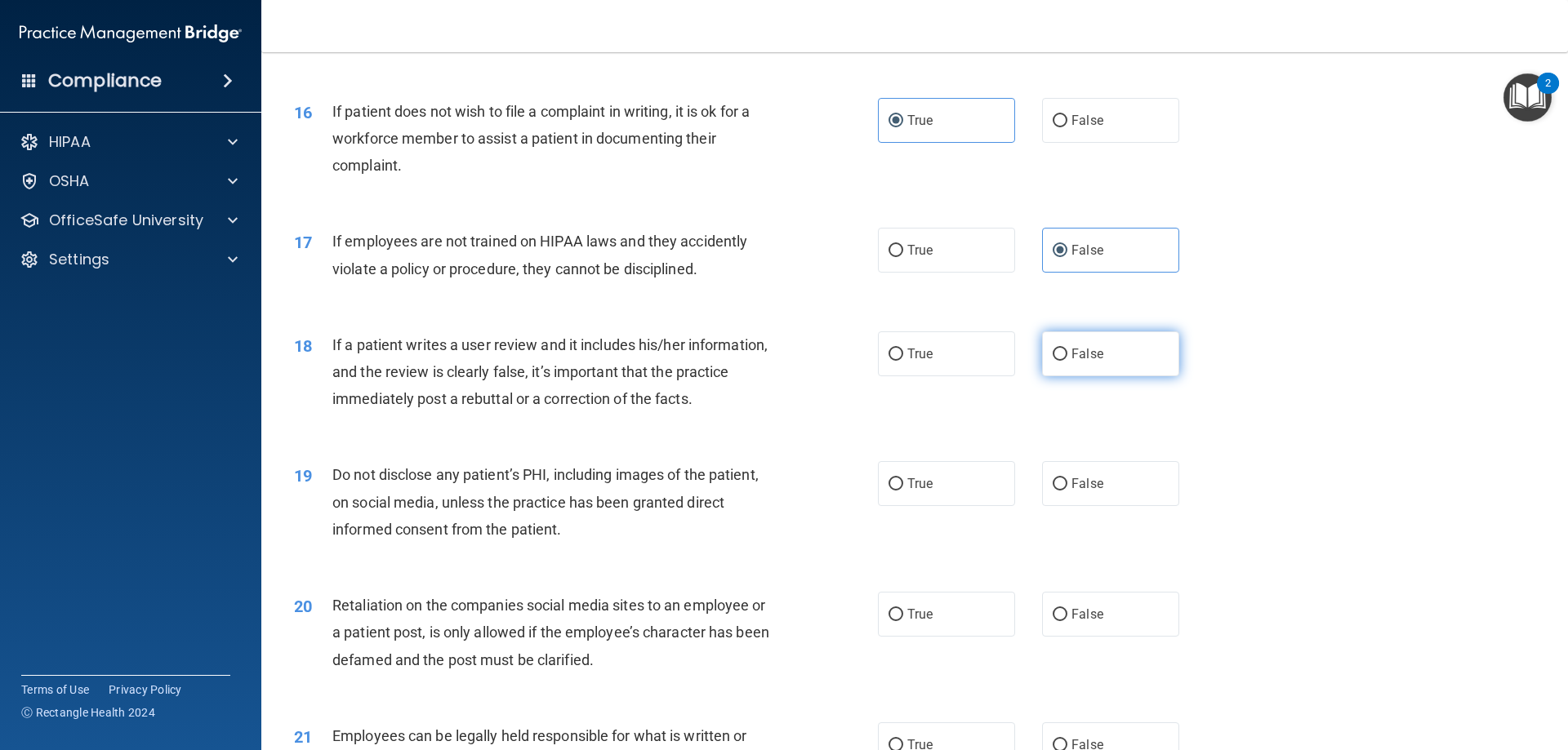
click at [1088, 362] on span "False" at bounding box center [1087, 354] width 32 height 15
click at [1068, 361] on input "False" at bounding box center [1060, 355] width 14 height 13
radio input "true"
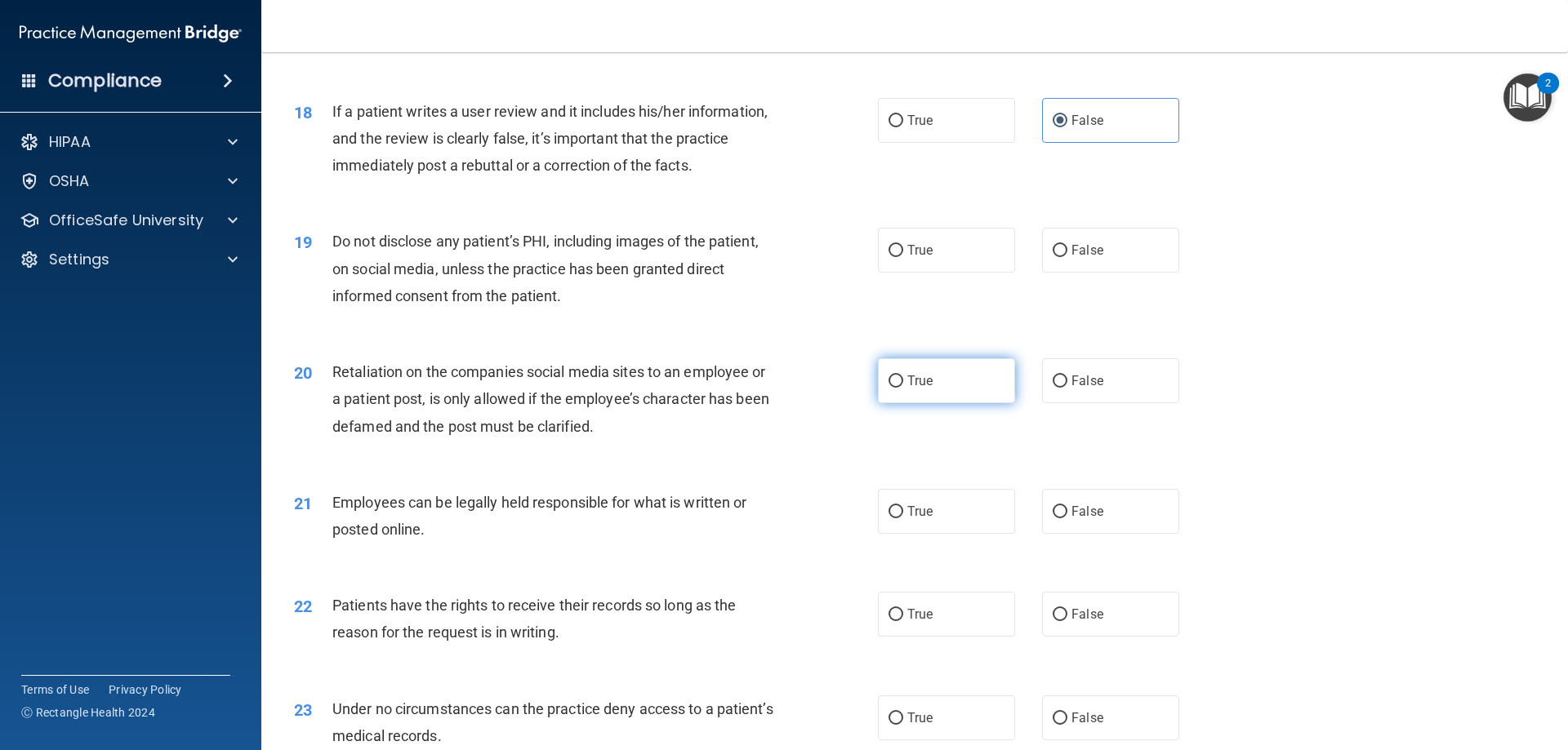
scroll to position [2286, 0]
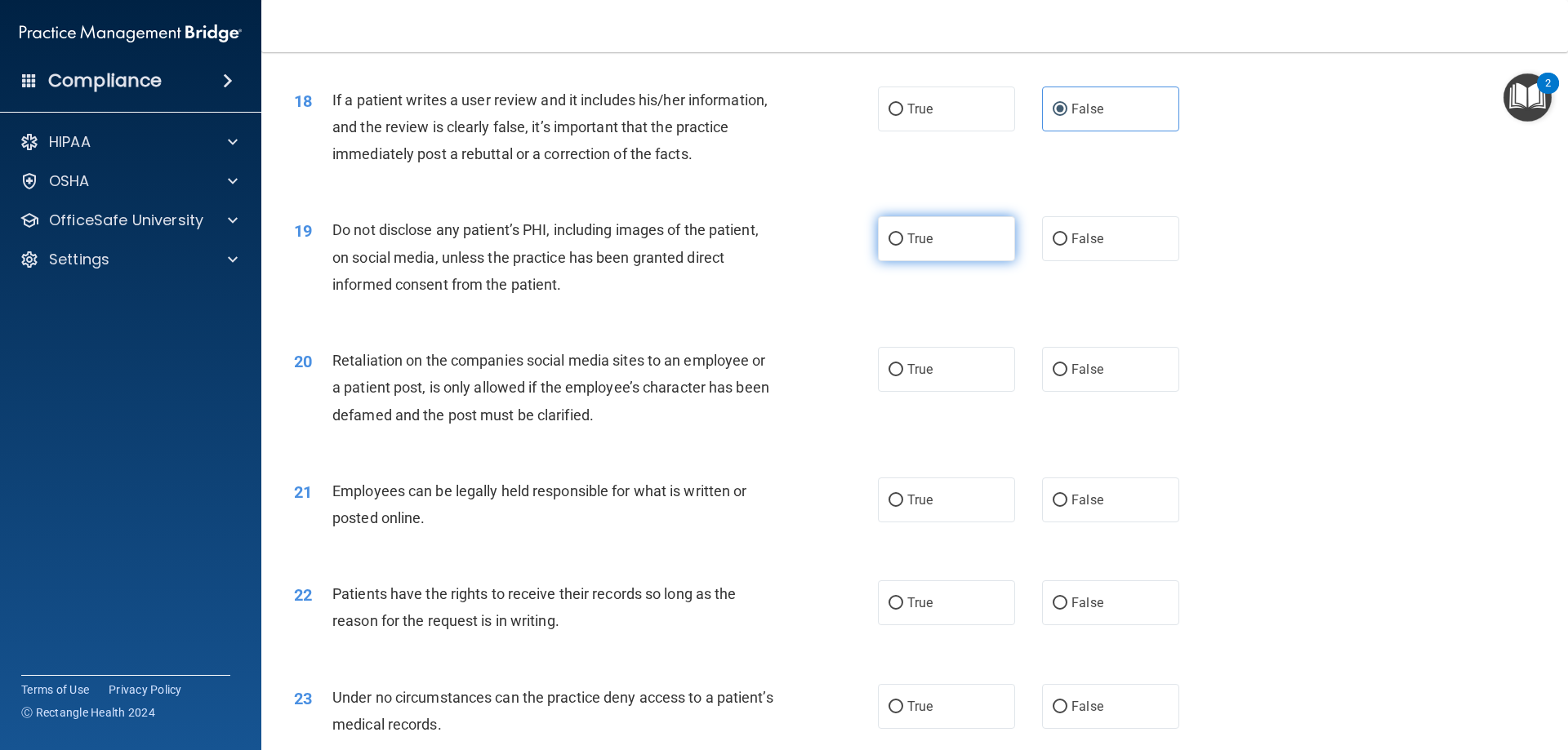
click at [940, 261] on label "True" at bounding box center [946, 239] width 138 height 45
click at [903, 246] on input "True" at bounding box center [896, 240] width 14 height 13
radio input "true"
click at [940, 392] on label "True" at bounding box center [946, 370] width 138 height 45
click at [903, 376] on input "True" at bounding box center [896, 371] width 14 height 13
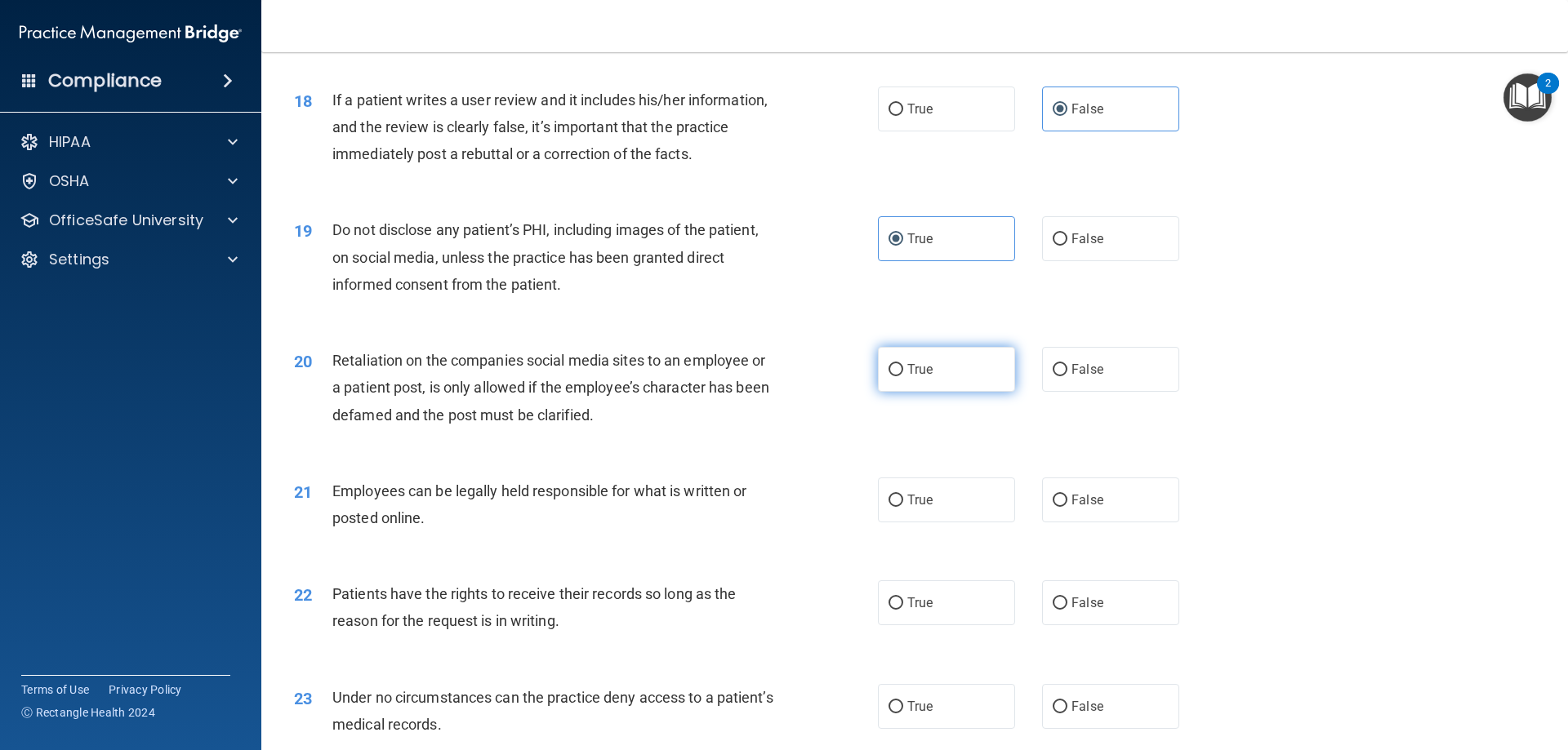
radio input "true"
click at [1094, 377] on span "False" at bounding box center [1087, 369] width 32 height 15
click at [1068, 376] on input "False" at bounding box center [1060, 371] width 14 height 13
radio input "true"
radio input "false"
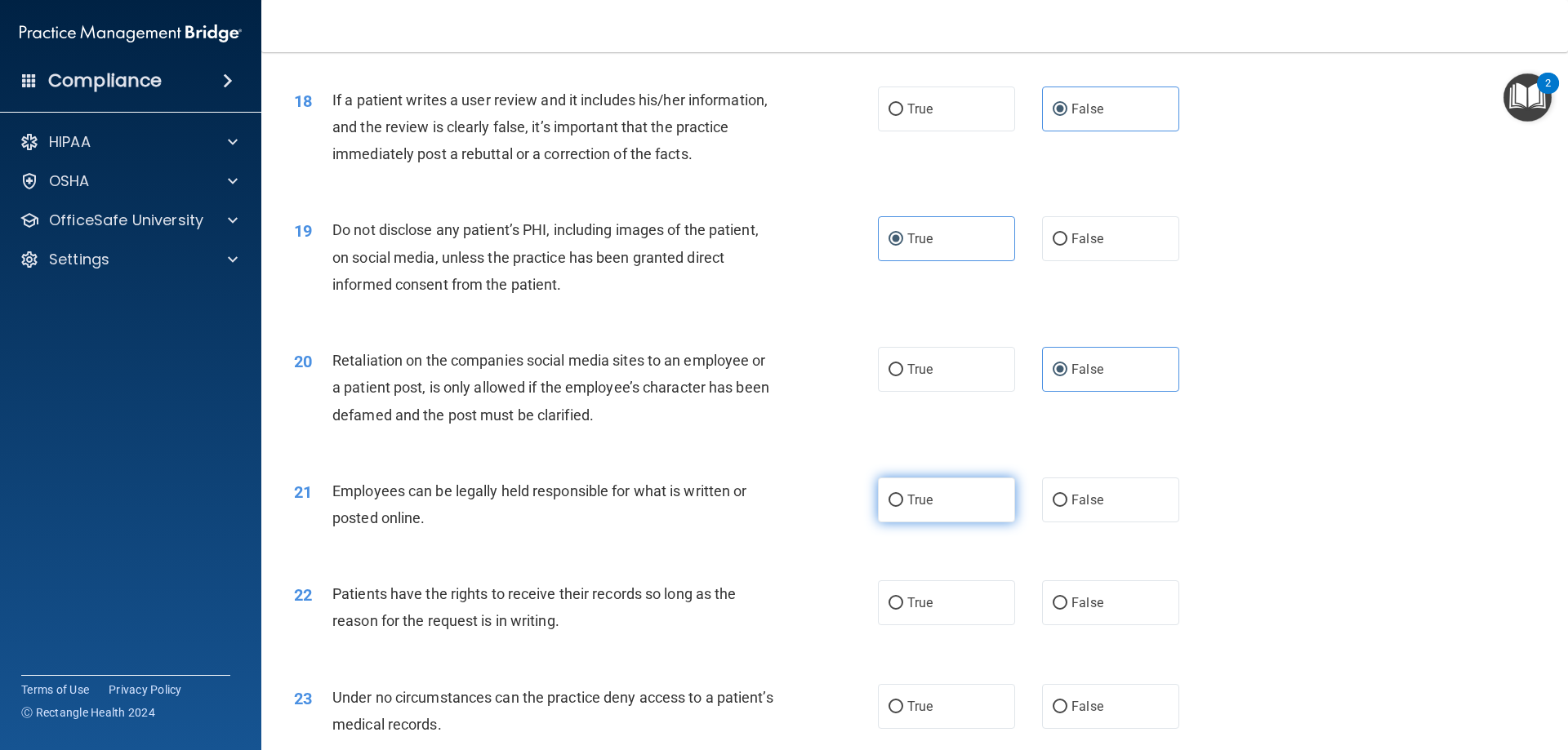
click at [968, 523] on label "True" at bounding box center [946, 500] width 138 height 45
click at [903, 507] on input "True" at bounding box center [896, 501] width 14 height 13
radio input "true"
click at [1088, 611] on span "False" at bounding box center [1087, 603] width 32 height 15
click at [1068, 610] on input "False" at bounding box center [1060, 604] width 14 height 13
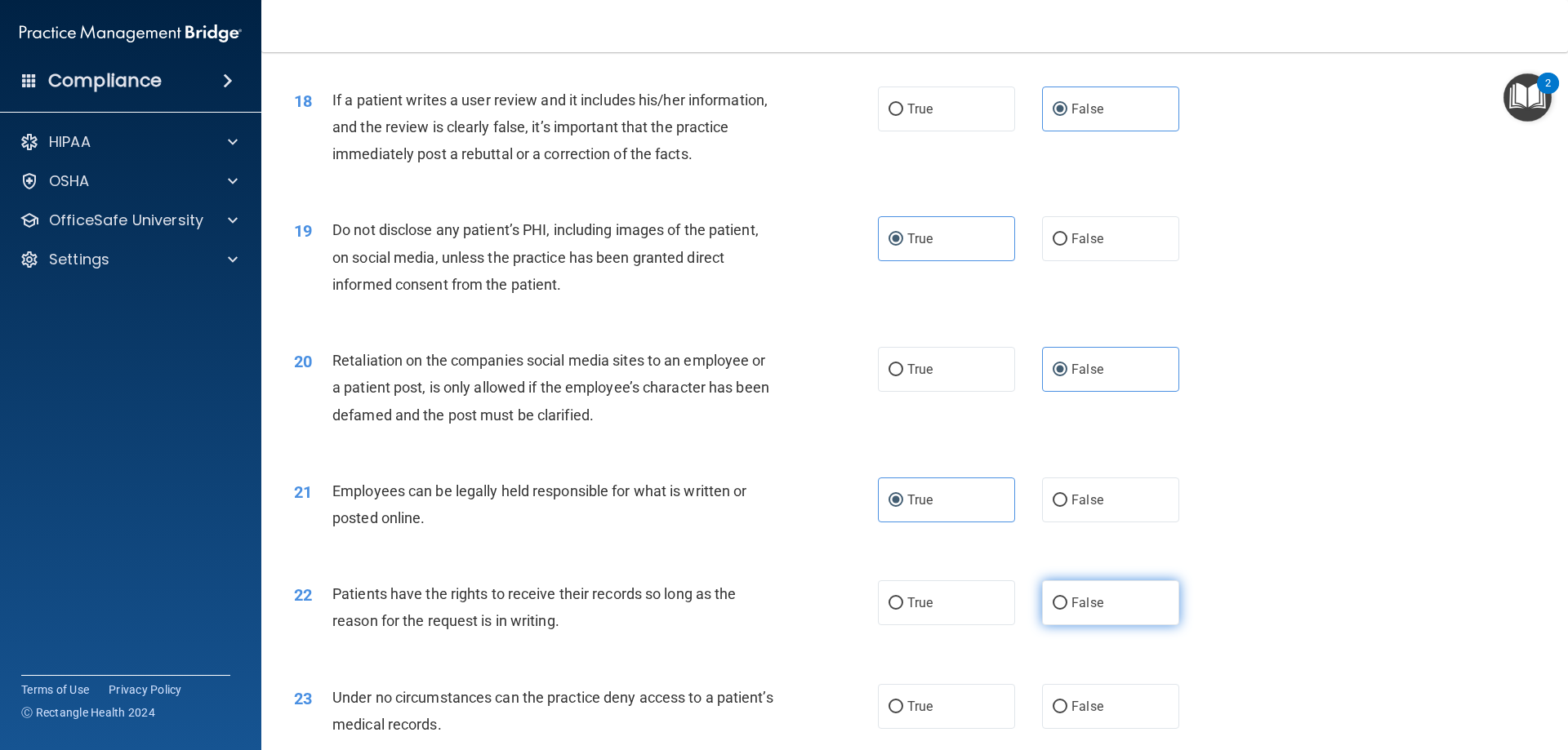
radio input "true"
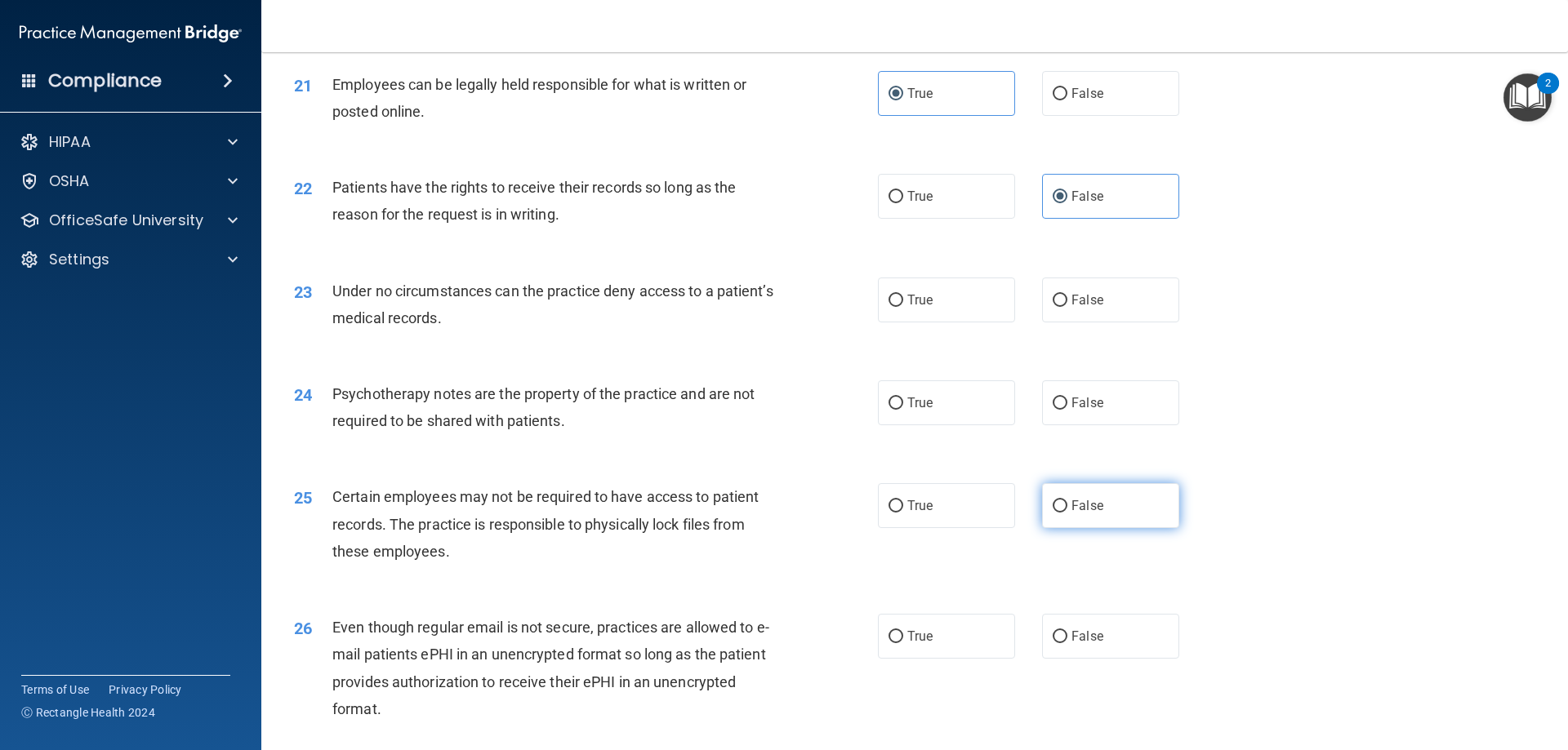
scroll to position [2694, 0]
click at [1085, 306] on span "False" at bounding box center [1087, 298] width 32 height 15
click at [1068, 306] on input "False" at bounding box center [1060, 299] width 14 height 13
radio input "true"
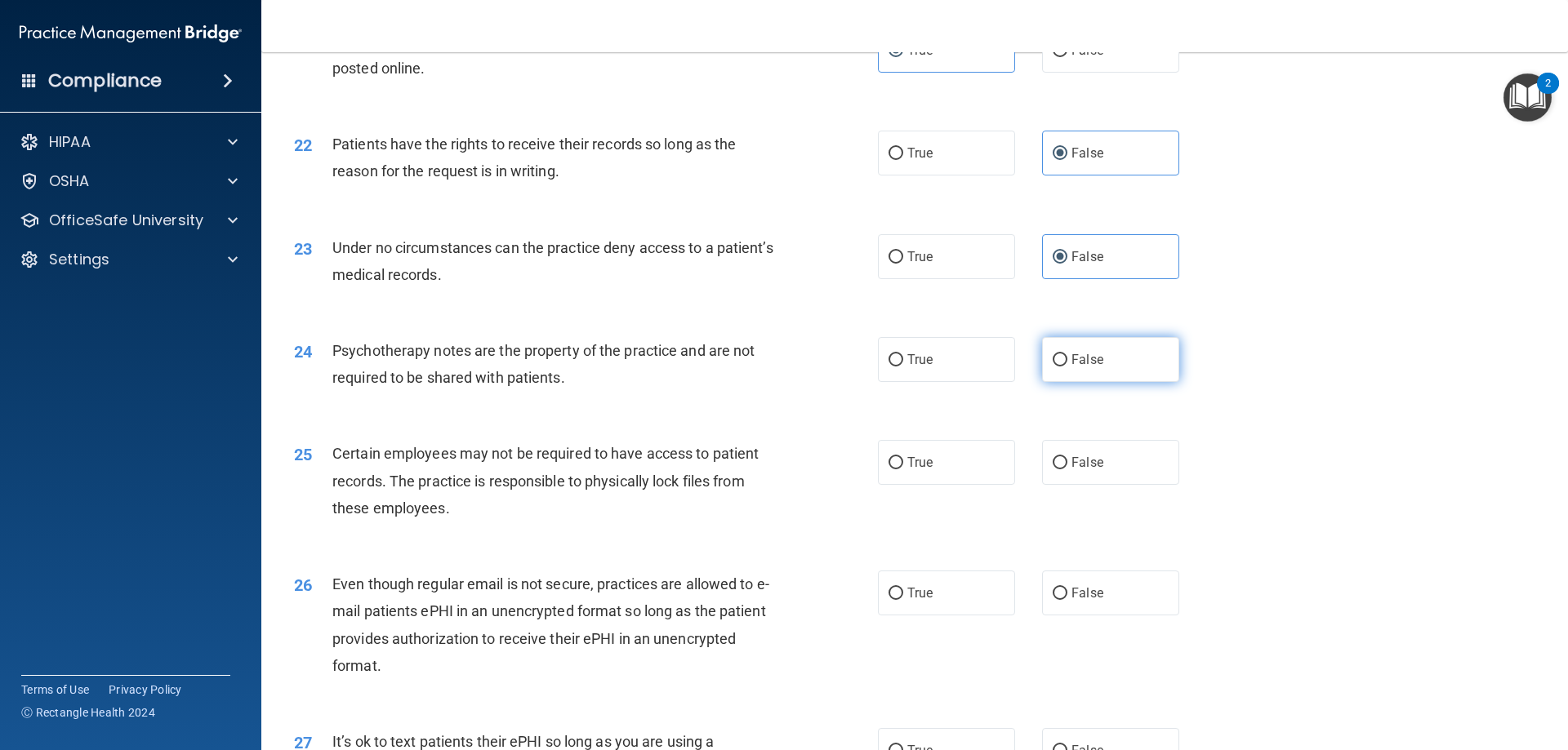
scroll to position [2776, 0]
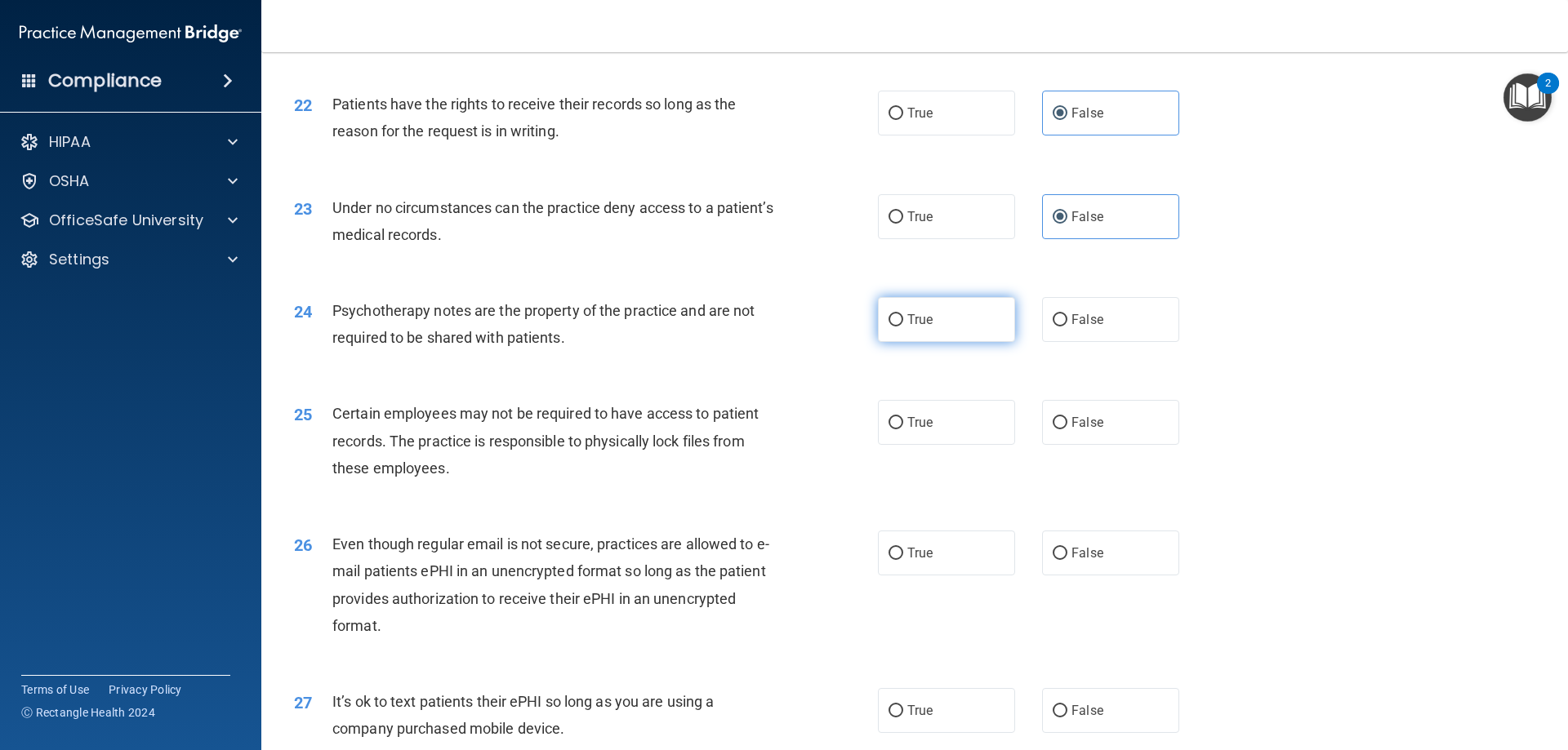
click at [967, 342] on label "True" at bounding box center [946, 320] width 138 height 45
click at [903, 327] on input "True" at bounding box center [896, 320] width 14 height 13
radio input "true"
click at [946, 445] on label "True" at bounding box center [946, 422] width 138 height 45
click at [903, 430] on input "True" at bounding box center [896, 423] width 14 height 13
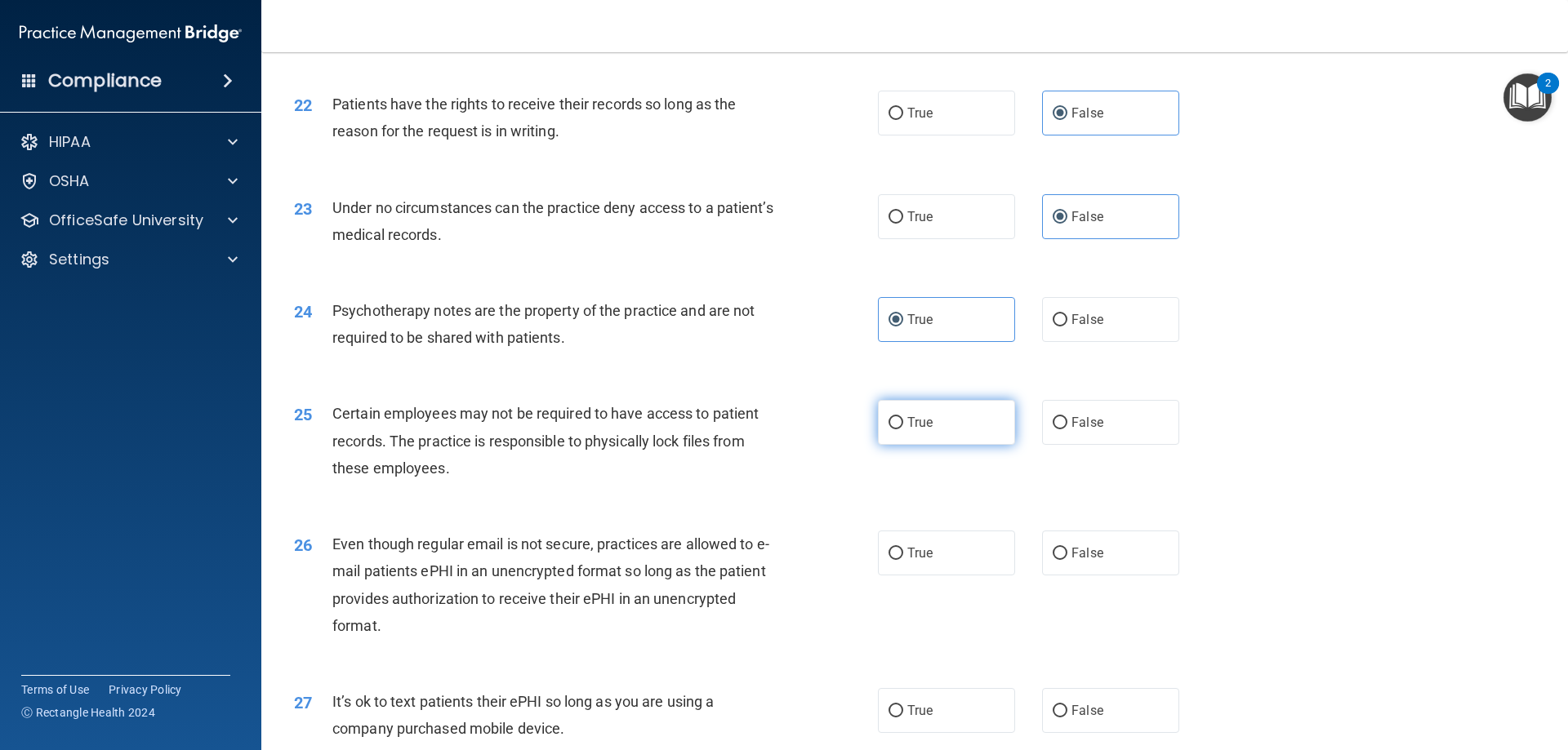
radio input "true"
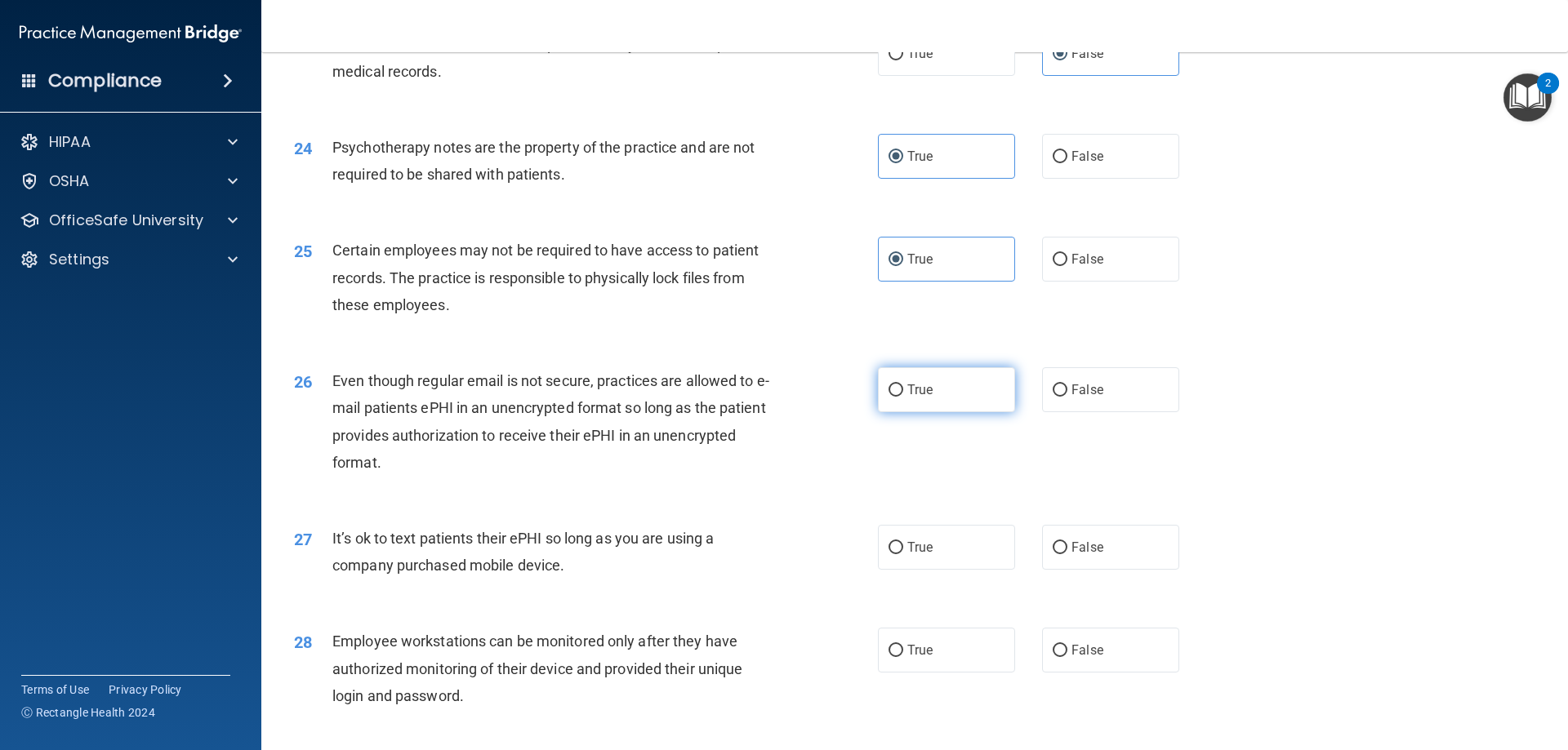
click at [947, 413] on label "True" at bounding box center [946, 390] width 138 height 45
click at [903, 397] on input "True" at bounding box center [896, 391] width 14 height 13
radio input "true"
click at [1109, 570] on label "False" at bounding box center [1111, 547] width 138 height 45
click at [1068, 555] on input "False" at bounding box center [1060, 548] width 14 height 13
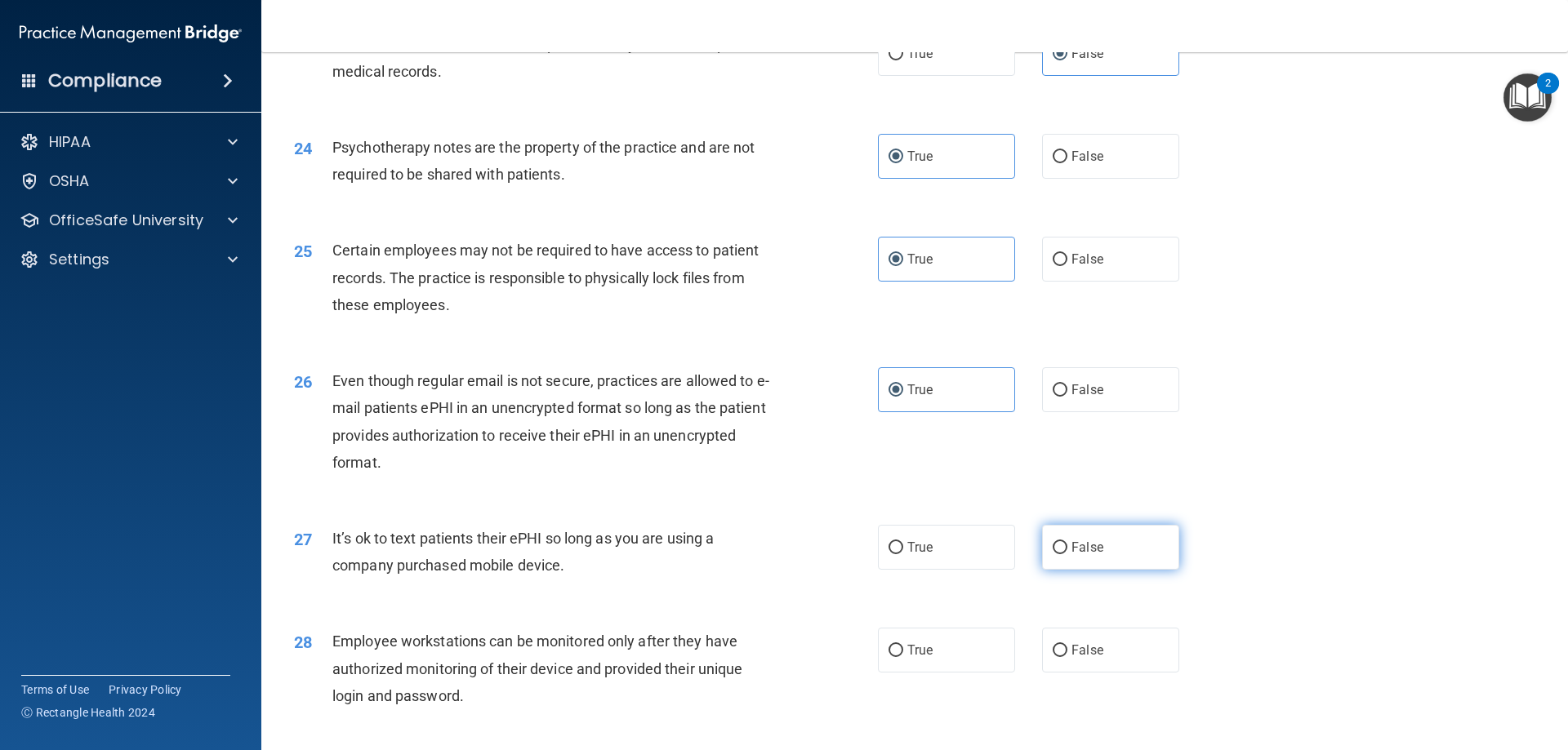
radio input "true"
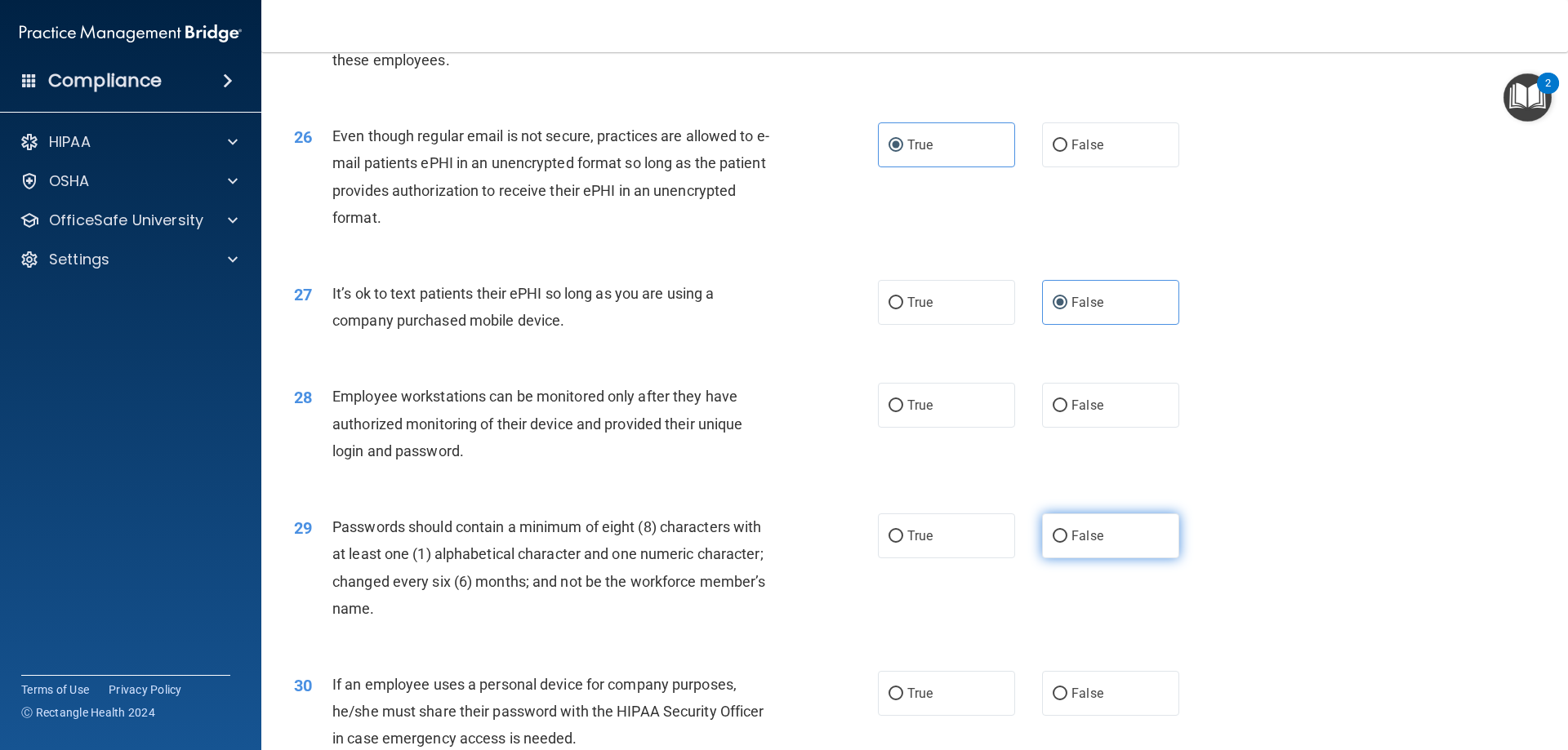
scroll to position [3266, 0]
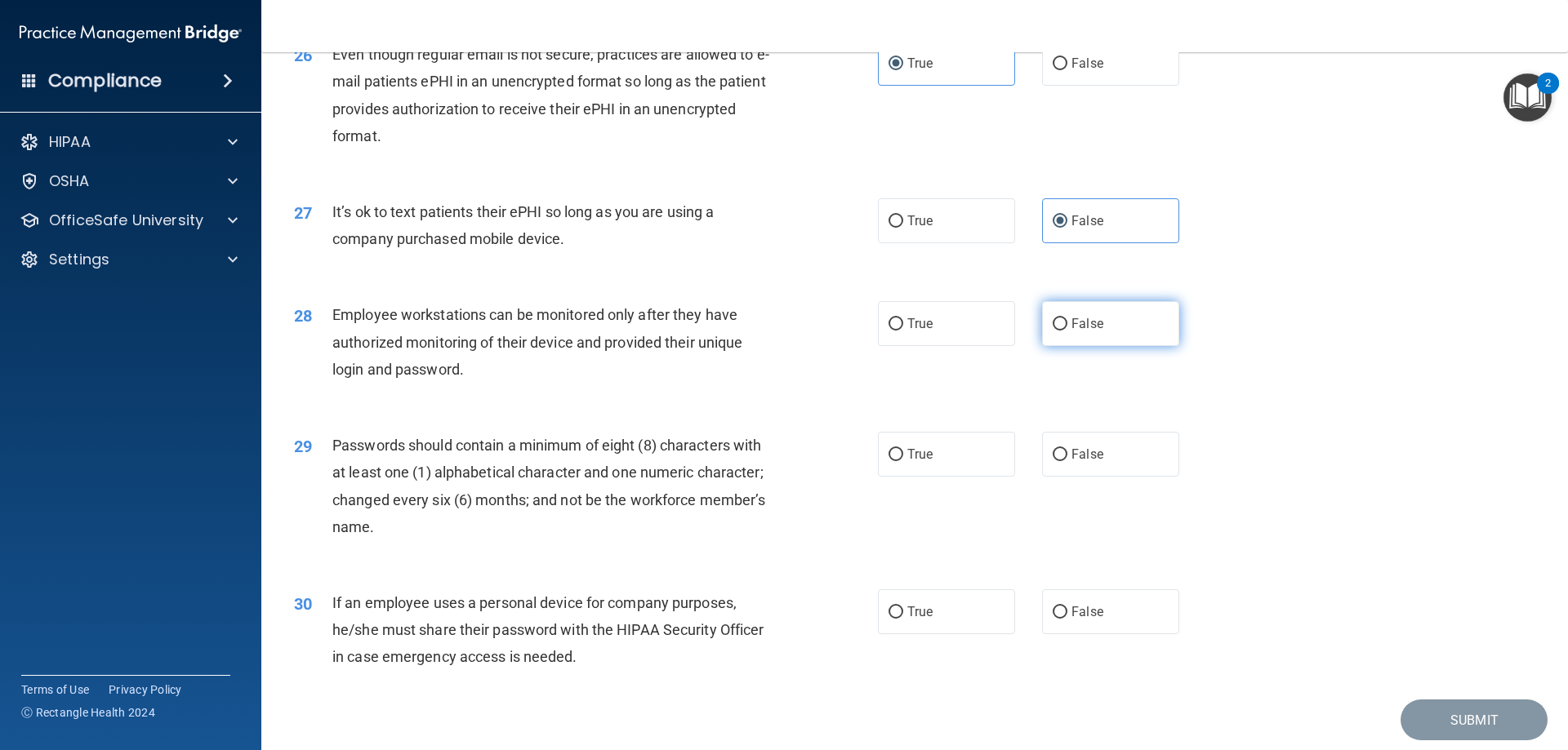
click at [1093, 347] on label "False" at bounding box center [1111, 324] width 138 height 45
click at [1068, 331] on input "False" at bounding box center [1060, 325] width 14 height 13
radio input "true"
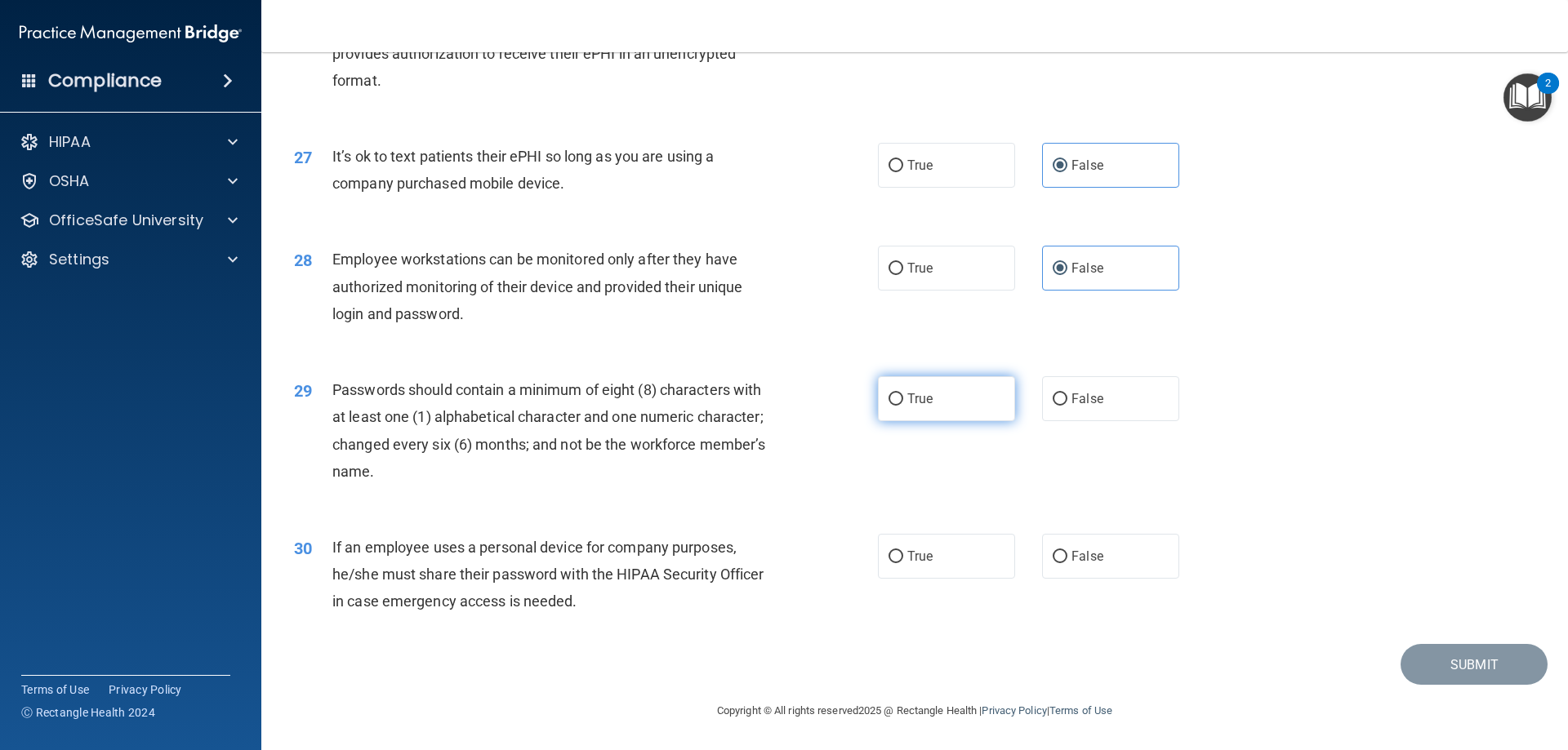
click at [931, 407] on label "True" at bounding box center [946, 399] width 138 height 45
click at [903, 406] on input "True" at bounding box center [896, 400] width 14 height 13
radio input "true"
click at [1077, 555] on span "False" at bounding box center [1087, 555] width 32 height 15
click at [1068, 555] on input "False" at bounding box center [1060, 557] width 14 height 13
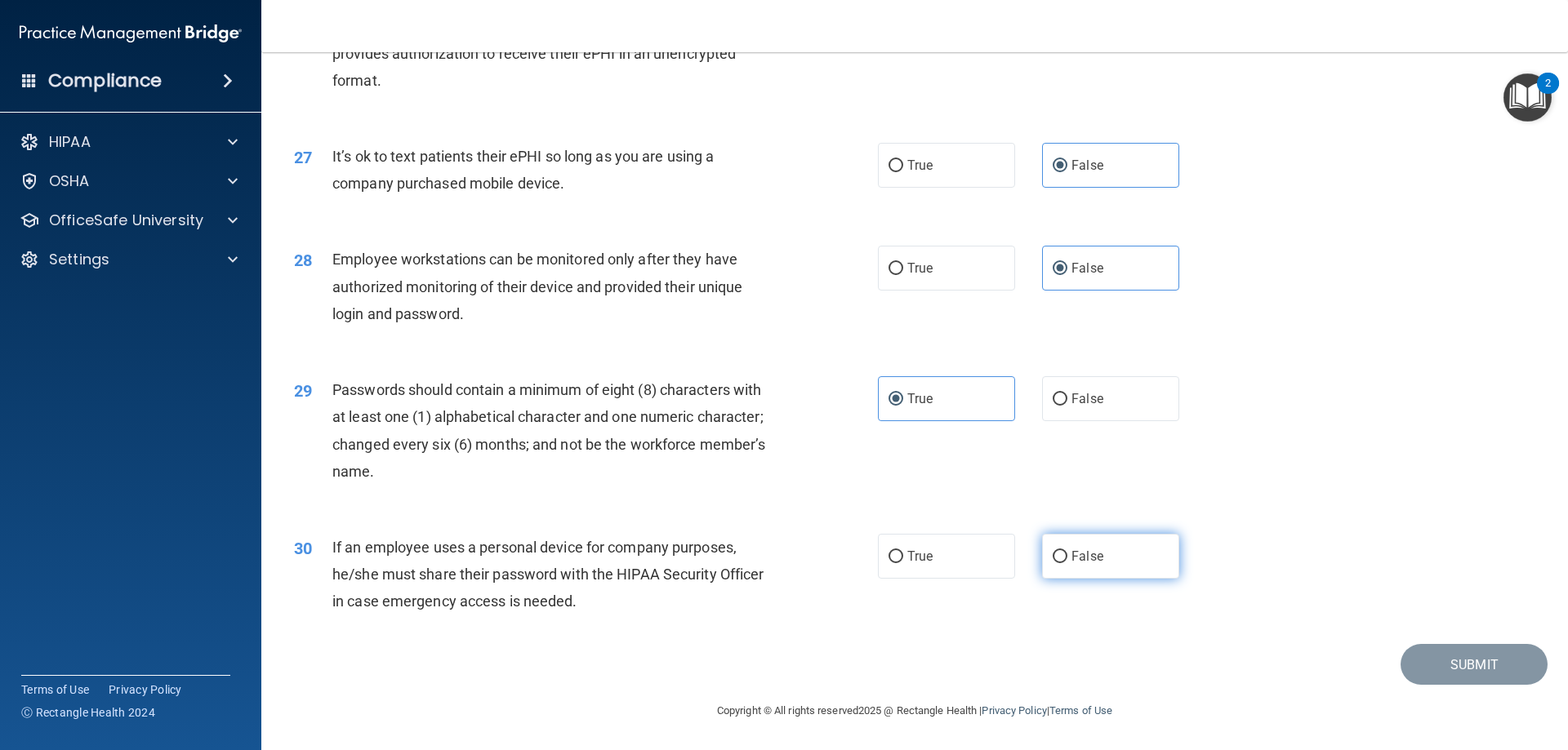
radio input "true"
click at [924, 394] on span "True" at bounding box center [920, 398] width 25 height 15
click at [903, 394] on input "True" at bounding box center [896, 400] width 14 height 13
click at [1075, 562] on span "False" at bounding box center [1087, 555] width 32 height 15
click at [1068, 562] on input "False" at bounding box center [1060, 557] width 14 height 13
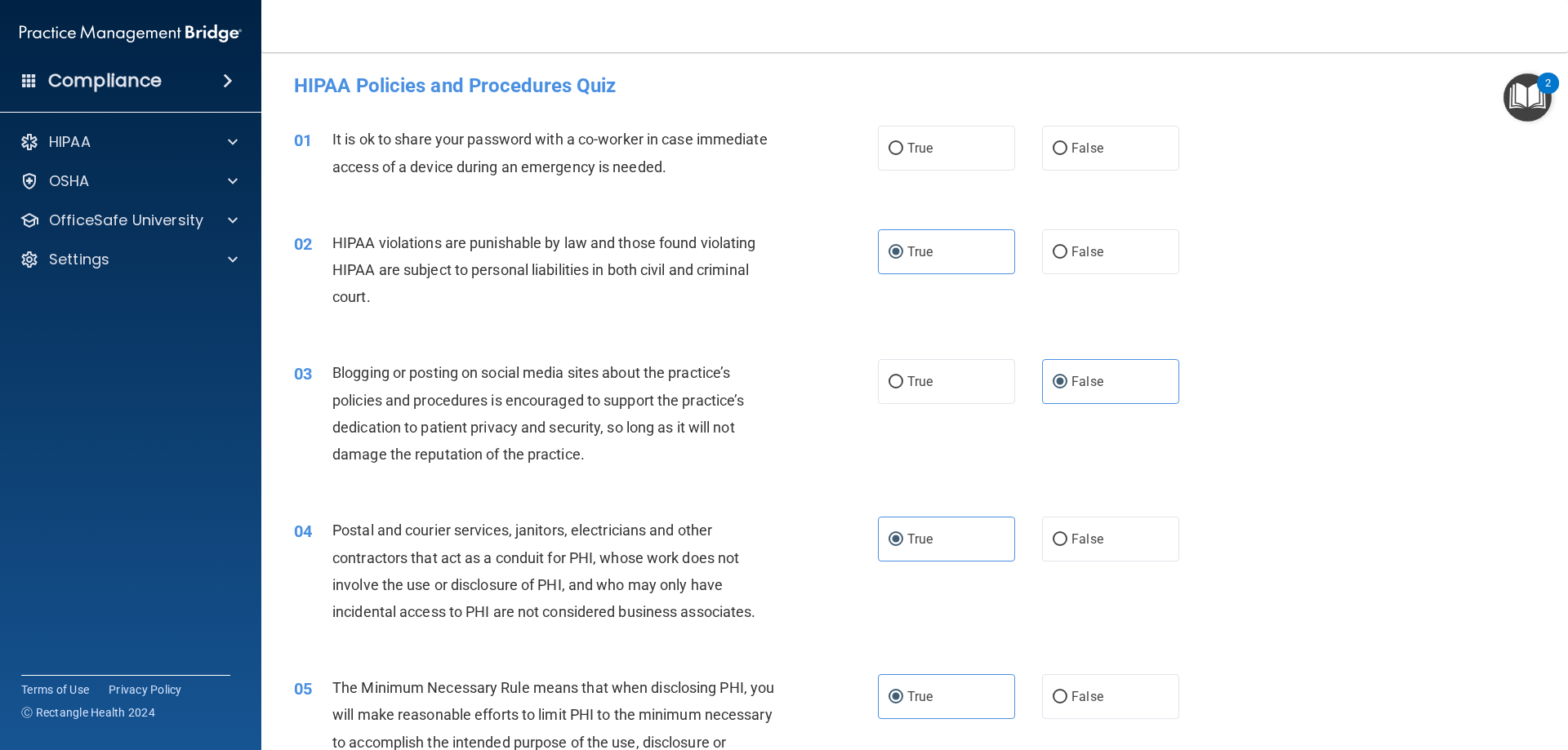
scroll to position [0, 0]
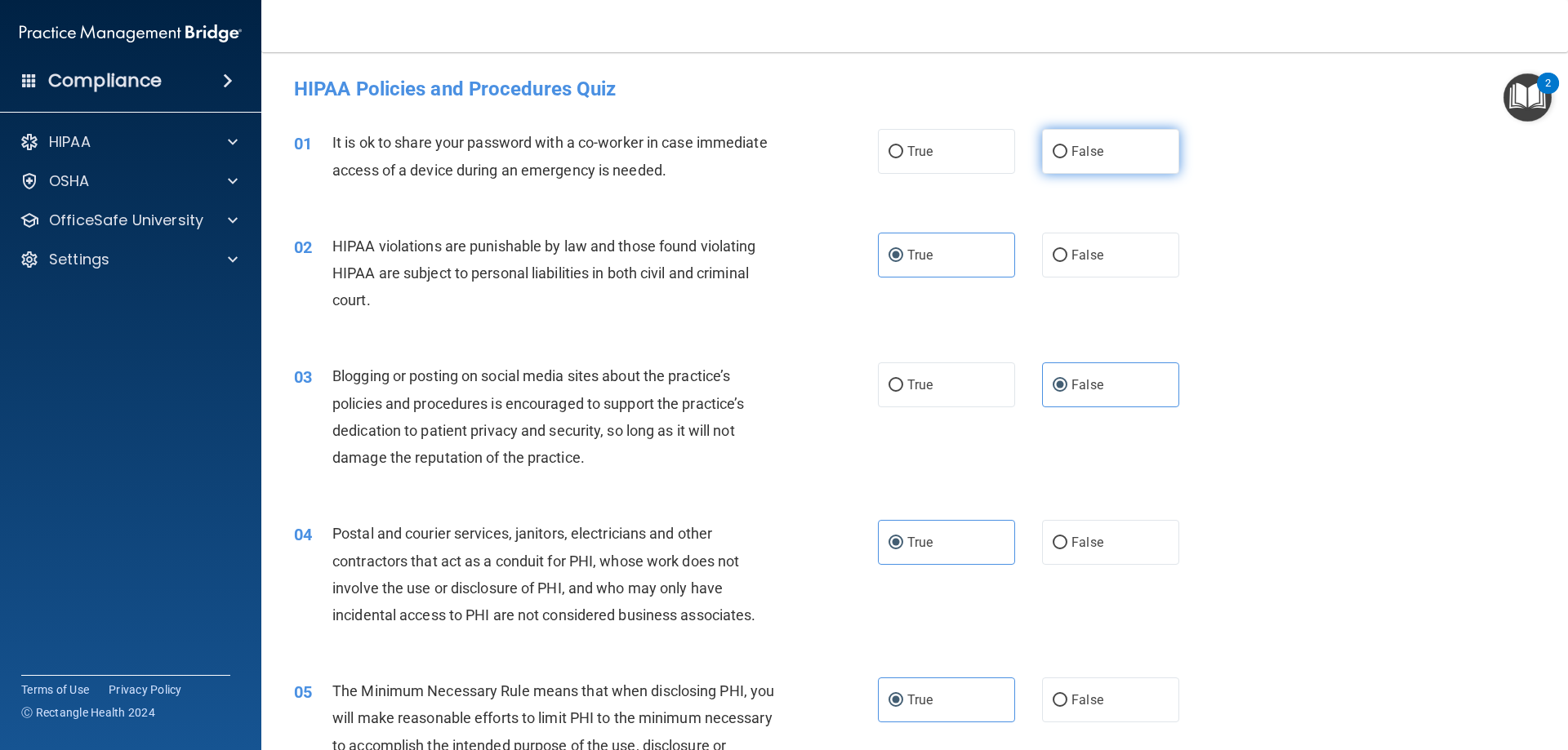
click at [1060, 150] on label "False" at bounding box center [1111, 152] width 138 height 45
click at [1060, 150] on input "False" at bounding box center [1060, 153] width 14 height 13
radio input "true"
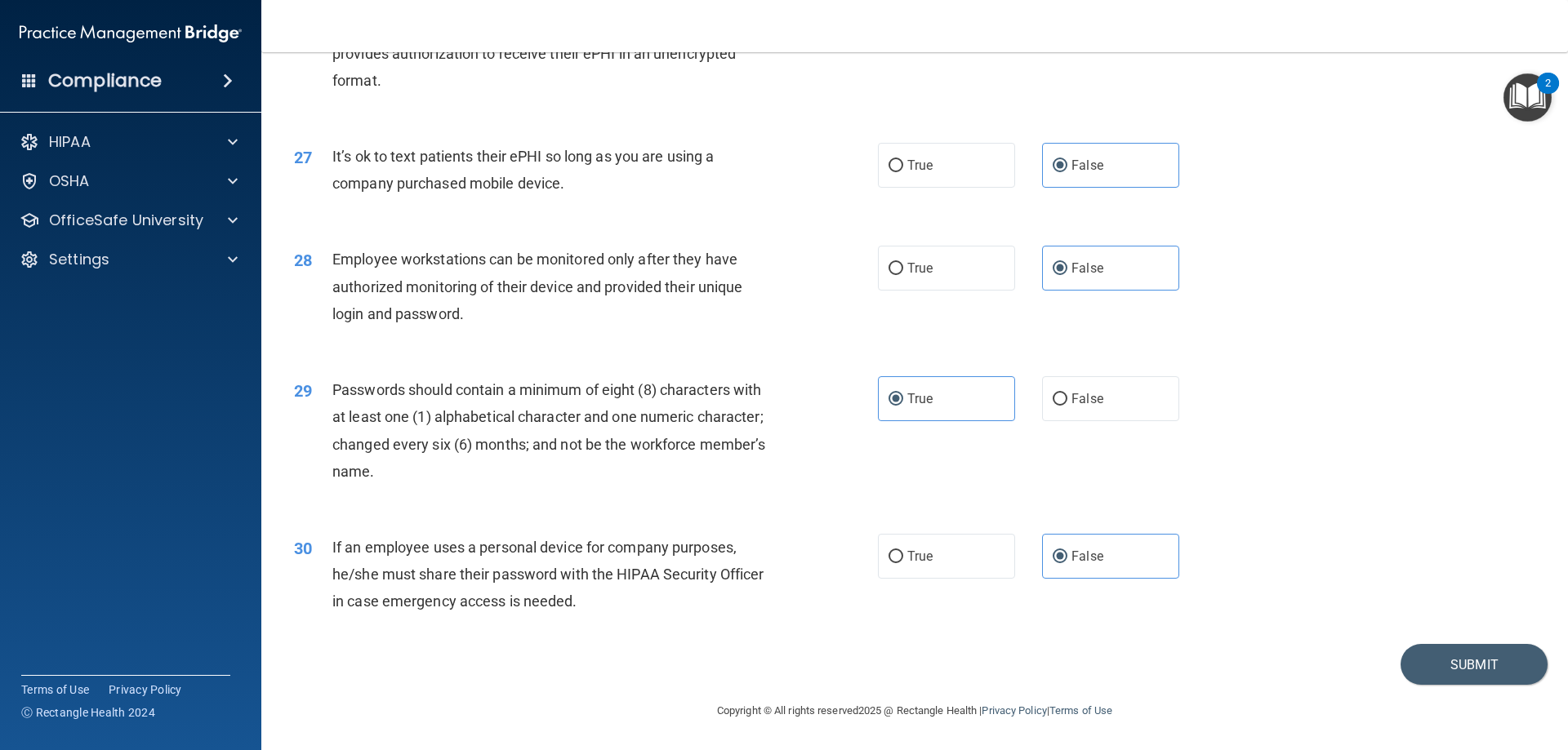
scroll to position [3348, 0]
click at [1433, 670] on button "Submit" at bounding box center [1474, 665] width 147 height 42
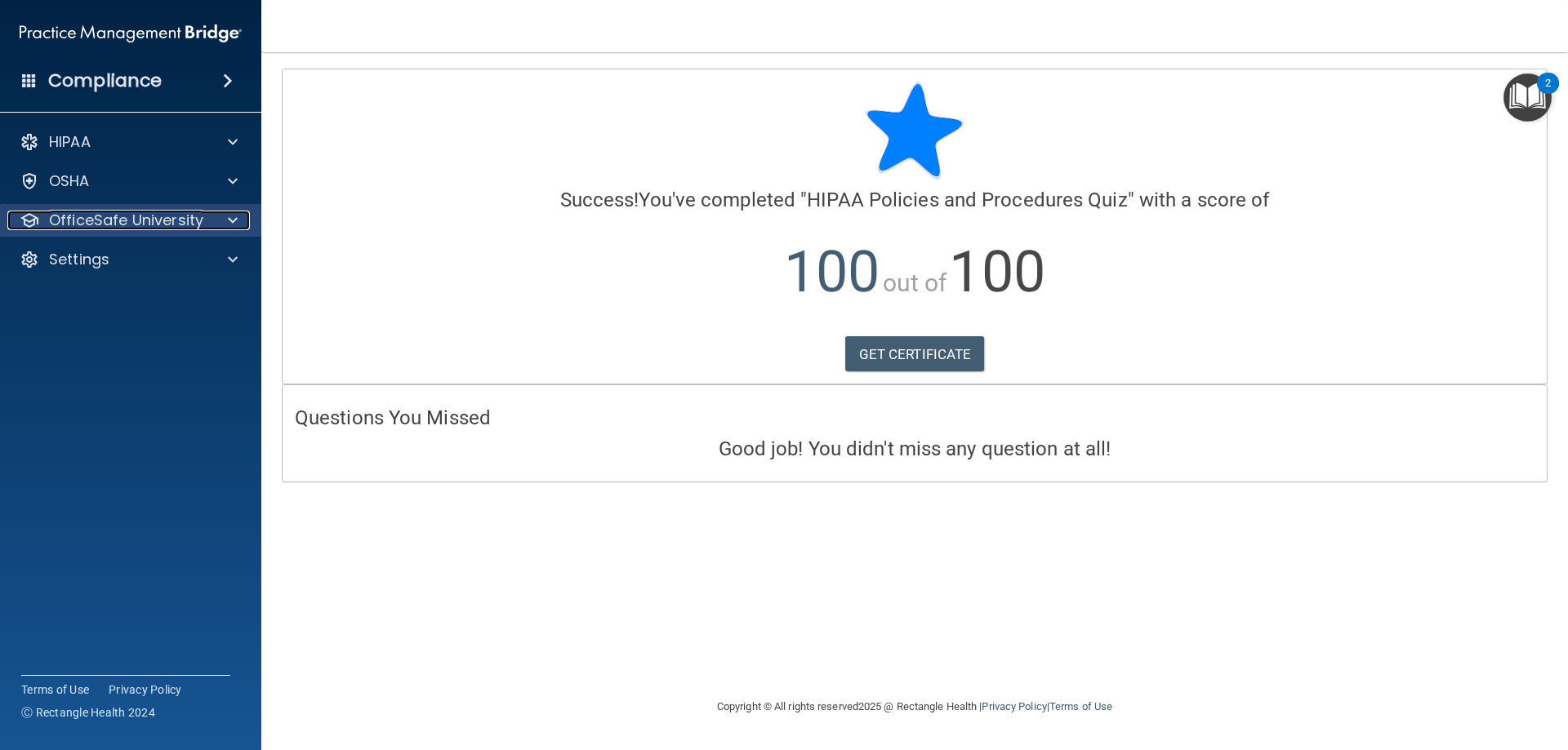
click at [233, 219] on span at bounding box center [233, 221] width 10 height 20
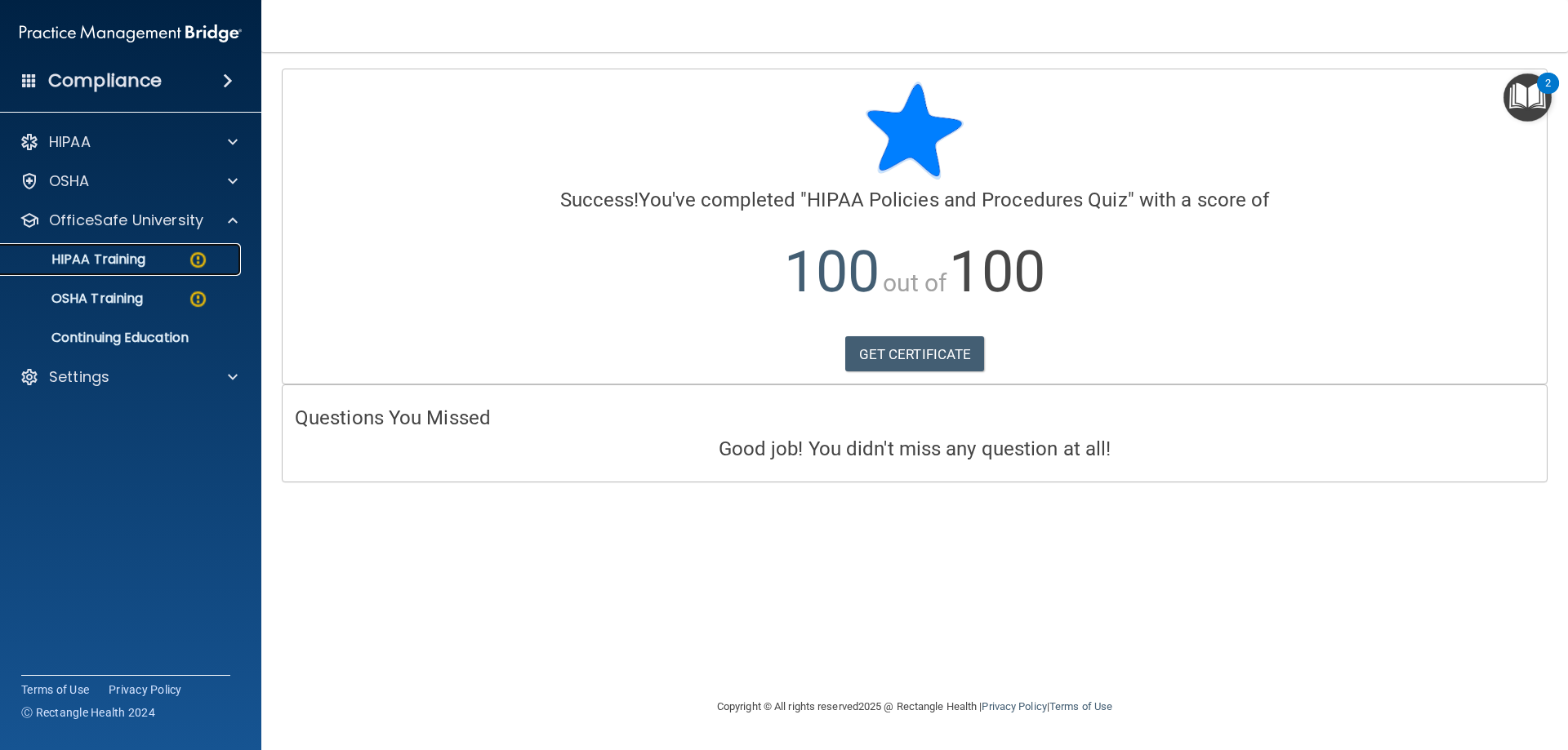
click at [219, 268] on link "HIPAA Training" at bounding box center [112, 260] width 257 height 33
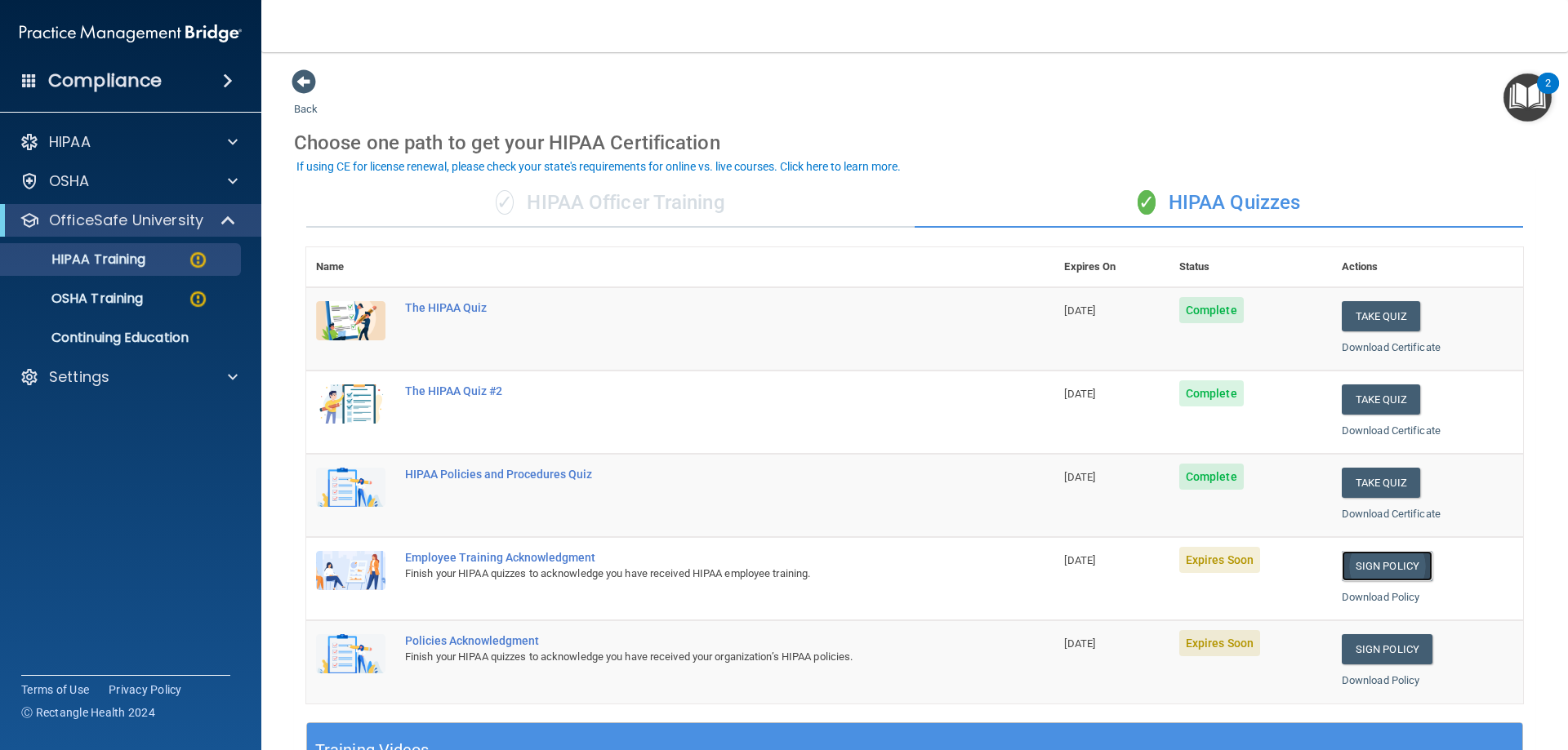
click at [1370, 569] on link "Sign Policy" at bounding box center [1387, 565] width 90 height 30
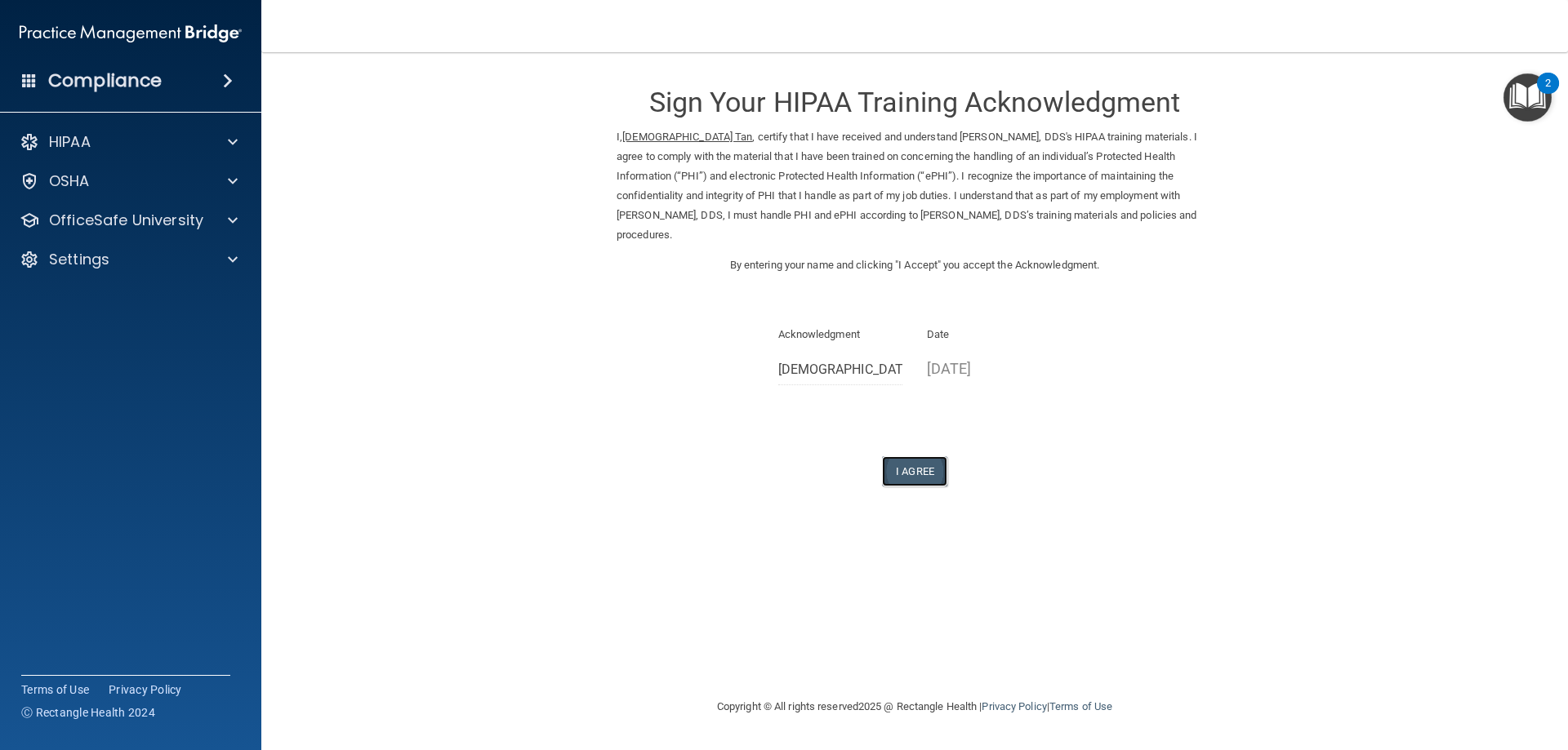
click at [903, 465] on button "I Agree" at bounding box center [915, 470] width 65 height 30
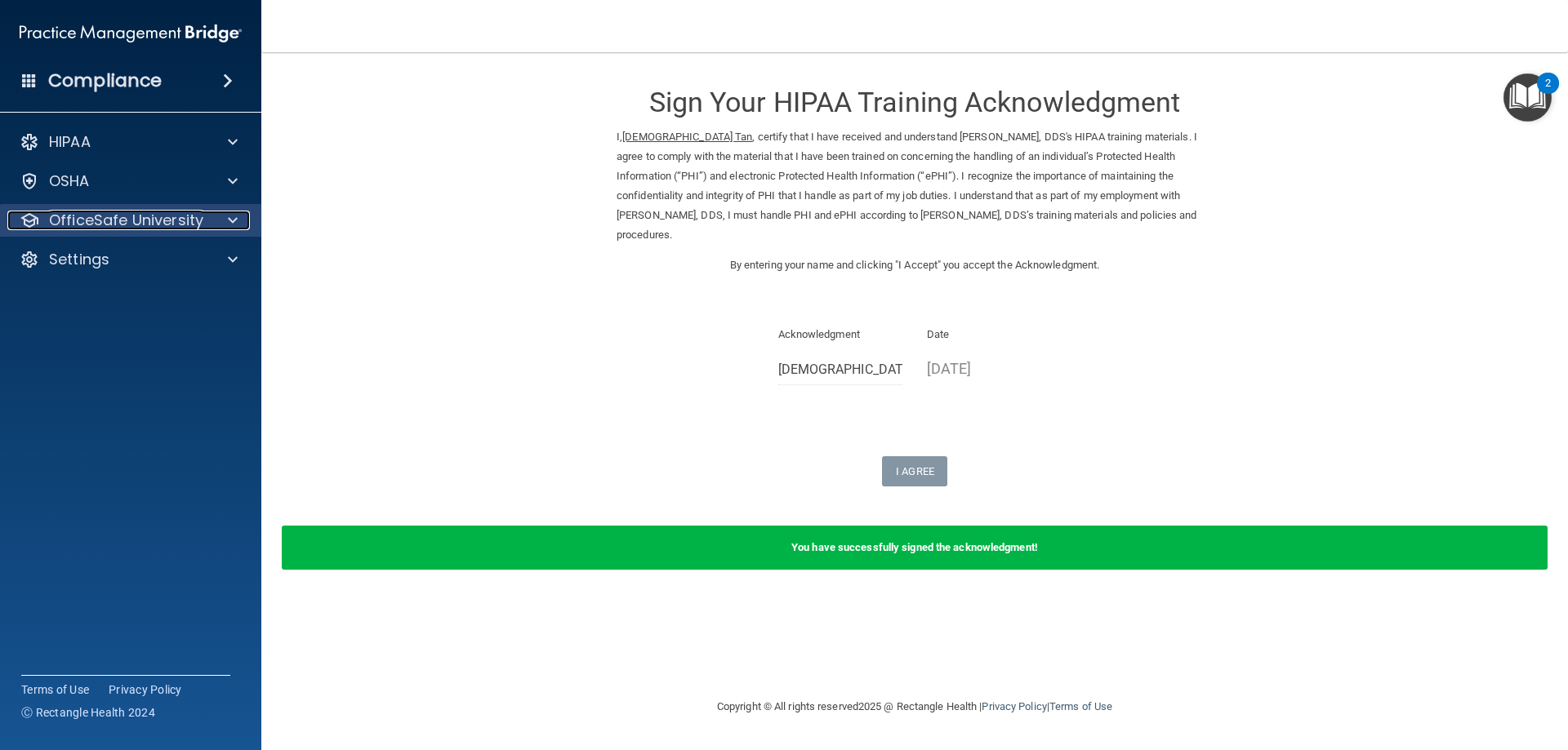
click at [233, 221] on span at bounding box center [233, 221] width 10 height 20
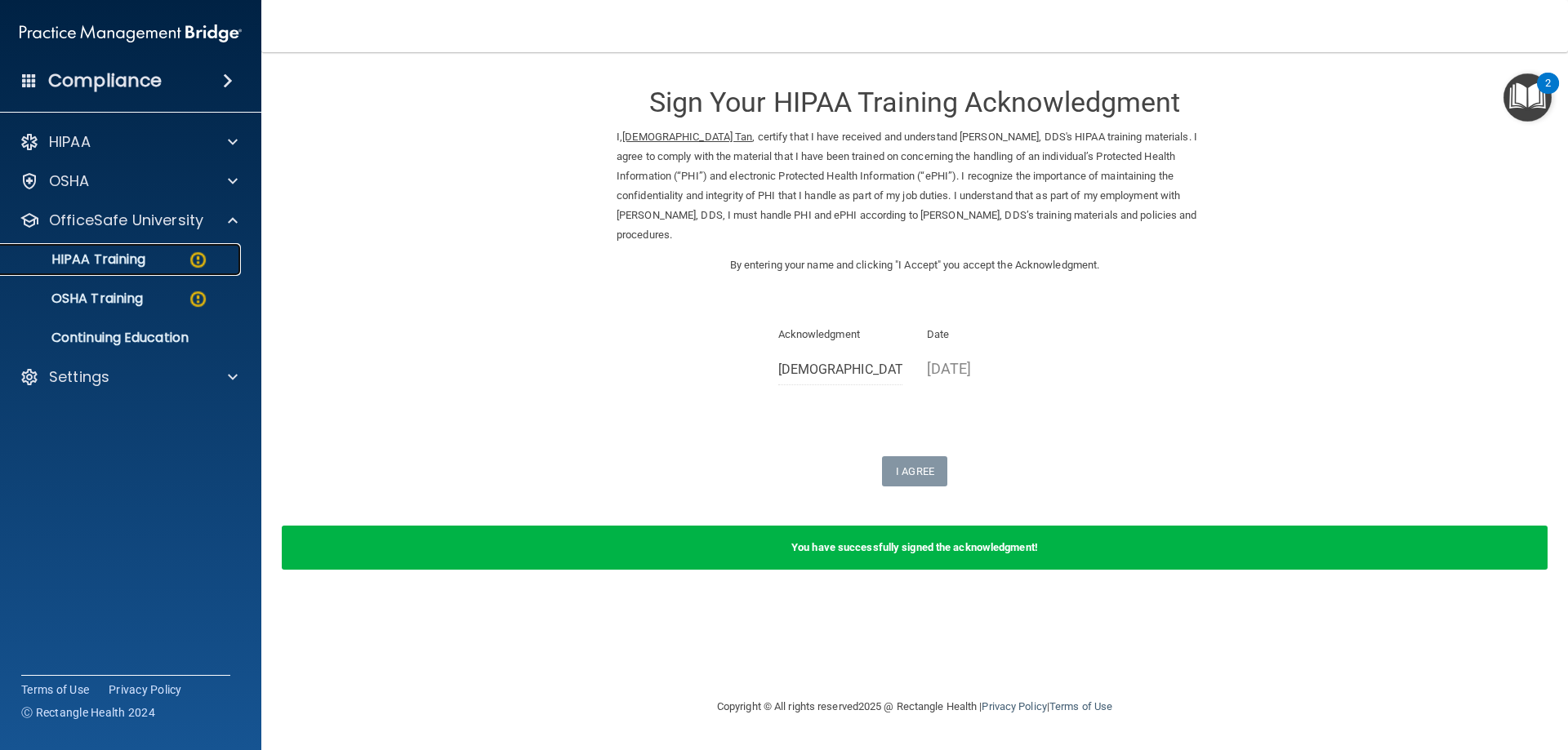
click at [214, 269] on link "HIPAA Training" at bounding box center [112, 260] width 257 height 33
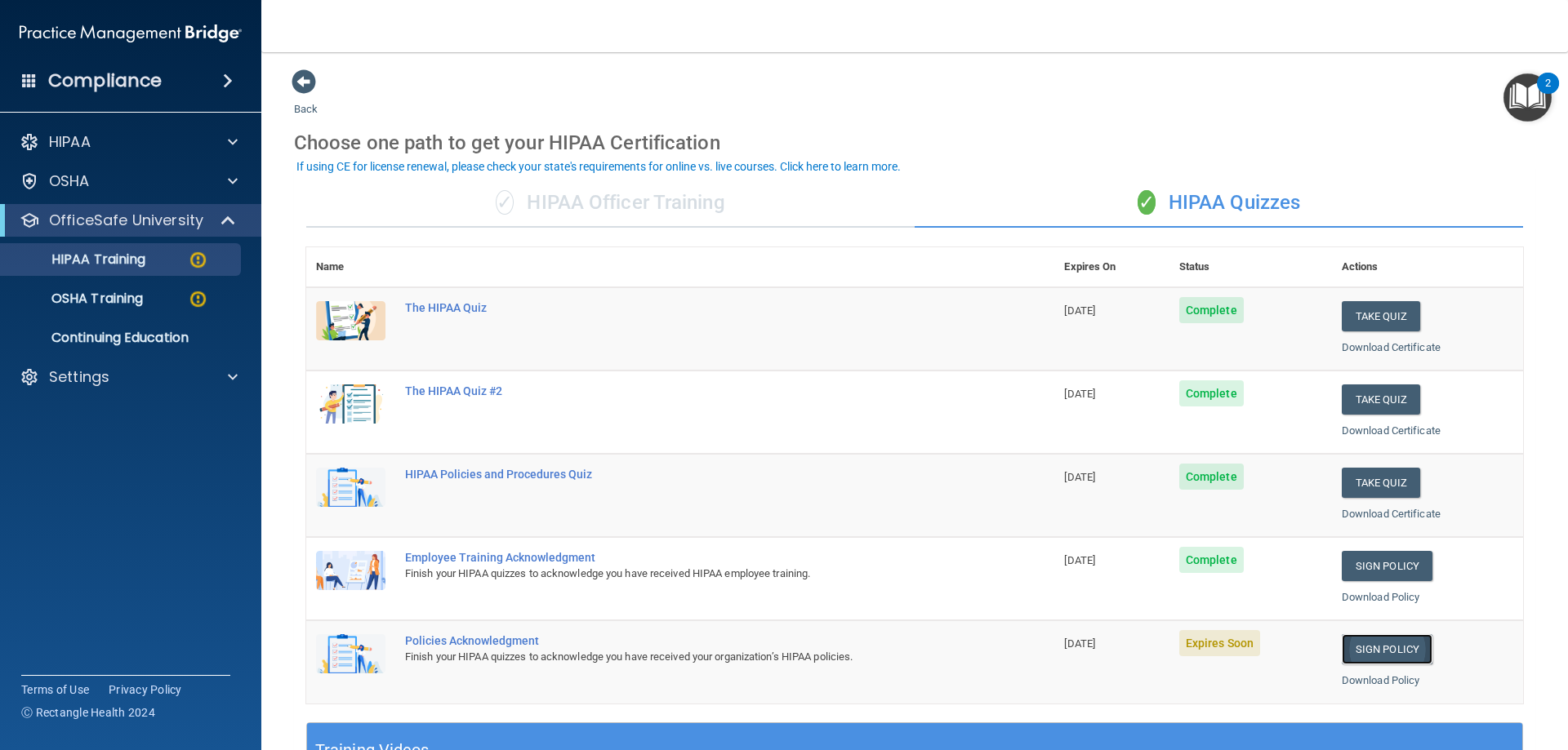
click at [1390, 645] on link "Sign Policy" at bounding box center [1387, 649] width 90 height 30
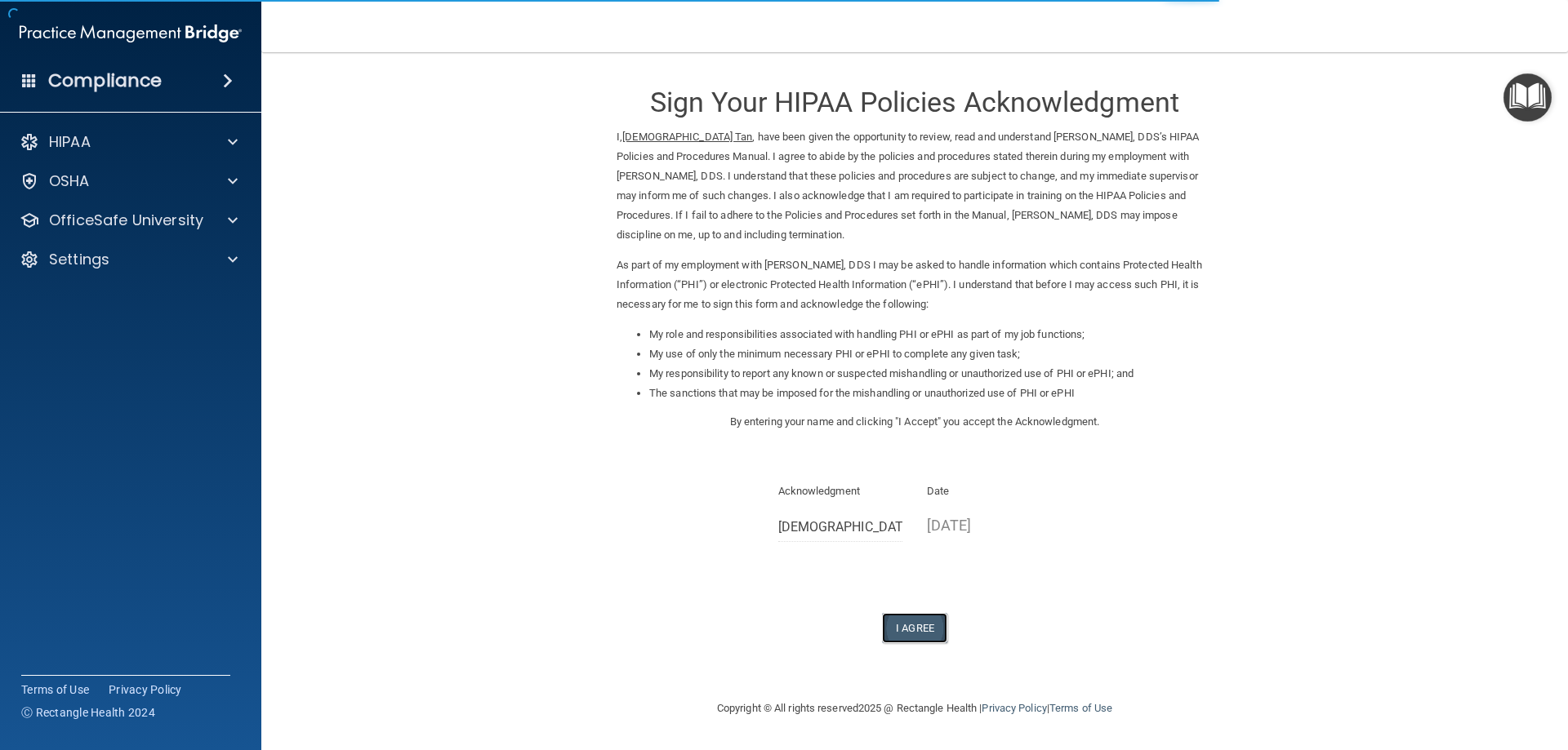
click at [910, 635] on button "I Agree" at bounding box center [915, 628] width 65 height 30
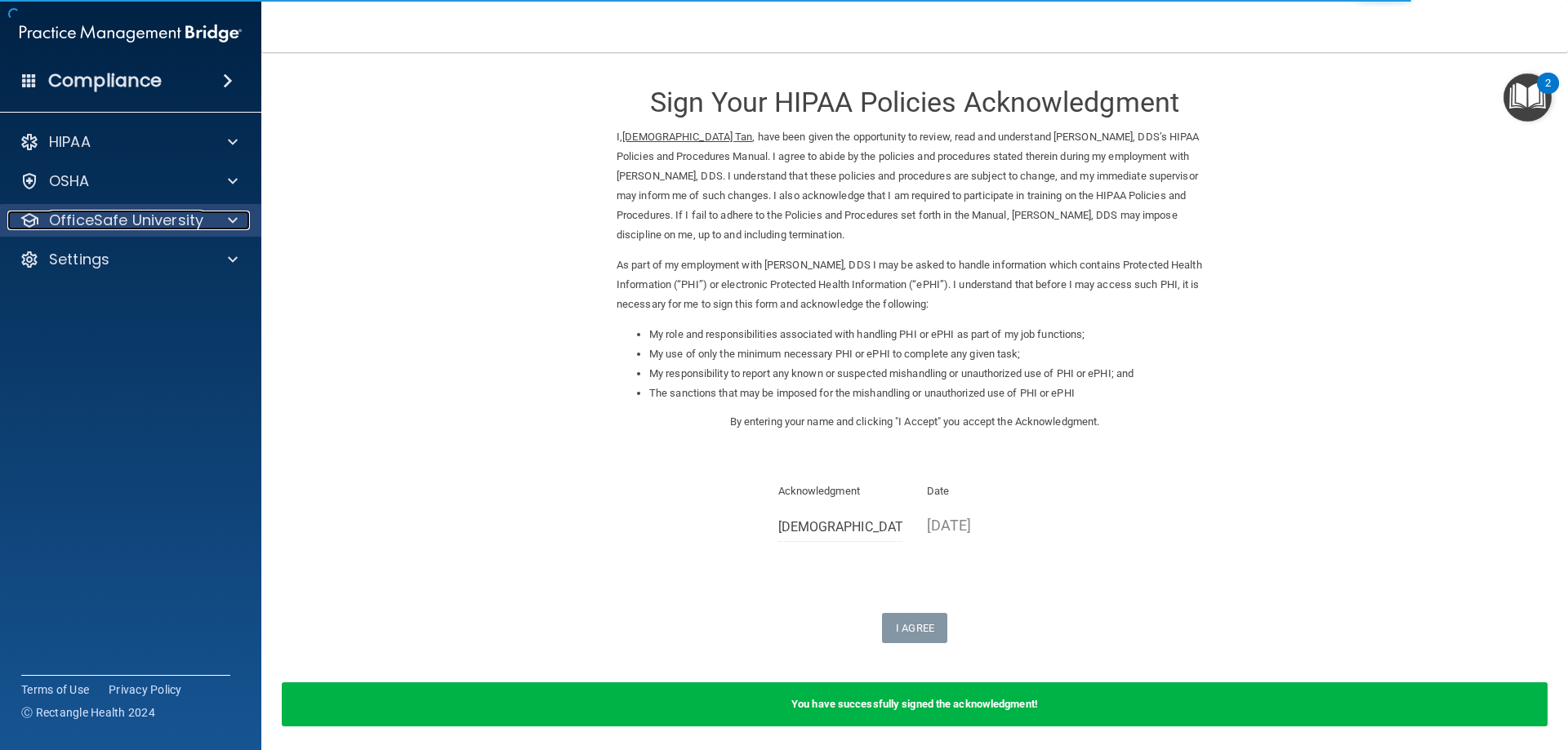
click at [235, 220] on span at bounding box center [233, 221] width 10 height 20
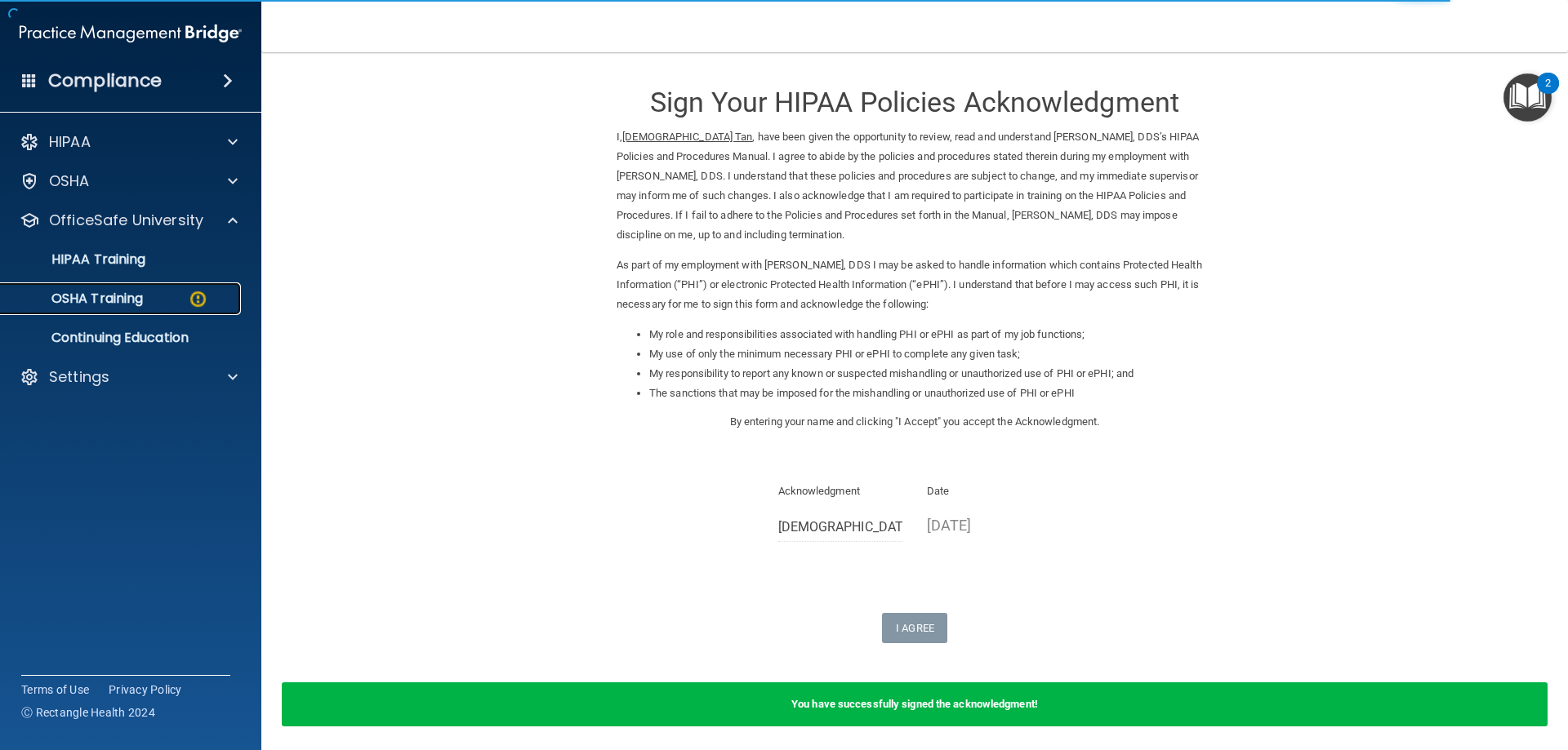
click at [172, 299] on div "OSHA Training" at bounding box center [122, 299] width 223 height 16
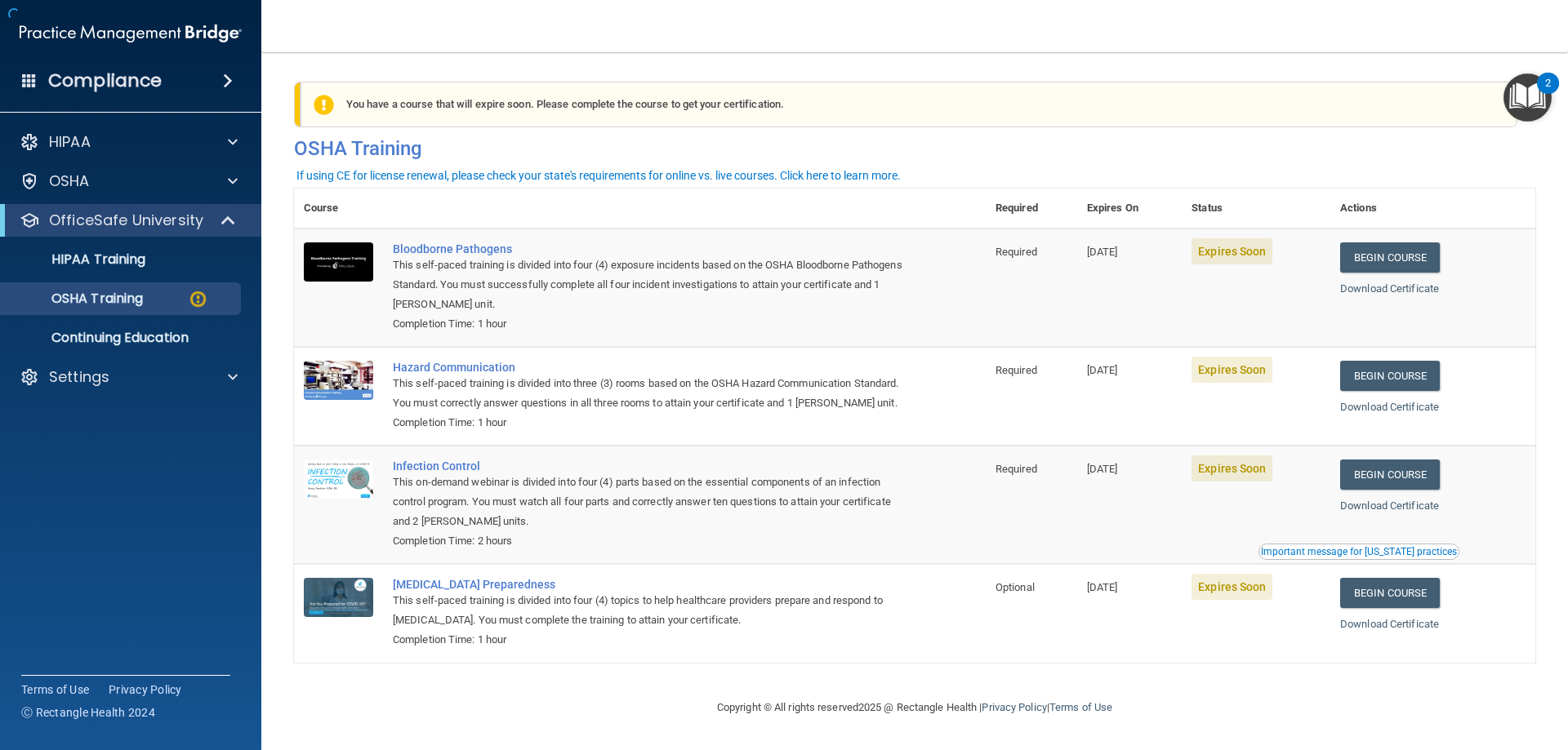
click at [1514, 96] on img "Open Resource Center, 2 new notifications" at bounding box center [1526, 97] width 48 height 48
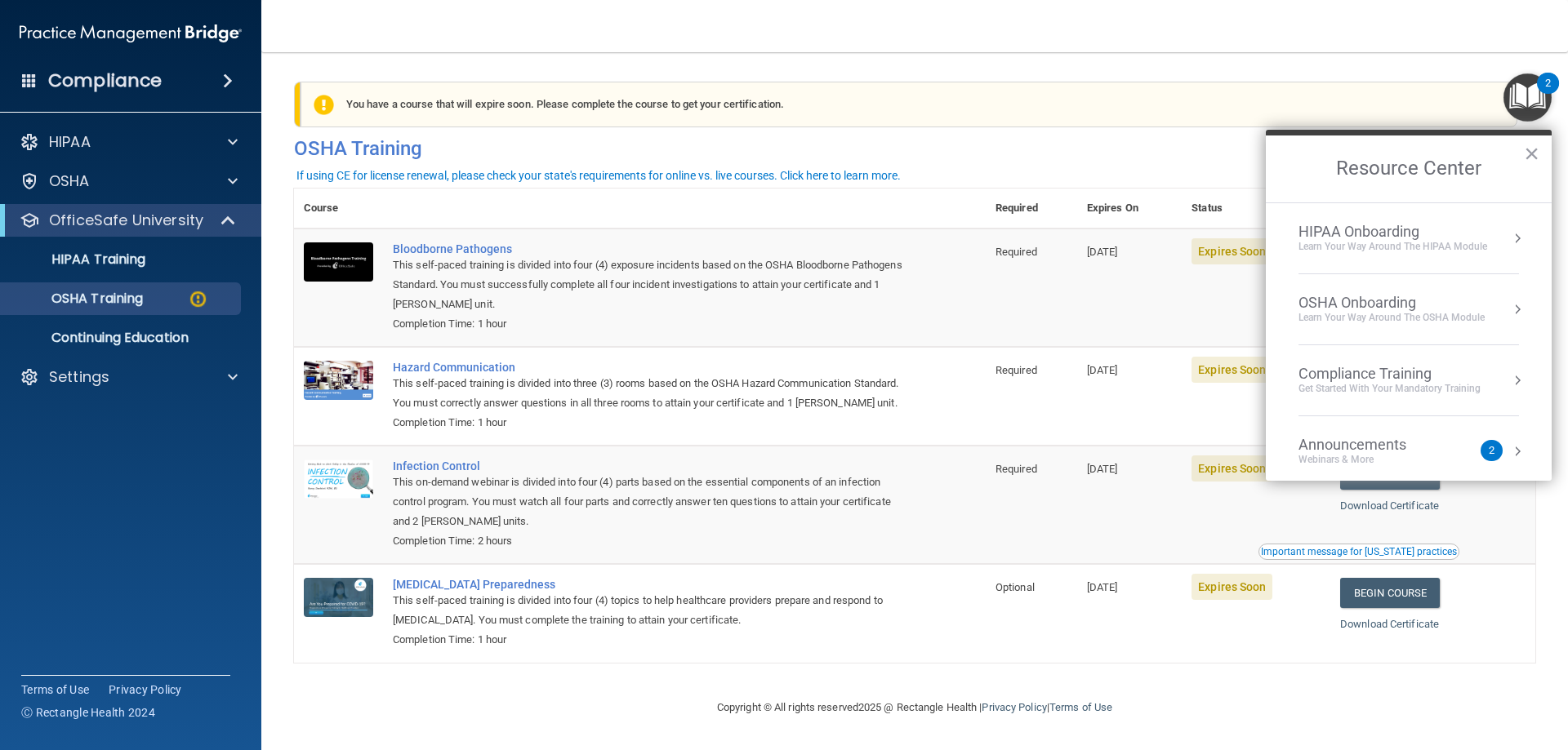
click at [1117, 97] on div "You have a course that will expire soon. Please complete the course to get your…" at bounding box center [908, 104] width 1217 height 46
click at [1535, 149] on button "×" at bounding box center [1531, 153] width 15 height 26
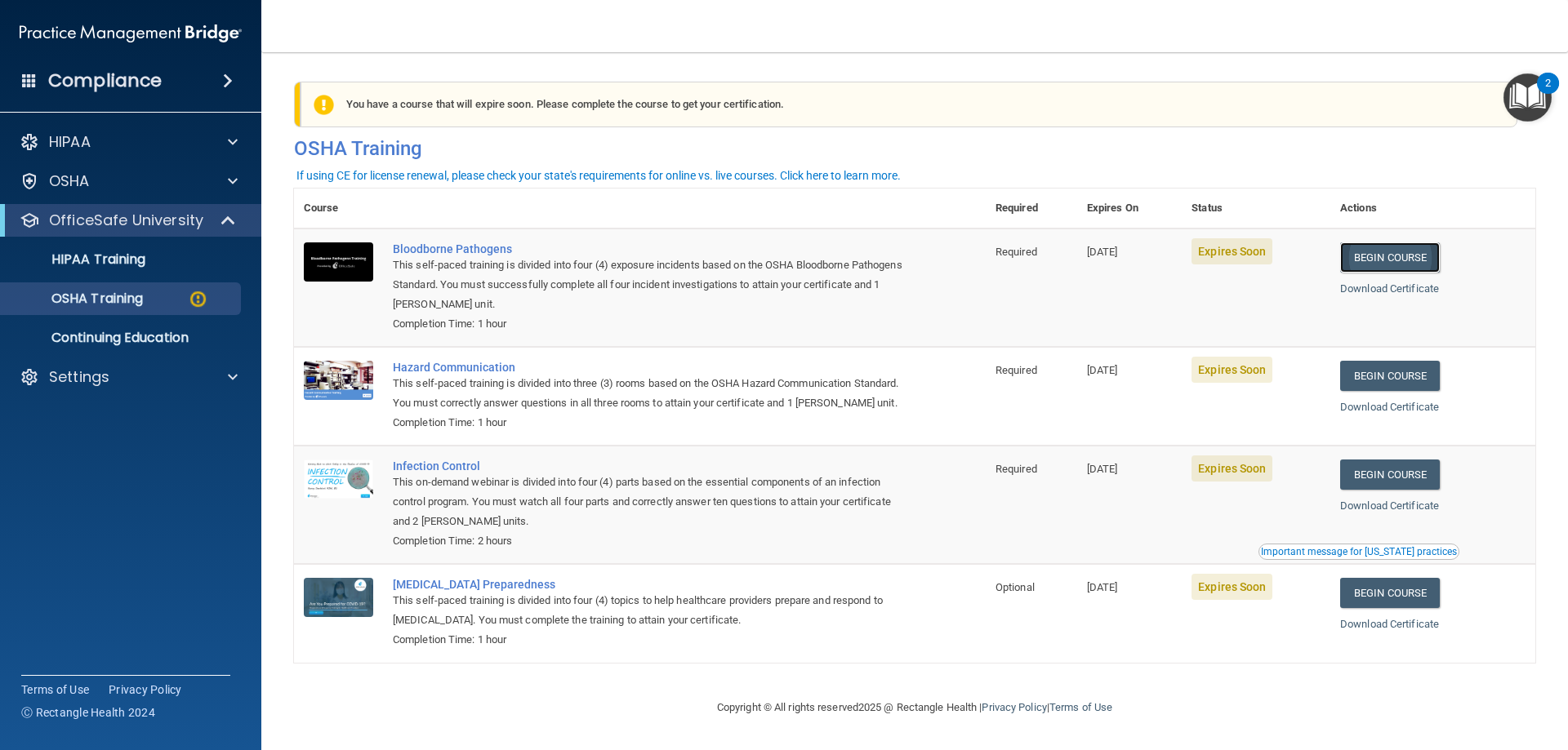
click at [1402, 258] on link "Begin Course" at bounding box center [1390, 257] width 100 height 30
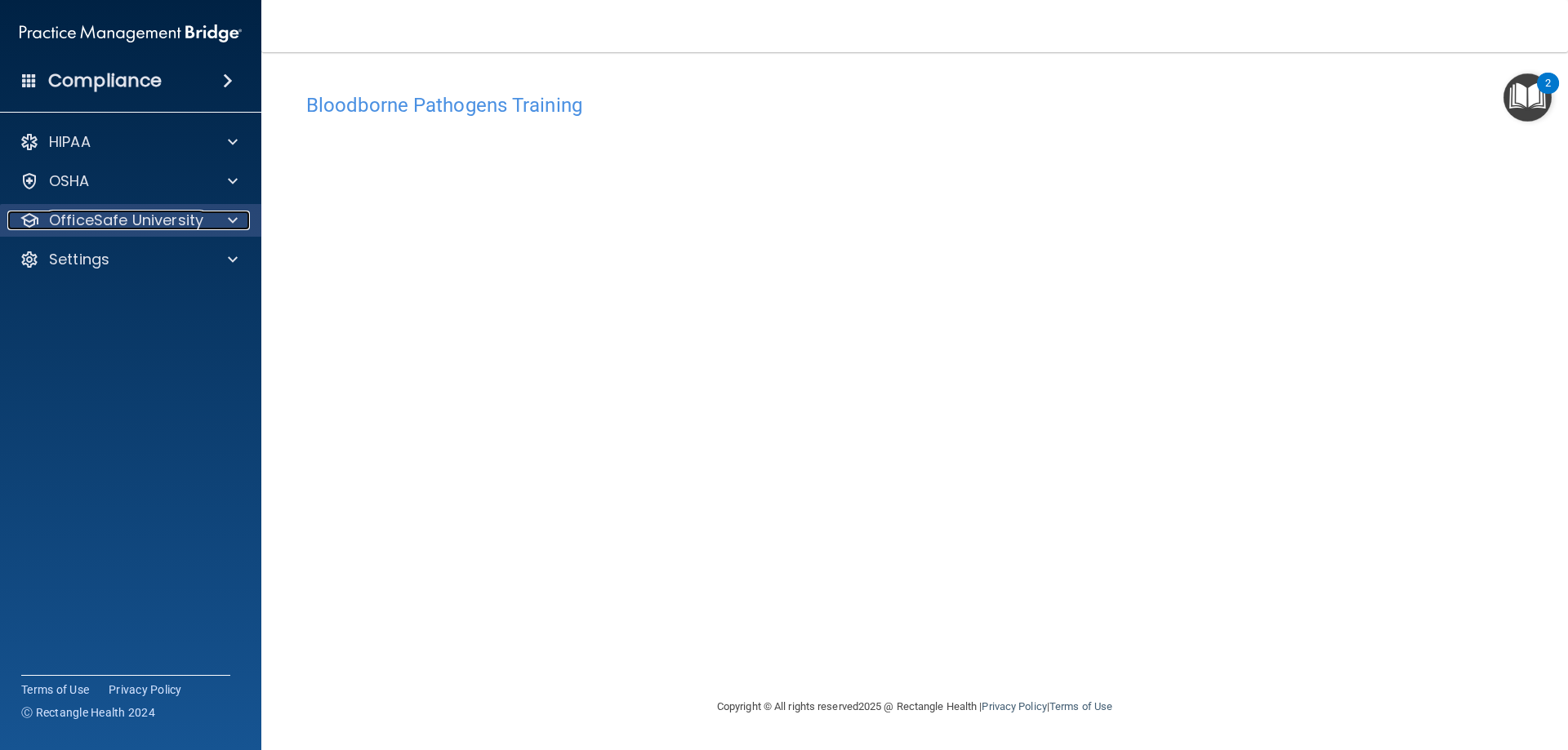
click at [228, 215] on span at bounding box center [233, 221] width 10 height 20
